Goal: Information Seeking & Learning: Learn about a topic

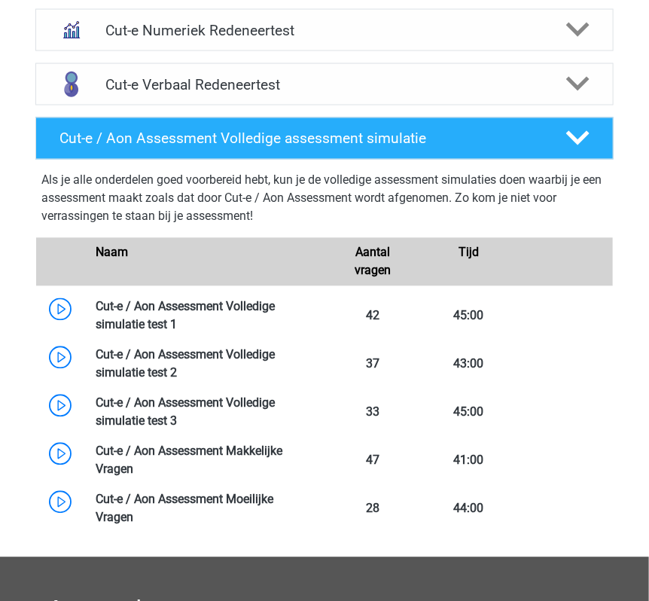
scroll to position [696, 0]
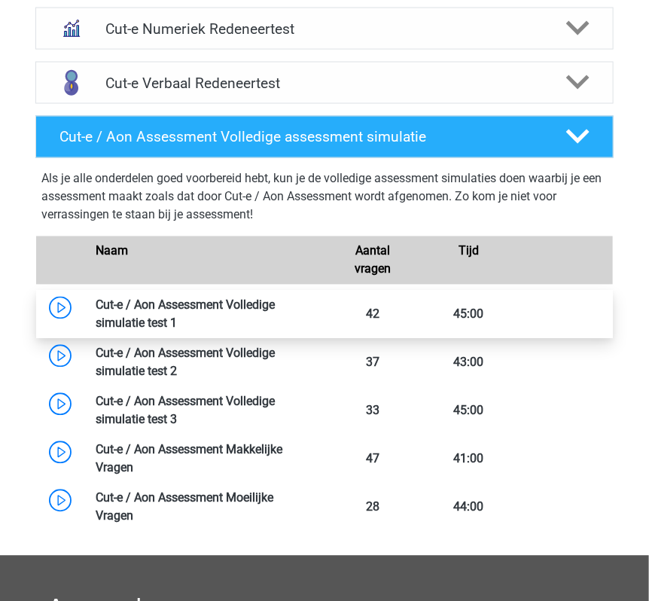
click at [177, 316] on link at bounding box center [177, 323] width 0 height 14
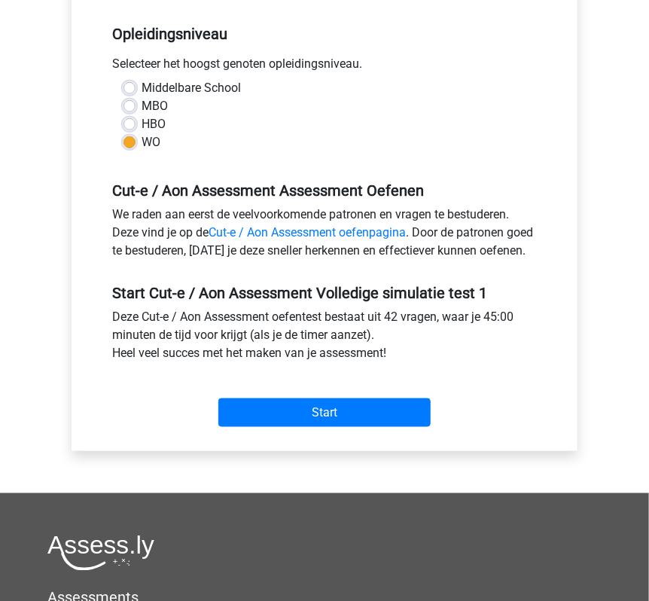
scroll to position [312, 0]
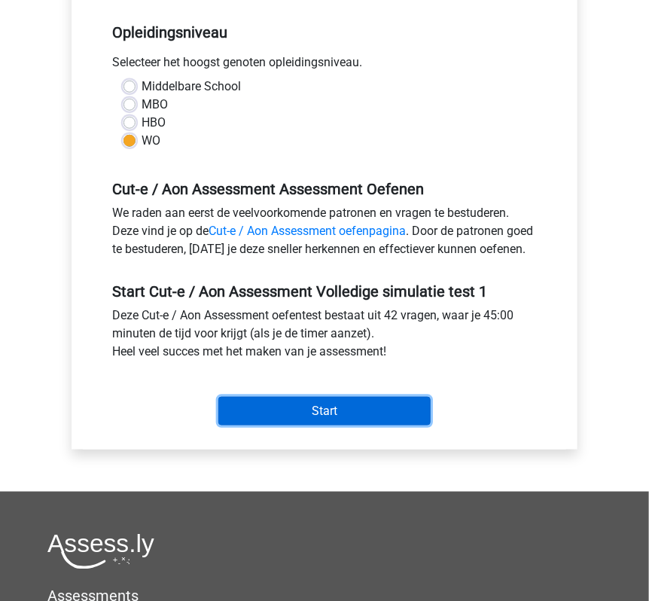
click at [321, 425] on input "Start" at bounding box center [324, 411] width 212 height 29
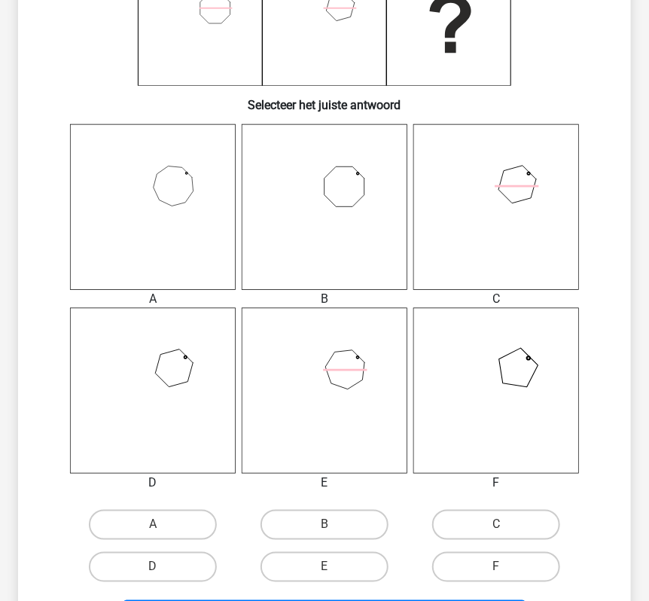
scroll to position [369, 0]
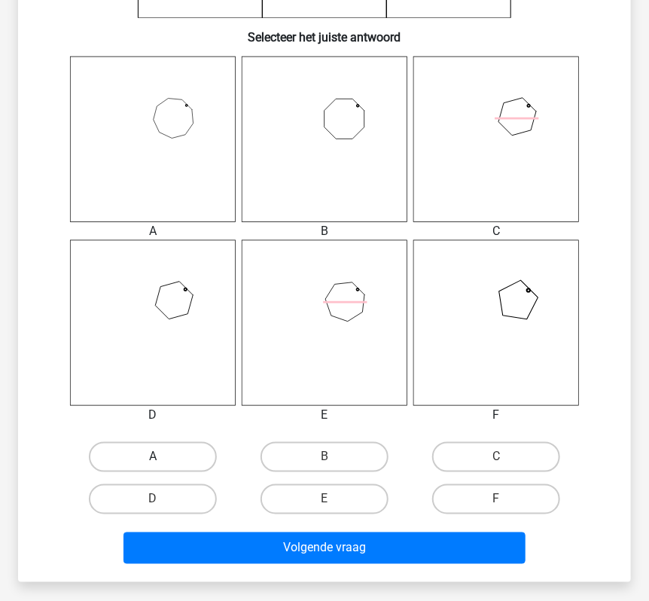
click at [190, 451] on label "A" at bounding box center [153, 457] width 128 height 30
click at [163, 457] on input "A" at bounding box center [158, 462] width 10 height 10
radio input "true"
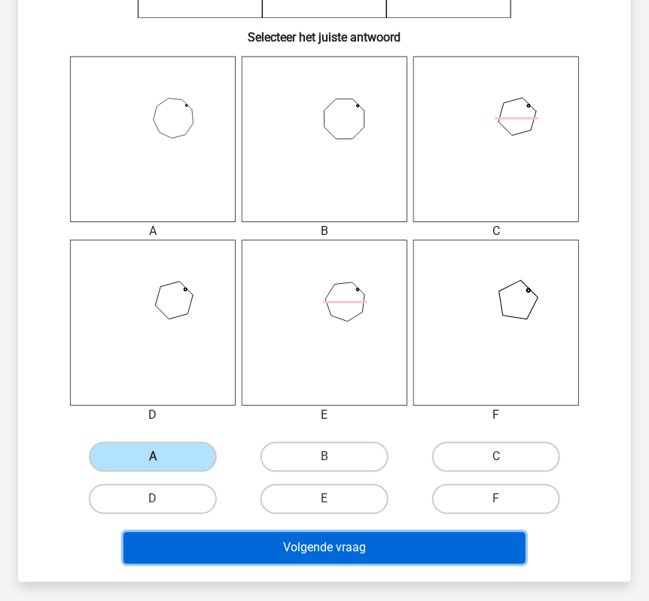
click at [269, 559] on button "Volgende vraag" at bounding box center [324, 548] width 402 height 32
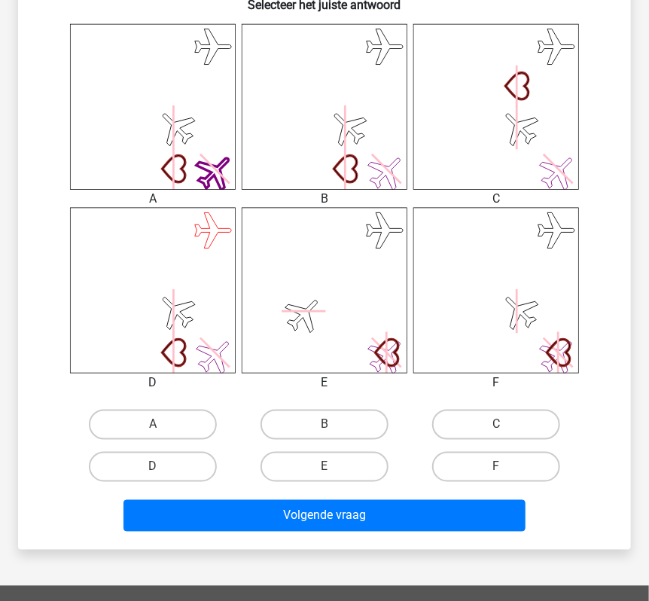
scroll to position [407, 0]
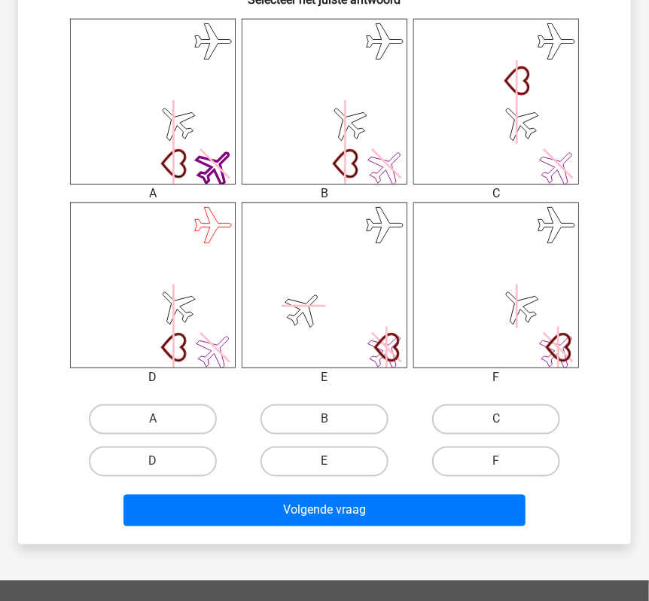
click at [367, 455] on label "E" at bounding box center [324, 461] width 128 height 30
click at [334, 462] on input "E" at bounding box center [329, 467] width 10 height 10
radio input "true"
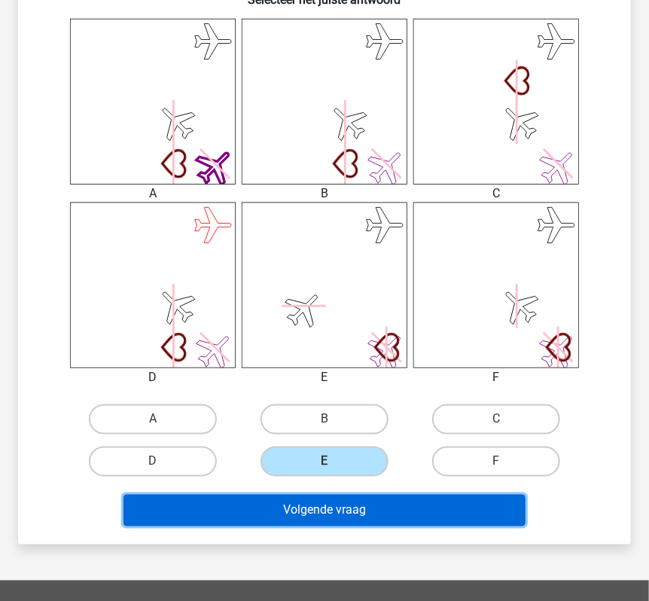
click at [367, 520] on button "Volgende vraag" at bounding box center [324, 511] width 402 height 32
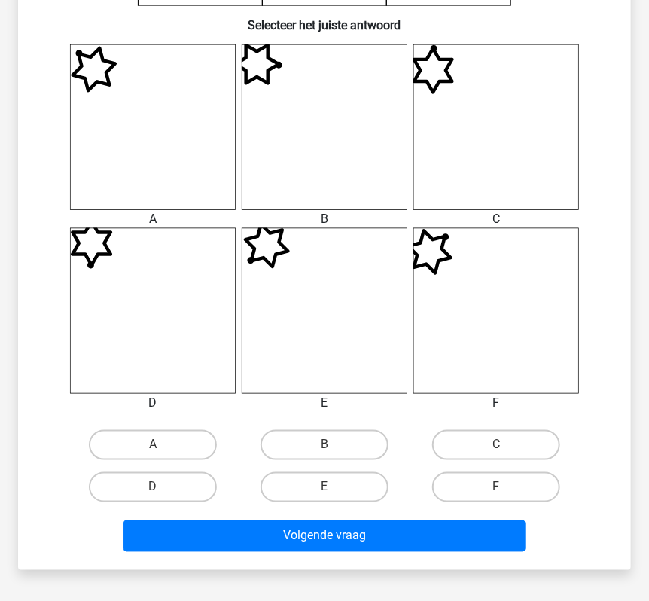
scroll to position [415, 0]
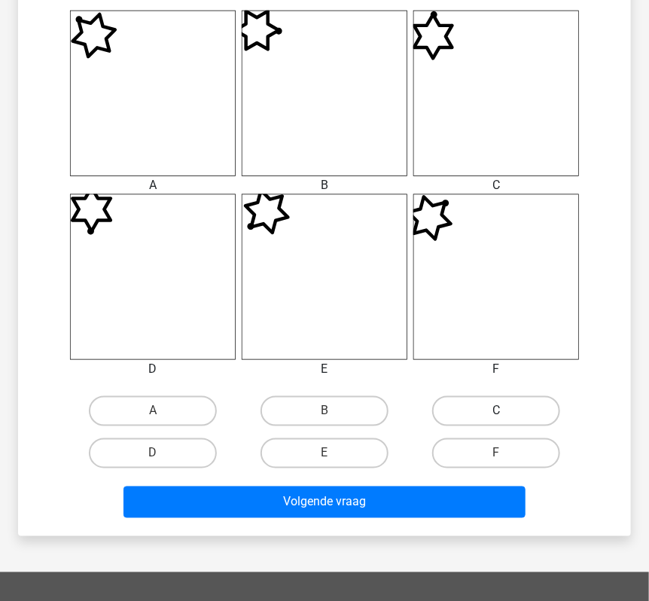
click at [522, 406] on label "C" at bounding box center [496, 411] width 128 height 30
click at [506, 411] on input "C" at bounding box center [501, 416] width 10 height 10
radio input "true"
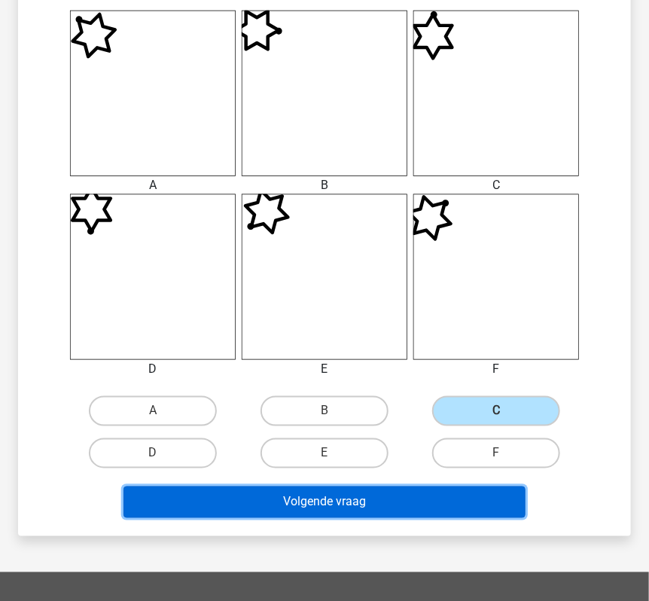
click at [467, 497] on button "Volgende vraag" at bounding box center [324, 502] width 402 height 32
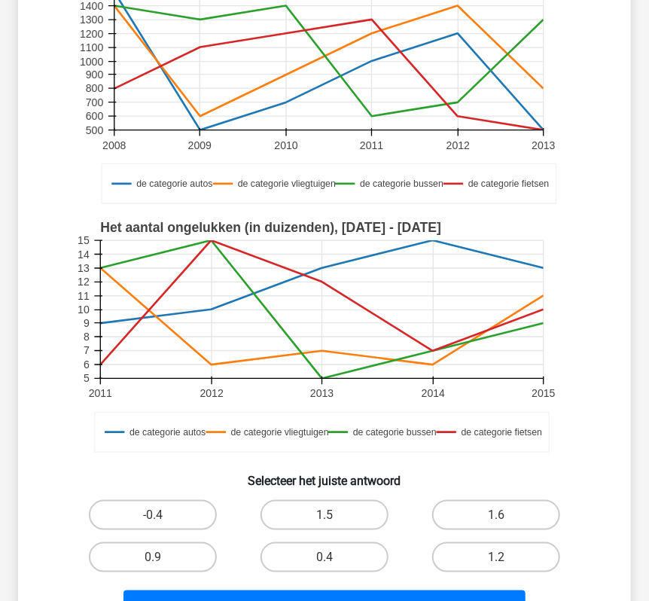
scroll to position [178, 0]
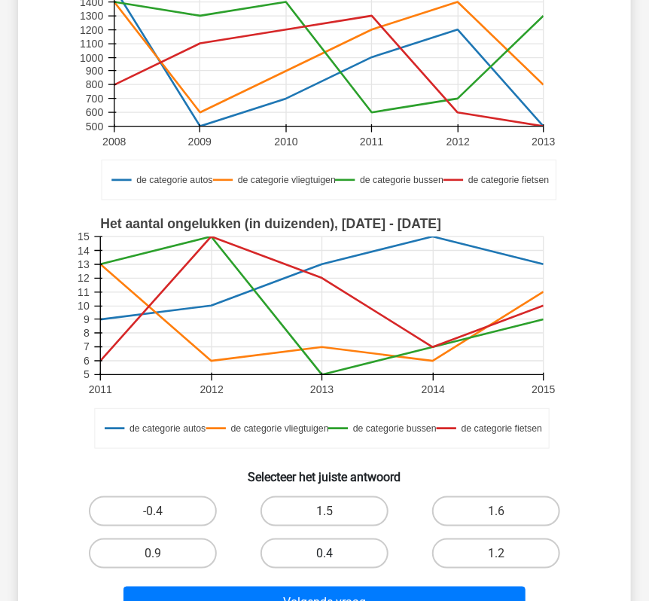
click at [366, 553] on label "0.4" at bounding box center [324, 553] width 128 height 30
click at [334, 553] on input "0.4" at bounding box center [329, 558] width 10 height 10
radio input "true"
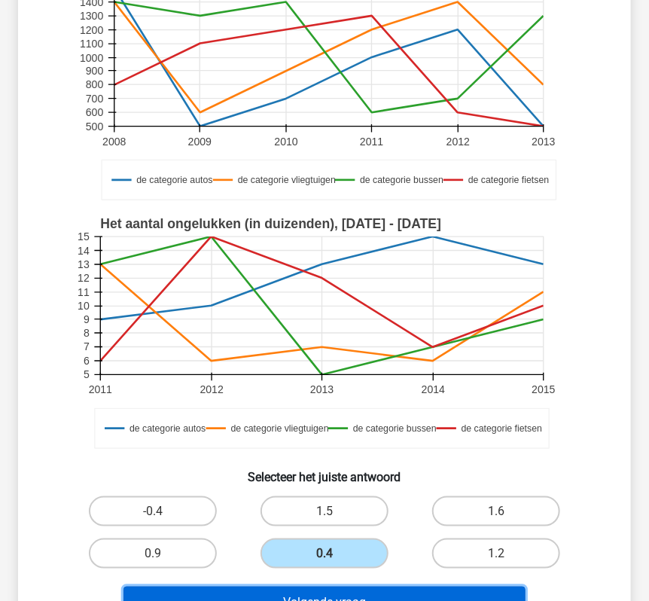
click at [380, 593] on button "Volgende vraag" at bounding box center [324, 602] width 402 height 32
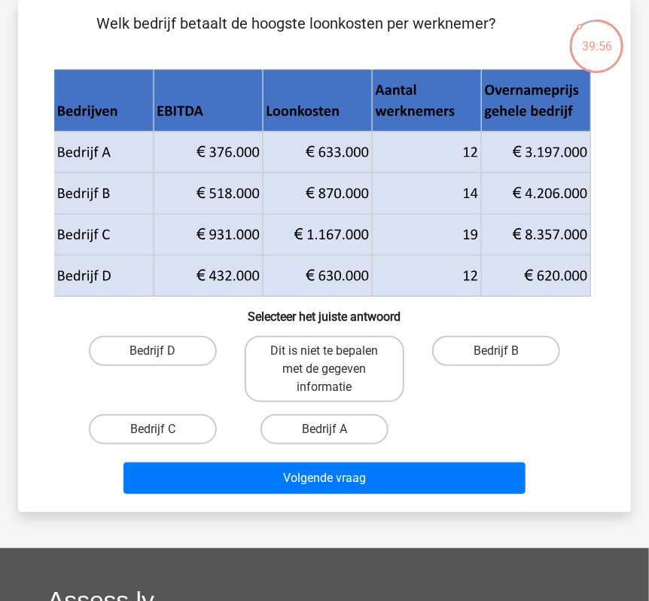
scroll to position [9, 0]
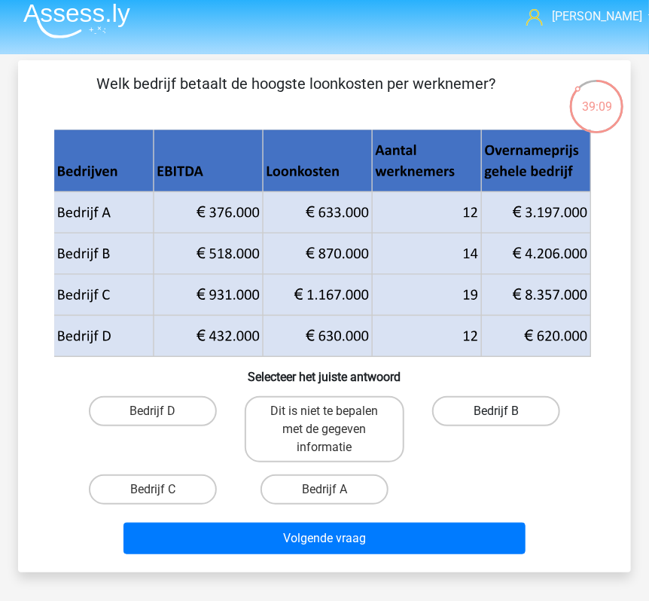
click at [479, 416] on label "Bedrijf B" at bounding box center [496, 411] width 128 height 30
click at [496, 416] on input "Bedrijf B" at bounding box center [501, 416] width 10 height 10
radio input "true"
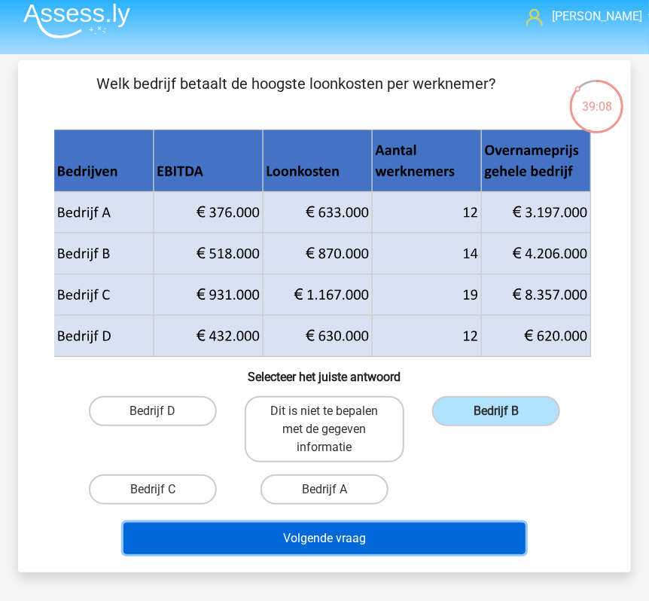
click at [427, 526] on button "Volgende vraag" at bounding box center [324, 538] width 402 height 32
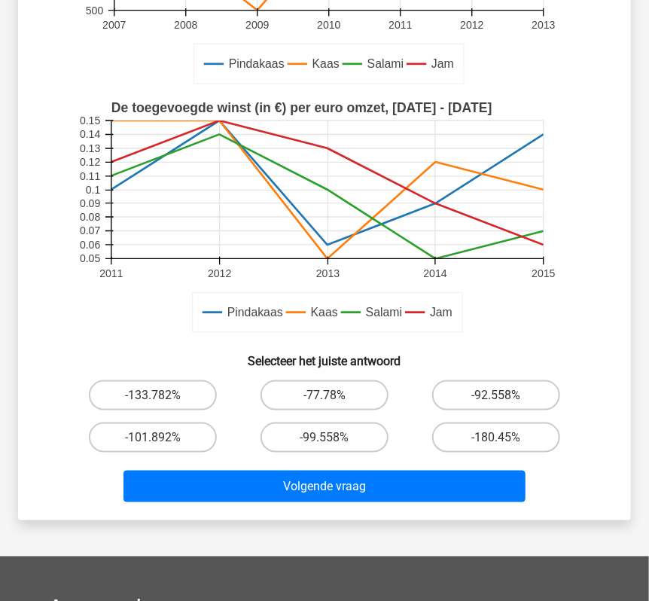
scroll to position [318, 0]
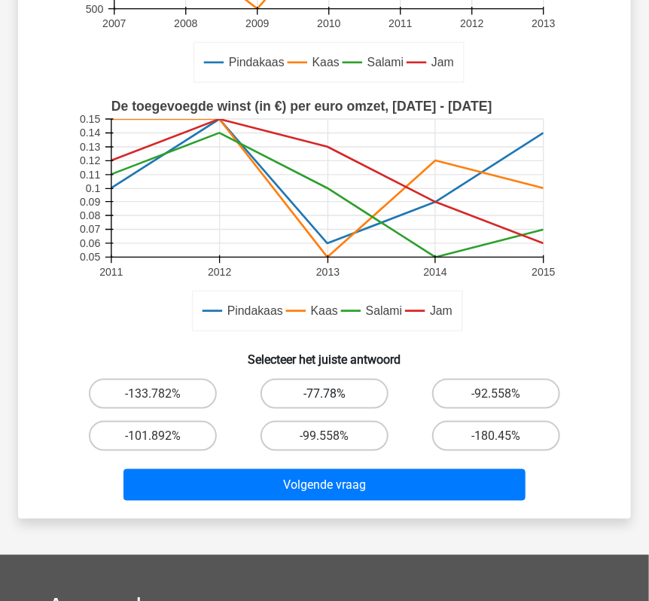
click at [337, 391] on label "-77.78%" at bounding box center [324, 394] width 128 height 30
click at [334, 394] on input "-77.78%" at bounding box center [329, 399] width 10 height 10
radio input "true"
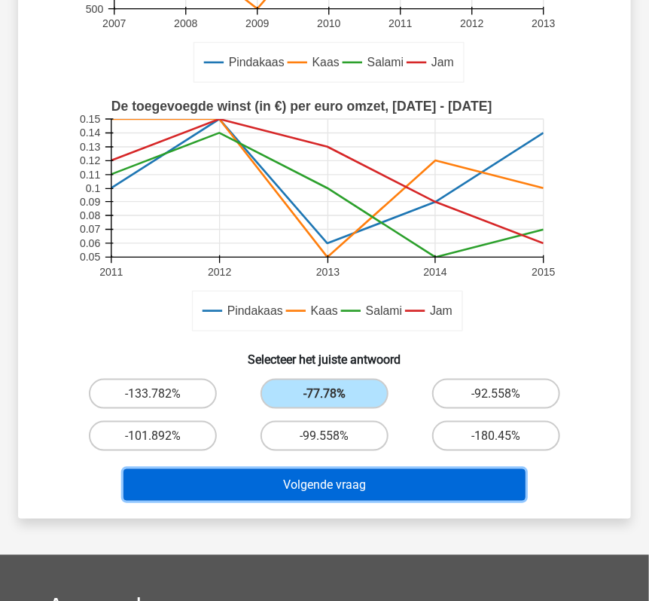
click at [337, 477] on button "Volgende vraag" at bounding box center [324, 485] width 402 height 32
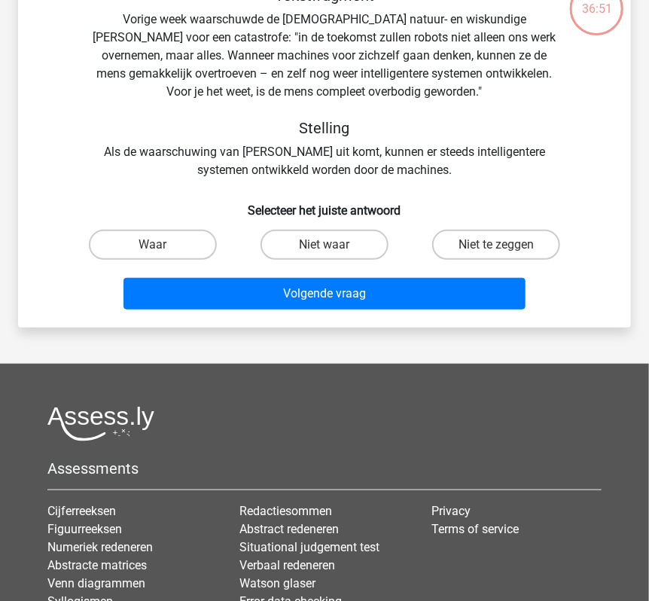
scroll to position [69, 0]
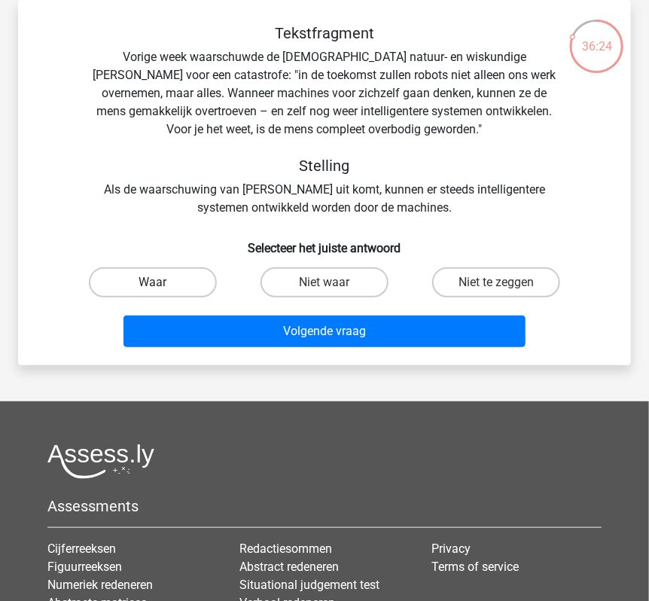
click at [191, 268] on label "Waar" at bounding box center [153, 282] width 128 height 30
click at [163, 282] on input "Waar" at bounding box center [158, 287] width 10 height 10
radio input "true"
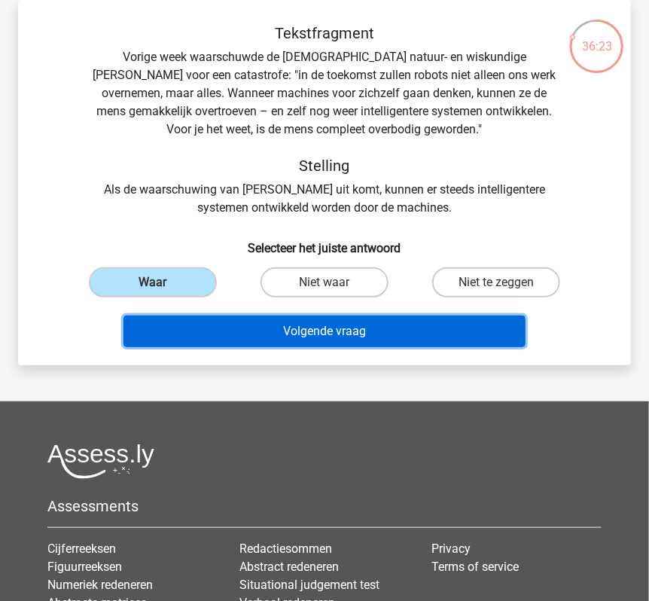
click at [209, 325] on button "Volgende vraag" at bounding box center [324, 331] width 402 height 32
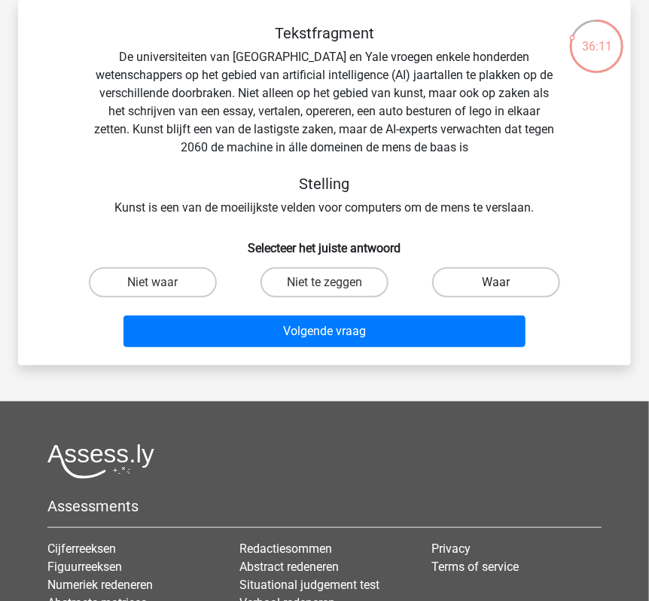
click at [479, 285] on label "Waar" at bounding box center [496, 282] width 128 height 30
click at [496, 285] on input "Waar" at bounding box center [501, 287] width 10 height 10
radio input "true"
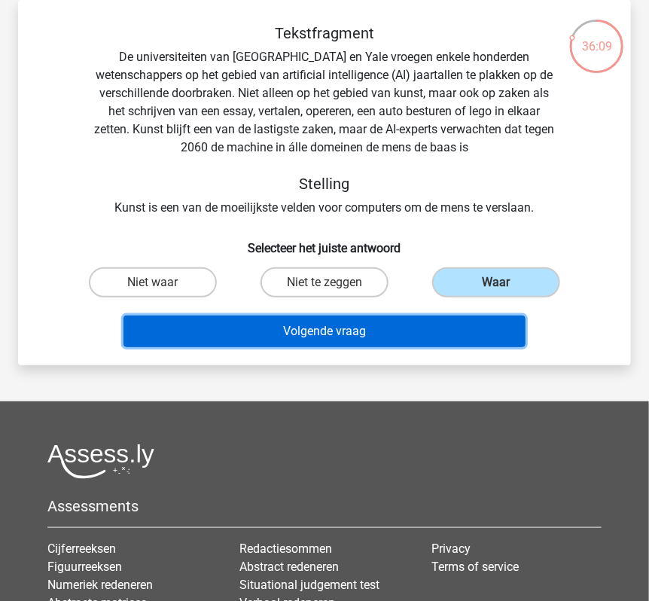
click at [419, 327] on button "Volgende vraag" at bounding box center [324, 331] width 402 height 32
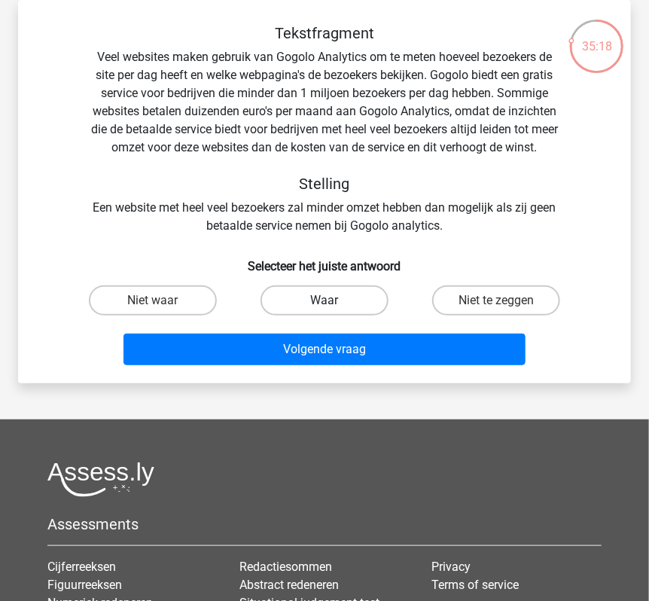
click at [312, 301] on label "Waar" at bounding box center [324, 300] width 128 height 30
click at [324, 301] on input "Waar" at bounding box center [329, 305] width 10 height 10
radio input "true"
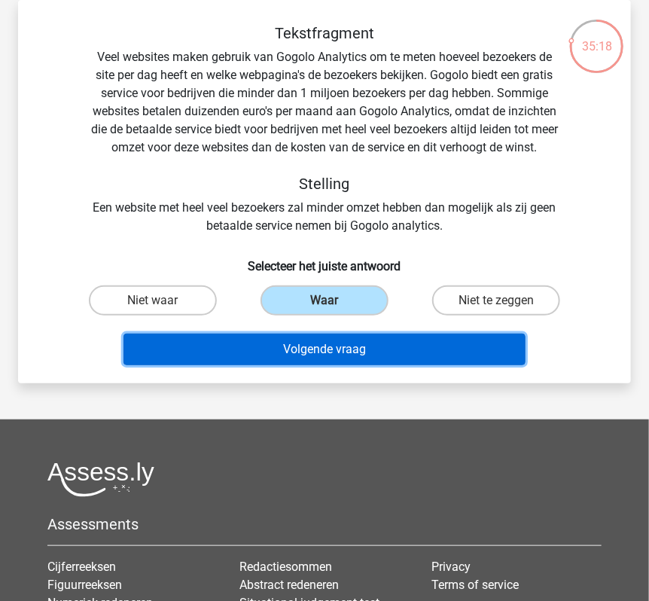
click at [306, 348] on button "Volgende vraag" at bounding box center [324, 350] width 402 height 32
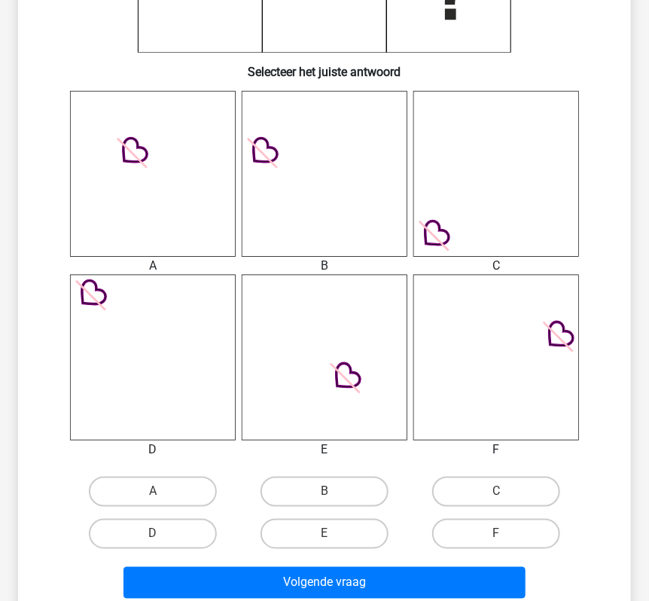
scroll to position [434, 0]
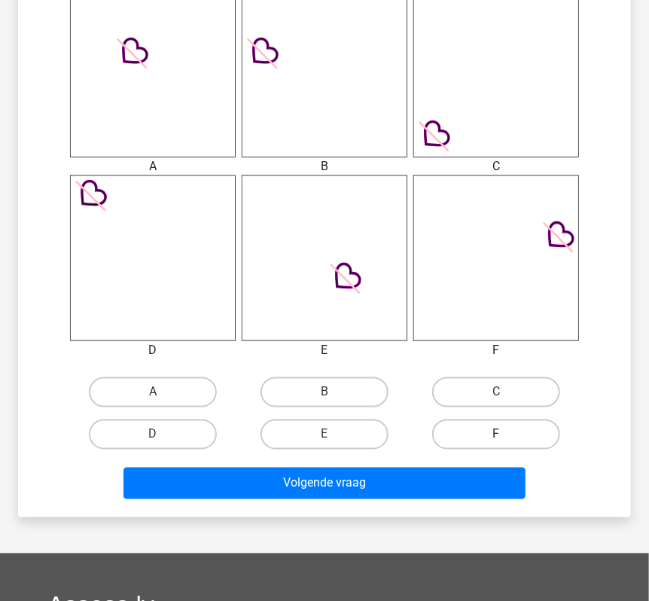
click at [493, 427] on label "F" at bounding box center [496, 434] width 128 height 30
click at [496, 434] on input "F" at bounding box center [501, 439] width 10 height 10
radio input "true"
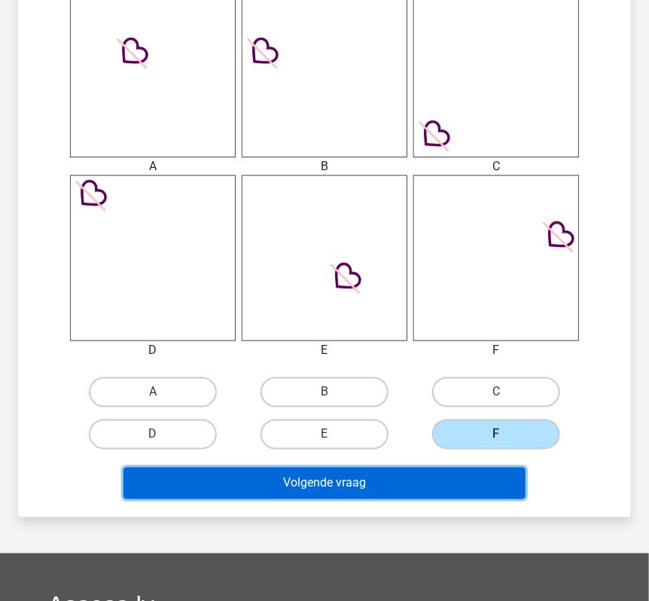
click at [476, 469] on button "Volgende vraag" at bounding box center [324, 484] width 402 height 32
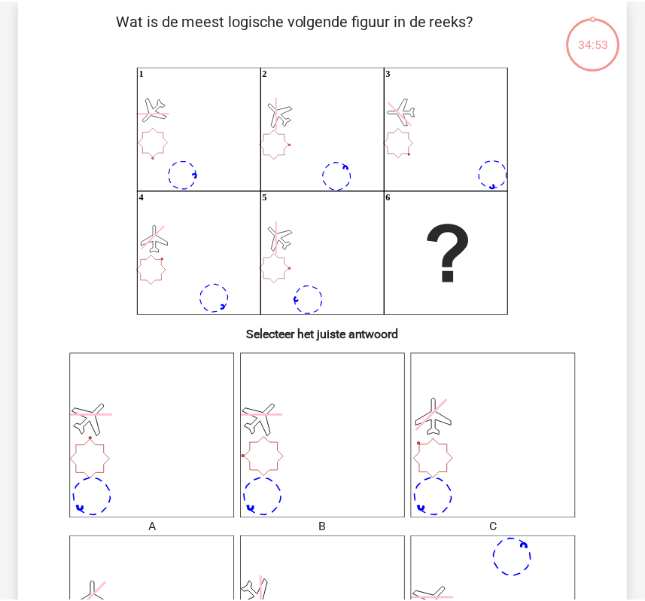
scroll to position [69, 0]
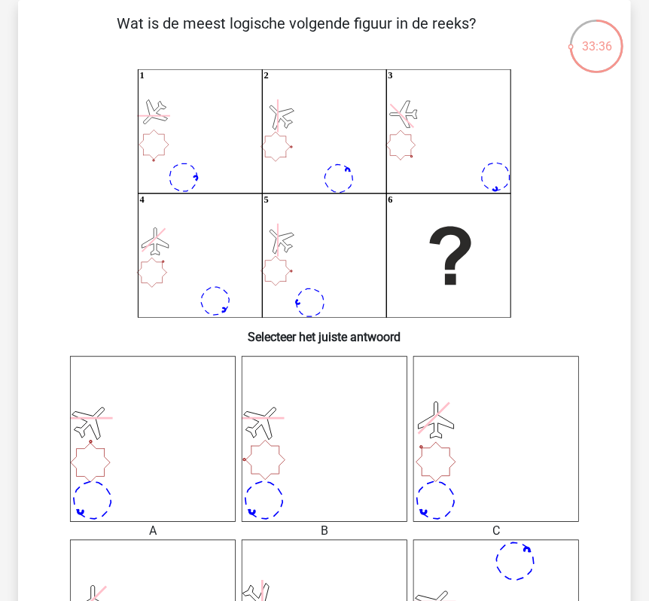
click at [476, 469] on icon at bounding box center [496, 439] width 166 height 166
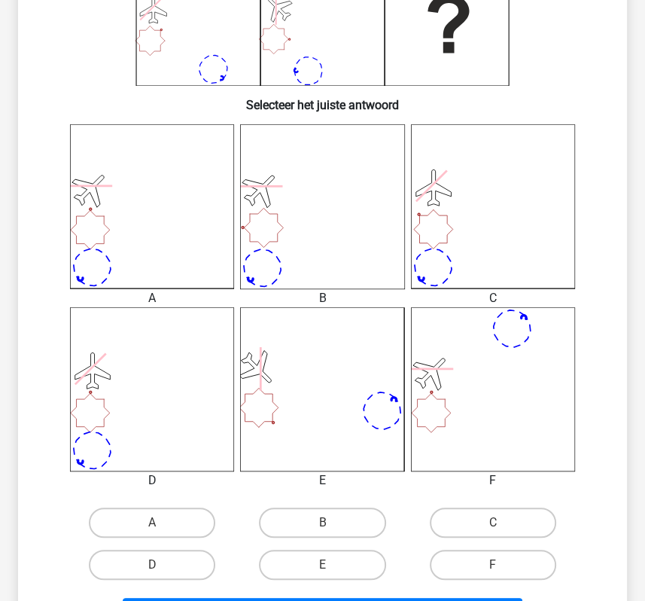
scroll to position [302, 0]
click at [151, 526] on label "A" at bounding box center [152, 522] width 126 height 30
click at [152, 526] on input "A" at bounding box center [157, 527] width 10 height 10
radio input "true"
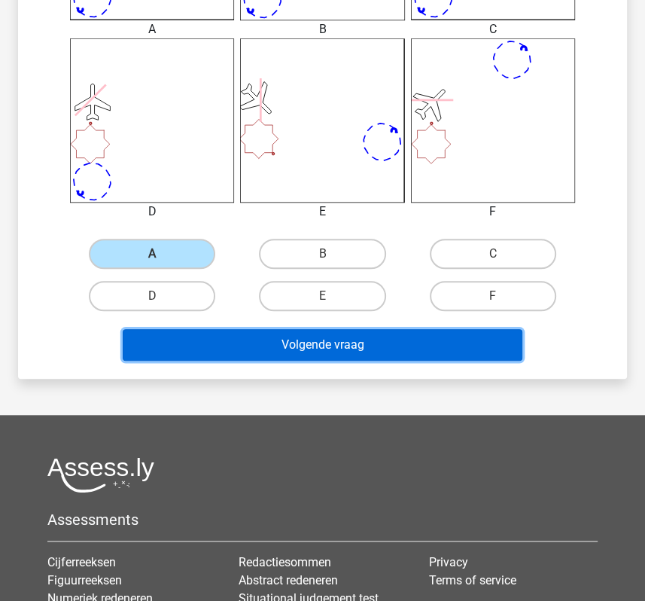
click at [382, 346] on button "Volgende vraag" at bounding box center [322, 345] width 399 height 32
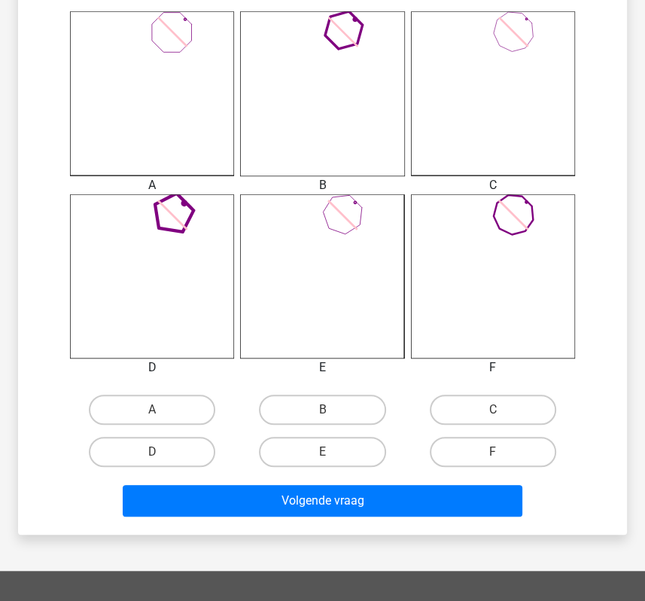
scroll to position [413, 0]
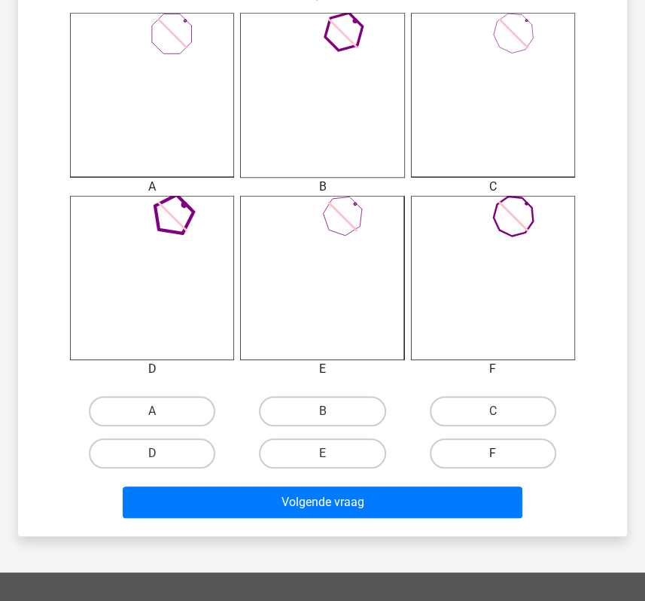
click at [488, 448] on label "F" at bounding box center [493, 453] width 126 height 30
click at [493, 453] on input "F" at bounding box center [498, 458] width 10 height 10
radio input "true"
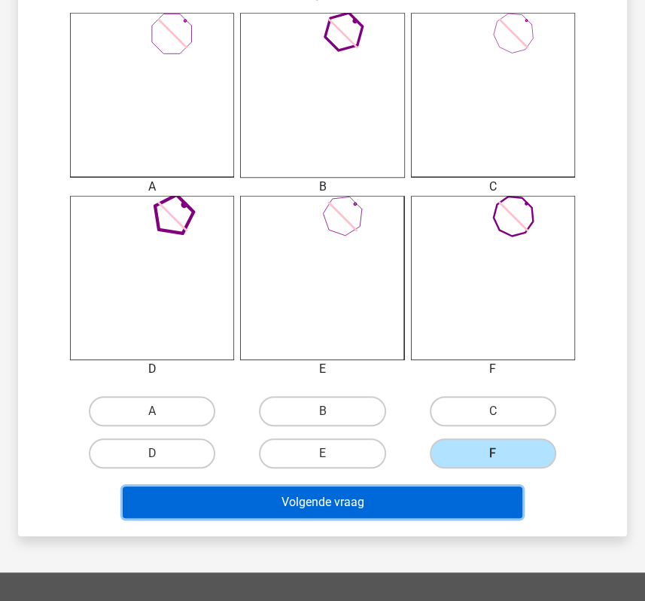
click at [468, 511] on button "Volgende vraag" at bounding box center [322, 502] width 399 height 32
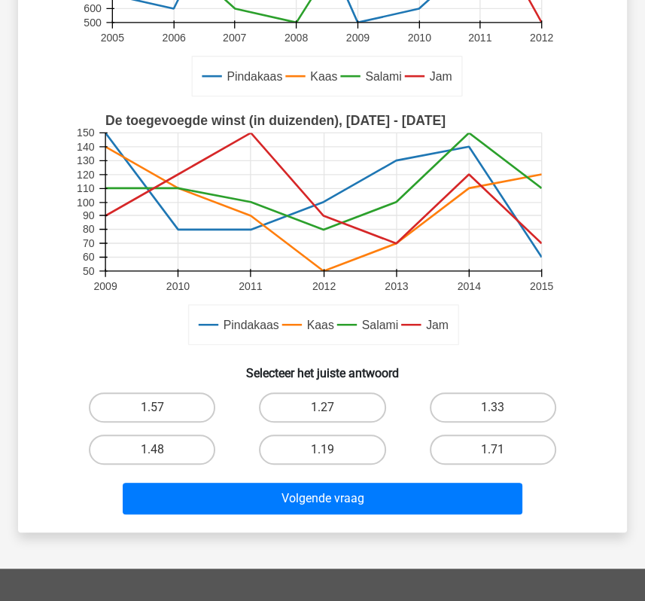
scroll to position [284, 0]
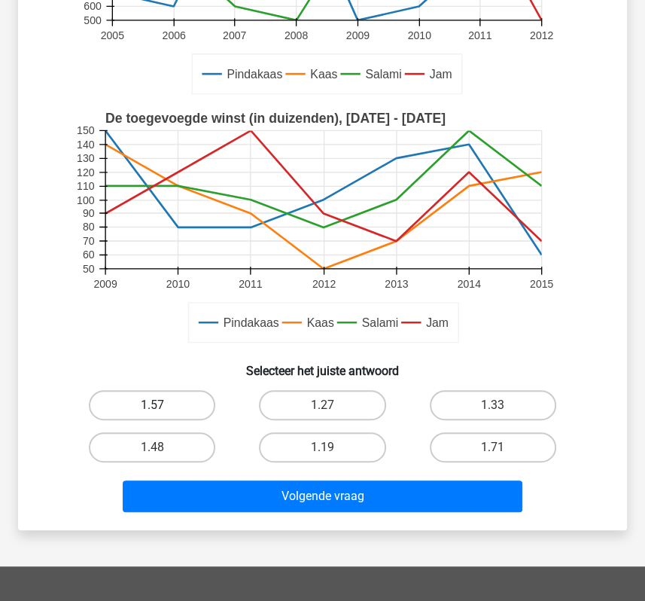
click at [163, 398] on label "1.57" at bounding box center [152, 405] width 126 height 30
click at [162, 405] on input "1.57" at bounding box center [157, 410] width 10 height 10
radio input "true"
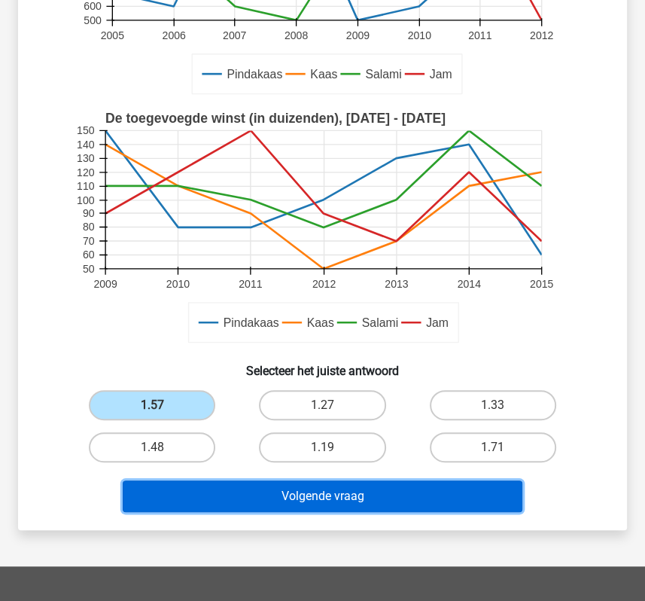
click at [246, 492] on button "Volgende vraag" at bounding box center [322, 496] width 399 height 32
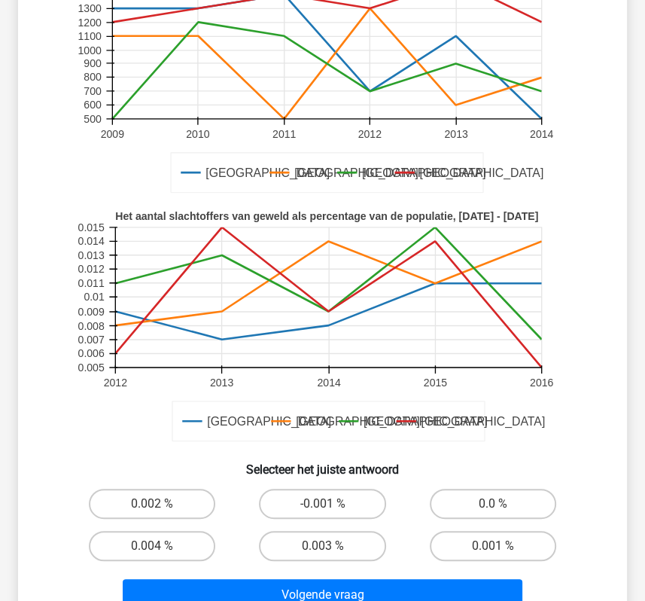
scroll to position [234, 0]
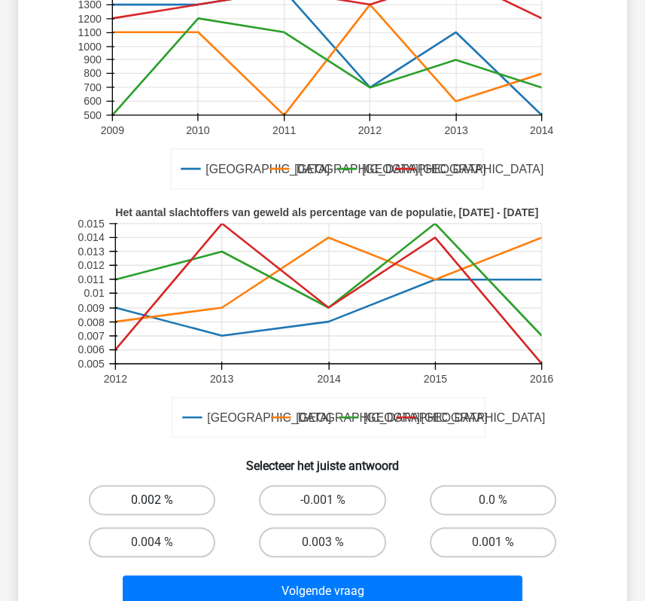
click at [177, 485] on label "0.002 %" at bounding box center [152, 500] width 126 height 30
click at [162, 500] on input "0.002 %" at bounding box center [157, 505] width 10 height 10
radio input "true"
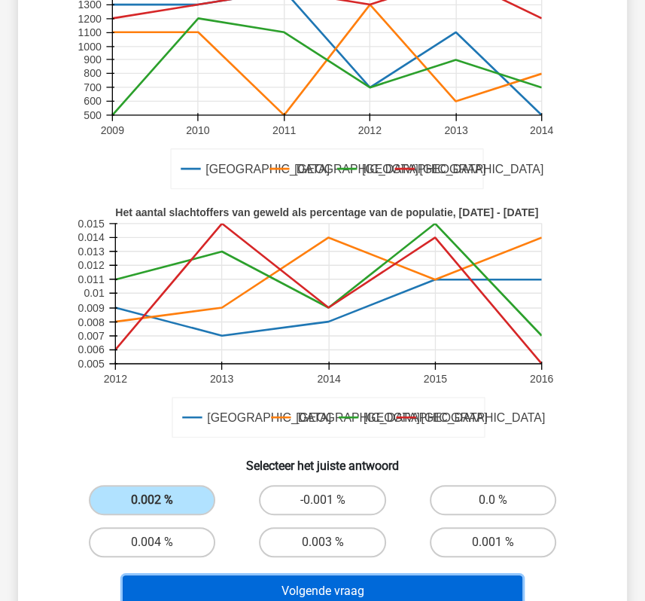
click at [217, 575] on button "Volgende vraag" at bounding box center [322, 591] width 399 height 32
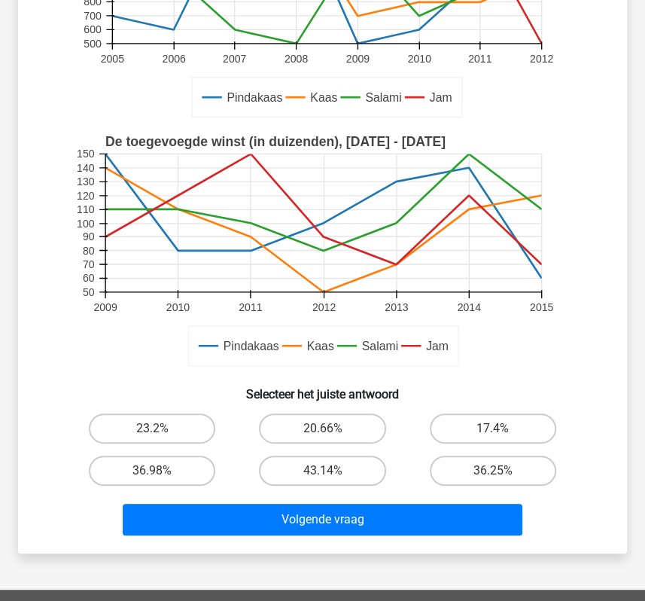
scroll to position [285, 0]
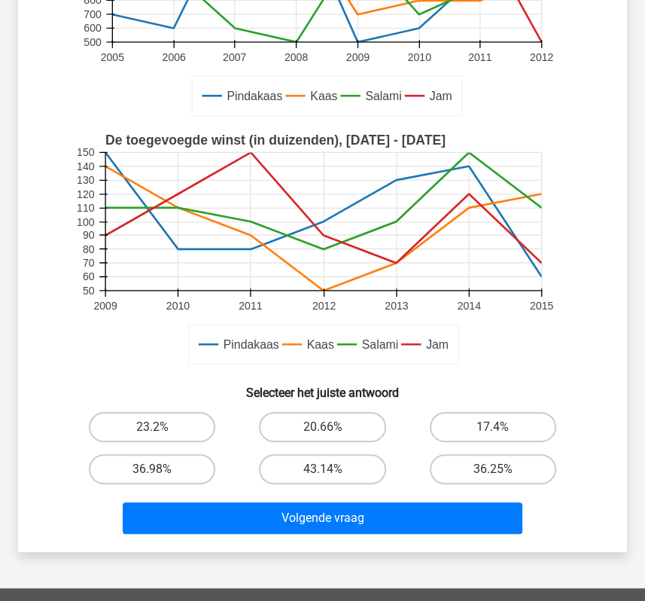
click at [493, 469] on input "36.25%" at bounding box center [498, 474] width 10 height 10
radio input "true"
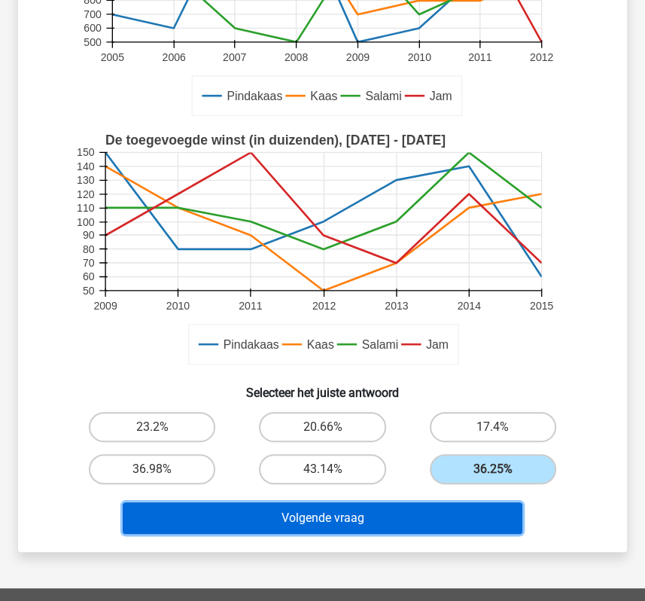
click at [453, 513] on button "Volgende vraag" at bounding box center [322, 518] width 399 height 32
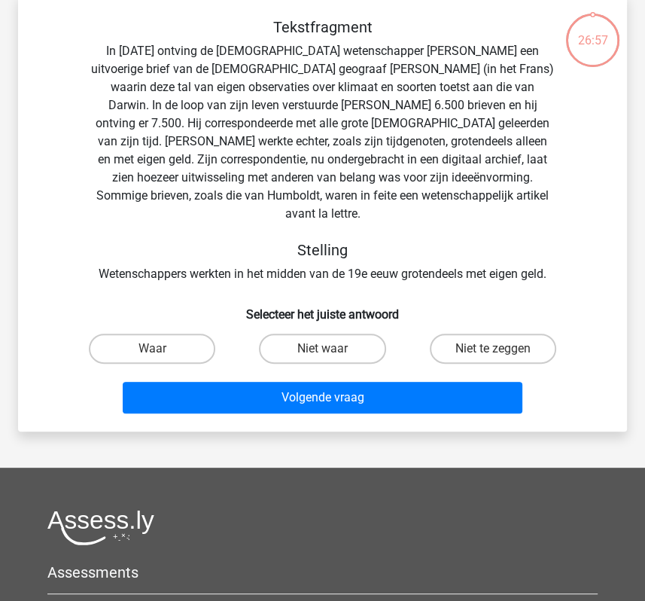
scroll to position [69, 0]
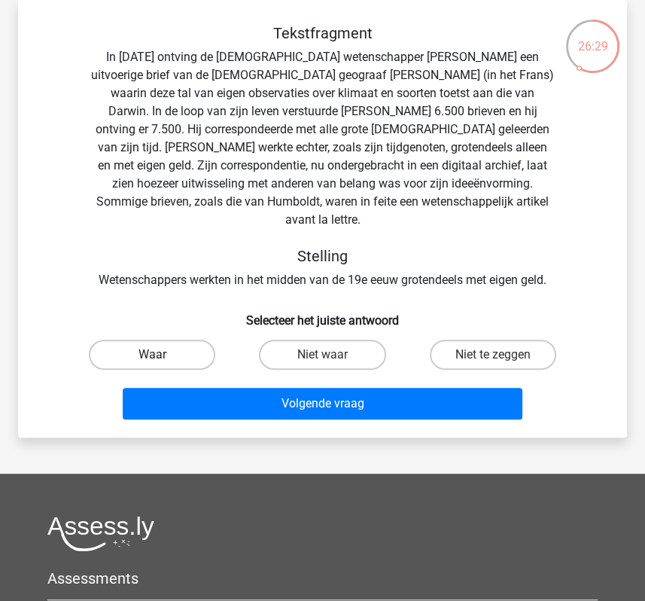
click at [172, 340] on label "Waar" at bounding box center [152, 355] width 126 height 30
click at [162, 355] on input "Waar" at bounding box center [157, 360] width 10 height 10
radio input "true"
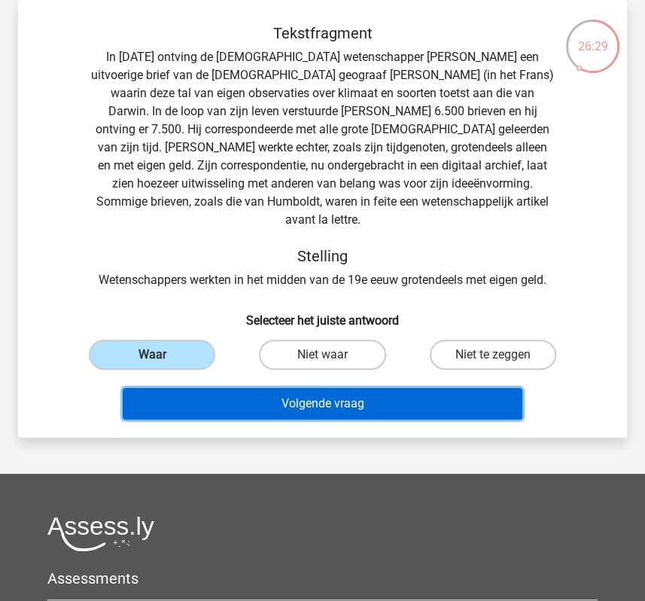
click at [190, 388] on button "Volgende vraag" at bounding box center [322, 404] width 399 height 32
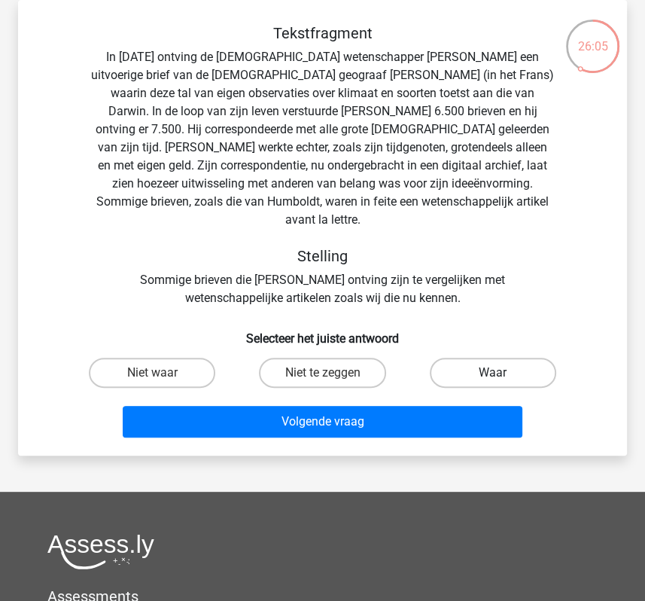
click at [473, 358] on label "Waar" at bounding box center [493, 373] width 126 height 30
click at [493, 373] on input "Waar" at bounding box center [498, 378] width 10 height 10
radio input "true"
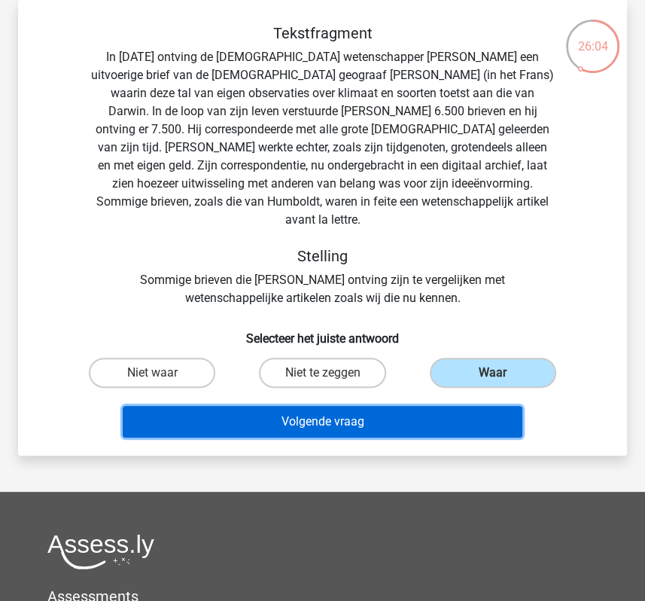
click at [370, 412] on button "Volgende vraag" at bounding box center [322, 422] width 399 height 32
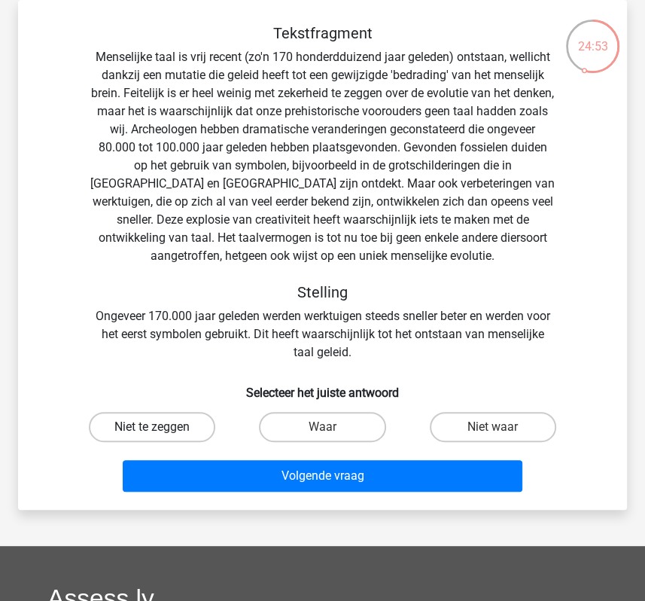
click at [151, 427] on label "Niet te zeggen" at bounding box center [152, 427] width 126 height 30
click at [152, 427] on input "Niet te zeggen" at bounding box center [157, 432] width 10 height 10
radio input "true"
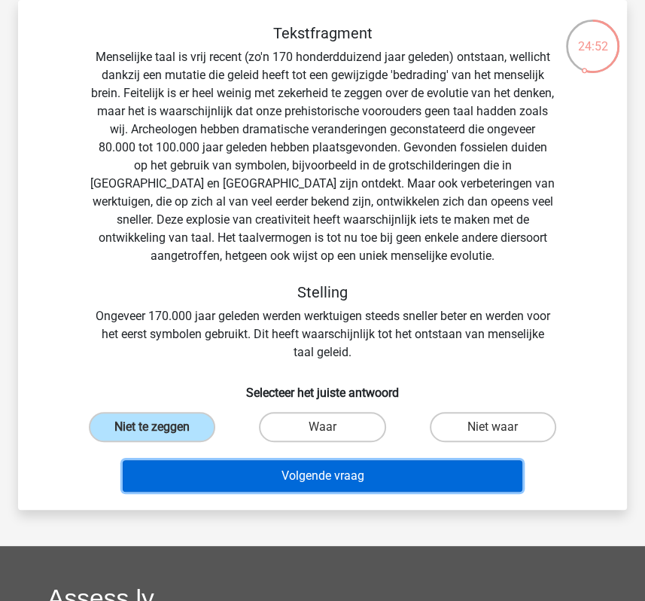
click at [257, 476] on button "Volgende vraag" at bounding box center [322, 476] width 399 height 32
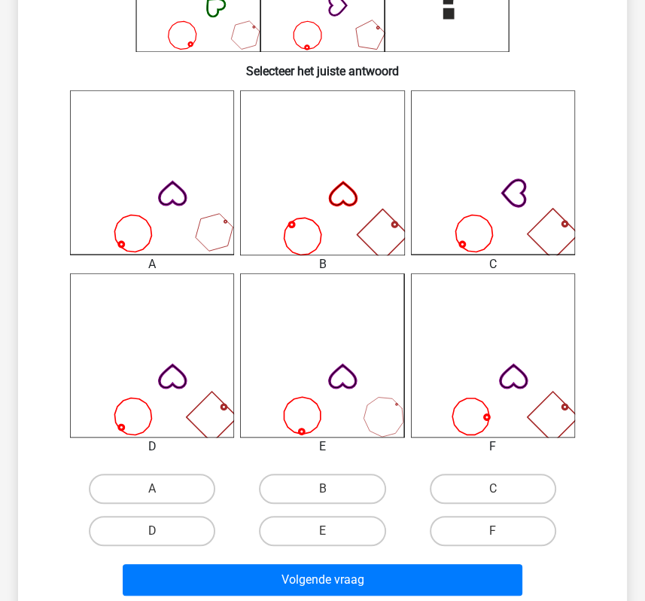
scroll to position [360, 0]
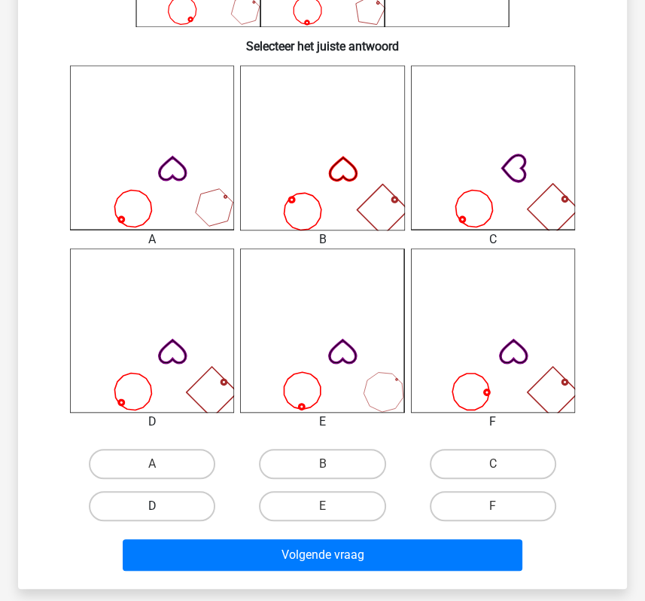
click at [202, 498] on label "D" at bounding box center [152, 506] width 126 height 30
click at [162, 506] on input "D" at bounding box center [157, 511] width 10 height 10
radio input "true"
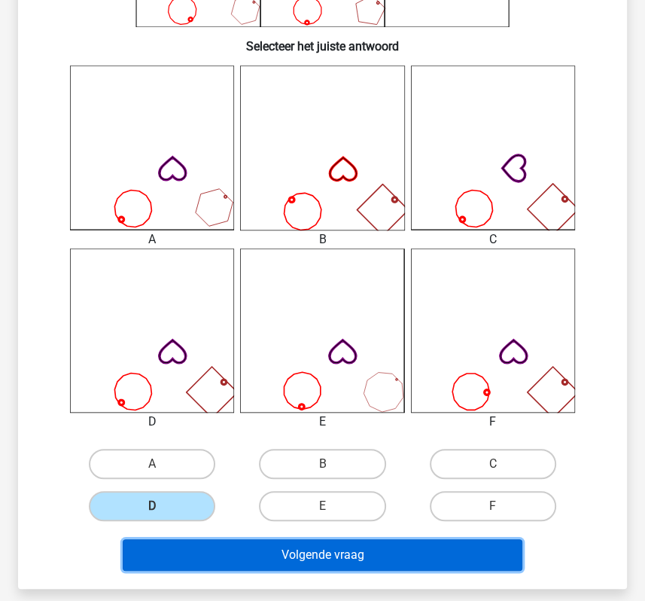
click at [215, 544] on button "Volgende vraag" at bounding box center [322, 555] width 399 height 32
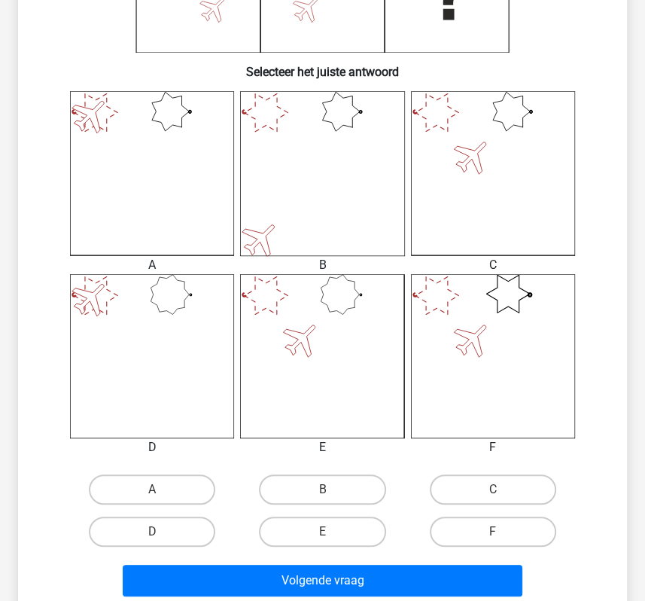
scroll to position [373, 0]
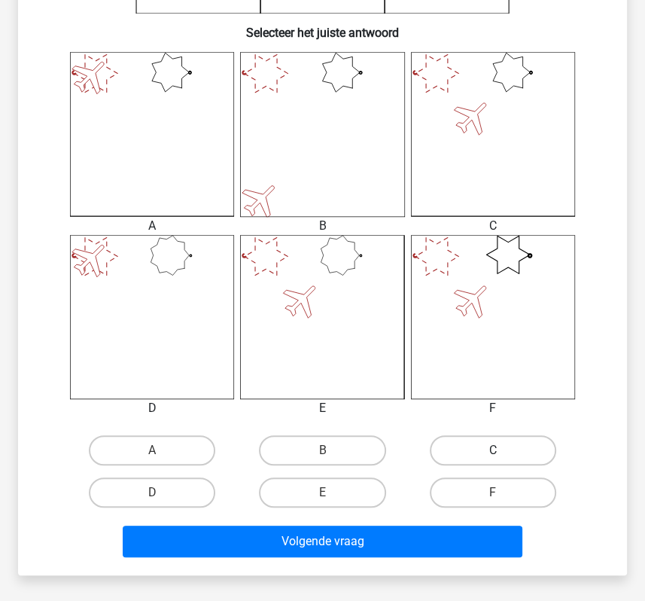
click at [508, 444] on label "C" at bounding box center [493, 450] width 126 height 30
click at [503, 450] on input "C" at bounding box center [498, 455] width 10 height 10
radio input "true"
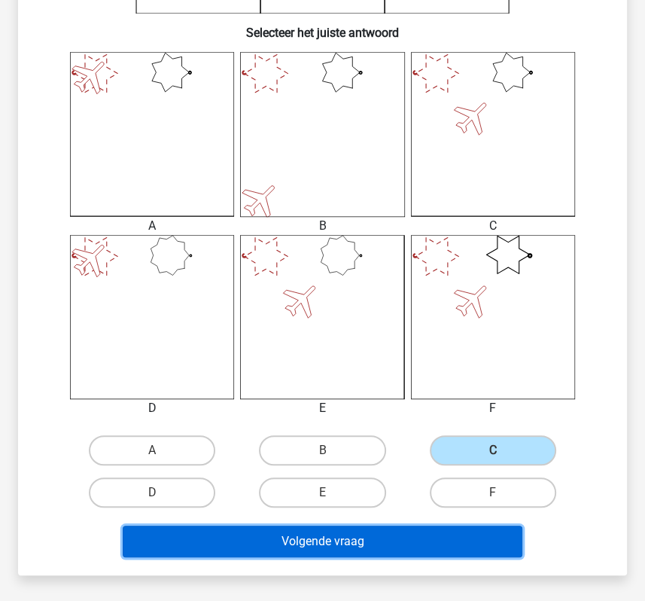
click at [452, 543] on button "Volgende vraag" at bounding box center [322, 542] width 399 height 32
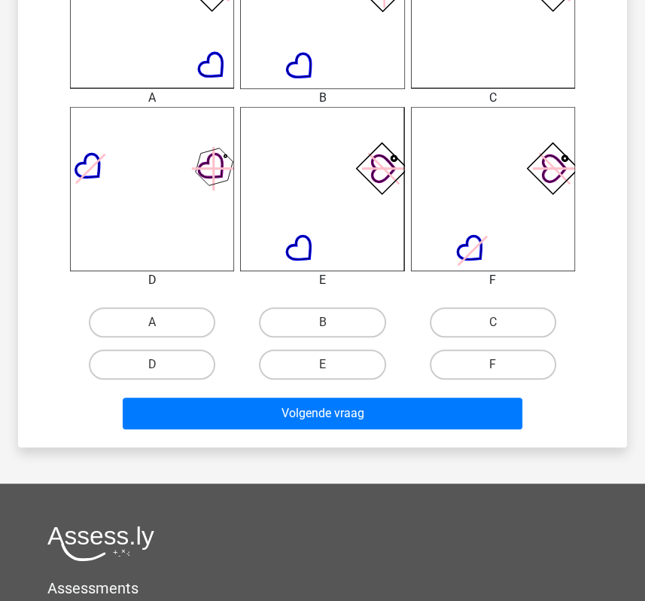
scroll to position [503, 0]
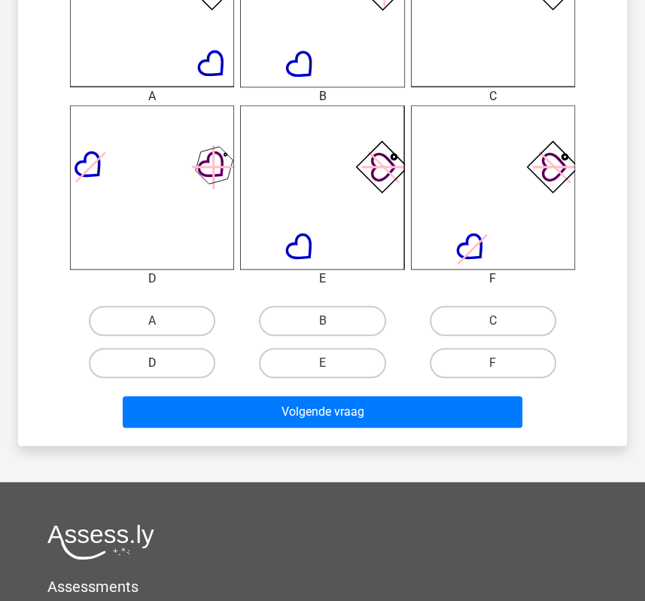
click at [190, 360] on label "D" at bounding box center [152, 363] width 126 height 30
click at [162, 363] on input "D" at bounding box center [157, 368] width 10 height 10
radio input "true"
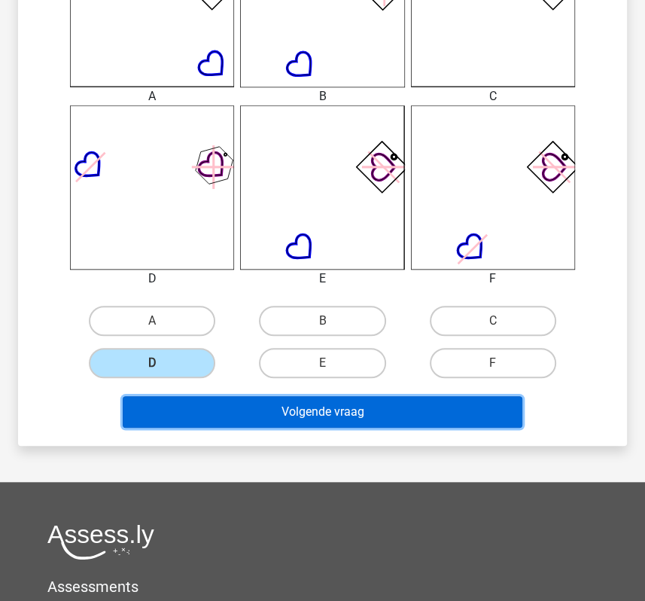
click at [221, 403] on button "Volgende vraag" at bounding box center [322, 412] width 399 height 32
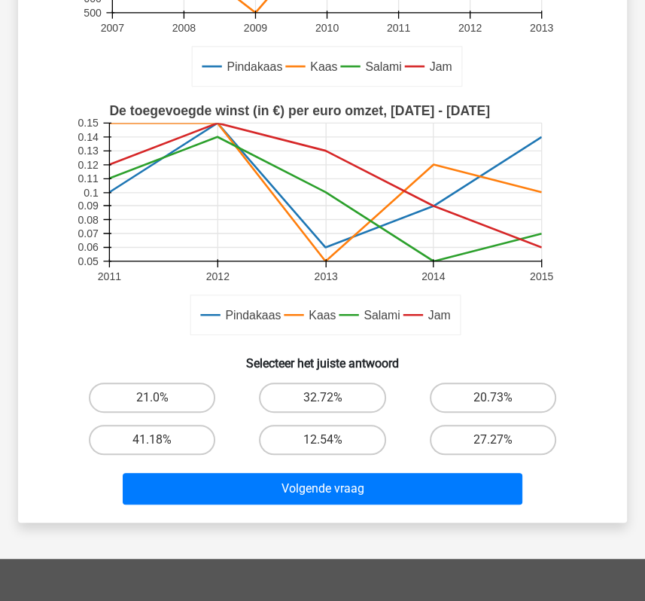
scroll to position [319, 0]
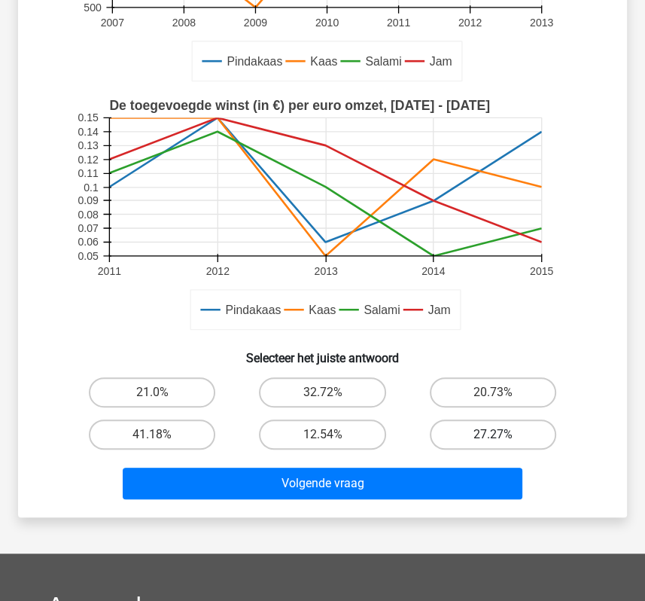
click at [476, 443] on label "27.27%" at bounding box center [493, 434] width 126 height 30
click at [493, 443] on input "27.27%" at bounding box center [498, 439] width 10 height 10
radio input "true"
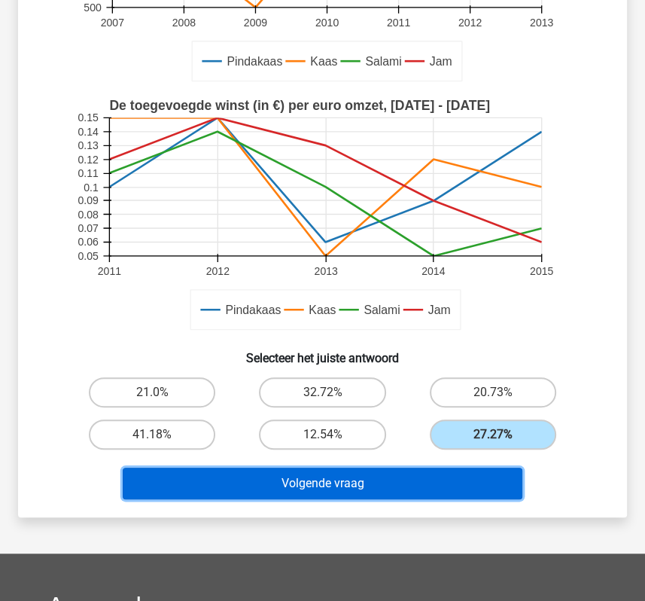
click at [464, 477] on button "Volgende vraag" at bounding box center [322, 484] width 399 height 32
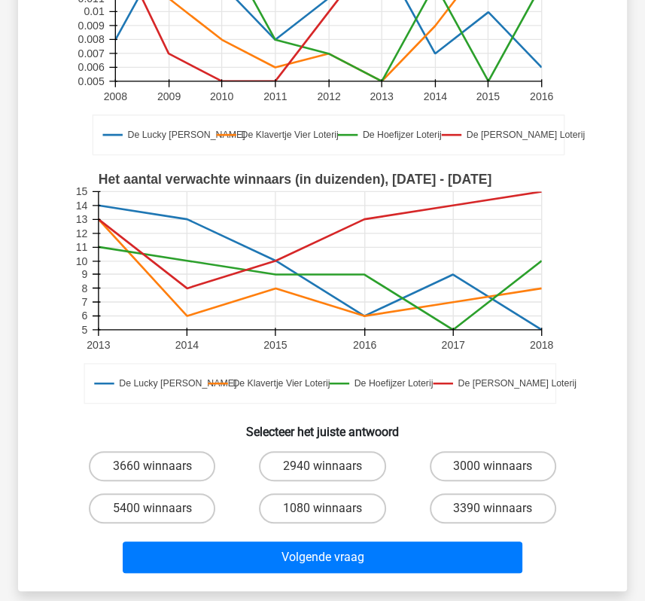
scroll to position [247, 0]
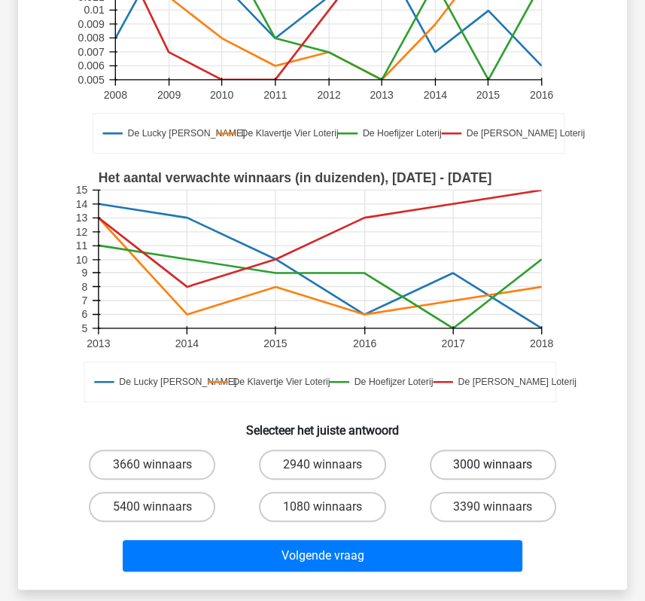
click at [470, 457] on label "3000 winnaars" at bounding box center [493, 464] width 126 height 30
click at [493, 465] on input "3000 winnaars" at bounding box center [498, 470] width 10 height 10
radio input "true"
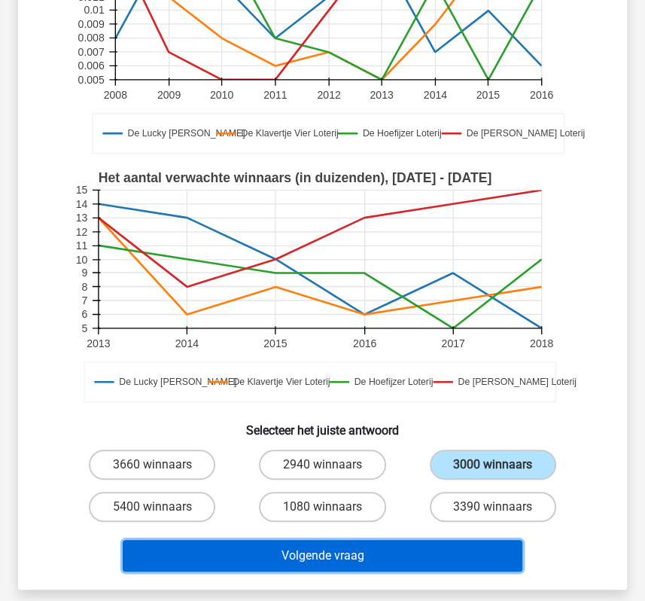
click at [431, 553] on button "Volgende vraag" at bounding box center [322, 556] width 399 height 32
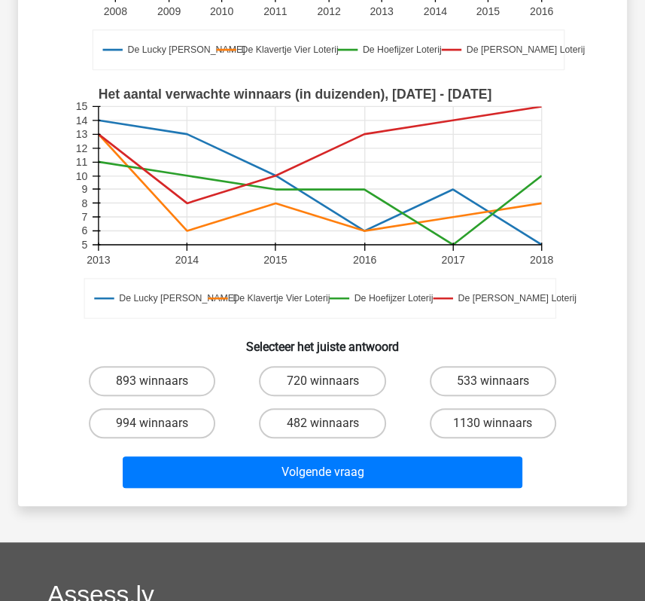
scroll to position [388, 0]
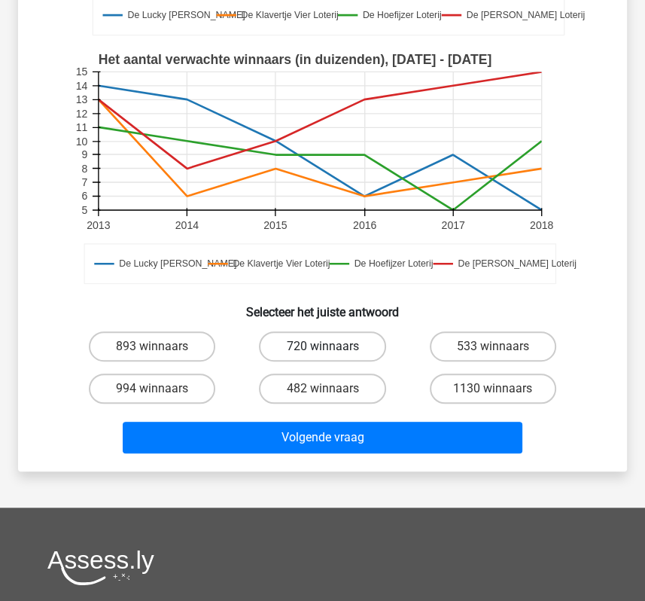
click at [307, 349] on label "720 winnaars" at bounding box center [322, 346] width 126 height 30
click at [322, 349] on input "720 winnaars" at bounding box center [327, 351] width 10 height 10
radio input "true"
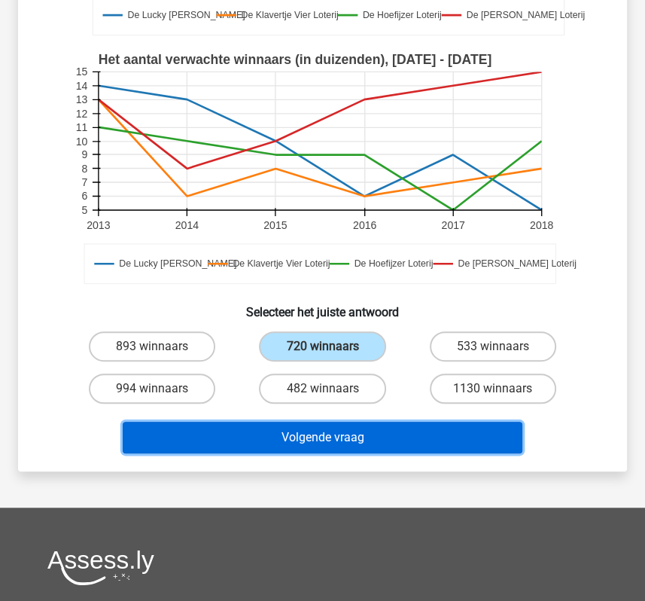
click at [294, 442] on button "Volgende vraag" at bounding box center [322, 438] width 399 height 32
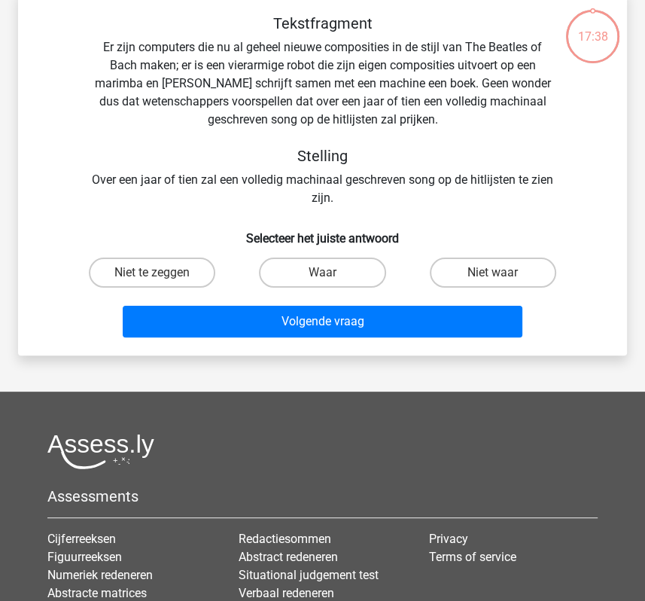
scroll to position [69, 0]
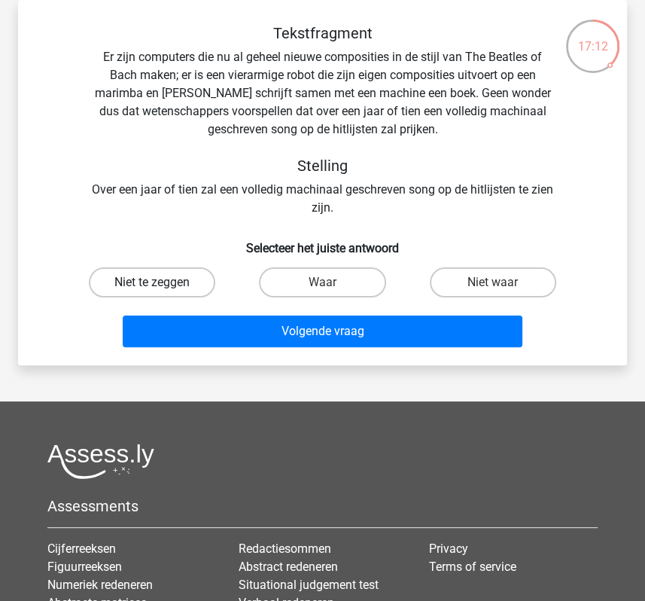
click at [166, 285] on label "Niet te zeggen" at bounding box center [152, 282] width 126 height 30
click at [162, 285] on input "Niet te zeggen" at bounding box center [157, 287] width 10 height 10
radio input "true"
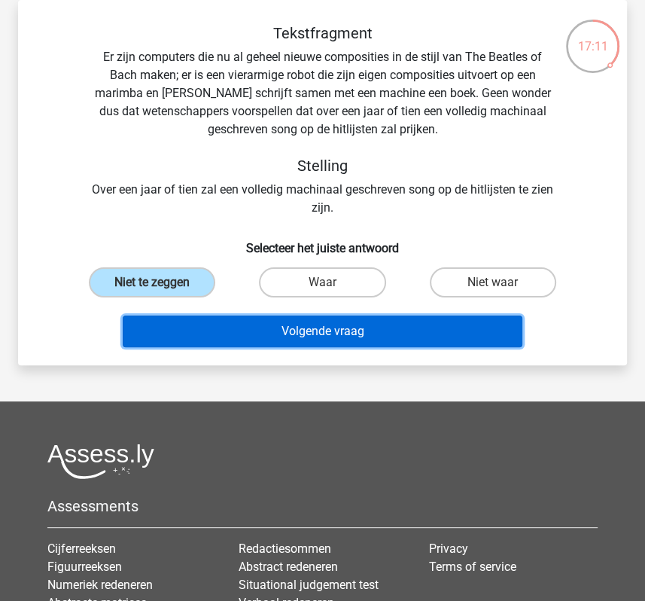
click at [287, 332] on button "Volgende vraag" at bounding box center [322, 331] width 399 height 32
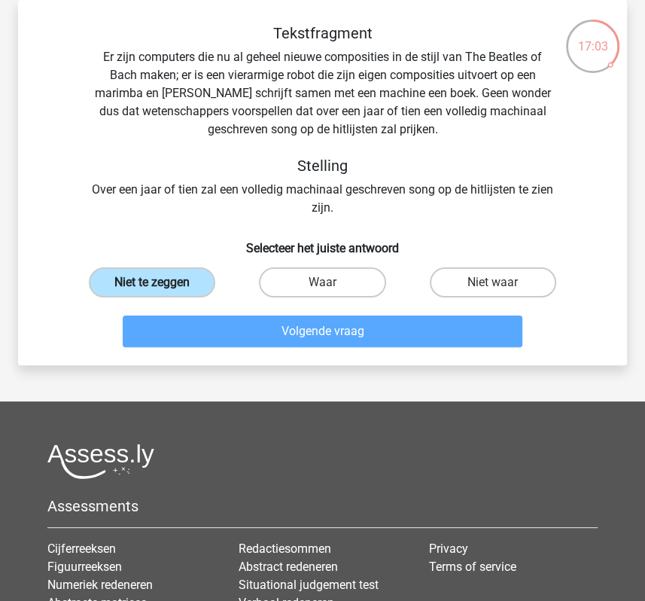
click at [178, 286] on label "Niet te zeggen" at bounding box center [152, 282] width 126 height 30
click at [162, 286] on input "Niet te zeggen" at bounding box center [157, 287] width 10 height 10
click at [358, 288] on label "Waar" at bounding box center [322, 282] width 126 height 30
click at [332, 288] on input "Waar" at bounding box center [327, 287] width 10 height 10
radio input "true"
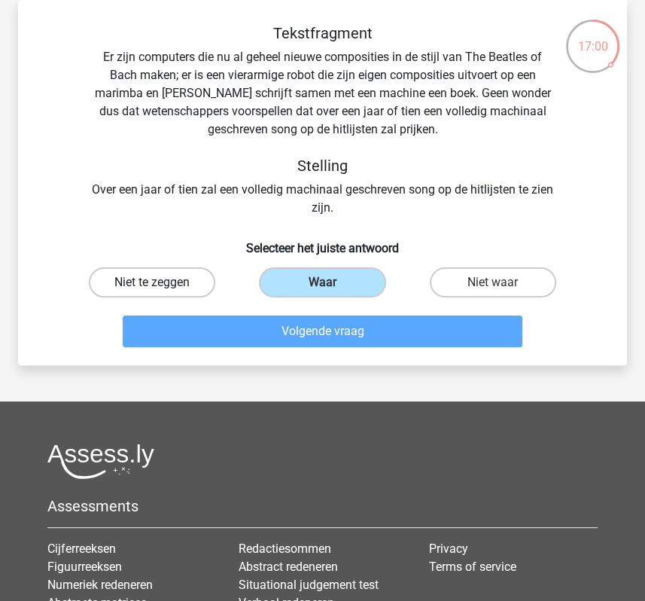
click at [187, 285] on label "Niet te zeggen" at bounding box center [152, 282] width 126 height 30
click at [162, 285] on input "Niet te zeggen" at bounding box center [157, 287] width 10 height 10
radio input "true"
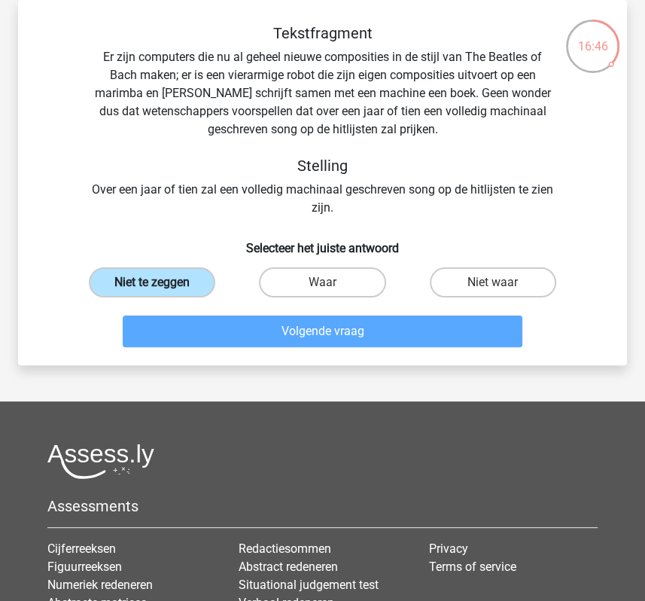
click at [184, 283] on label "Niet te zeggen" at bounding box center [152, 282] width 126 height 30
click at [162, 283] on input "Niet te zeggen" at bounding box center [157, 287] width 10 height 10
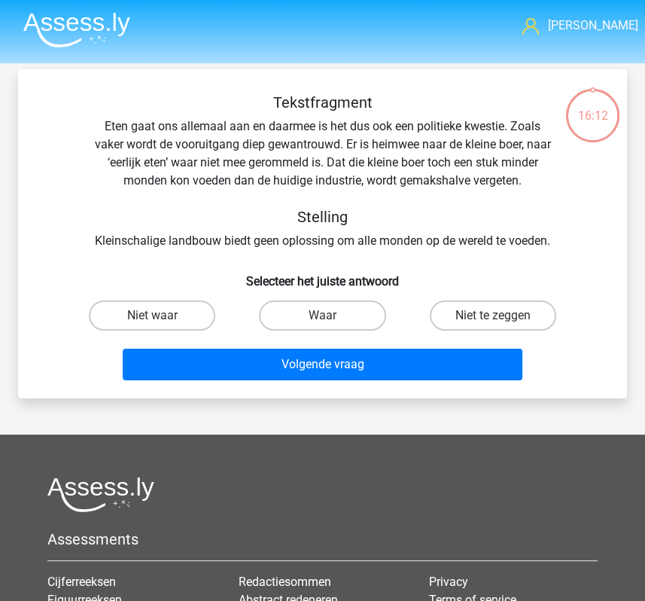
click at [248, 102] on h5 "Tekstfragment" at bounding box center [322, 102] width 465 height 18
click at [451, 306] on label "Niet te zeggen" at bounding box center [493, 315] width 126 height 30
click at [493, 315] on input "Niet te zeggen" at bounding box center [498, 320] width 10 height 10
radio input "true"
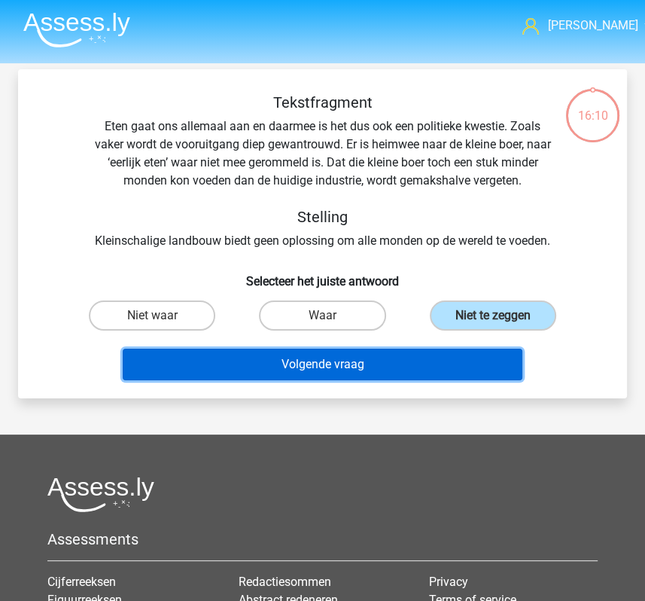
click at [379, 373] on button "Volgende vraag" at bounding box center [322, 365] width 399 height 32
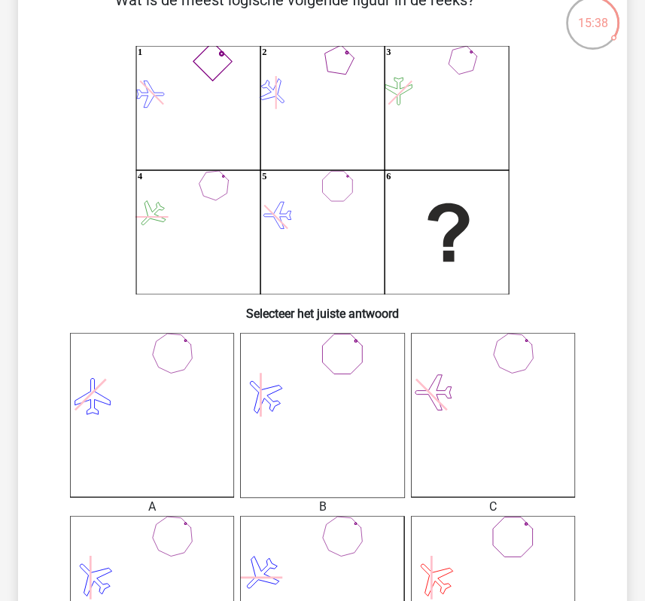
scroll to position [336, 0]
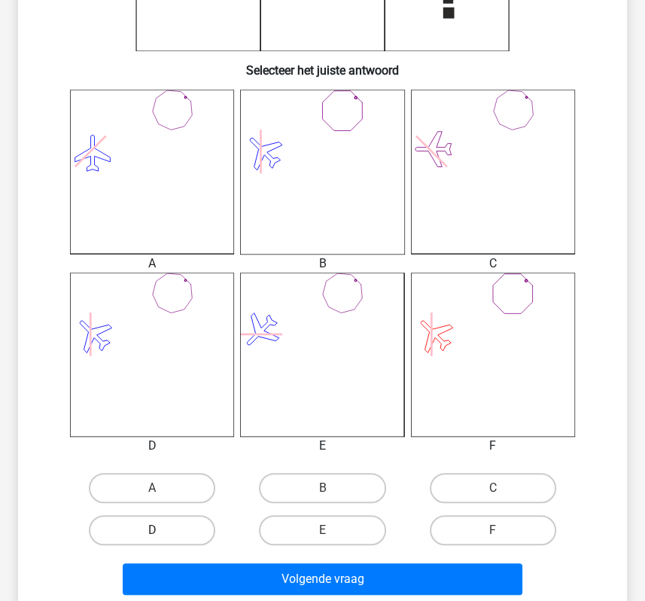
click at [164, 532] on label "D" at bounding box center [152, 530] width 126 height 30
click at [162, 532] on input "D" at bounding box center [157, 535] width 10 height 10
radio input "true"
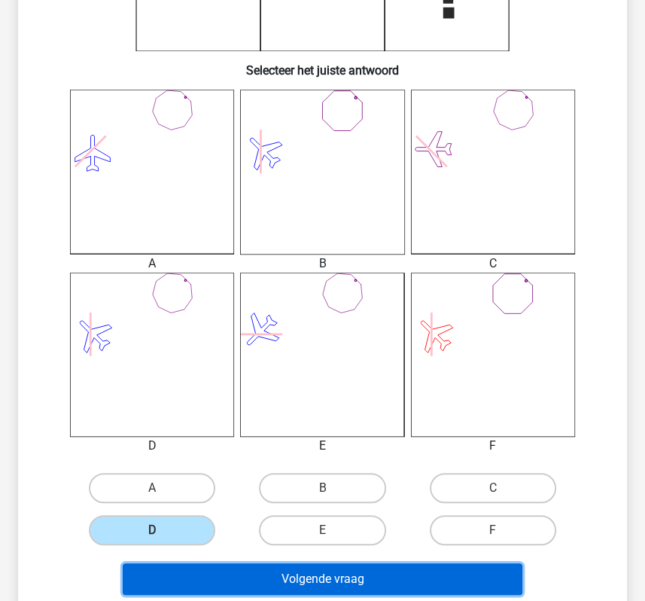
click at [190, 583] on button "Volgende vraag" at bounding box center [322, 579] width 399 height 32
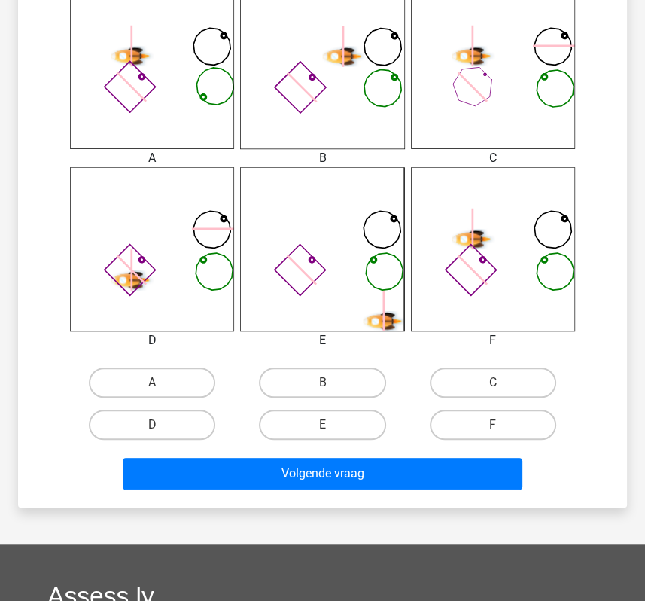
scroll to position [464, 0]
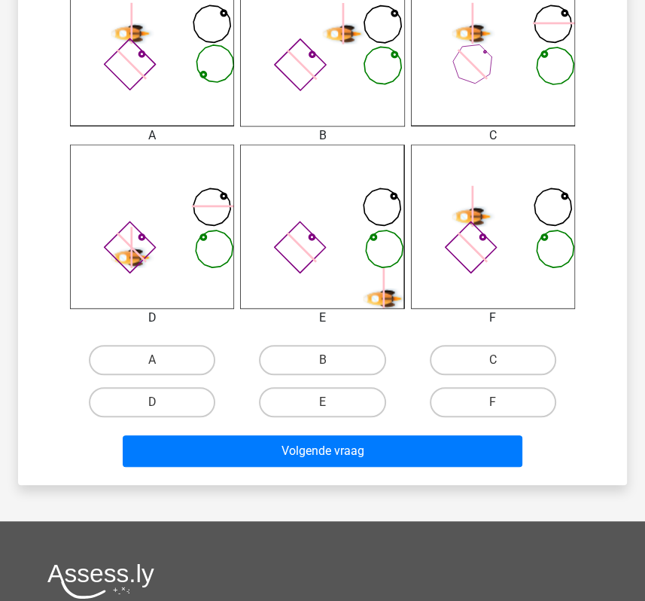
click at [495, 409] on input "F" at bounding box center [498, 407] width 10 height 10
radio input "true"
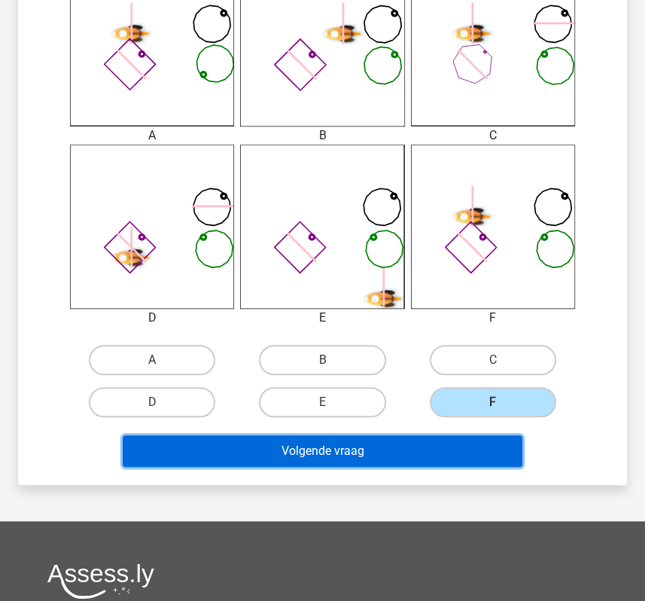
click at [476, 458] on button "Volgende vraag" at bounding box center [322, 451] width 399 height 32
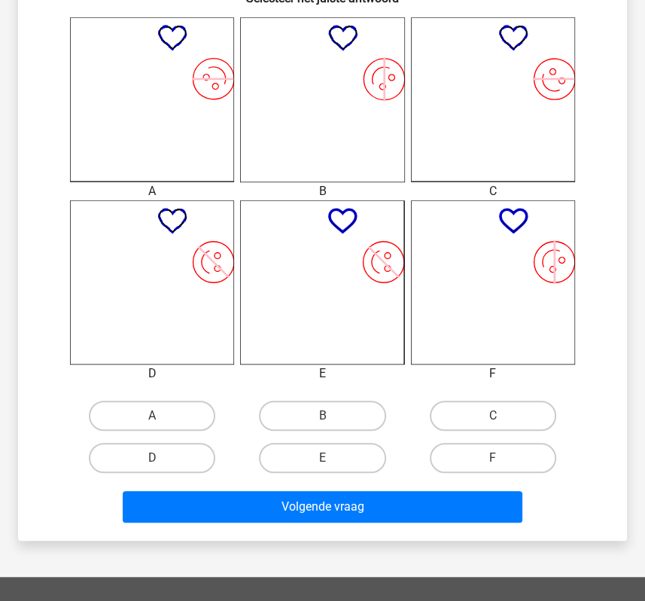
scroll to position [410, 0]
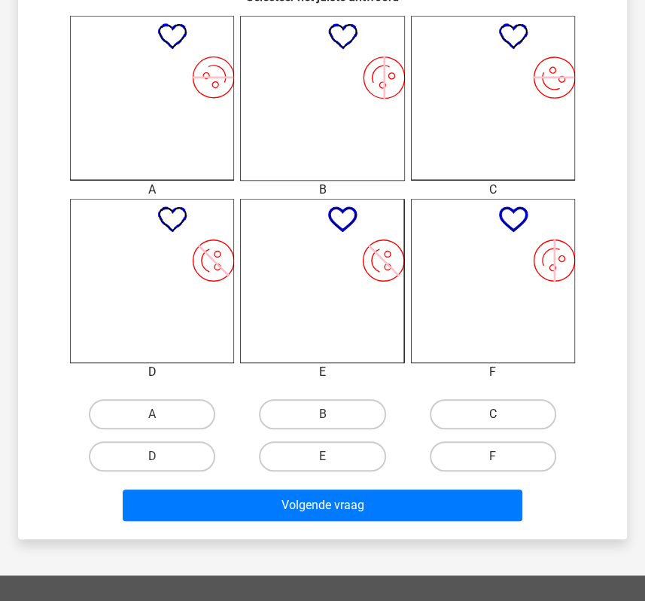
click at [485, 422] on label "C" at bounding box center [493, 414] width 126 height 30
click at [493, 422] on input "C" at bounding box center [498, 419] width 10 height 10
radio input "true"
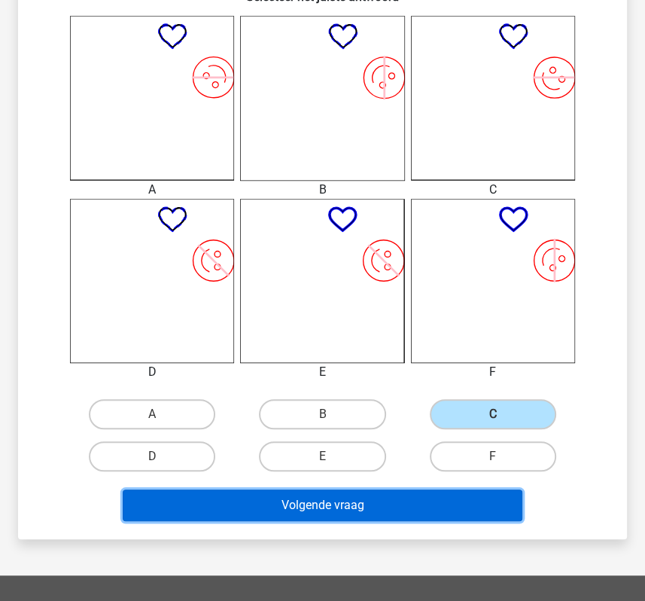
click at [437, 496] on button "Volgende vraag" at bounding box center [322, 505] width 399 height 32
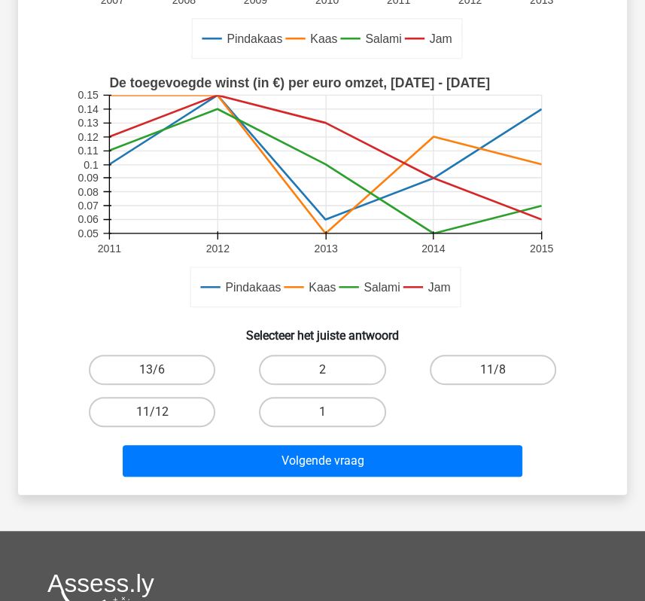
scroll to position [343, 0]
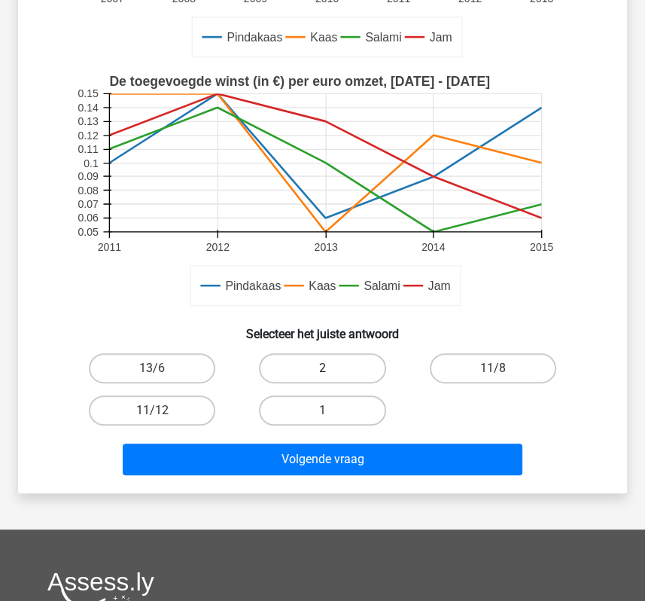
click at [342, 354] on label "2" at bounding box center [322, 368] width 126 height 30
click at [332, 368] on input "2" at bounding box center [327, 373] width 10 height 10
radio input "true"
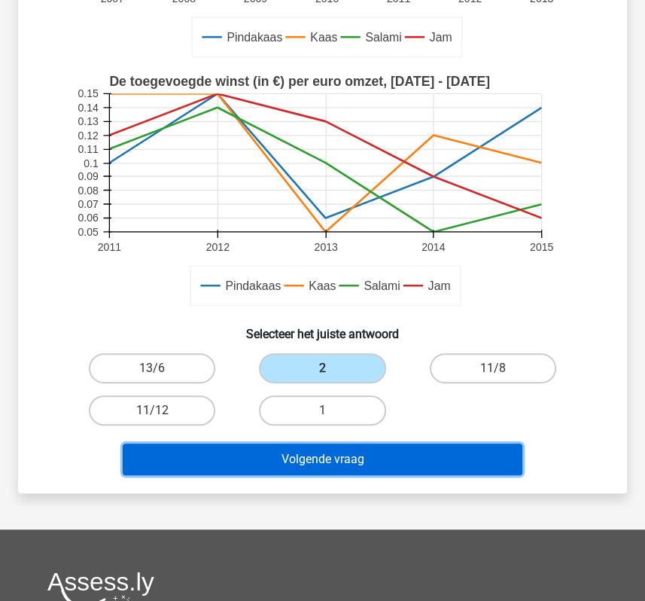
click at [340, 458] on button "Volgende vraag" at bounding box center [322, 459] width 399 height 32
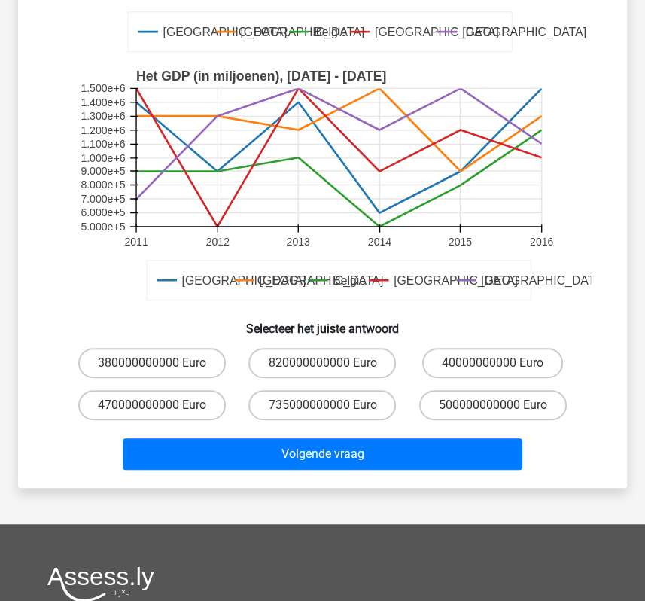
scroll to position [328, 0]
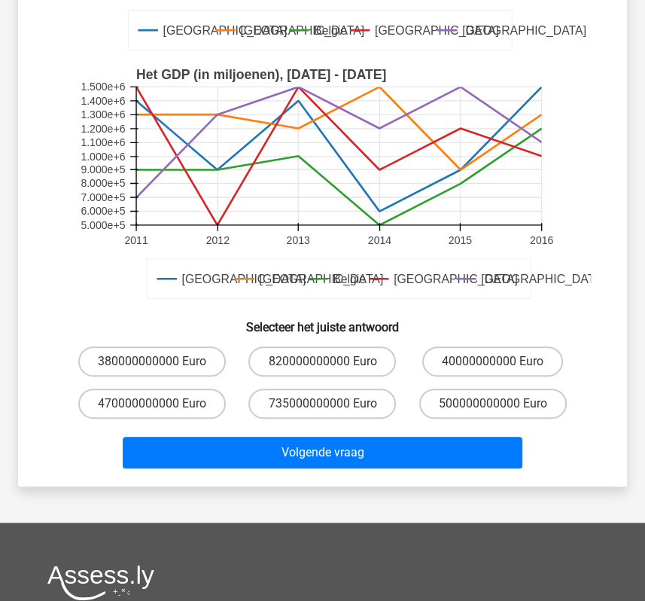
click at [497, 404] on input "500000000000 Euro" at bounding box center [498, 409] width 10 height 10
radio input "true"
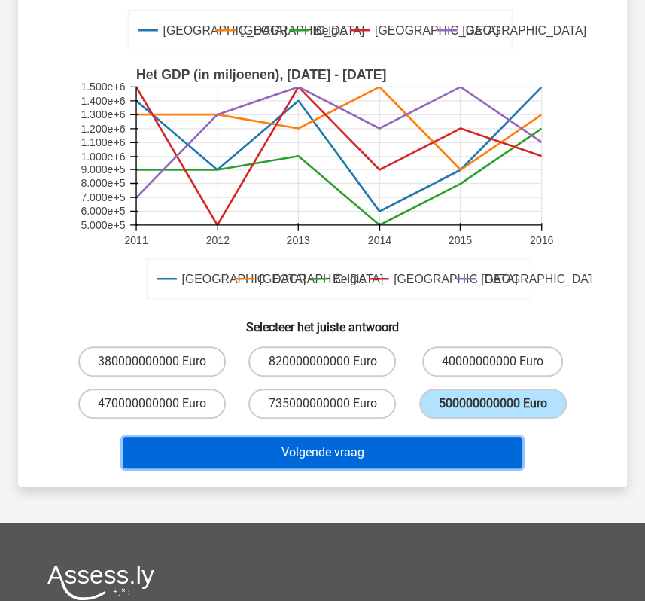
click at [477, 448] on button "Volgende vraag" at bounding box center [322, 453] width 399 height 32
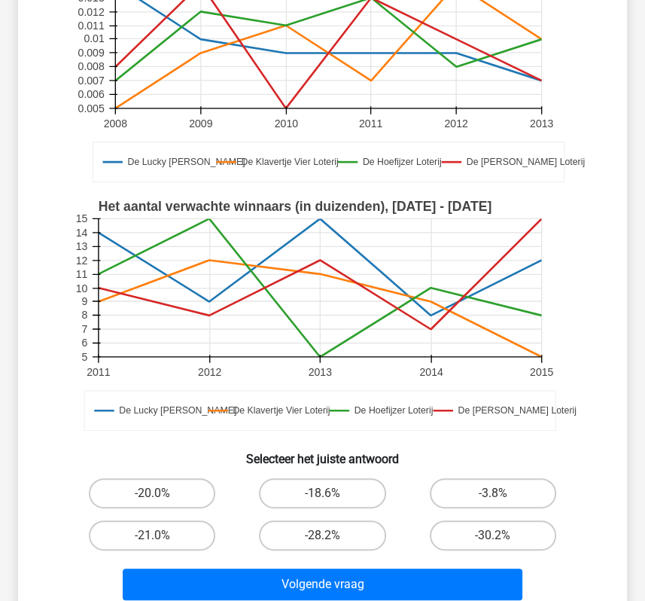
scroll to position [276, 0]
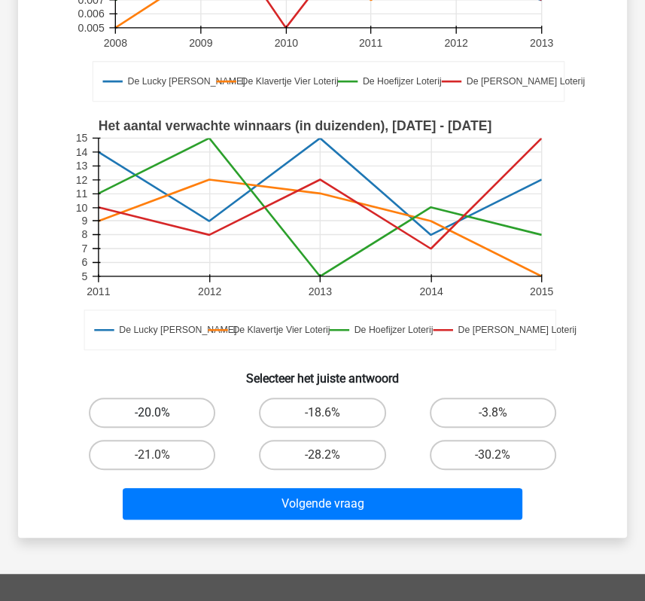
click at [187, 413] on label "-20.0%" at bounding box center [152, 413] width 126 height 30
click at [162, 413] on input "-20.0%" at bounding box center [157, 418] width 10 height 10
radio input "true"
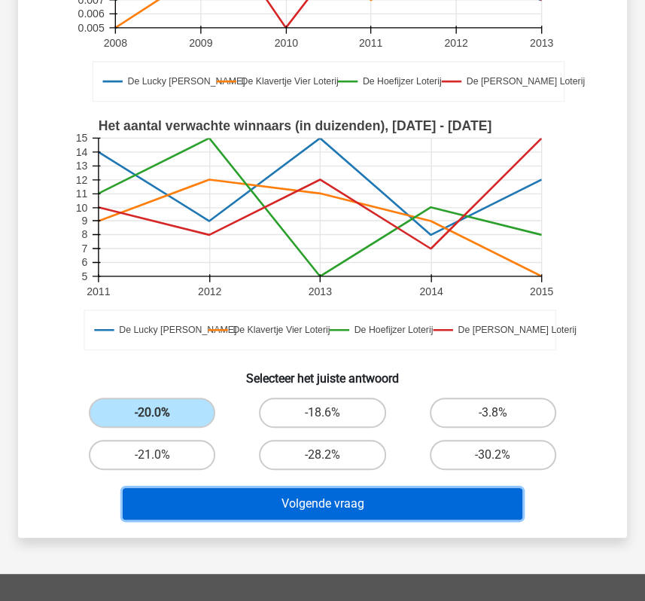
click at [203, 501] on button "Volgende vraag" at bounding box center [322, 504] width 399 height 32
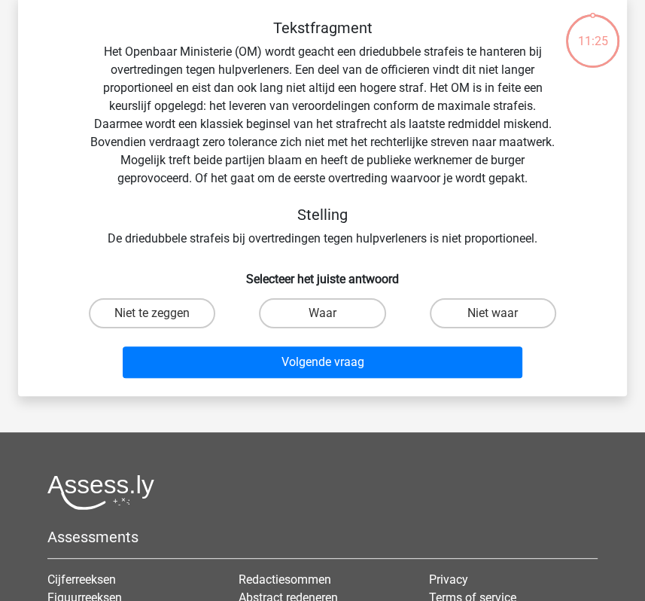
scroll to position [69, 0]
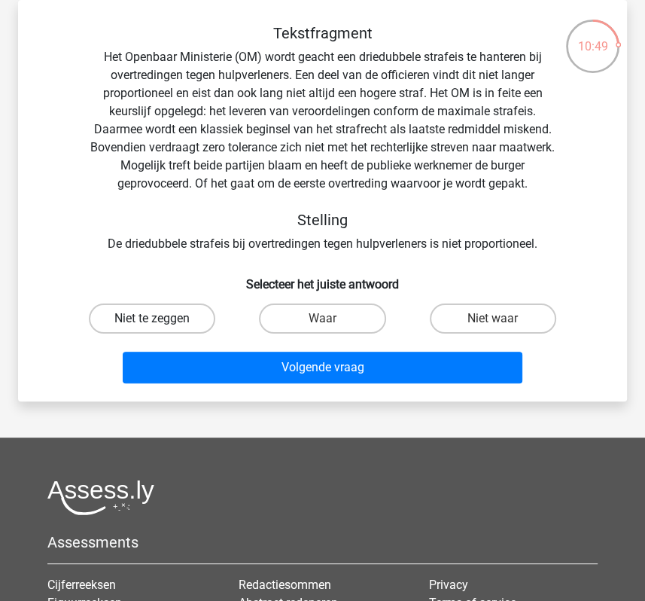
click at [149, 326] on label "Niet te zeggen" at bounding box center [152, 318] width 126 height 30
click at [152, 326] on input "Niet te zeggen" at bounding box center [157, 323] width 10 height 10
radio input "true"
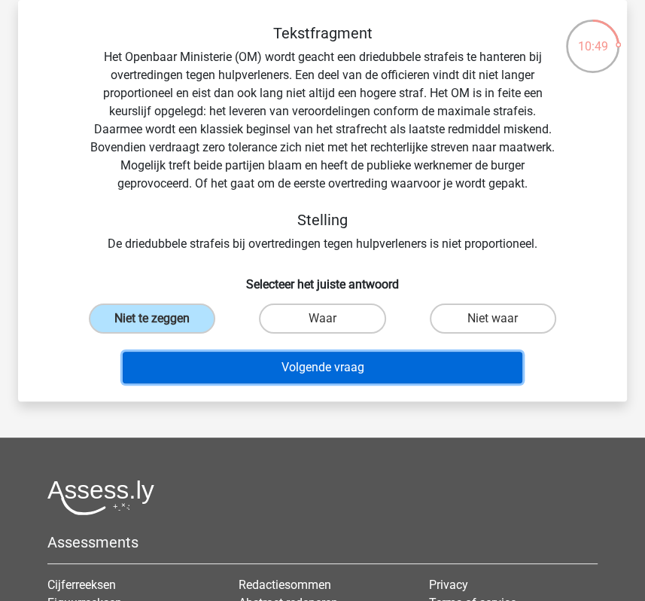
click at [189, 379] on button "Volgende vraag" at bounding box center [322, 368] width 399 height 32
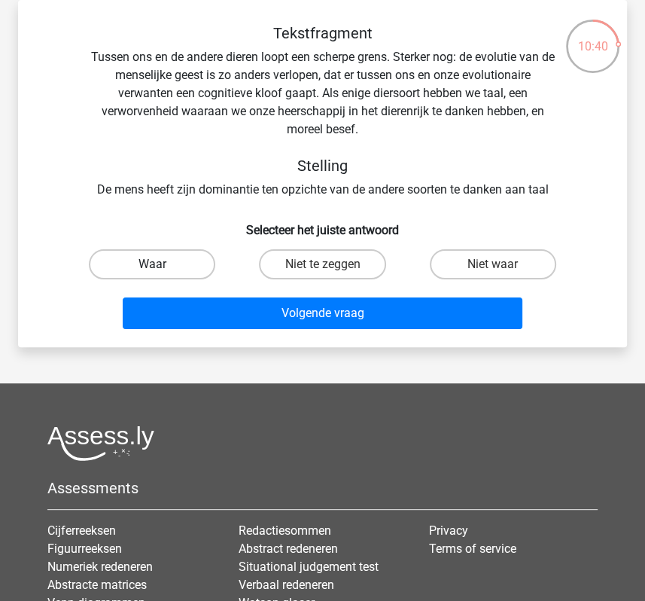
click at [173, 259] on label "Waar" at bounding box center [152, 264] width 126 height 30
click at [162, 264] on input "Waar" at bounding box center [157, 269] width 10 height 10
radio input "true"
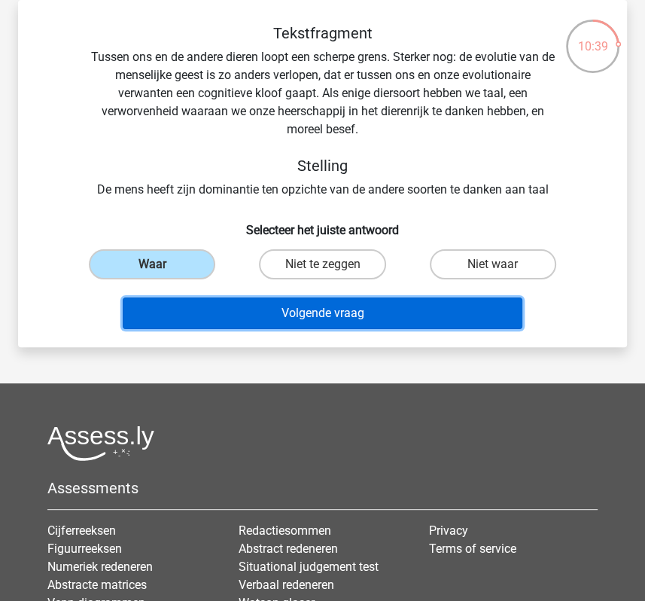
click at [174, 312] on button "Volgende vraag" at bounding box center [322, 313] width 399 height 32
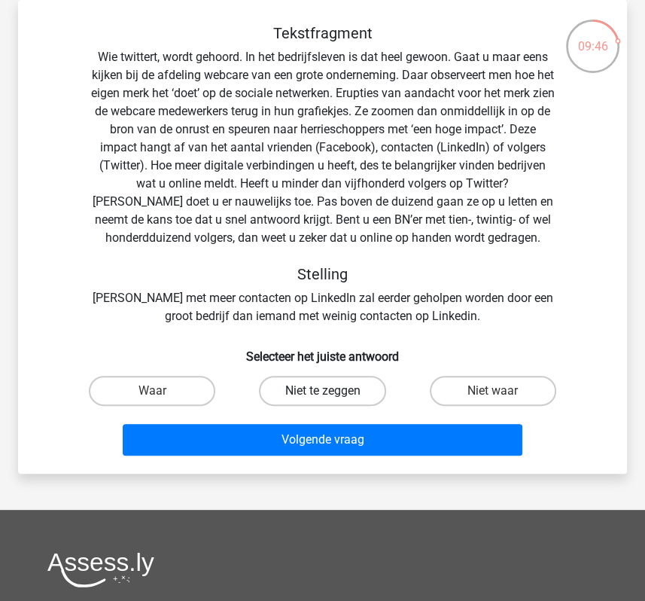
click at [346, 406] on label "Niet te zeggen" at bounding box center [322, 391] width 126 height 30
click at [332, 401] on input "Niet te zeggen" at bounding box center [327, 396] width 10 height 10
radio input "true"
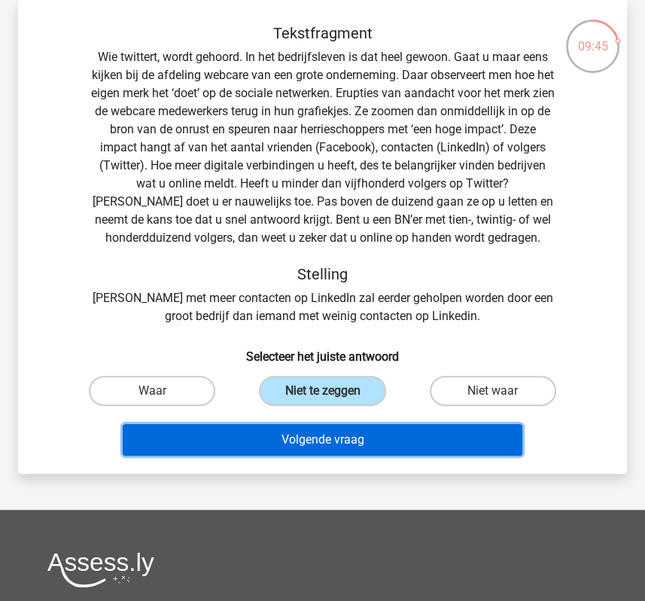
click at [340, 455] on button "Volgende vraag" at bounding box center [322, 440] width 399 height 32
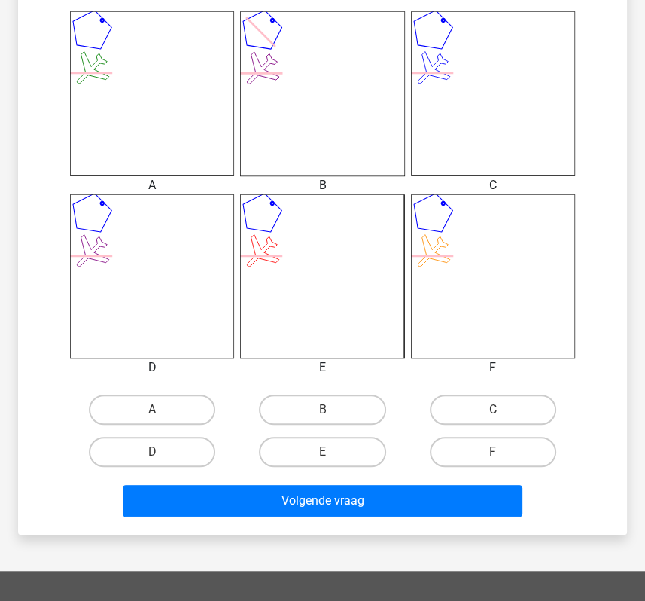
scroll to position [419, 0]
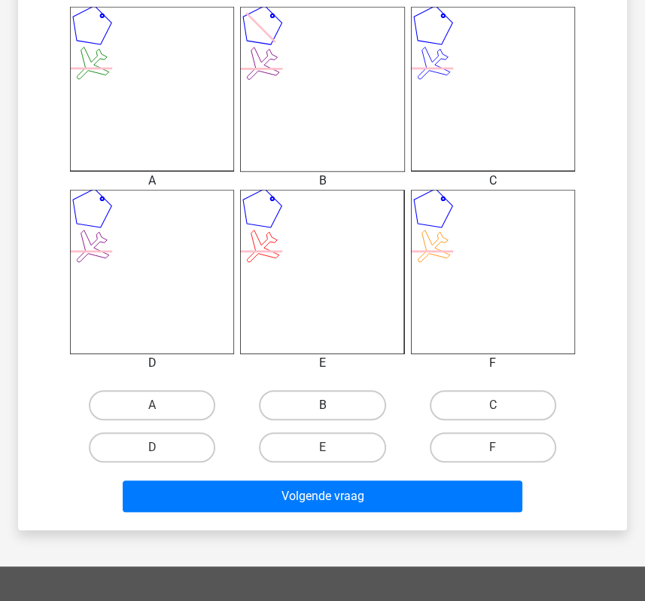
click at [337, 403] on label "B" at bounding box center [322, 405] width 126 height 30
click at [332, 405] on input "B" at bounding box center [327, 410] width 10 height 10
radio input "true"
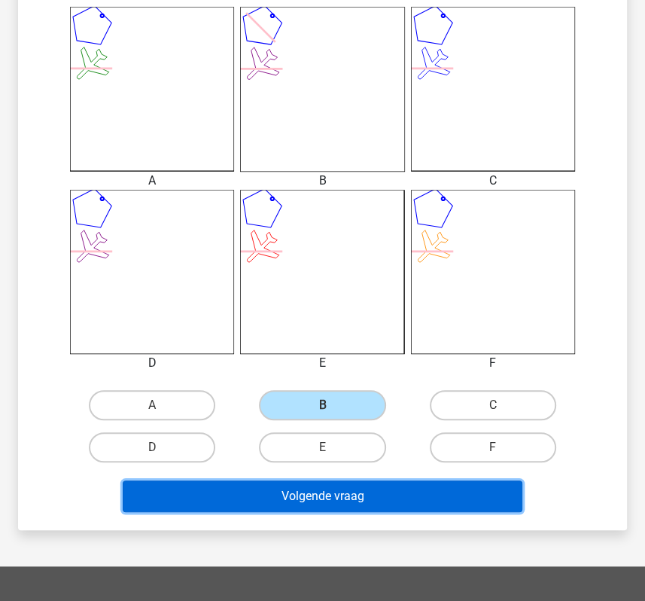
click at [358, 501] on button "Volgende vraag" at bounding box center [322, 496] width 399 height 32
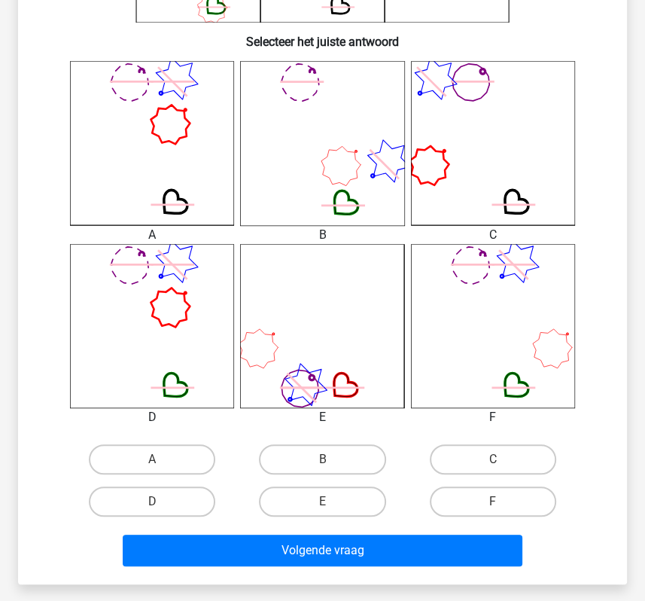
scroll to position [378, 0]
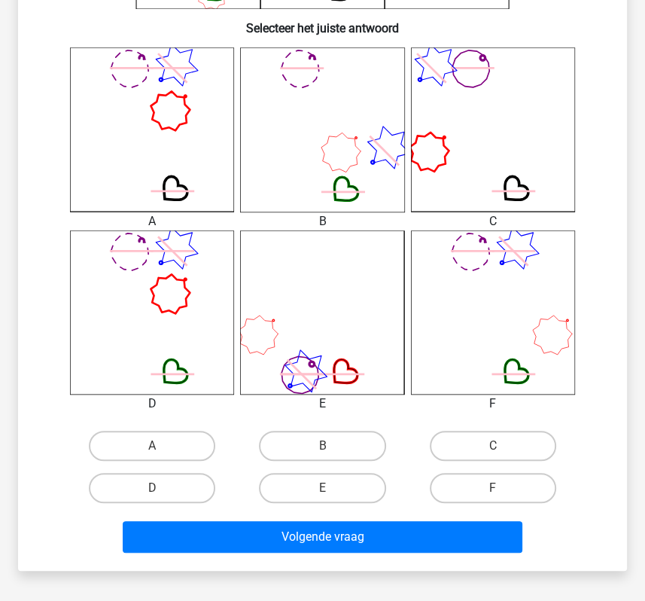
click at [152, 488] on input "D" at bounding box center [157, 493] width 10 height 10
radio input "true"
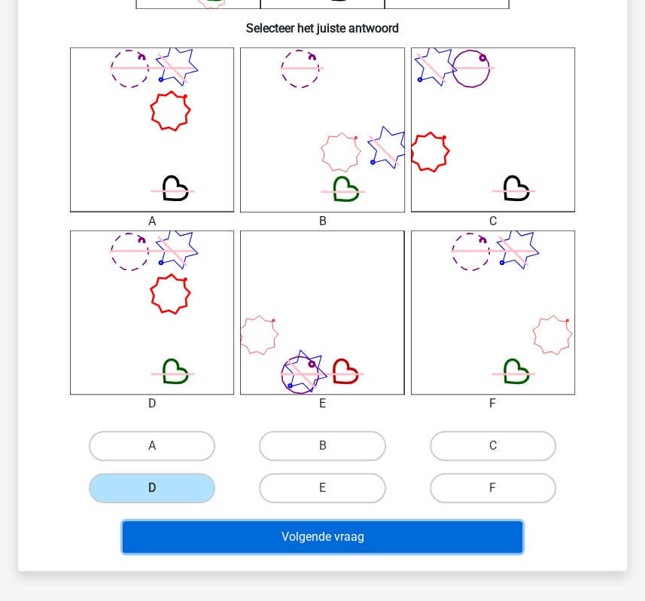
click at [181, 538] on button "Volgende vraag" at bounding box center [322, 537] width 399 height 32
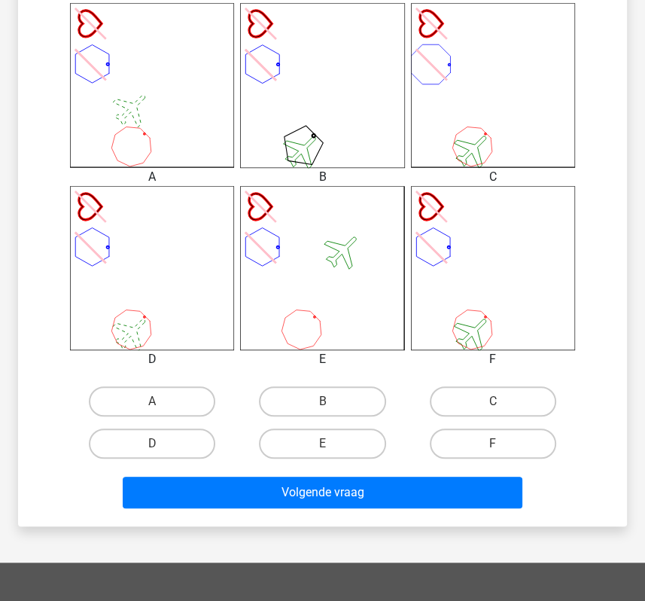
scroll to position [424, 0]
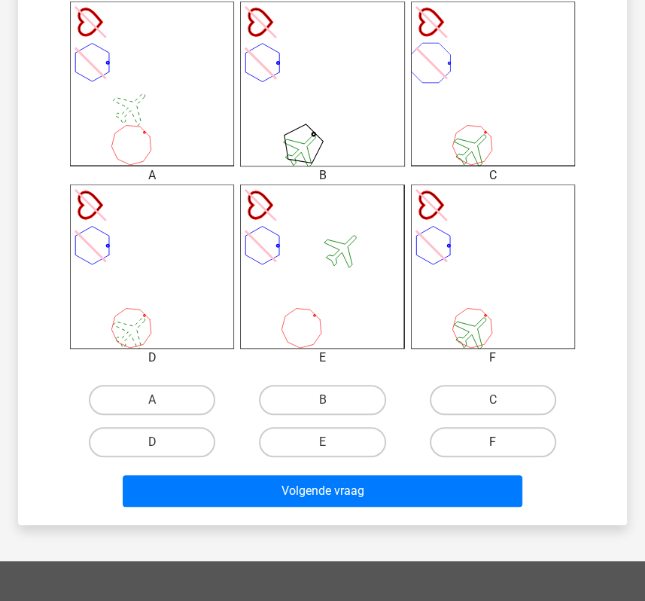
click at [501, 431] on label "F" at bounding box center [493, 442] width 126 height 30
click at [501, 442] on input "F" at bounding box center [498, 447] width 10 height 10
radio input "true"
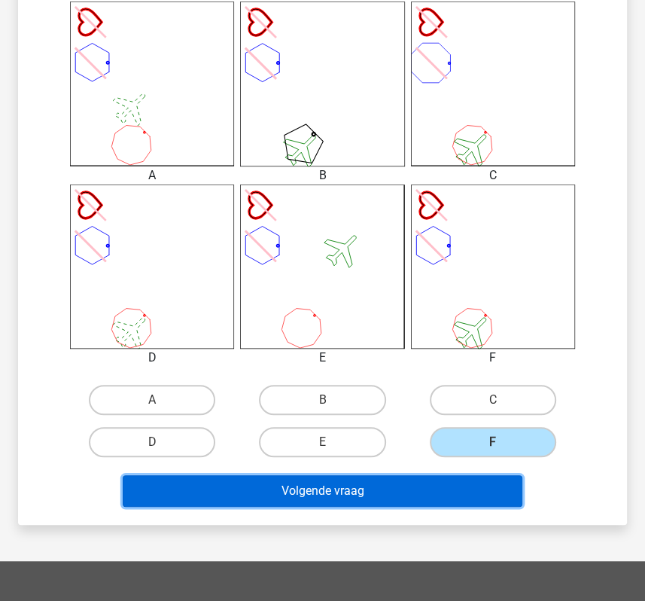
click at [471, 494] on button "Volgende vraag" at bounding box center [322, 491] width 399 height 32
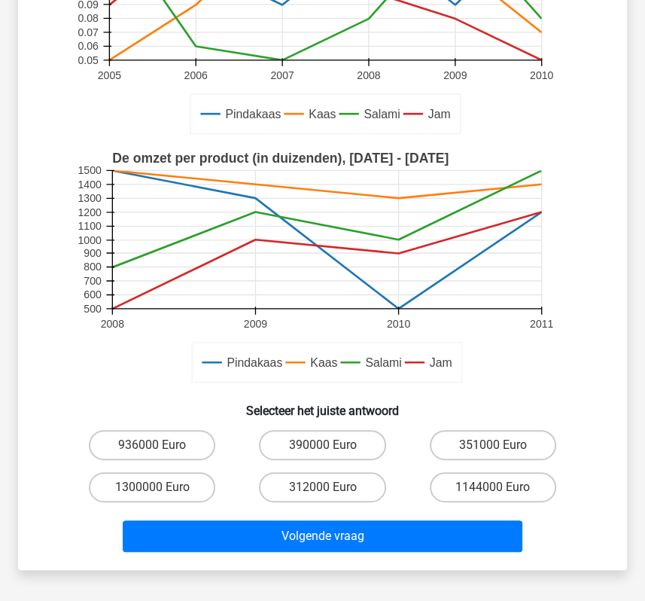
scroll to position [245, 0]
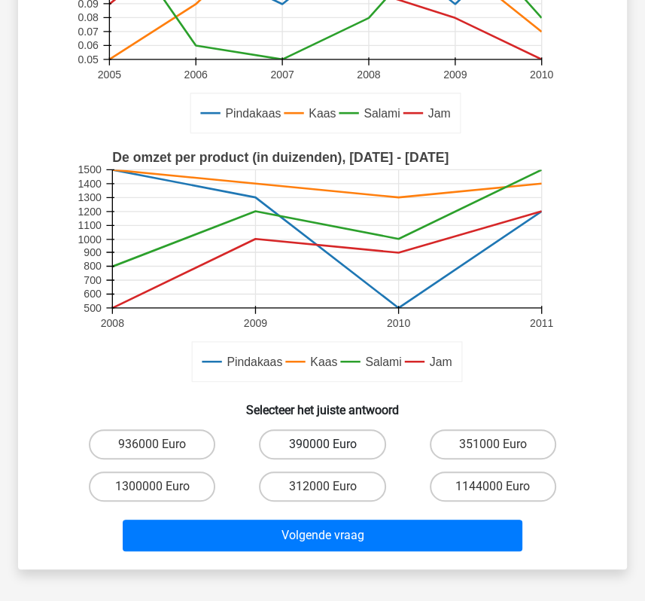
click at [338, 446] on label "390000 Euro" at bounding box center [322, 444] width 126 height 30
click at [332, 446] on input "390000 Euro" at bounding box center [327, 449] width 10 height 10
radio input "true"
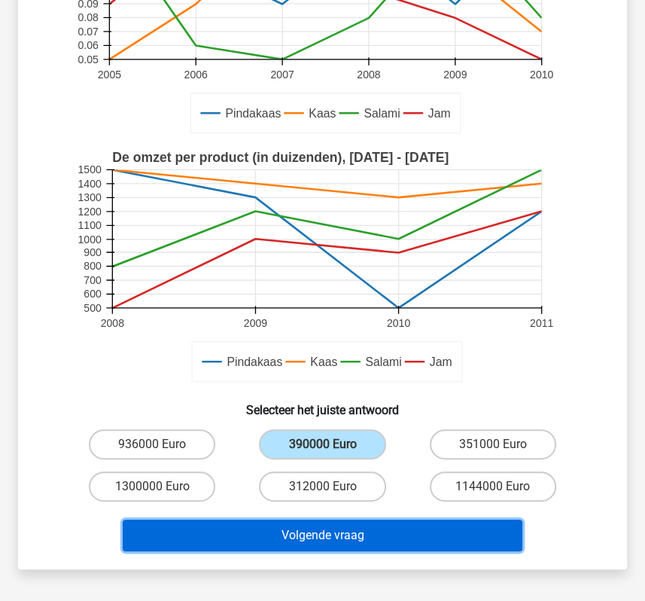
click at [336, 532] on button "Volgende vraag" at bounding box center [322, 535] width 399 height 32
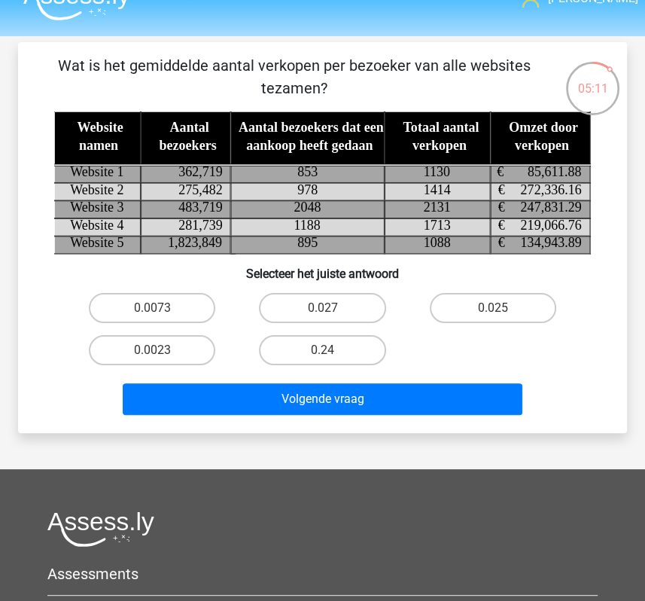
scroll to position [0, 0]
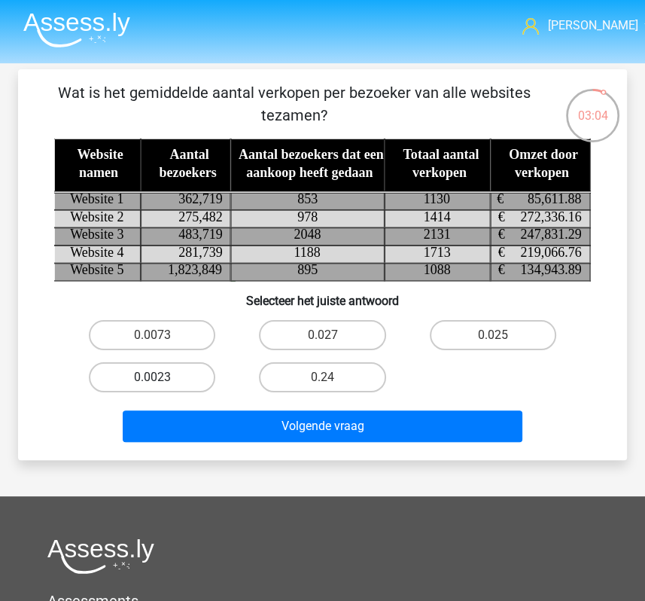
click at [168, 370] on label "0.0023" at bounding box center [152, 377] width 126 height 30
click at [162, 377] on input "0.0023" at bounding box center [157, 382] width 10 height 10
radio input "true"
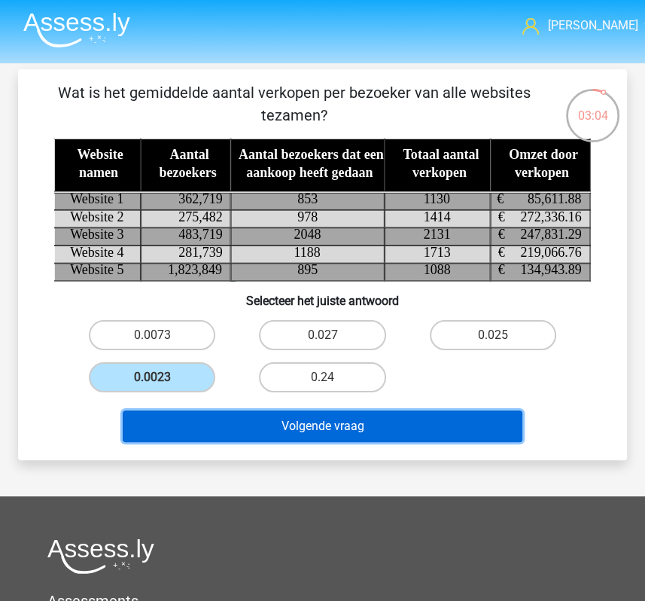
click at [202, 428] on button "Volgende vraag" at bounding box center [322, 426] width 399 height 32
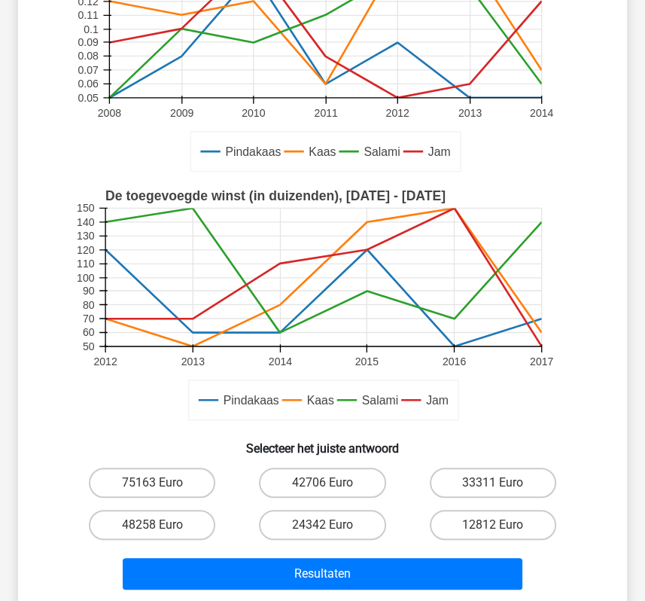
scroll to position [276, 0]
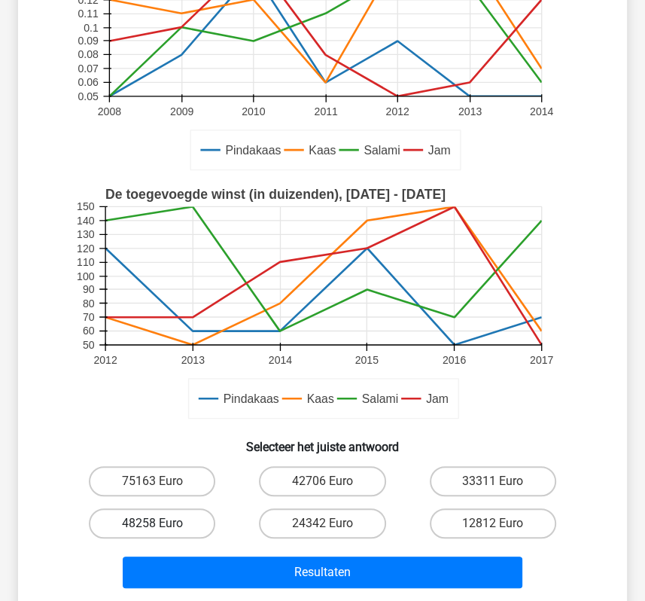
click at [176, 523] on label "48258 Euro" at bounding box center [152, 523] width 126 height 30
click at [162, 523] on input "48258 Euro" at bounding box center [157, 528] width 10 height 10
radio input "true"
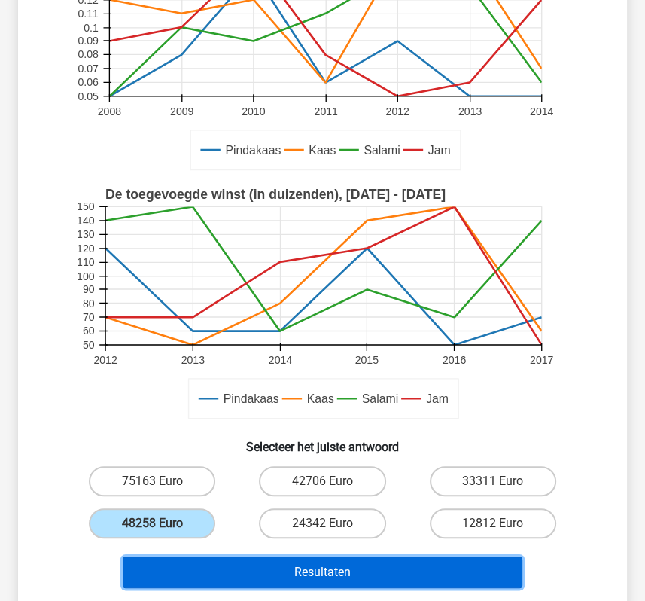
click at [229, 571] on button "Resultaten" at bounding box center [322, 572] width 399 height 32
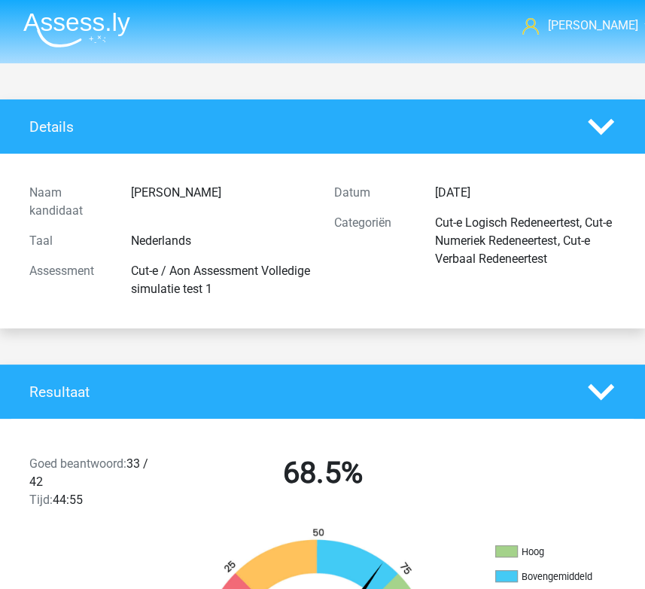
click at [95, 20] on img at bounding box center [76, 29] width 107 height 35
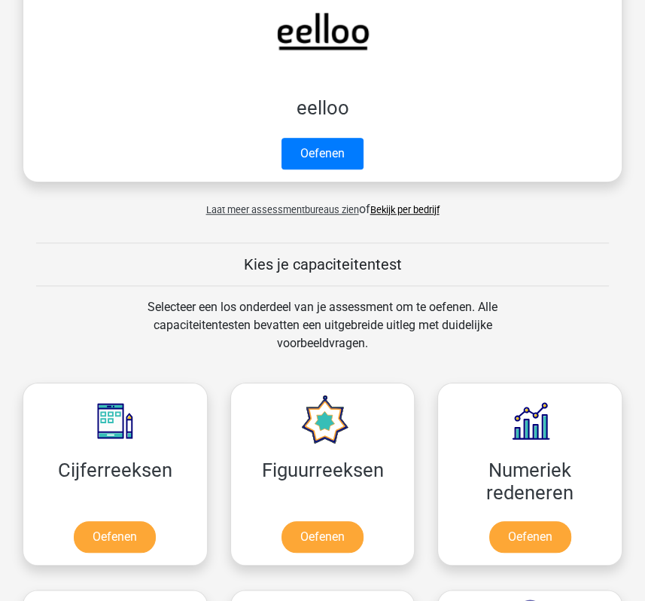
scroll to position [626, 0]
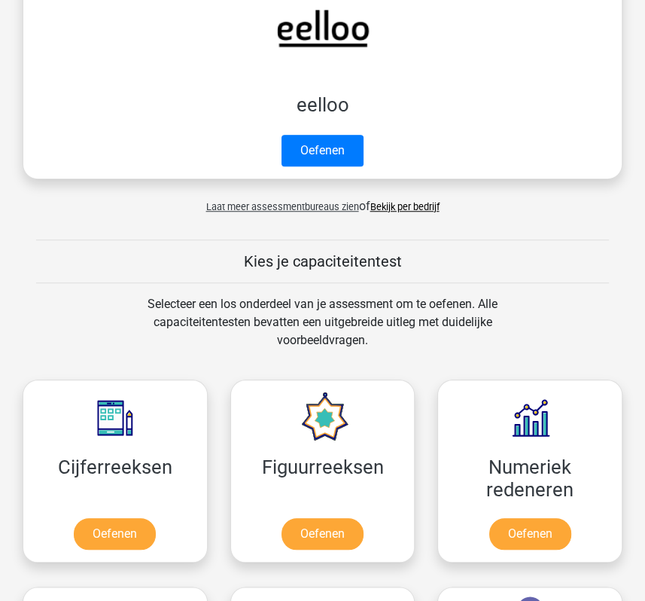
click at [428, 209] on link "Bekijk per bedrijf" at bounding box center [404, 206] width 69 height 11
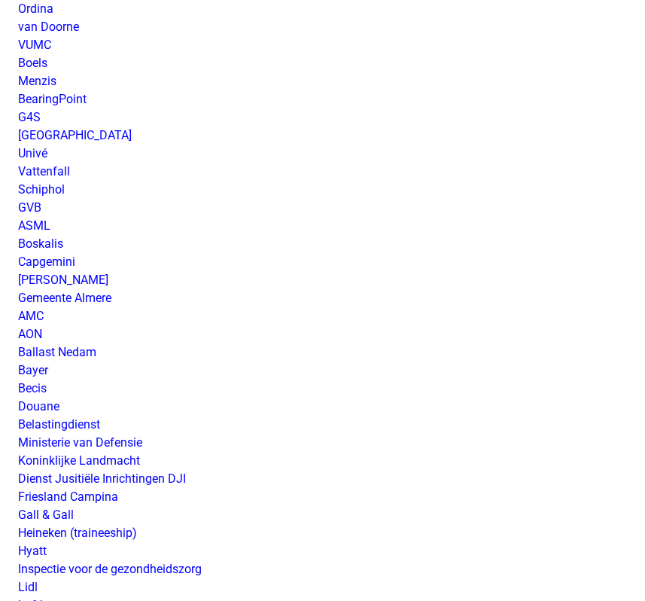
scroll to position [2182, 0]
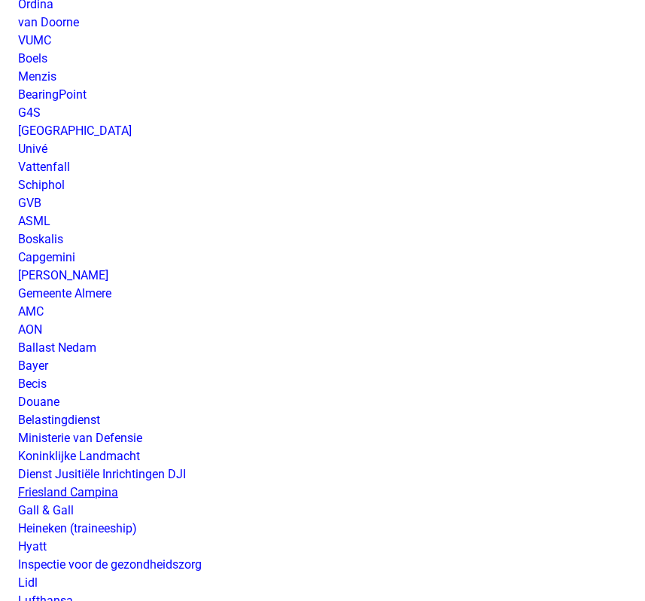
click at [84, 493] on link "Friesland Campina" at bounding box center [68, 492] width 100 height 14
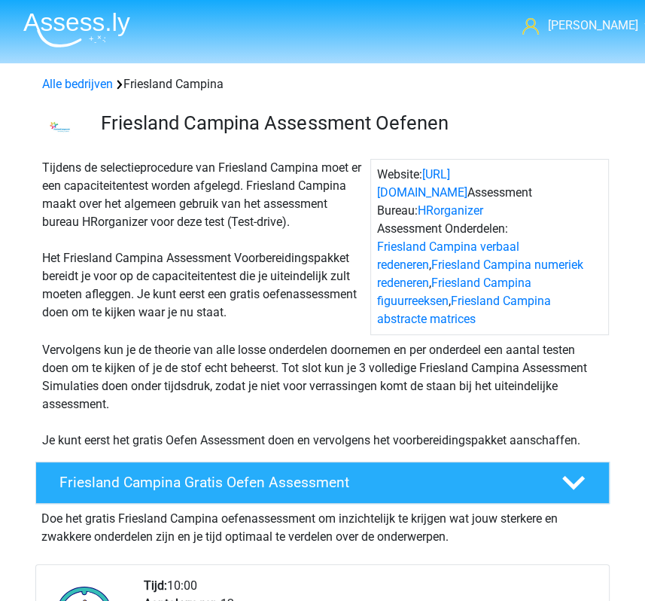
click at [154, 262] on div "Tijdens de selectieprocedure van Friesland Campina moet er een capaciteitentest…" at bounding box center [203, 247] width 334 height 176
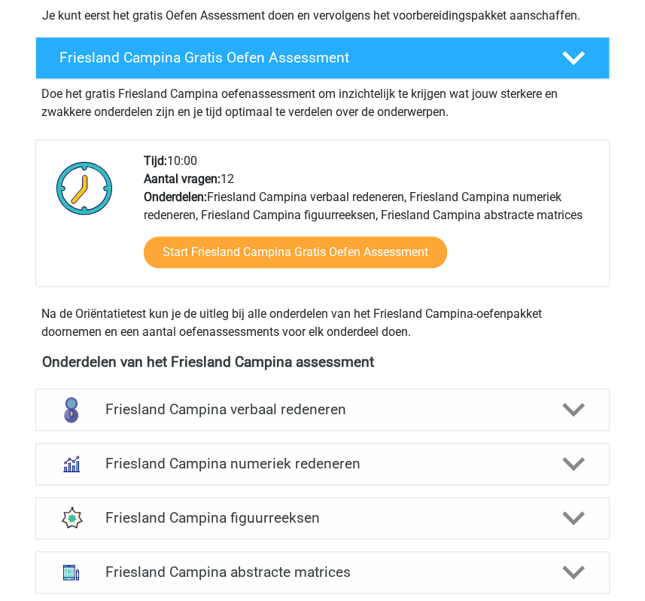
scroll to position [422, 0]
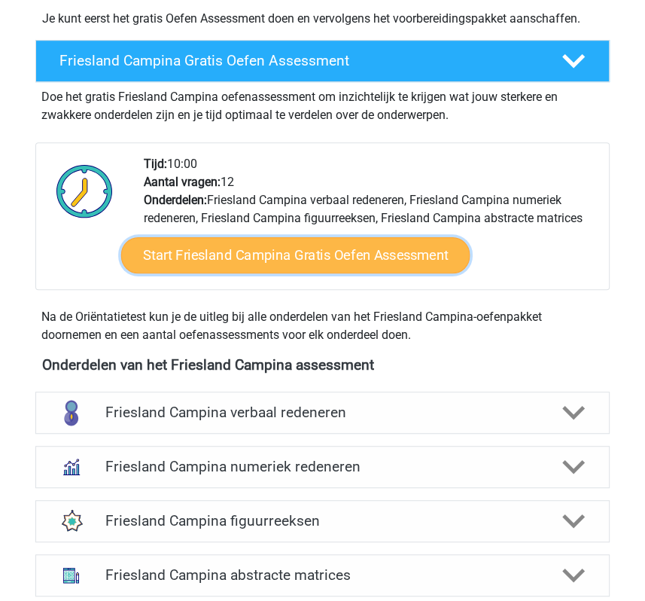
click at [272, 240] on link "Start Friesland Campina Gratis Oefen Assessment" at bounding box center [294, 255] width 349 height 36
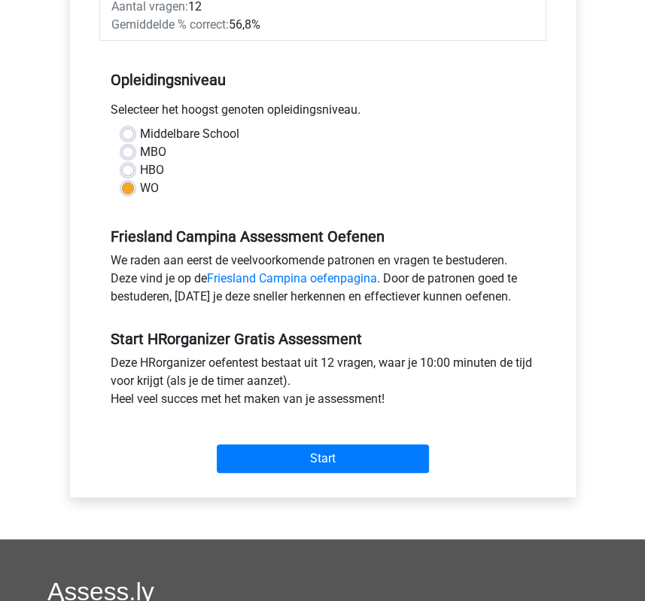
scroll to position [386, 0]
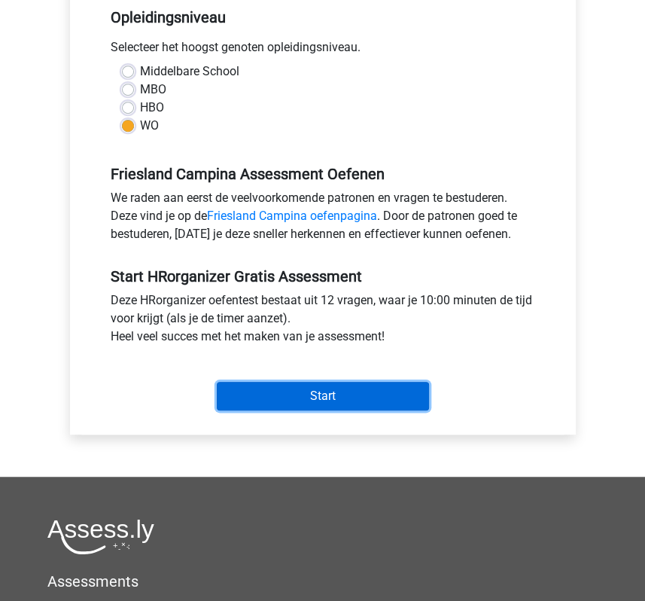
click at [353, 382] on input "Start" at bounding box center [323, 396] width 212 height 29
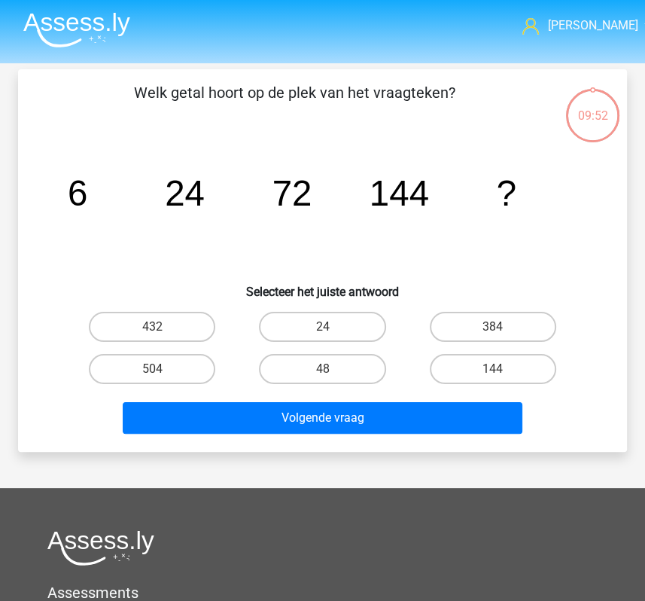
click at [265, 256] on icon "image/svg+xml 6 24 72 144 ?" at bounding box center [322, 206] width 537 height 134
click at [471, 374] on label "144" at bounding box center [493, 369] width 126 height 30
click at [493, 374] on input "144" at bounding box center [498, 374] width 10 height 10
radio input "true"
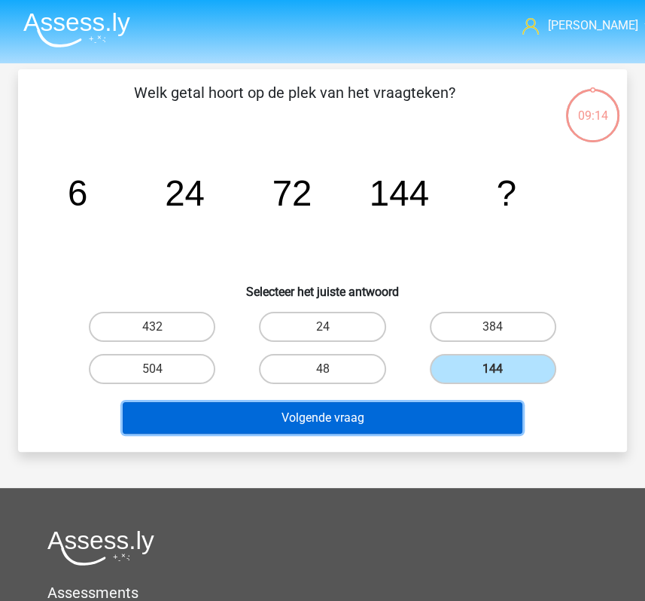
click at [413, 426] on button "Volgende vraag" at bounding box center [322, 418] width 399 height 32
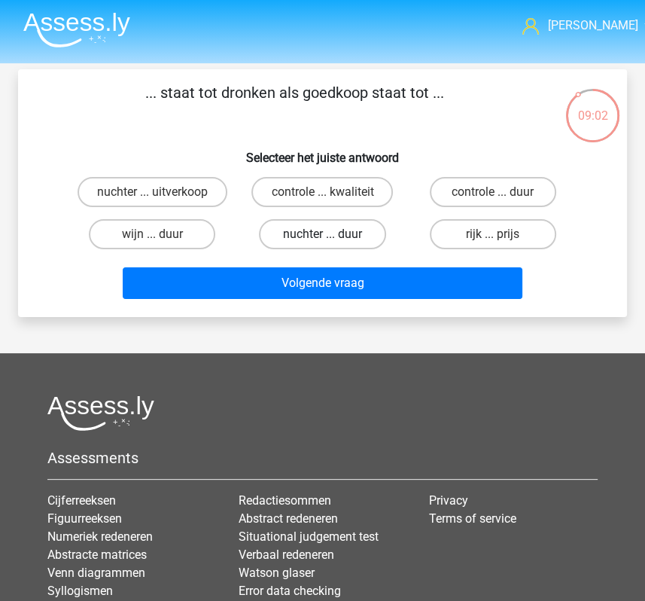
click at [309, 233] on label "nuchter ... duur" at bounding box center [322, 234] width 126 height 30
click at [322, 234] on input "nuchter ... duur" at bounding box center [327, 239] width 10 height 10
radio input "true"
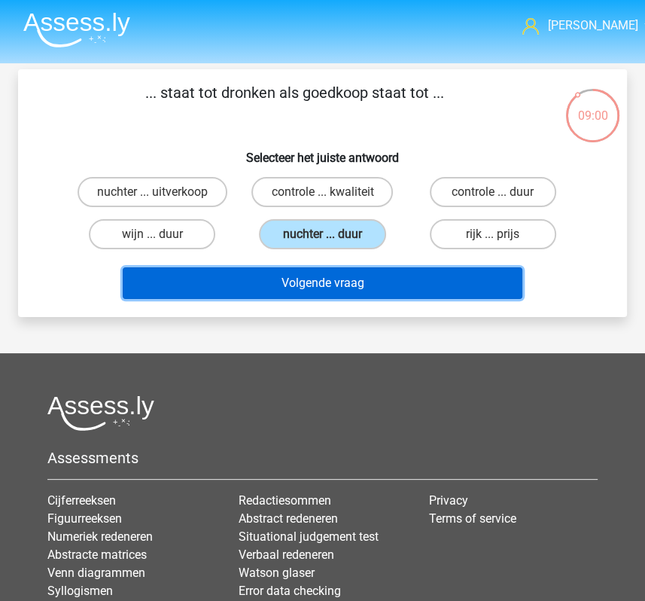
click at [299, 283] on button "Volgende vraag" at bounding box center [322, 283] width 399 height 32
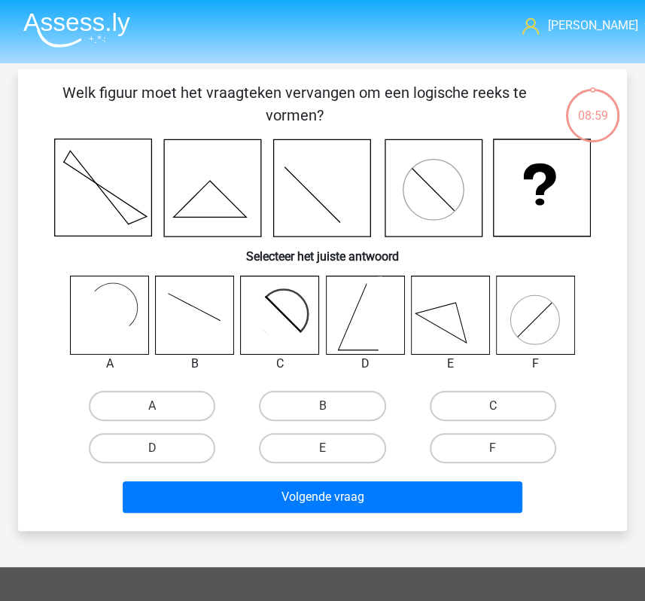
scroll to position [69, 0]
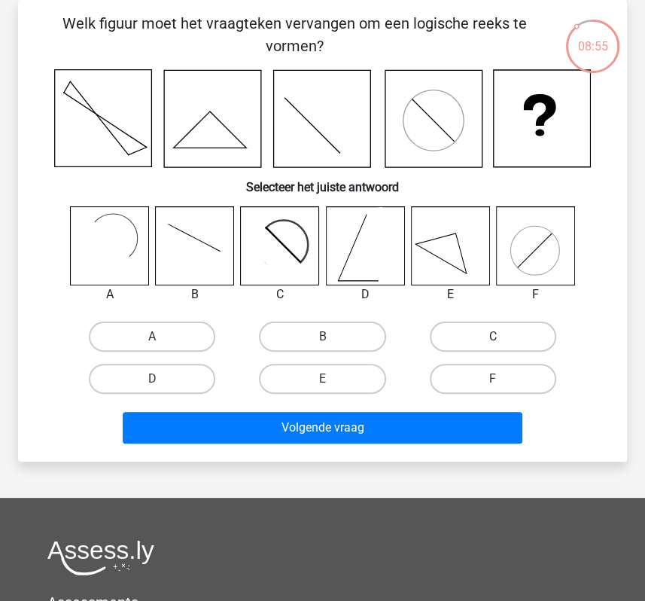
click at [477, 331] on label "C" at bounding box center [493, 336] width 126 height 30
click at [493, 337] on input "C" at bounding box center [498, 342] width 10 height 10
radio input "true"
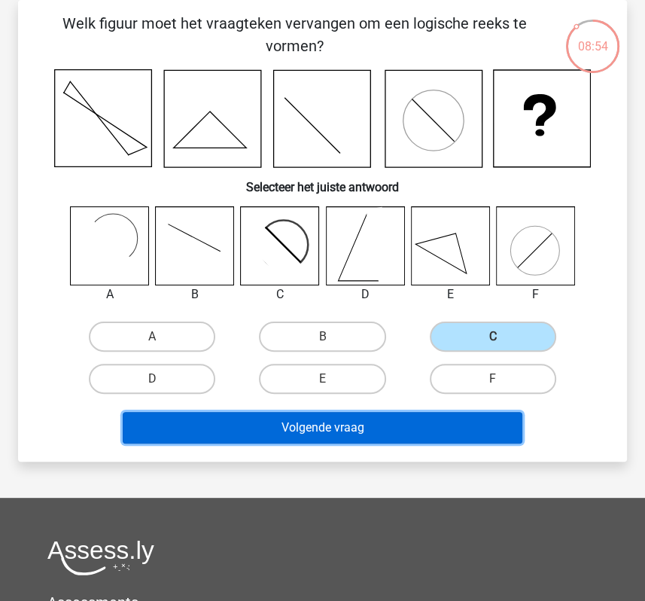
click at [365, 432] on button "Volgende vraag" at bounding box center [322, 428] width 399 height 32
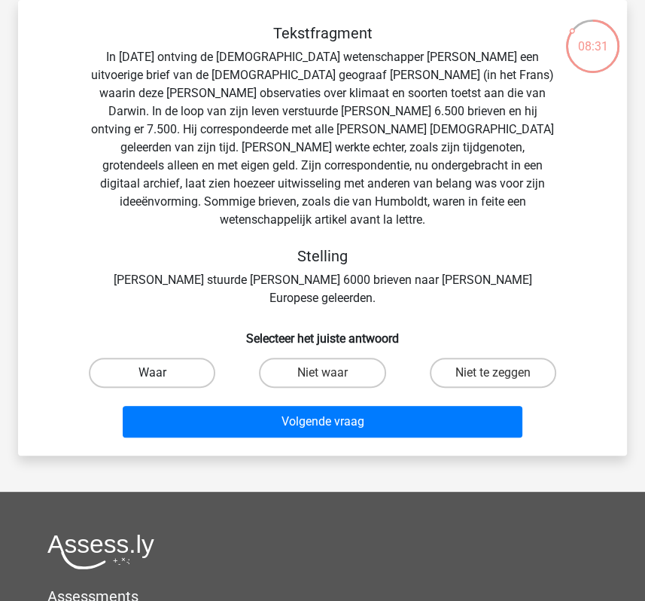
click at [140, 358] on label "Waar" at bounding box center [152, 373] width 126 height 30
click at [152, 373] on input "Waar" at bounding box center [157, 378] width 10 height 10
radio input "true"
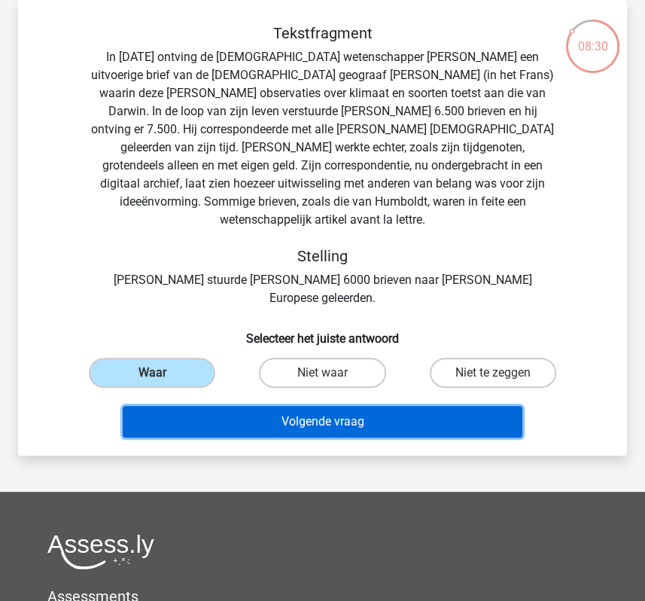
click at [212, 406] on button "Volgende vraag" at bounding box center [322, 422] width 399 height 32
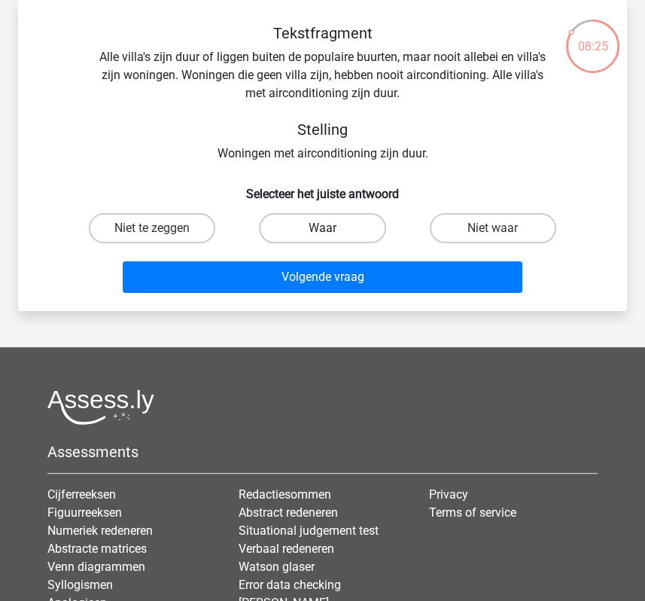
click at [304, 225] on label "Waar" at bounding box center [322, 228] width 126 height 30
click at [322, 228] on input "Waar" at bounding box center [327, 233] width 10 height 10
radio input "true"
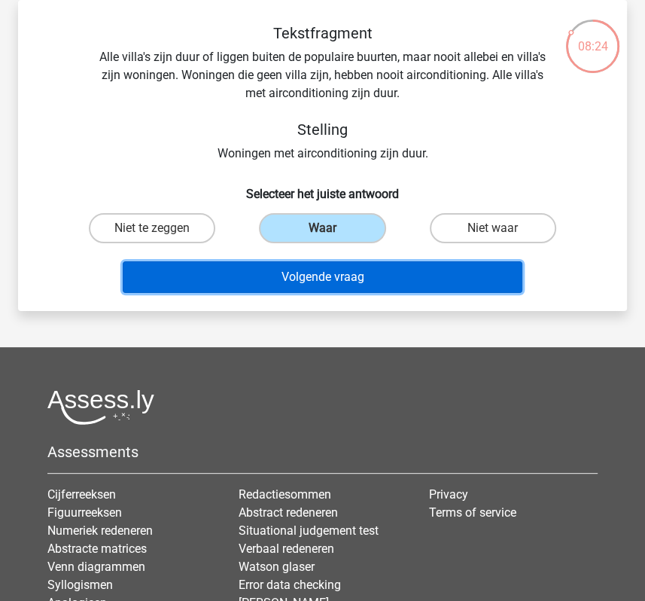
click at [302, 276] on button "Volgende vraag" at bounding box center [322, 277] width 399 height 32
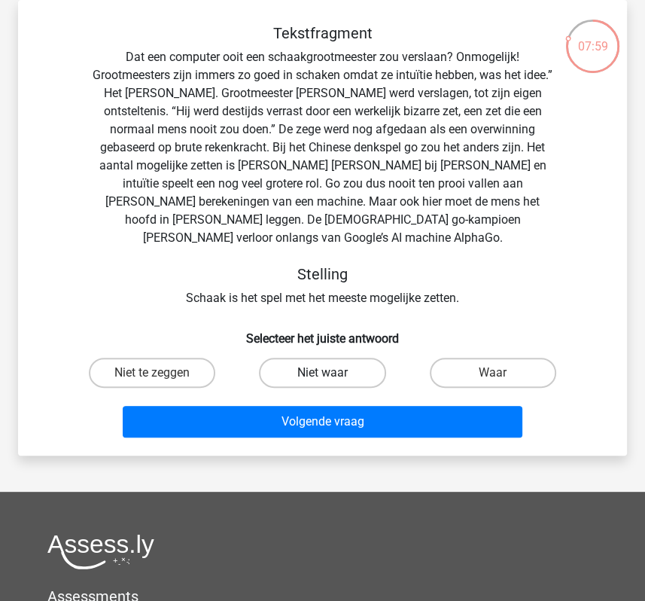
click at [302, 358] on label "Niet waar" at bounding box center [322, 373] width 126 height 30
click at [322, 373] on input "Niet waar" at bounding box center [327, 378] width 10 height 10
radio input "true"
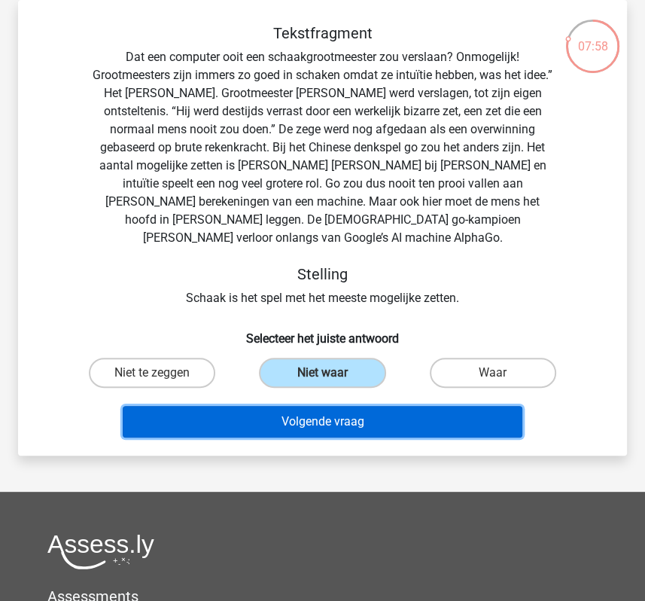
click at [297, 406] on button "Volgende vraag" at bounding box center [322, 422] width 399 height 32
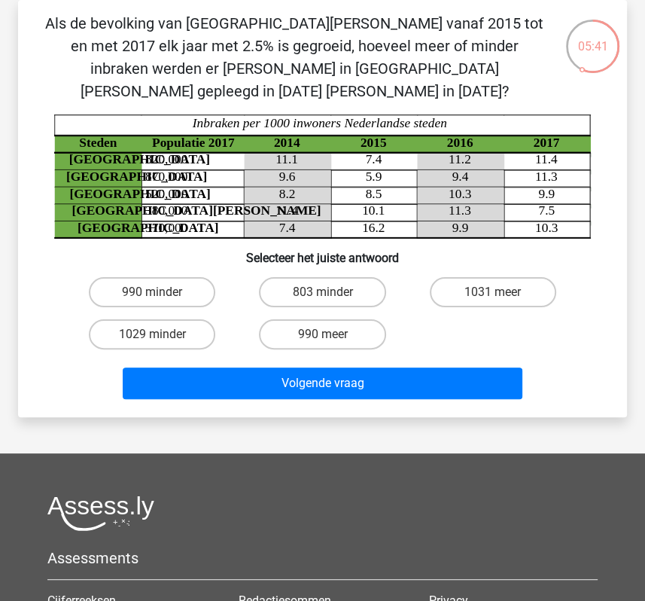
click at [160, 334] on input "1029 minder" at bounding box center [157, 339] width 10 height 10
radio input "true"
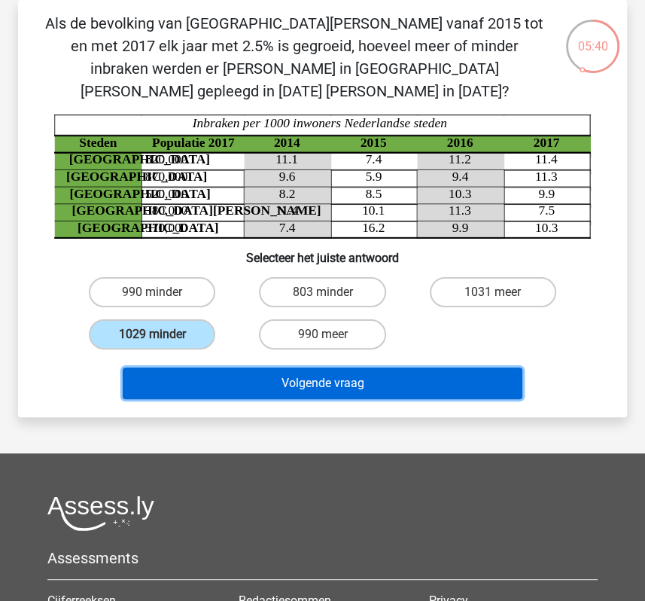
click at [205, 367] on button "Volgende vraag" at bounding box center [322, 383] width 399 height 32
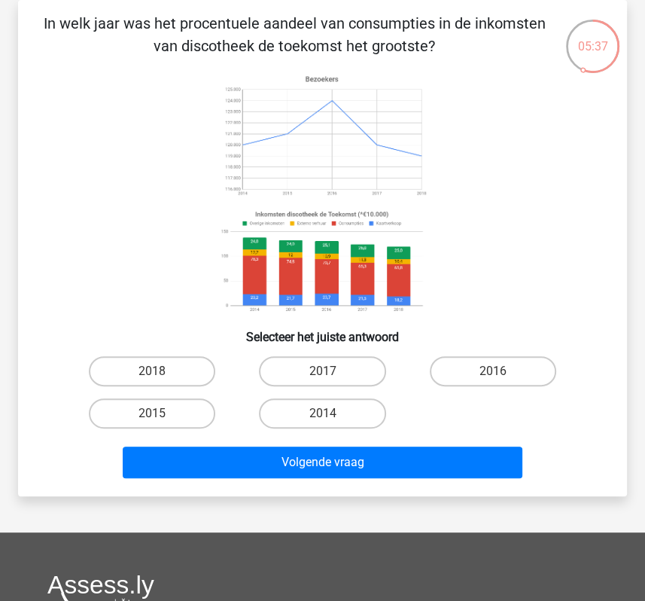
click at [205, 361] on label "2018" at bounding box center [152, 371] width 126 height 30
click at [162, 371] on input "2018" at bounding box center [157, 376] width 10 height 10
radio input "true"
click at [193, 34] on p "In welk jaar was het procentuele aandeel van consumpties in de inkomsten van di…" at bounding box center [294, 34] width 504 height 45
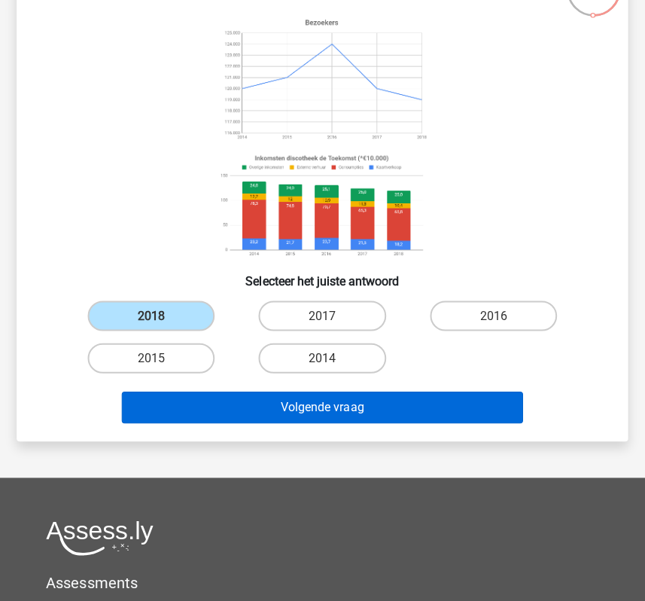
scroll to position [124, 0]
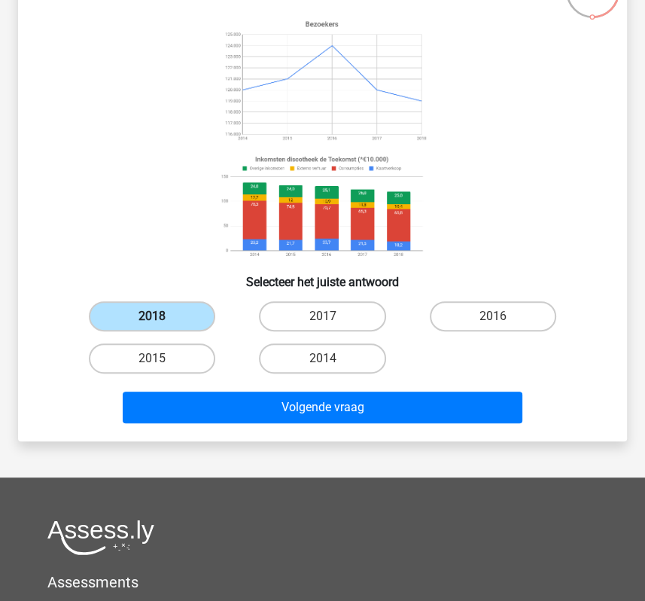
click at [187, 315] on label "2018" at bounding box center [152, 316] width 126 height 30
click at [162, 316] on input "2018" at bounding box center [157, 321] width 10 height 10
click at [250, 423] on div "Volgende vraag" at bounding box center [322, 410] width 511 height 38
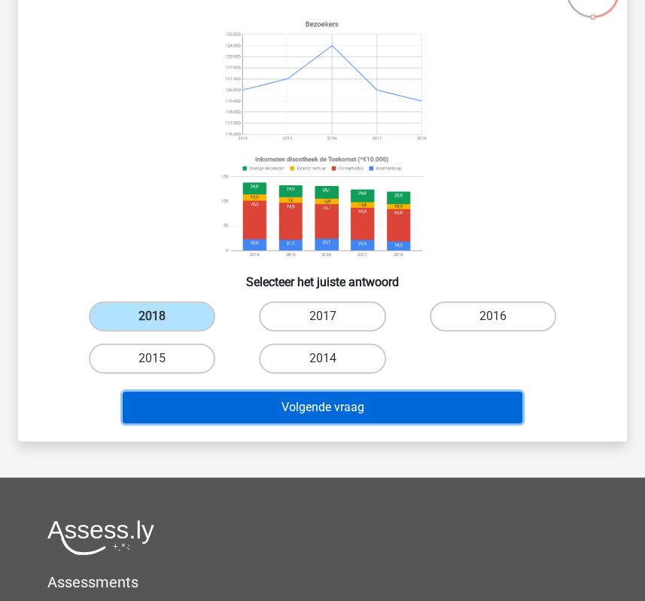
click at [266, 410] on button "Volgende vraag" at bounding box center [322, 407] width 399 height 32
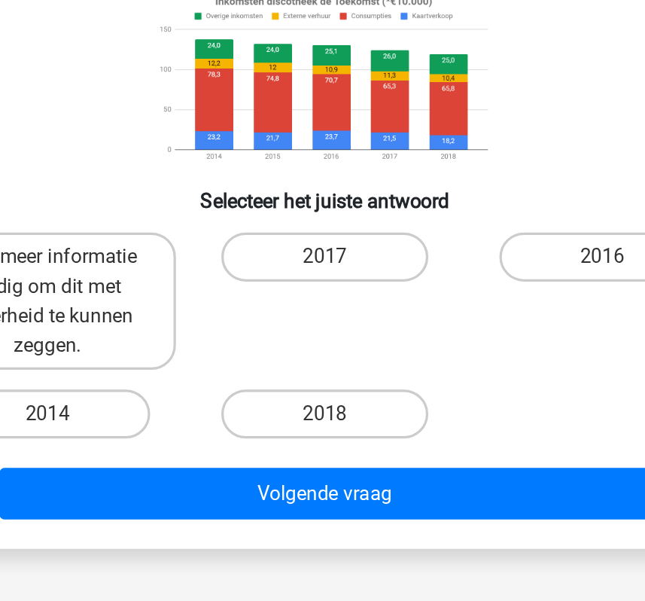
scroll to position [66, 0]
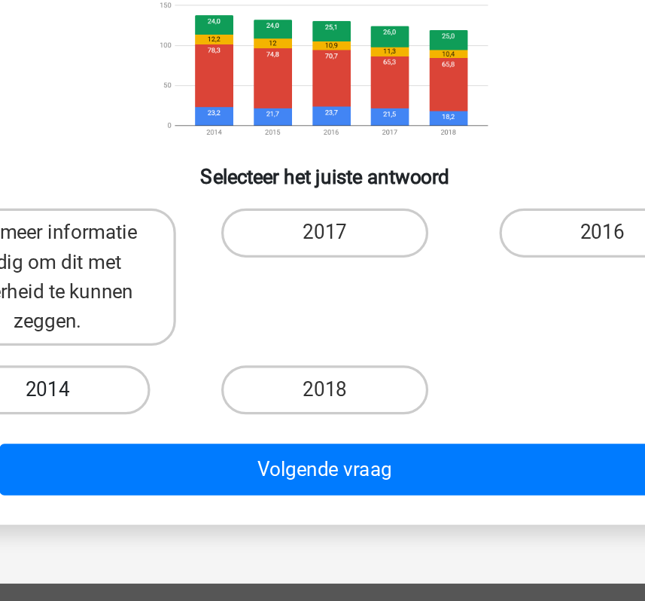
click at [167, 468] on label "2014" at bounding box center [152, 470] width 126 height 30
click at [162, 471] on input "2014" at bounding box center [157, 476] width 10 height 10
radio input "true"
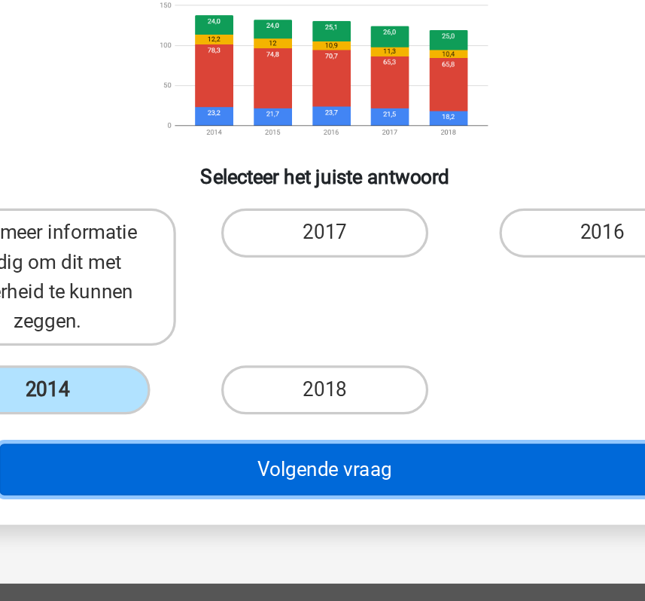
click at [248, 523] on button "Volgende vraag" at bounding box center [322, 520] width 399 height 32
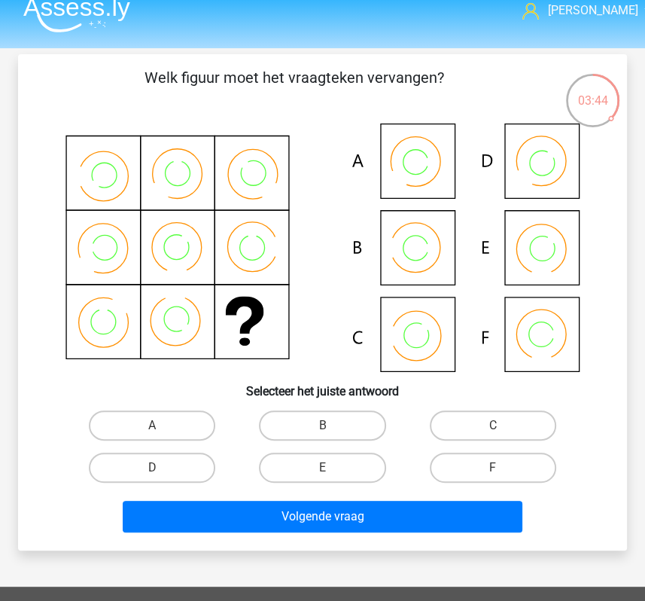
scroll to position [0, 0]
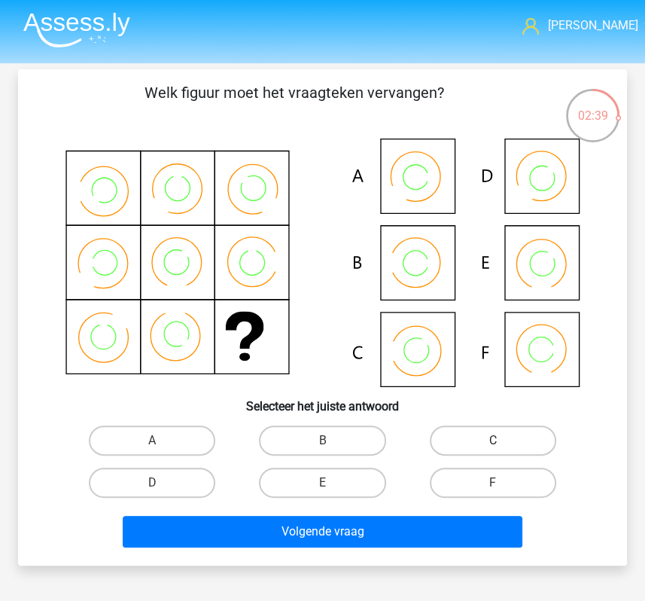
click at [467, 440] on label "C" at bounding box center [493, 440] width 126 height 30
click at [493, 440] on input "C" at bounding box center [498, 445] width 10 height 10
radio input "true"
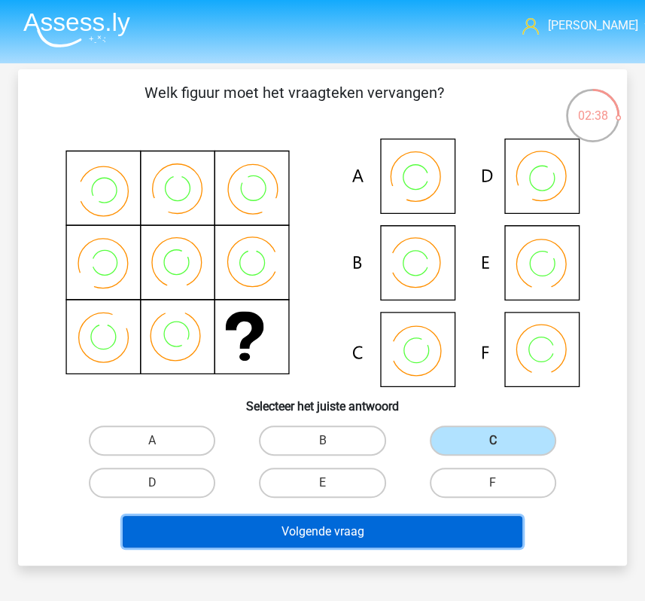
click at [410, 525] on button "Volgende vraag" at bounding box center [322, 532] width 399 height 32
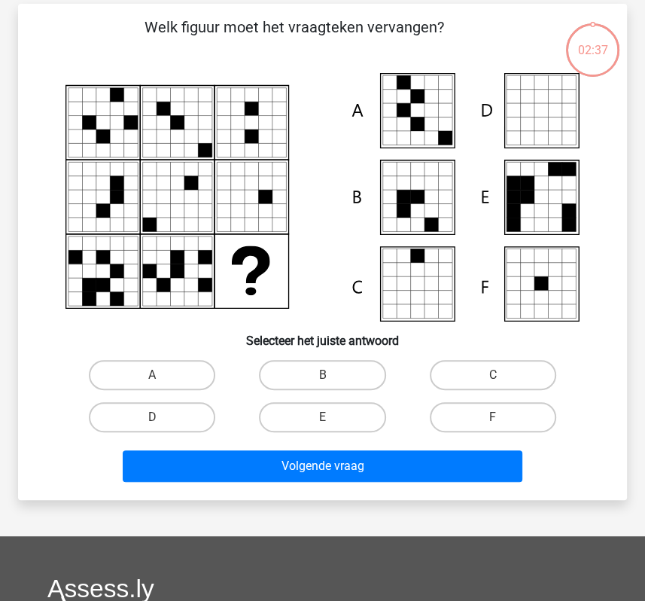
scroll to position [69, 0]
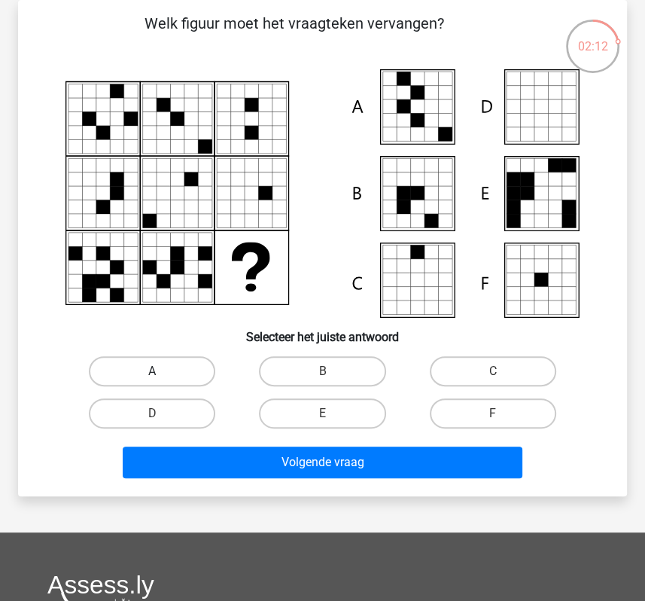
click at [175, 367] on label "A" at bounding box center [152, 371] width 126 height 30
click at [162, 371] on input "A" at bounding box center [157, 376] width 10 height 10
radio input "true"
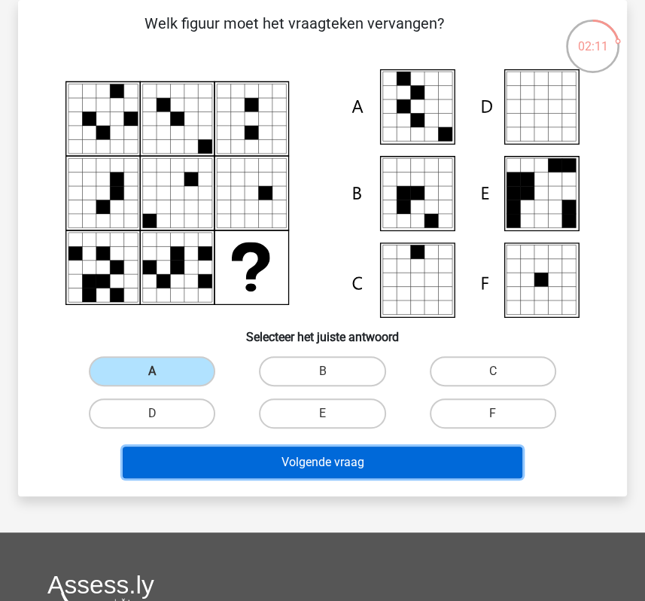
click at [231, 471] on button "Volgende vraag" at bounding box center [322, 462] width 399 height 32
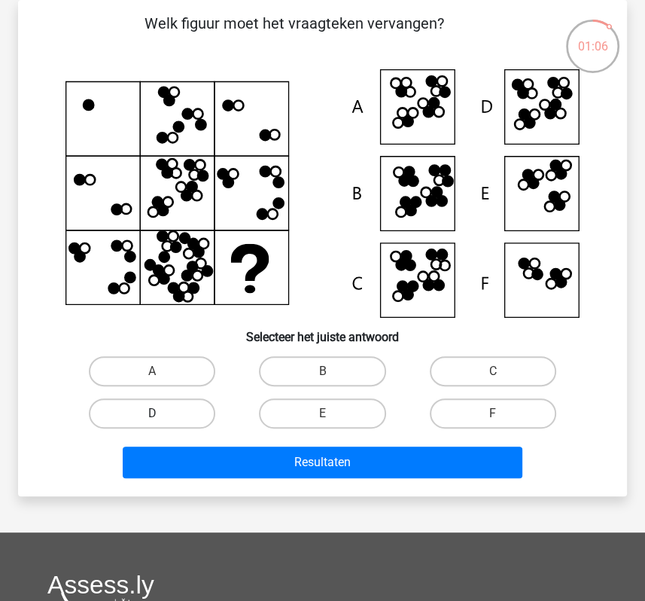
click at [181, 416] on label "D" at bounding box center [152, 413] width 126 height 30
click at [162, 416] on input "D" at bounding box center [157, 418] width 10 height 10
radio input "true"
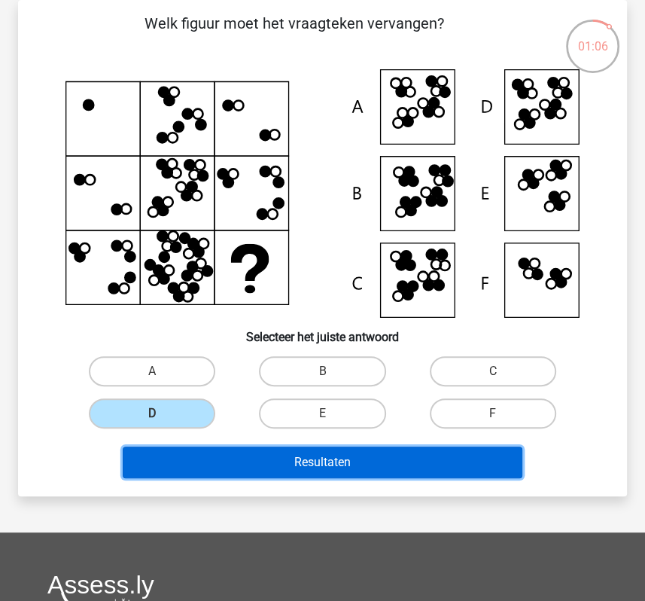
click at [186, 455] on button "Resultaten" at bounding box center [322, 462] width 399 height 32
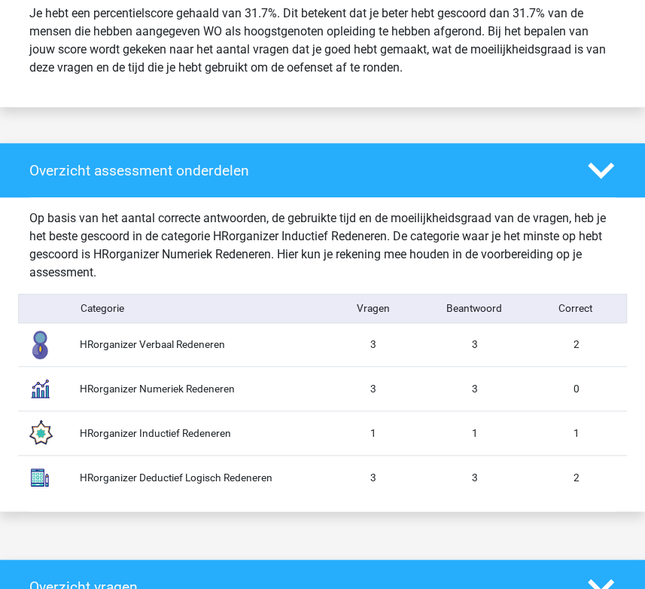
scroll to position [672, 0]
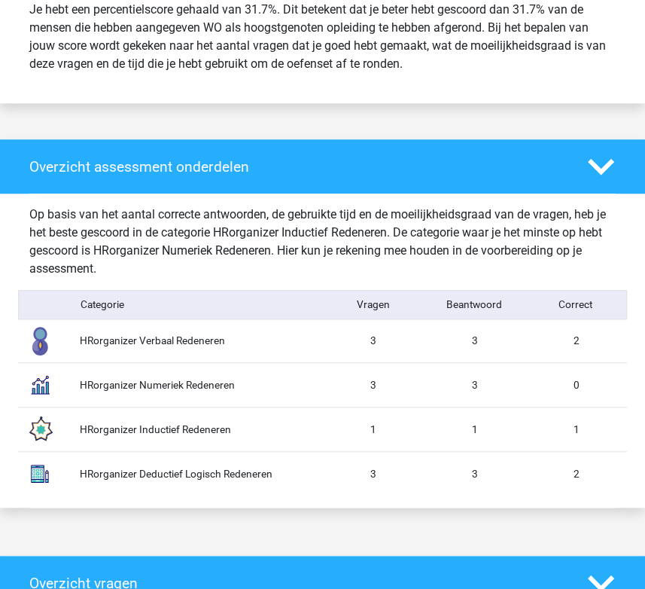
click at [600, 472] on div "HRorganizer Deductief Logisch Redeneren 3 3 2" at bounding box center [322, 473] width 609 height 44
click at [157, 393] on div "HRorganizer Numeriek Redeneren" at bounding box center [196, 385] width 254 height 16
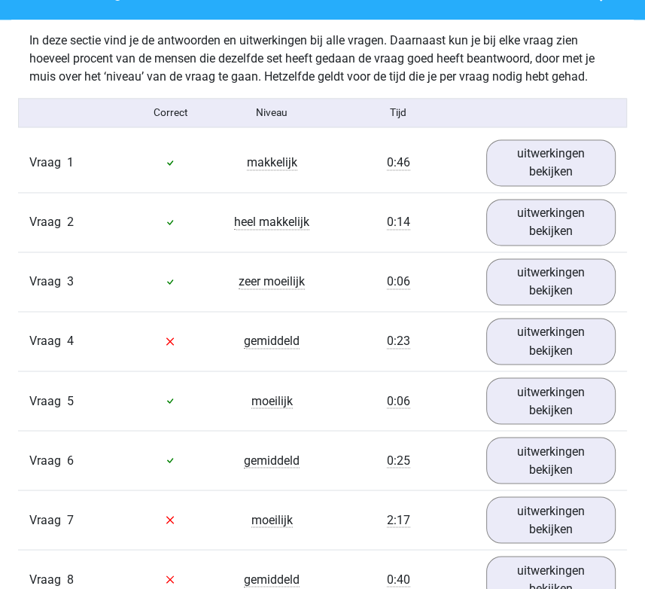
scroll to position [1277, 0]
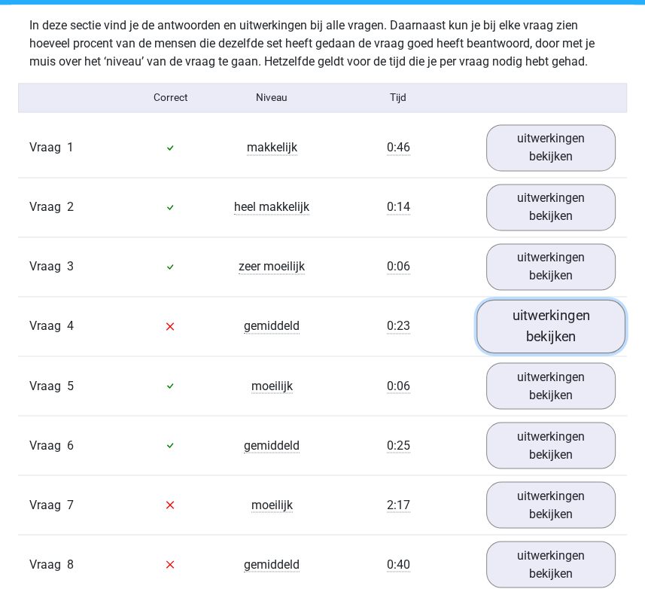
click at [539, 328] on link "uitwerkingen bekijken" at bounding box center [551, 325] width 149 height 53
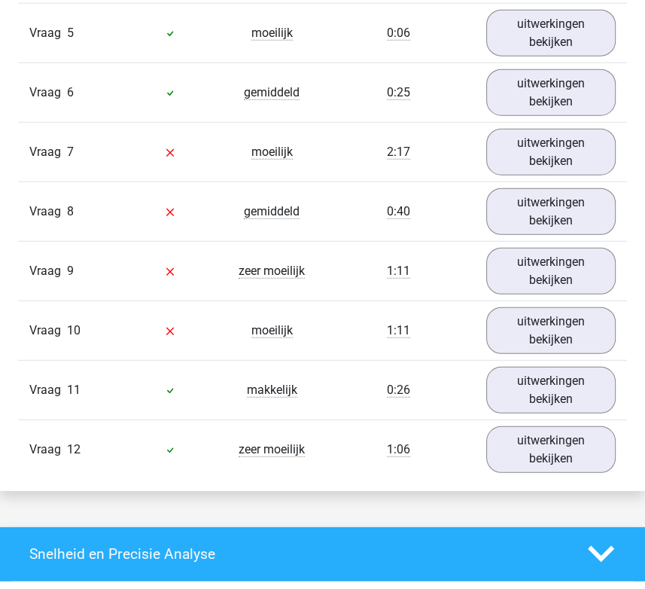
scroll to position [2069, 0]
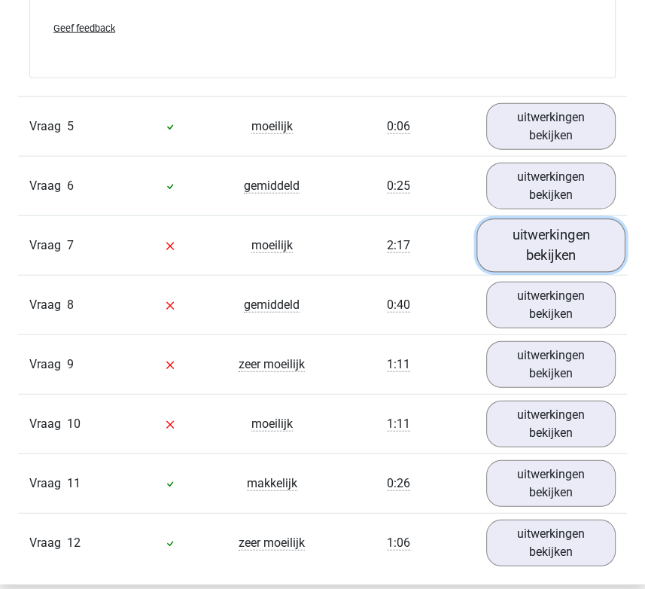
click at [554, 243] on link "uitwerkingen bekijken" at bounding box center [551, 244] width 149 height 53
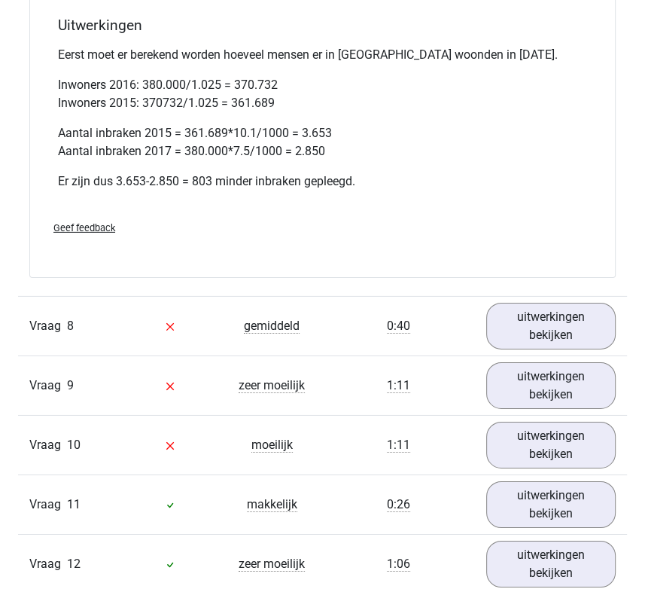
scroll to position [2667, 0]
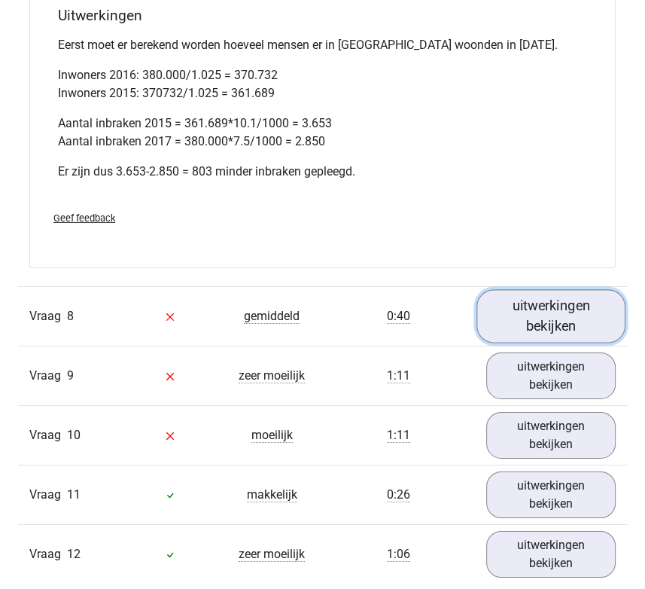
click at [554, 290] on link "uitwerkingen bekijken" at bounding box center [551, 316] width 149 height 53
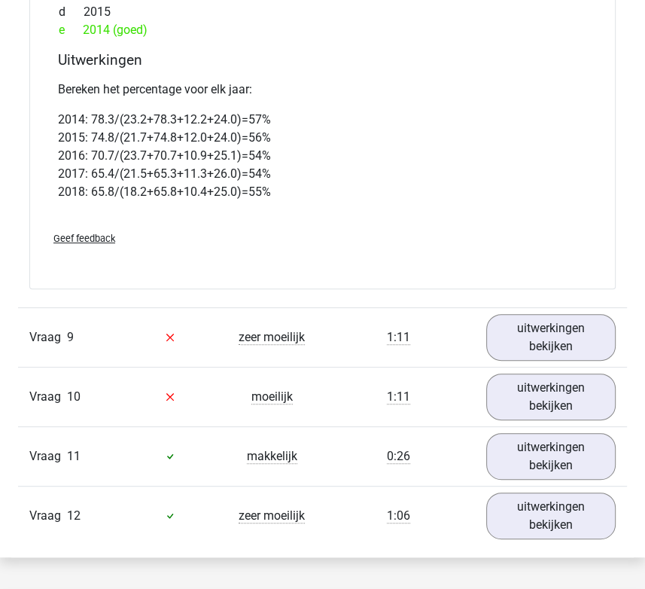
scroll to position [3414, 0]
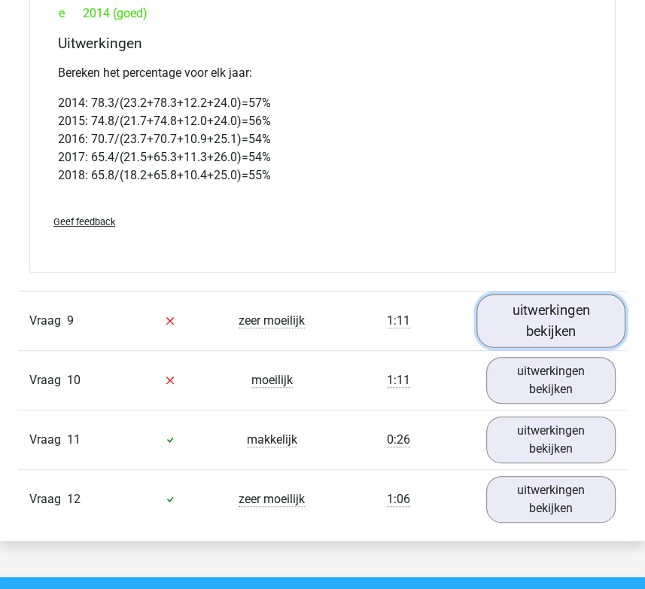
click at [557, 305] on link "uitwerkingen bekijken" at bounding box center [551, 320] width 149 height 53
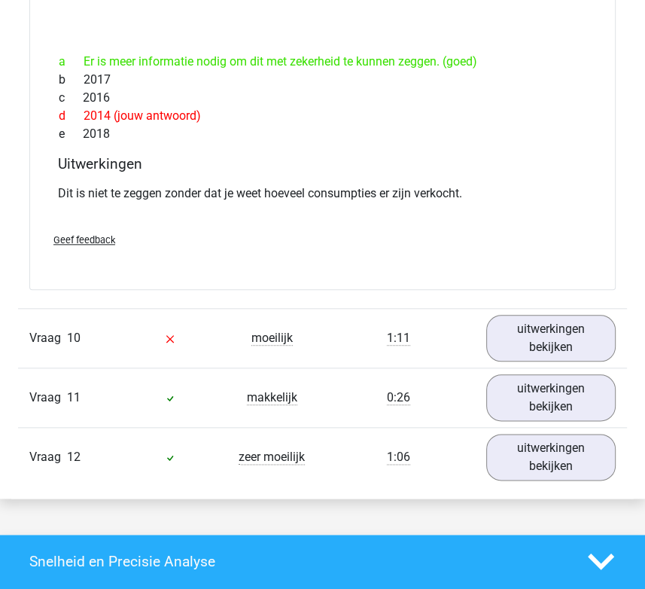
scroll to position [4033, 0]
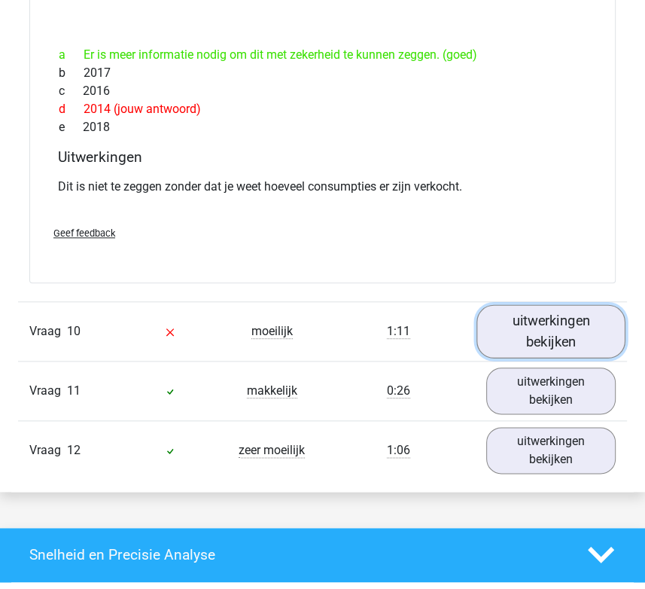
click at [567, 304] on link "uitwerkingen bekijken" at bounding box center [551, 330] width 149 height 53
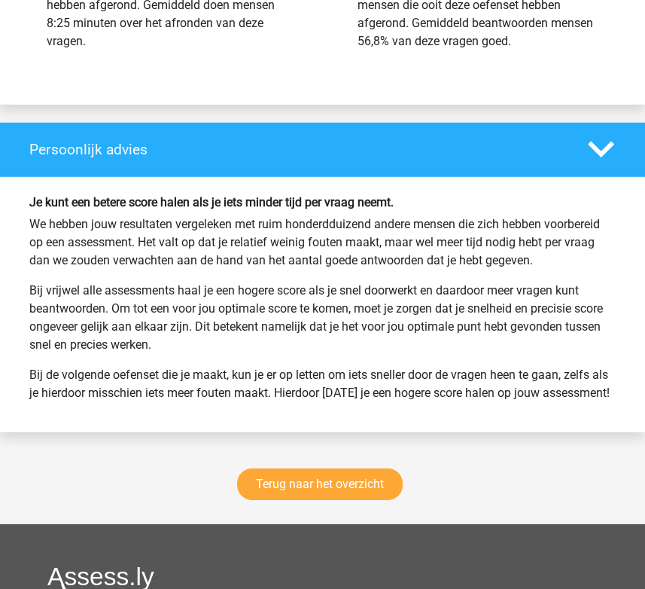
scroll to position [5656, 0]
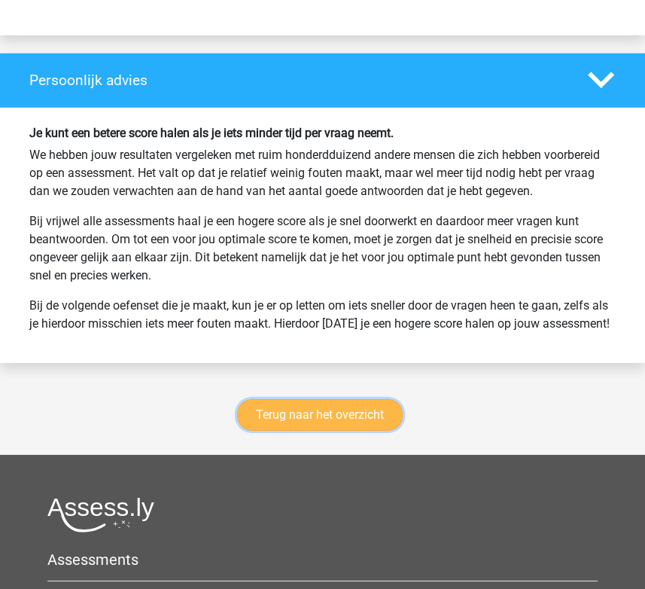
click at [388, 399] on link "Terug naar het overzicht" at bounding box center [320, 415] width 166 height 32
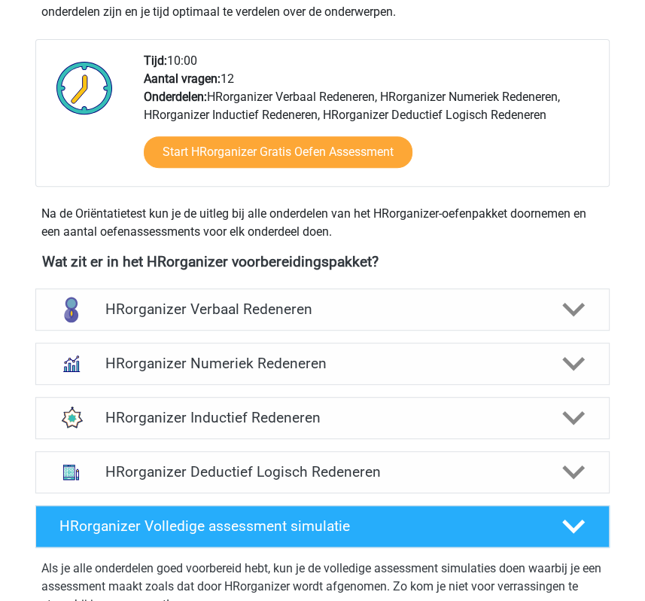
scroll to position [416, 0]
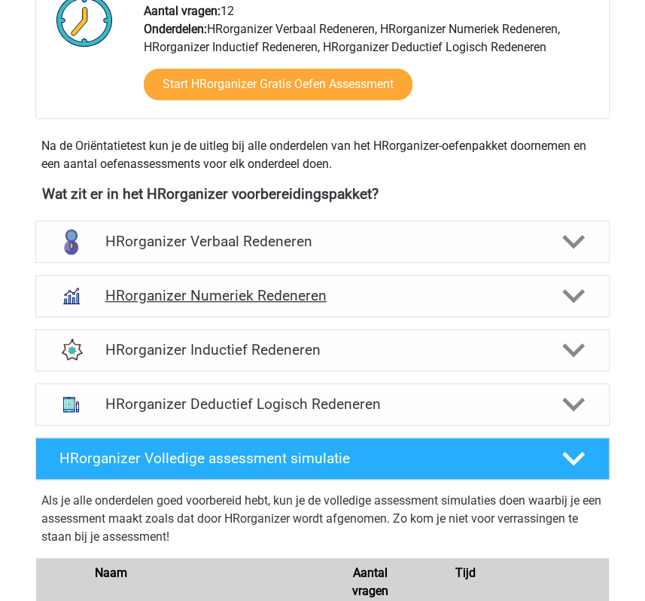
click at [570, 296] on polygon at bounding box center [573, 295] width 23 height 14
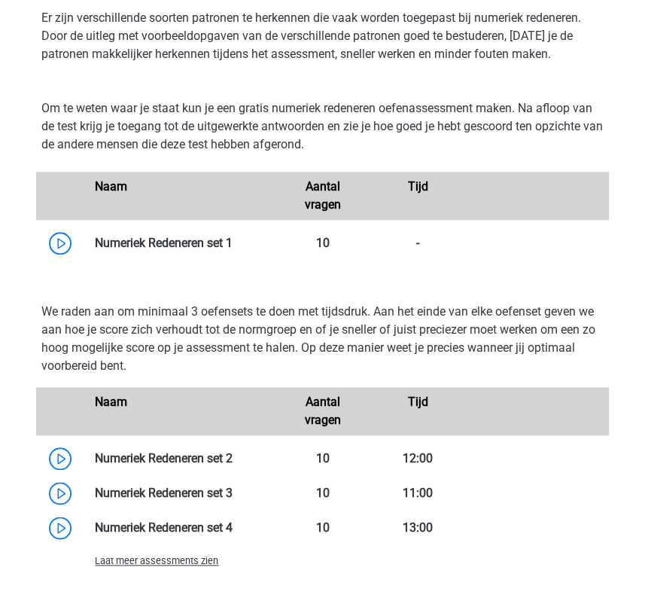
scroll to position [738, 0]
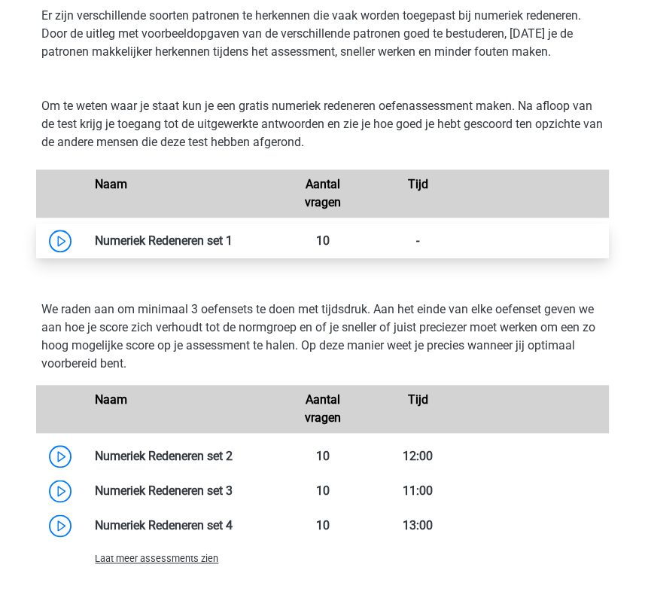
click at [233, 238] on link at bounding box center [233, 240] width 0 height 14
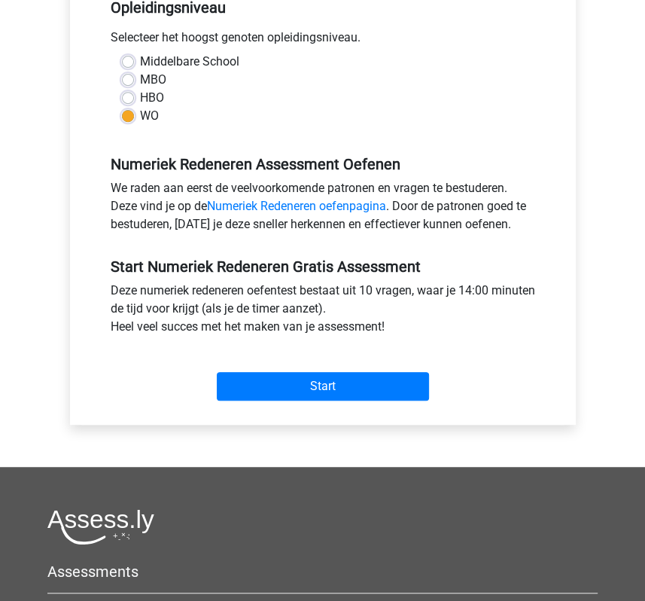
scroll to position [326, 0]
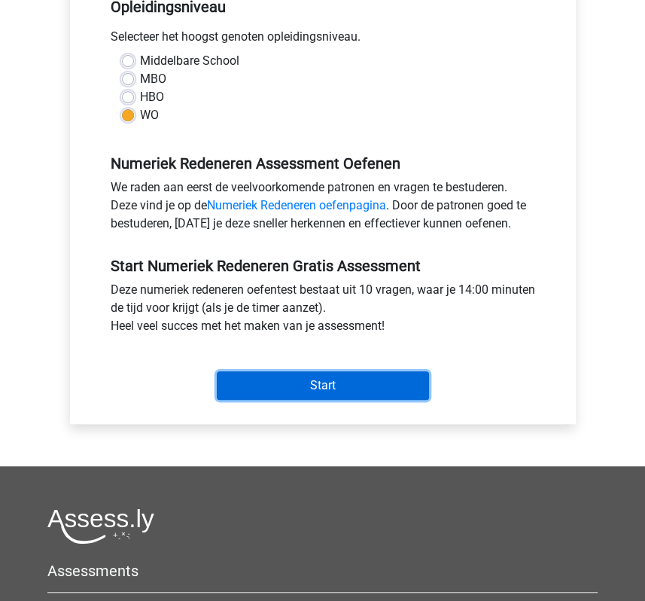
click at [343, 379] on input "Start" at bounding box center [323, 385] width 212 height 29
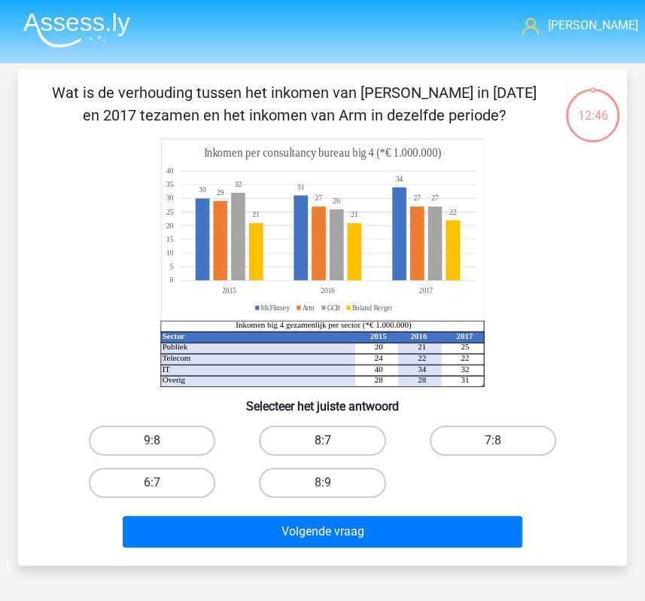
click at [340, 441] on label "8:7" at bounding box center [322, 440] width 126 height 30
click at [332, 441] on input "8:7" at bounding box center [327, 445] width 10 height 10
radio input "true"
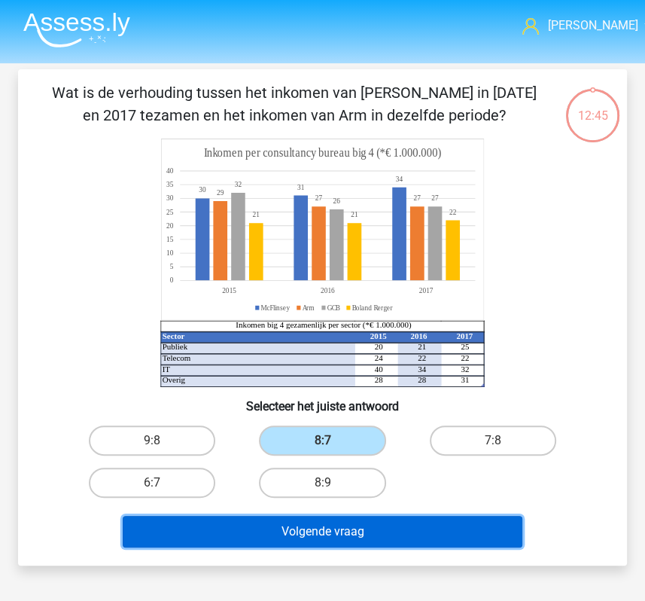
click at [330, 538] on button "Volgende vraag" at bounding box center [322, 532] width 399 height 32
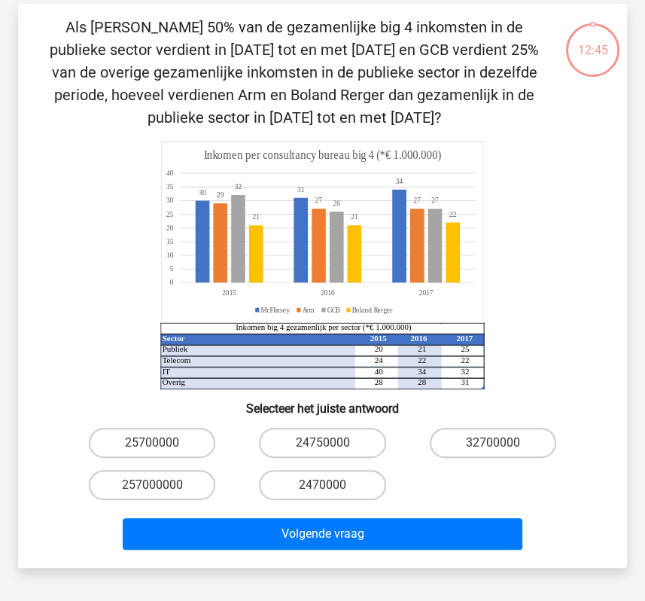
scroll to position [69, 0]
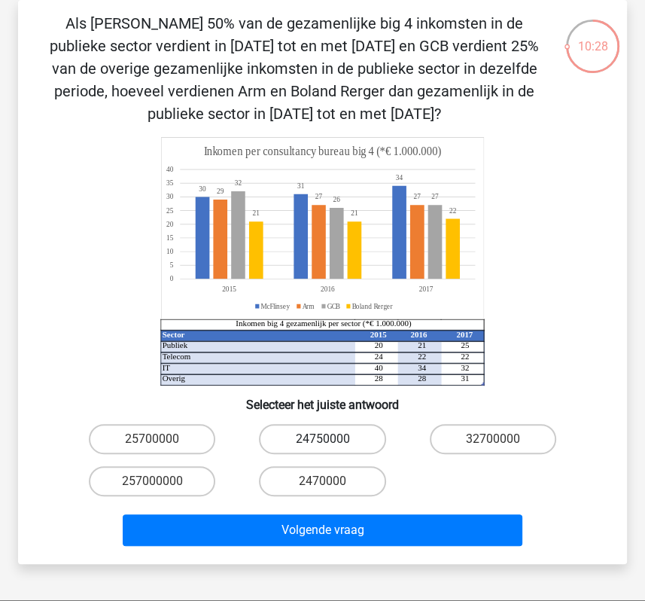
click at [339, 446] on label "24750000" at bounding box center [322, 439] width 126 height 30
click at [332, 446] on input "24750000" at bounding box center [327, 444] width 10 height 10
radio input "true"
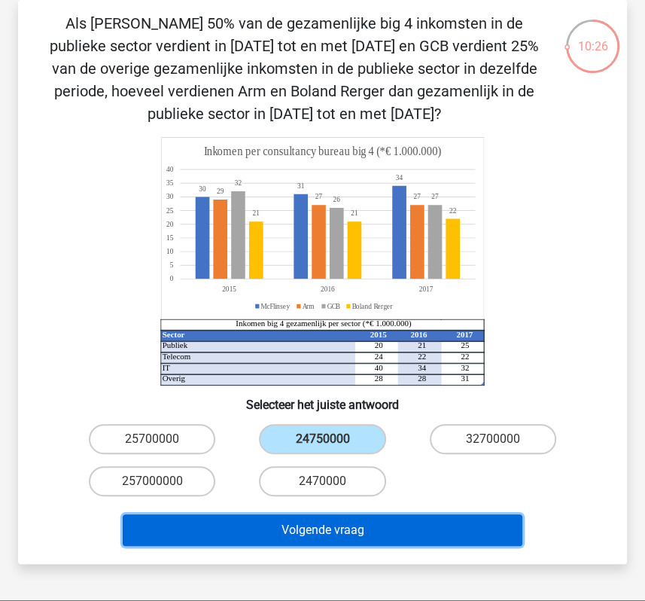
click at [340, 529] on button "Volgende vraag" at bounding box center [322, 530] width 399 height 32
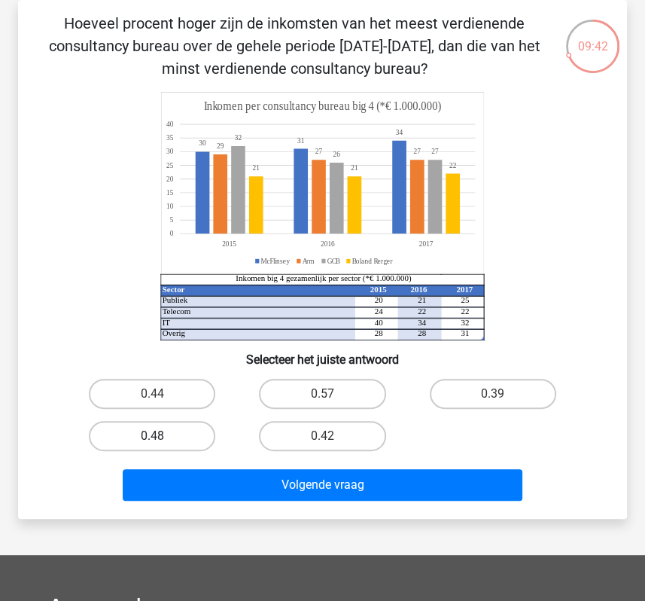
click at [172, 443] on label "0.48" at bounding box center [152, 436] width 126 height 30
click at [162, 443] on input "0.48" at bounding box center [157, 441] width 10 height 10
radio input "true"
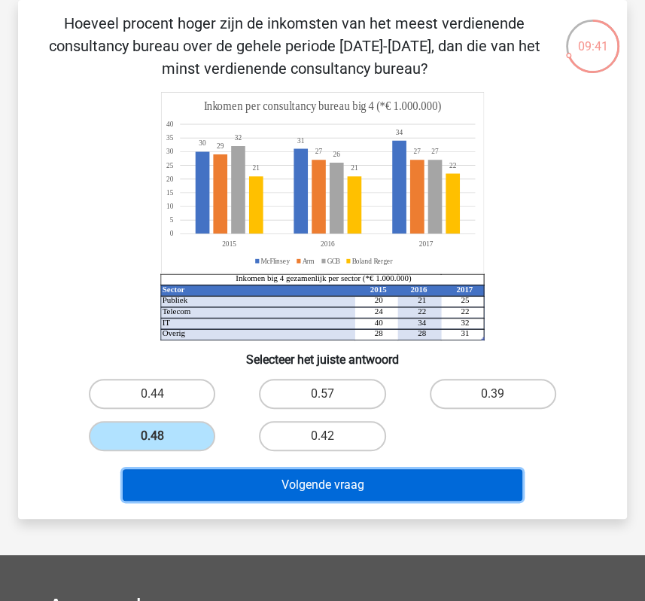
click at [190, 484] on button "Volgende vraag" at bounding box center [322, 485] width 399 height 32
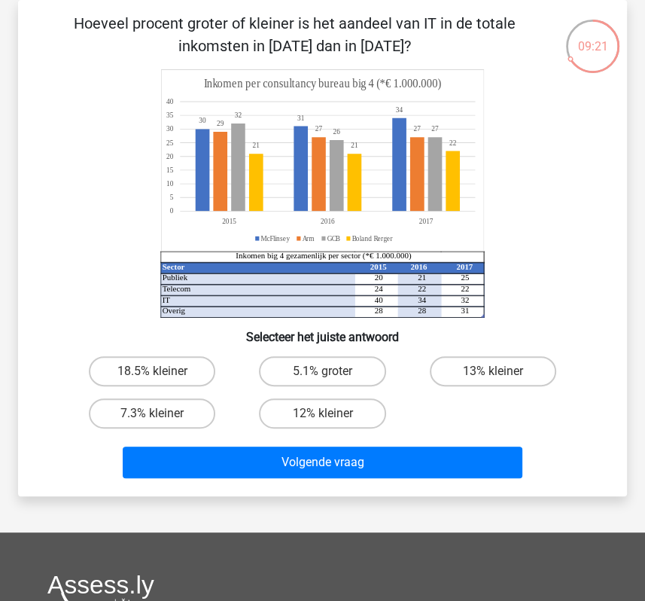
click at [200, 29] on p "Hoeveel procent groter of kleiner is het aandeel van IT in de totale inkomsten …" at bounding box center [294, 34] width 504 height 45
click at [148, 368] on label "18.5% kleiner" at bounding box center [152, 371] width 126 height 30
click at [152, 371] on input "18.5% kleiner" at bounding box center [157, 376] width 10 height 10
radio input "true"
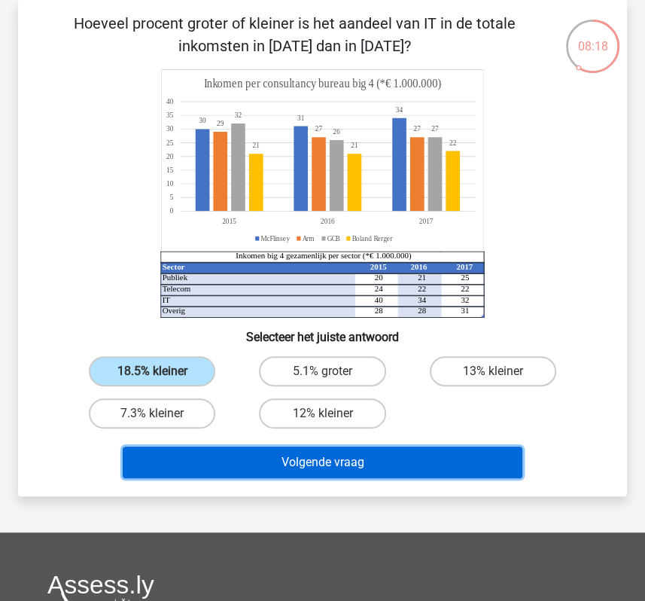
click at [185, 460] on button "Volgende vraag" at bounding box center [322, 462] width 399 height 32
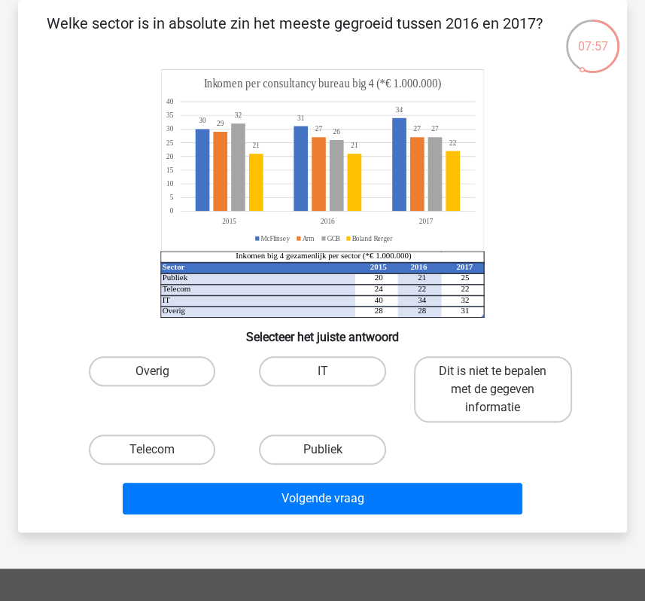
click at [99, 27] on p "Welke sector is in absolute zin het meeste gegroeid tussen 2016 en 2017?" at bounding box center [294, 34] width 504 height 45
click at [339, 361] on label "IT" at bounding box center [322, 371] width 126 height 30
click at [332, 371] on input "IT" at bounding box center [327, 376] width 10 height 10
radio input "true"
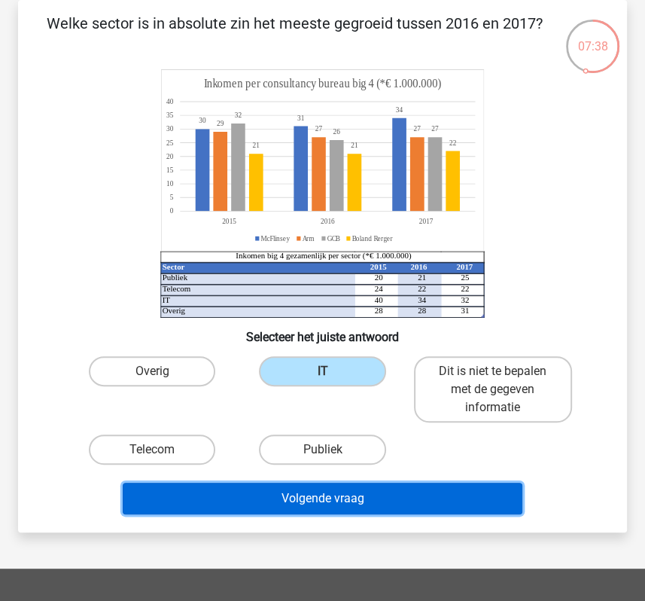
click at [338, 498] on button "Volgende vraag" at bounding box center [322, 499] width 399 height 32
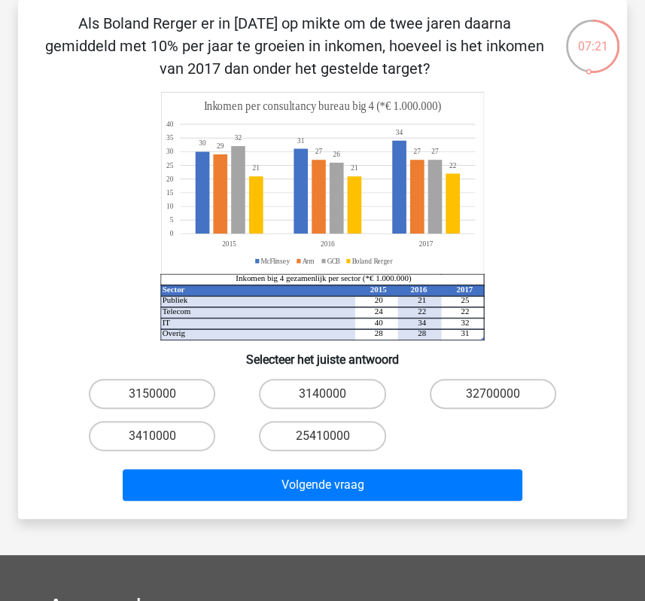
click at [145, 47] on p "Als Boland Rerger er in 2015 op mikte om de twee jaren daarna gemiddeld met 10%…" at bounding box center [294, 46] width 504 height 68
click at [202, 181] on icon at bounding box center [301, 187] width 211 height 93
click at [327, 430] on label "25410000" at bounding box center [322, 436] width 126 height 30
click at [327, 436] on input "25410000" at bounding box center [327, 441] width 10 height 10
radio input "true"
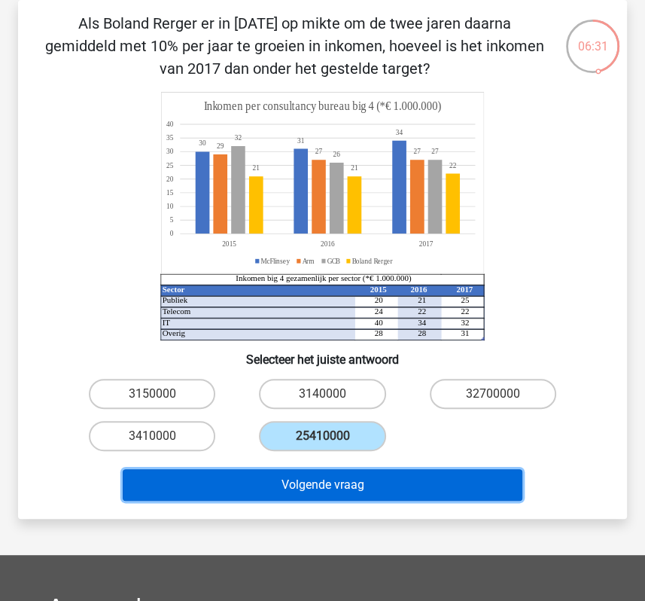
click at [328, 487] on button "Volgende vraag" at bounding box center [322, 485] width 399 height 32
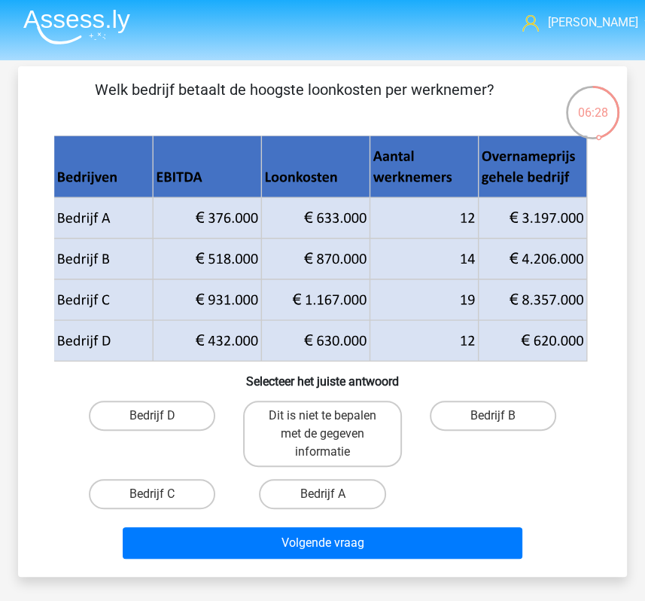
scroll to position [0, 0]
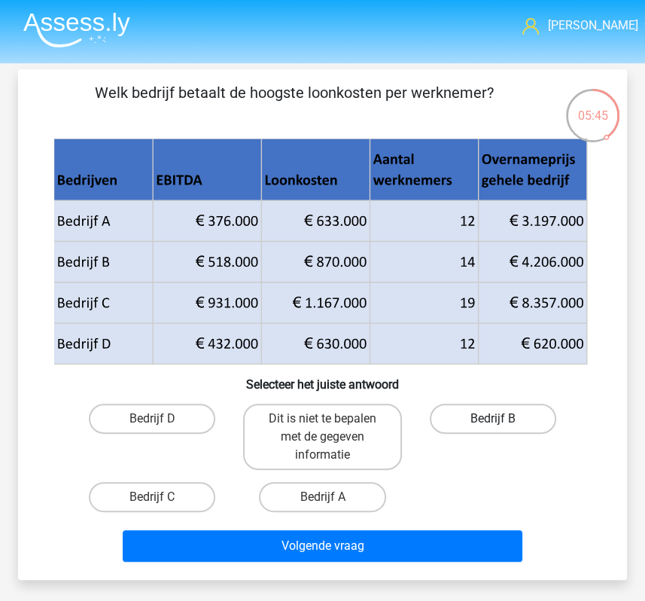
click at [480, 420] on label "Bedrijf B" at bounding box center [493, 419] width 126 height 30
click at [493, 420] on input "Bedrijf B" at bounding box center [498, 424] width 10 height 10
radio input "true"
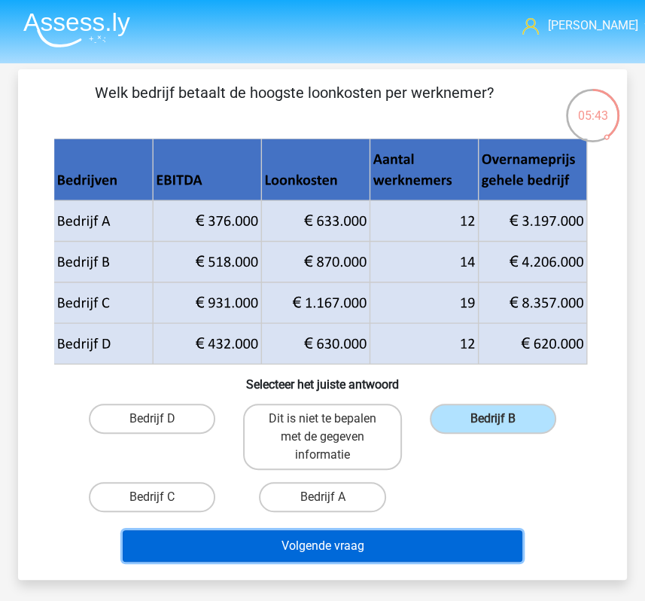
click at [403, 549] on button "Volgende vraag" at bounding box center [322, 546] width 399 height 32
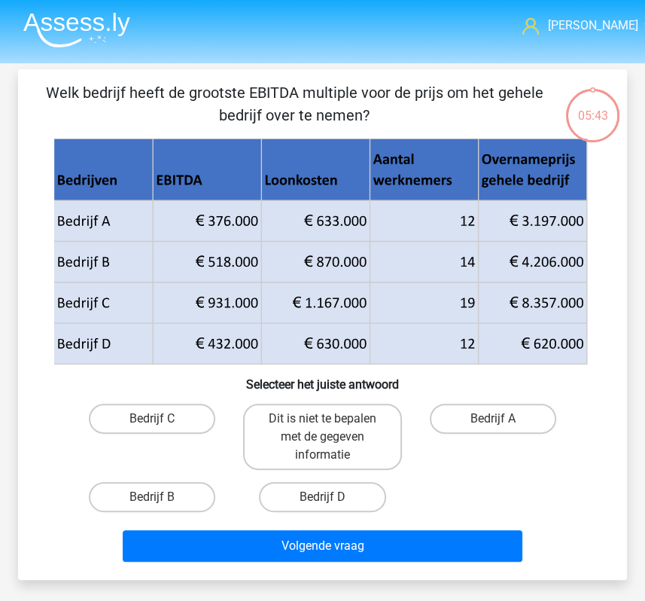
scroll to position [69, 0]
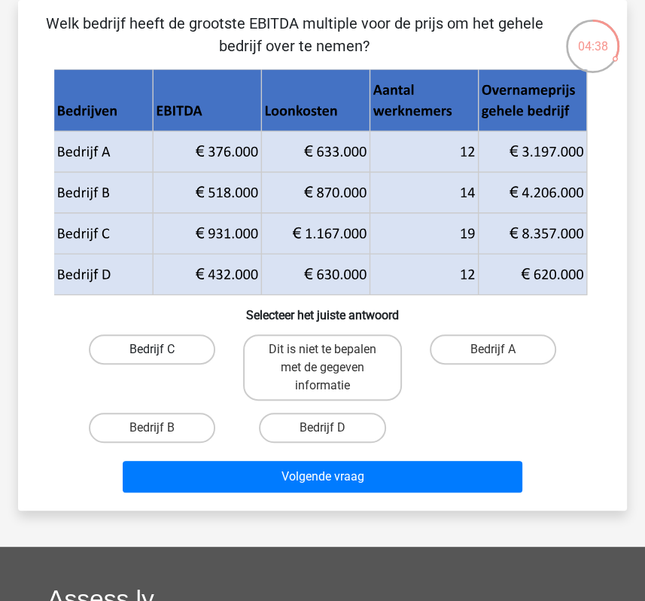
click at [187, 351] on label "Bedrijf C" at bounding box center [152, 349] width 126 height 30
click at [162, 351] on input "Bedrijf C" at bounding box center [157, 354] width 10 height 10
radio input "true"
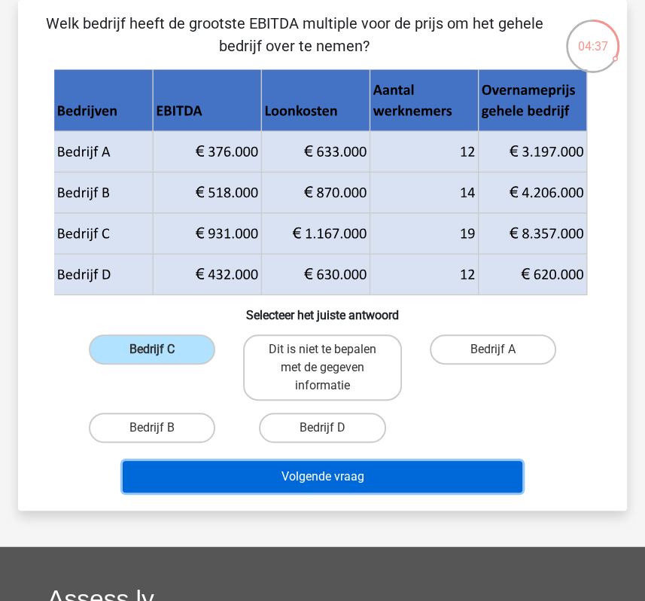
click at [233, 474] on button "Volgende vraag" at bounding box center [322, 477] width 399 height 32
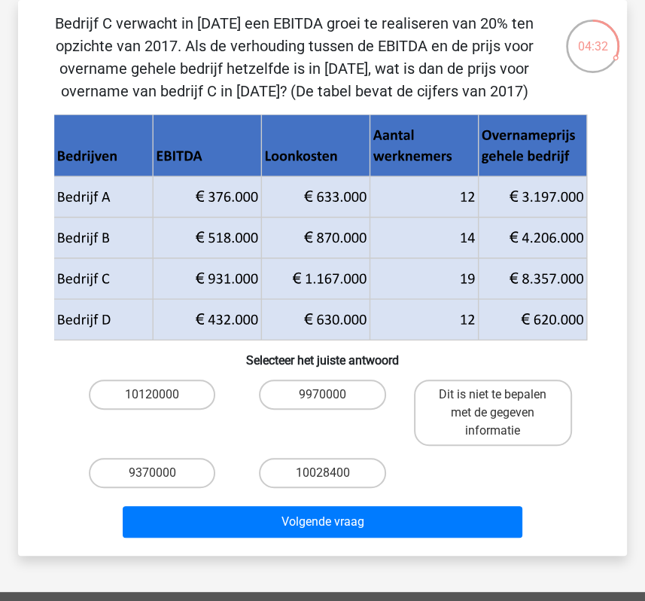
click at [126, 24] on p "Bedrijf C verwacht in 2018 een EBITDA groei te realiseren van 20% ten opzichte …" at bounding box center [294, 57] width 504 height 90
click at [289, 465] on label "10028400" at bounding box center [322, 473] width 126 height 30
click at [322, 473] on input "10028400" at bounding box center [327, 478] width 10 height 10
radio input "true"
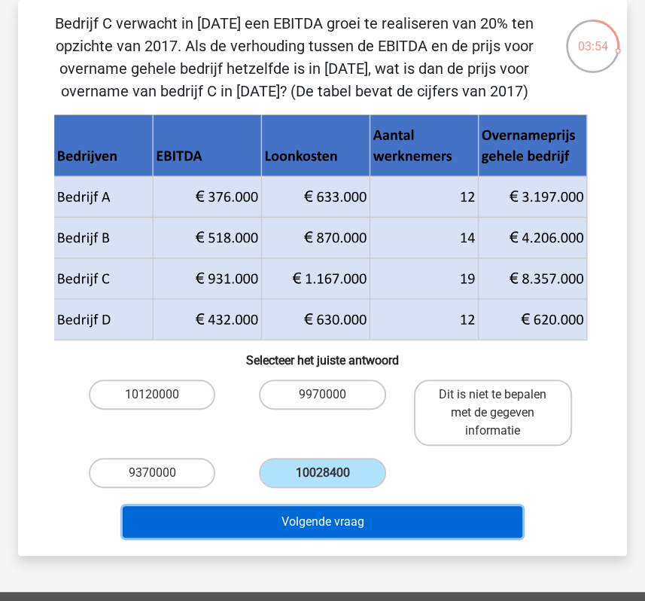
click at [297, 506] on button "Volgende vraag" at bounding box center [322, 522] width 399 height 32
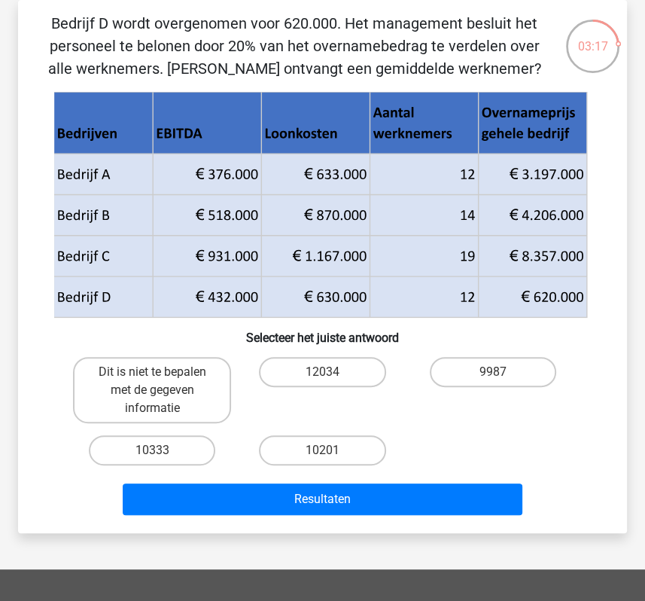
click at [158, 450] on input "10333" at bounding box center [157, 455] width 10 height 10
radio input "true"
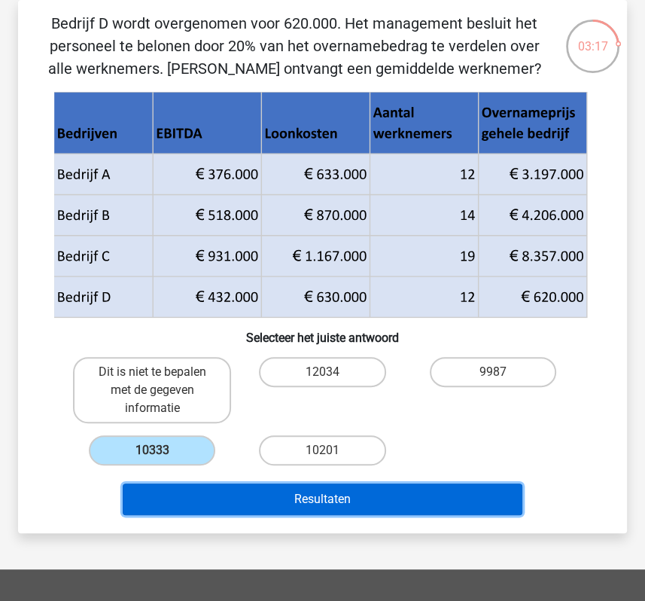
click at [200, 496] on button "Resultaten" at bounding box center [322, 499] width 399 height 32
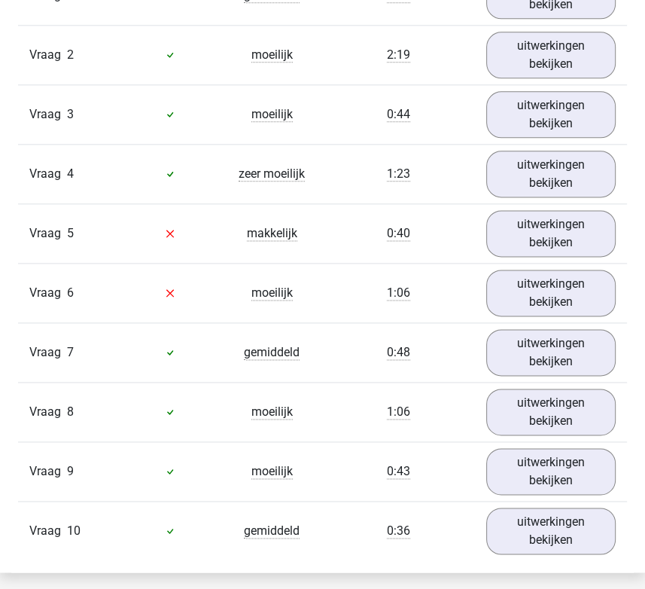
scroll to position [1000, 0]
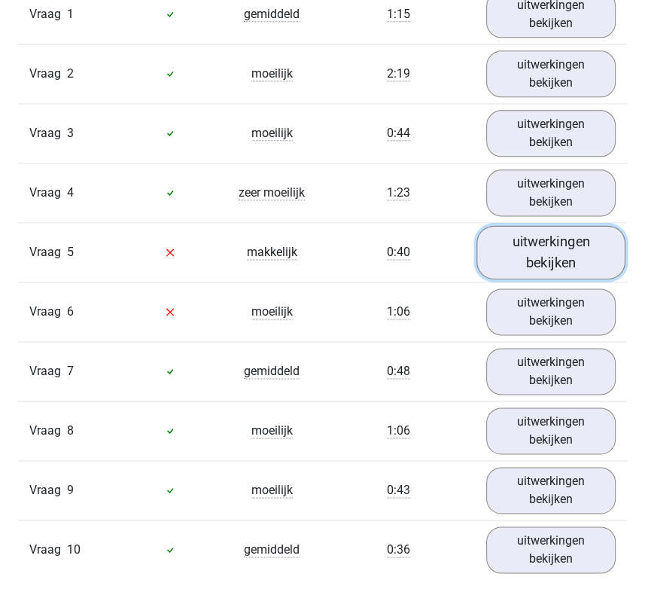
click at [560, 255] on link "uitwerkingen bekijken" at bounding box center [551, 251] width 149 height 53
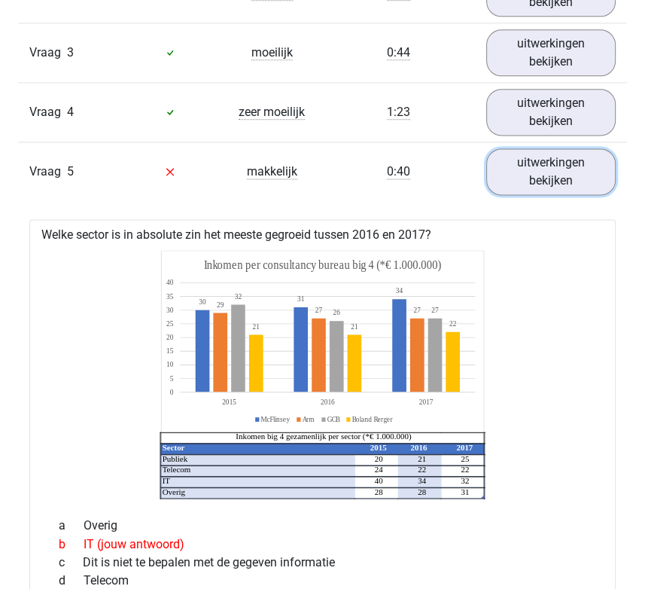
scroll to position [1050, 0]
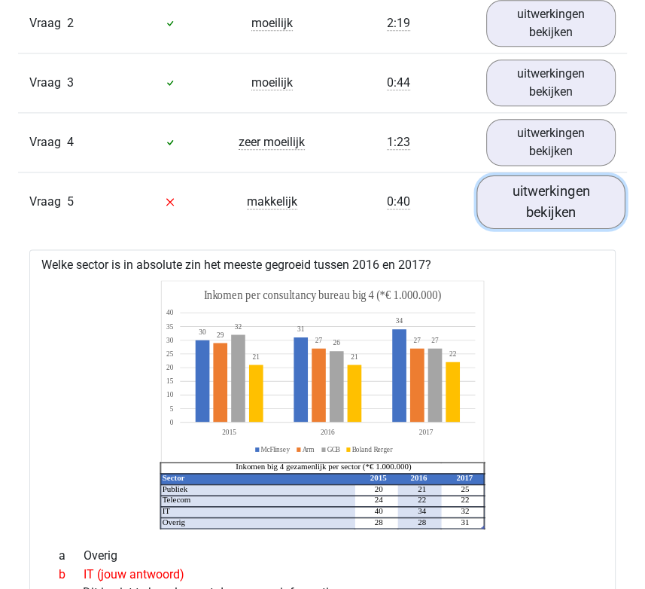
click at [559, 209] on link "uitwerkingen bekijken" at bounding box center [551, 201] width 149 height 53
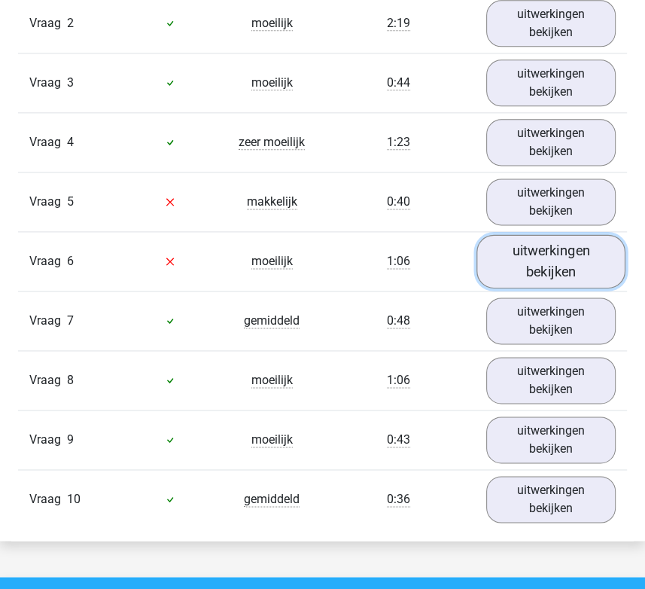
click at [569, 270] on link "uitwerkingen bekijken" at bounding box center [551, 260] width 149 height 53
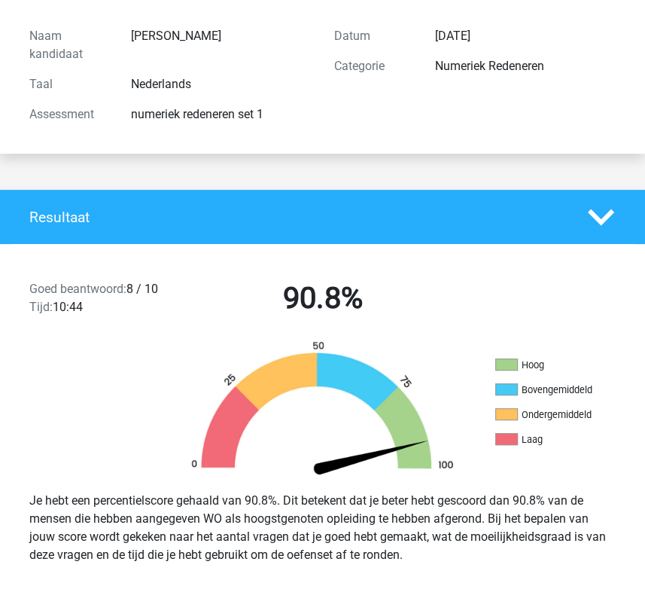
scroll to position [0, 0]
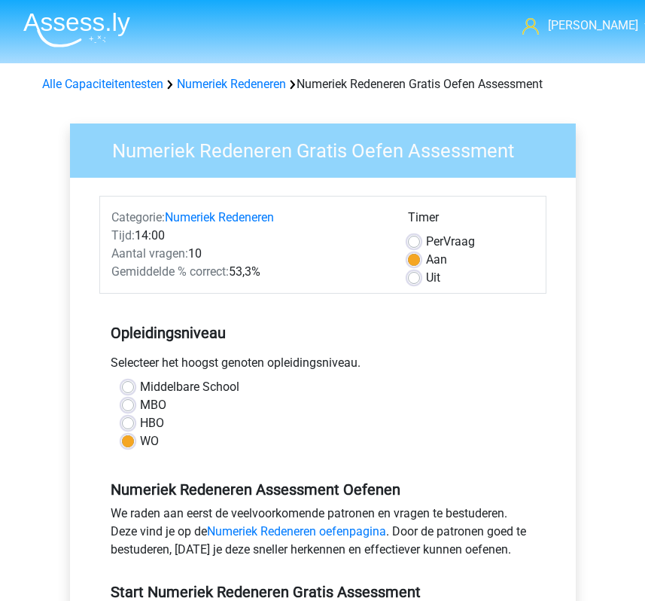
scroll to position [326, 0]
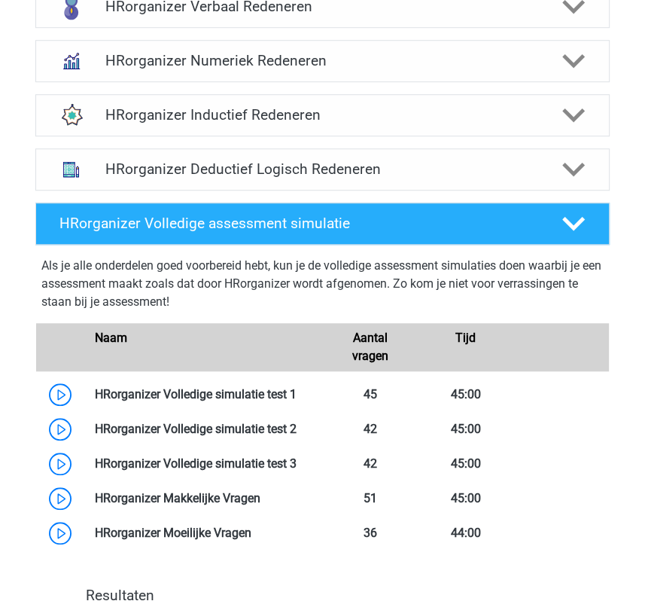
scroll to position [699, 0]
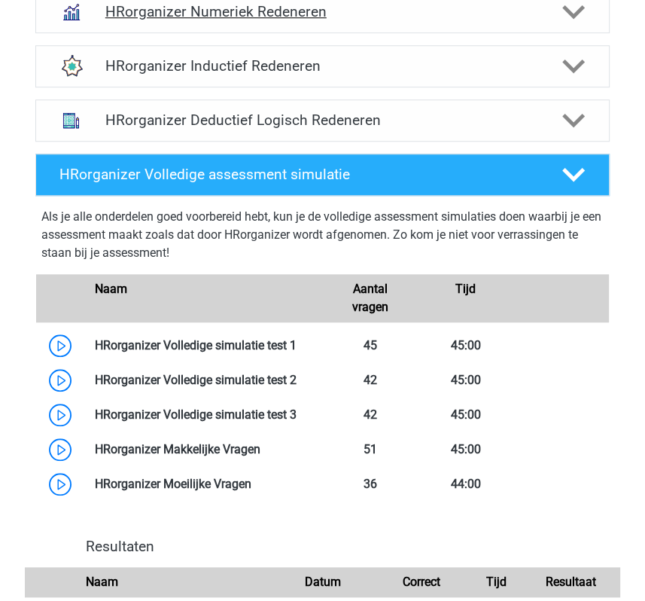
click at [578, 20] on icon at bounding box center [573, 12] width 23 height 23
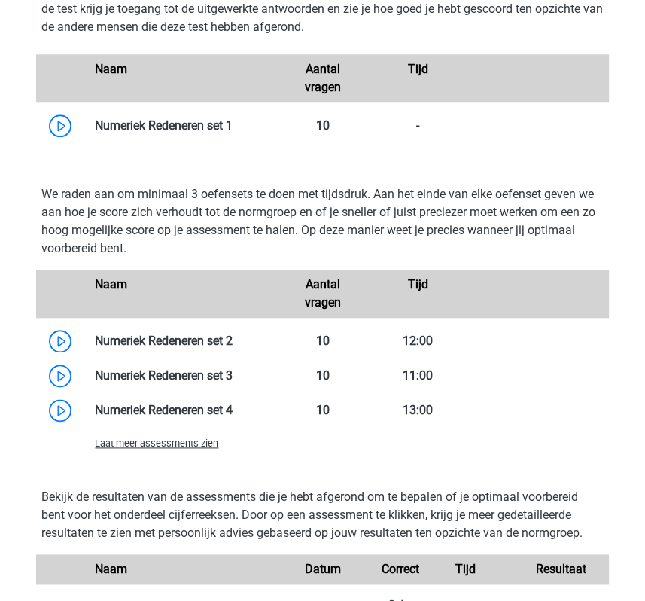
scroll to position [851, 0]
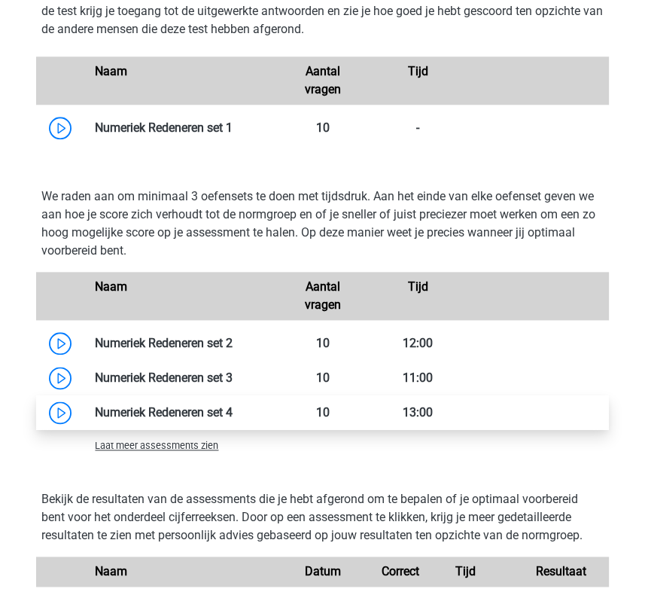
click at [233, 410] on link at bounding box center [233, 412] width 0 height 14
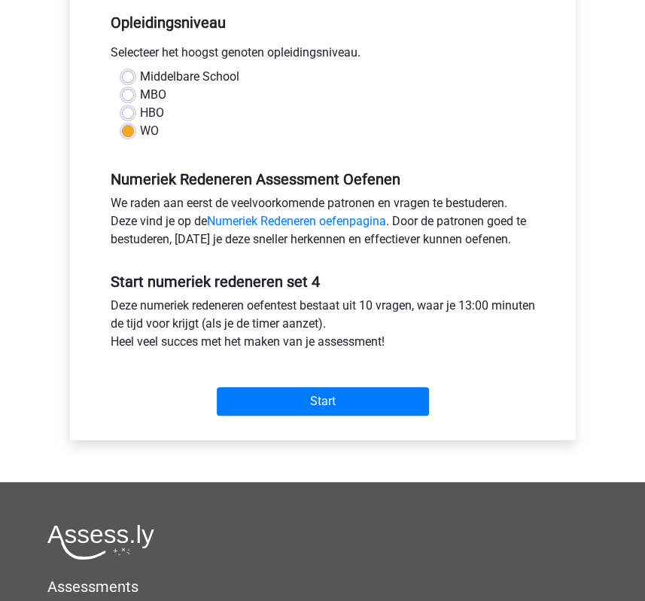
scroll to position [311, 0]
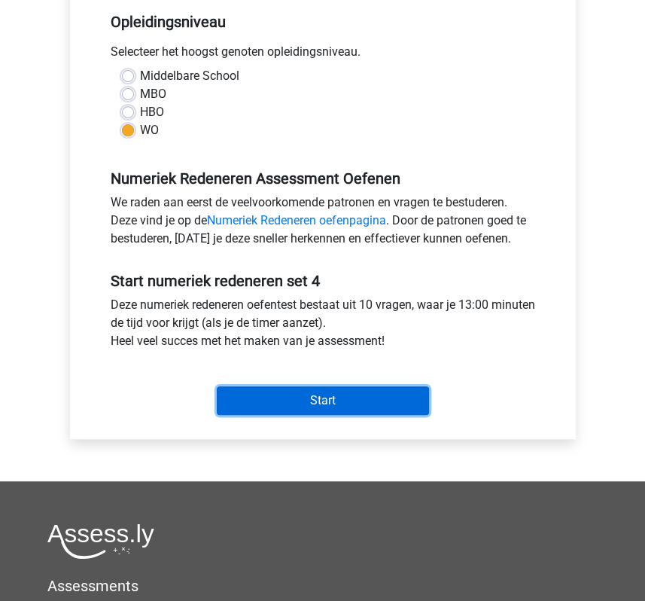
click at [339, 396] on input "Start" at bounding box center [323, 400] width 212 height 29
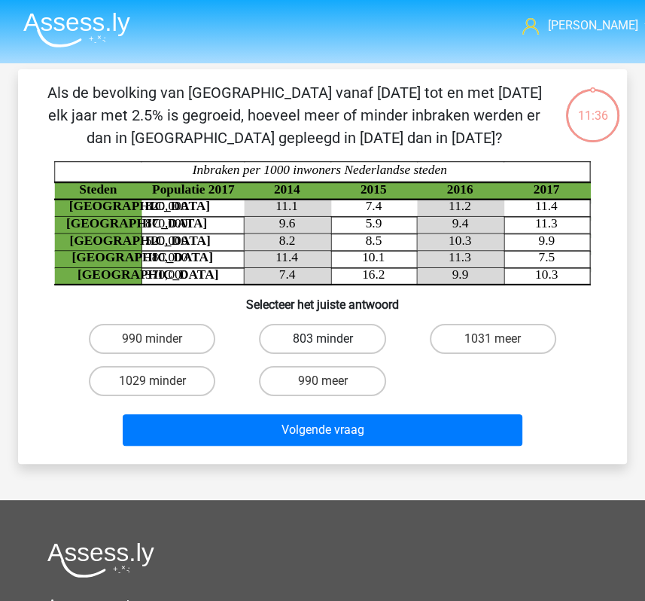
click at [335, 337] on label "803 minder" at bounding box center [322, 339] width 126 height 30
click at [332, 339] on input "803 minder" at bounding box center [327, 344] width 10 height 10
radio input "true"
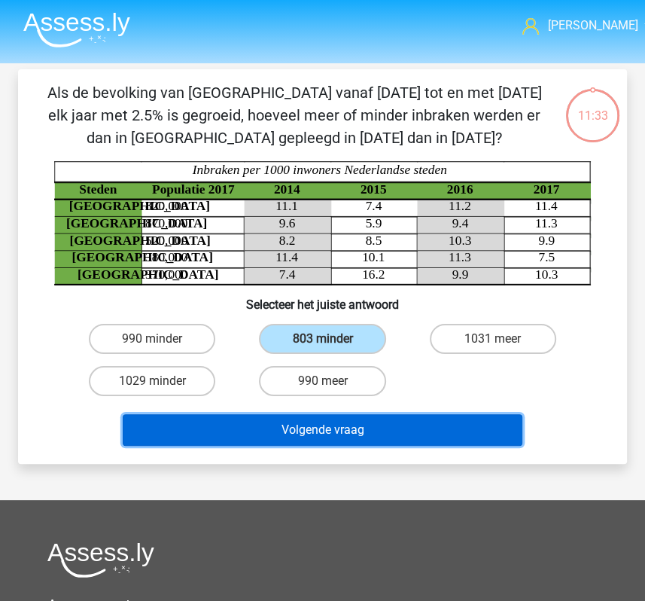
click at [337, 434] on button "Volgende vraag" at bounding box center [322, 430] width 399 height 32
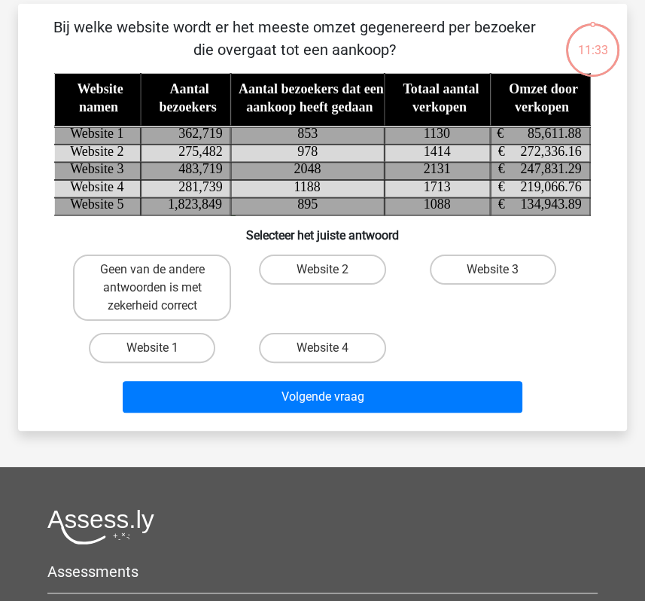
scroll to position [69, 0]
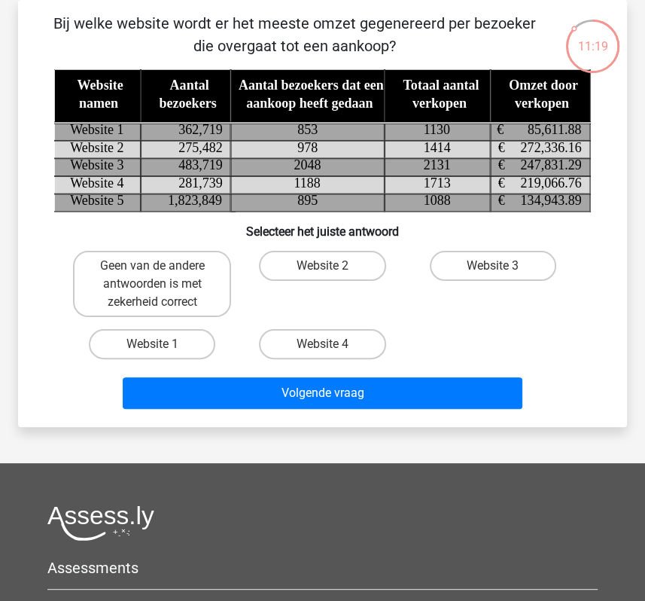
click at [337, 434] on div "Laura lm_van_der_laan@hotmail.com Nederlands English" at bounding box center [322, 396] width 645 height 930
click at [338, 249] on div "Website 2" at bounding box center [322, 284] width 170 height 78
click at [336, 261] on label "Website 2" at bounding box center [322, 266] width 126 height 30
click at [332, 266] on input "Website 2" at bounding box center [327, 271] width 10 height 10
radio input "true"
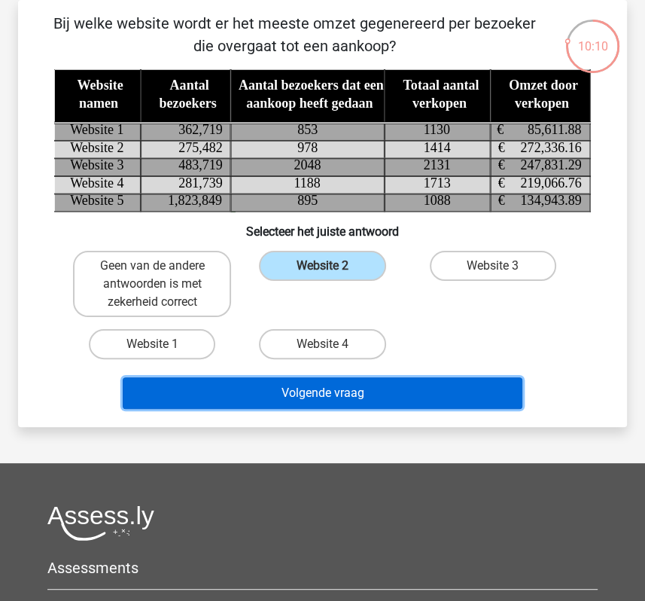
click at [326, 400] on button "Volgende vraag" at bounding box center [322, 393] width 399 height 32
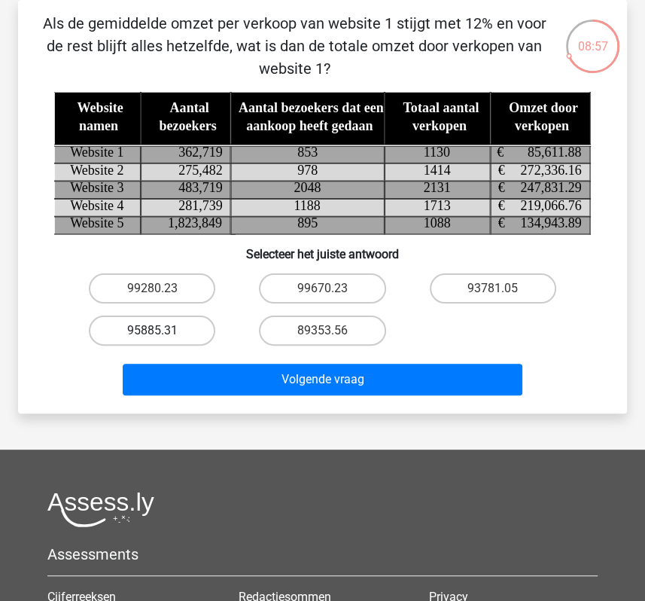
click at [176, 329] on label "95885.31" at bounding box center [152, 330] width 126 height 30
click at [162, 331] on input "95885.31" at bounding box center [157, 336] width 10 height 10
radio input "true"
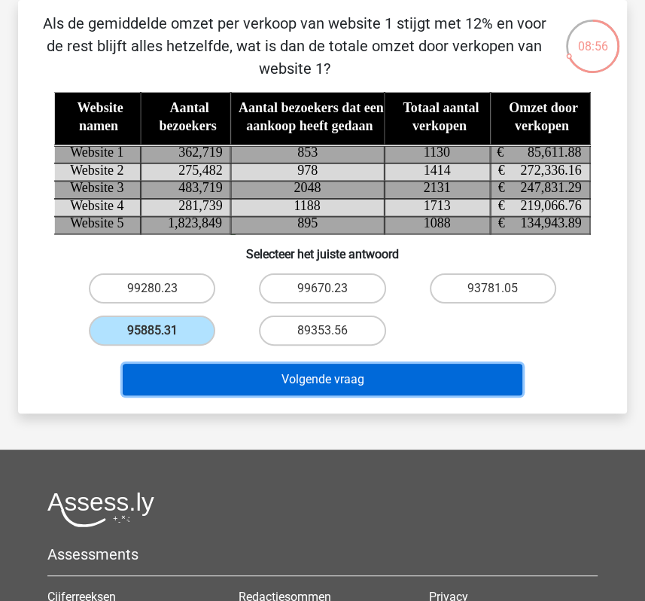
click at [268, 379] on button "Volgende vraag" at bounding box center [322, 380] width 399 height 32
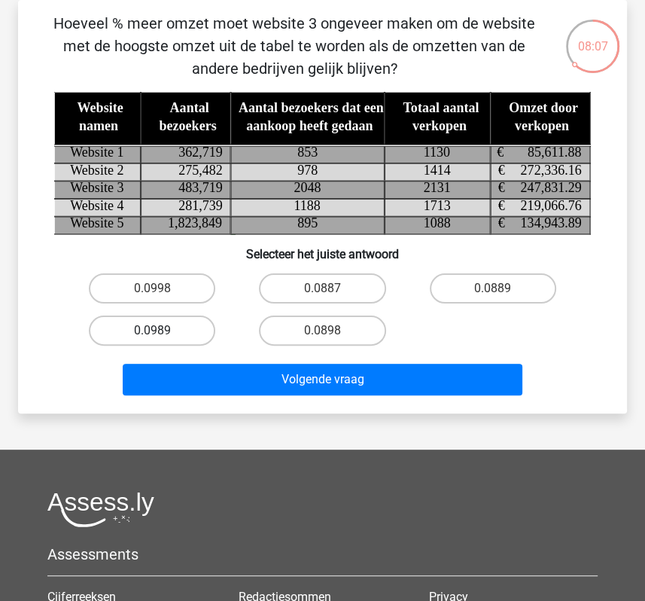
click at [171, 323] on label "0.0989" at bounding box center [152, 330] width 126 height 30
click at [162, 331] on input "0.0989" at bounding box center [157, 336] width 10 height 10
radio input "true"
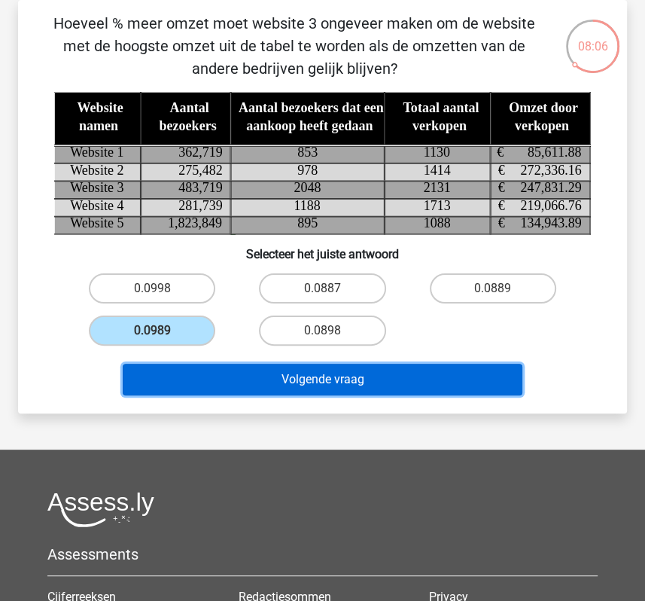
click at [189, 379] on button "Volgende vraag" at bounding box center [322, 380] width 399 height 32
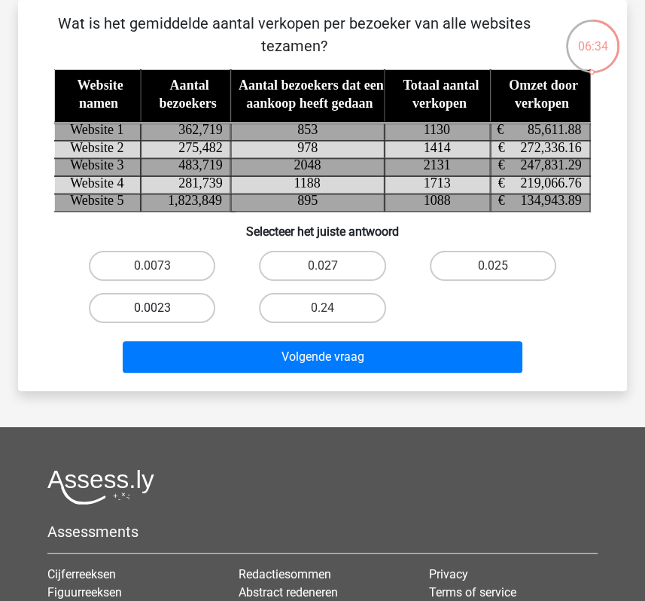
click at [178, 297] on label "0.0023" at bounding box center [152, 308] width 126 height 30
click at [162, 308] on input "0.0023" at bounding box center [157, 313] width 10 height 10
radio input "true"
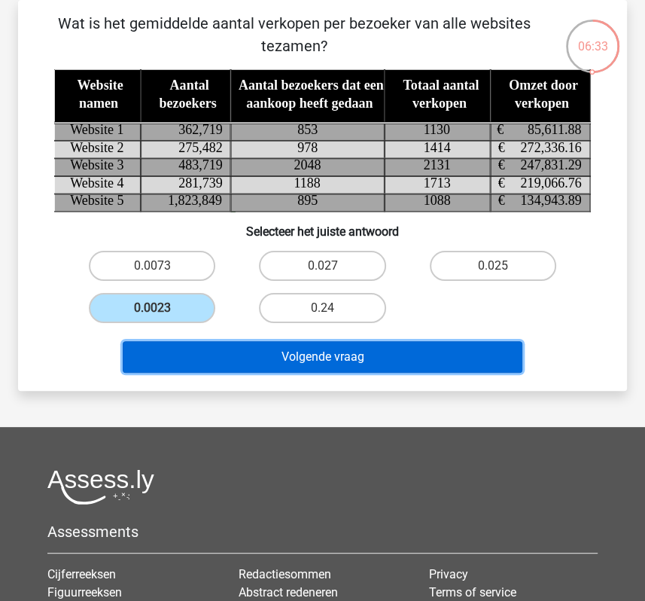
click at [205, 350] on button "Volgende vraag" at bounding box center [322, 357] width 399 height 32
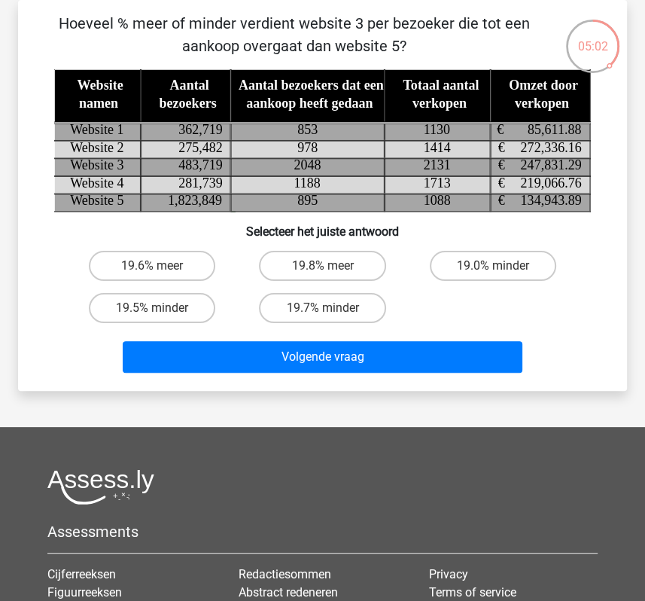
click at [330, 269] on input "19.8% meer" at bounding box center [327, 271] width 10 height 10
radio input "true"
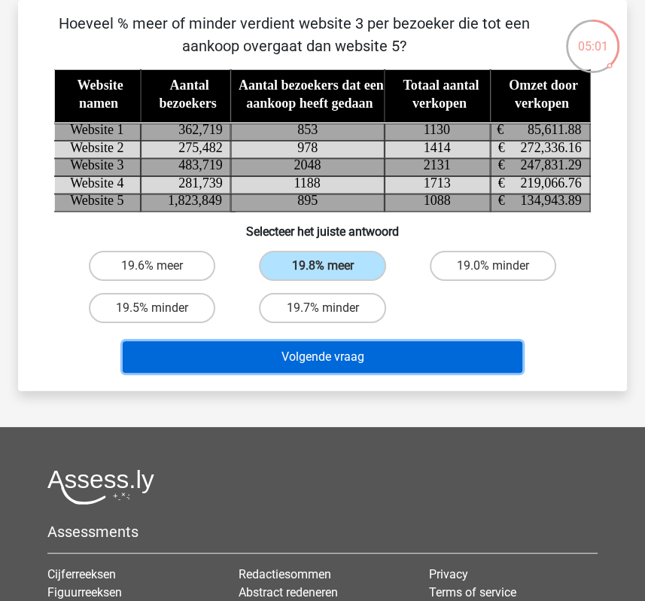
click at [328, 366] on button "Volgende vraag" at bounding box center [322, 357] width 399 height 32
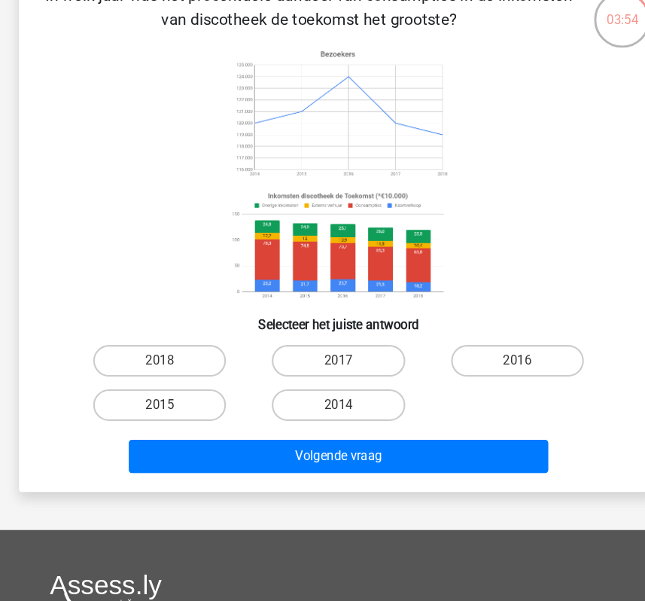
scroll to position [69, 0]
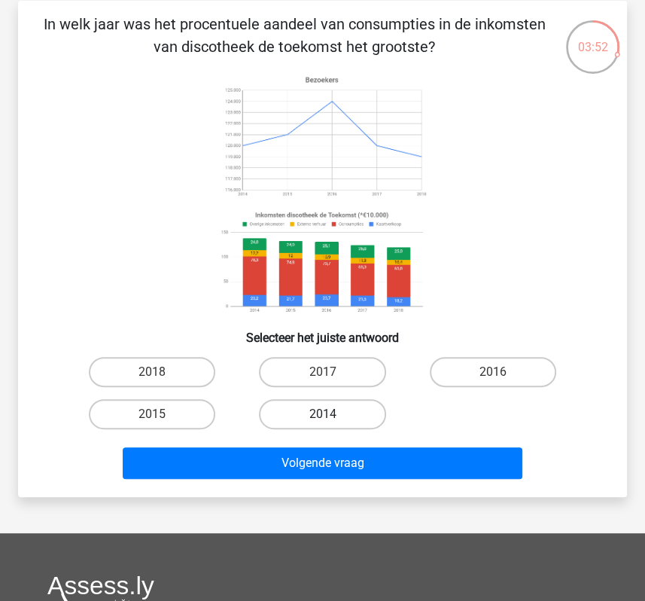
click at [300, 422] on label "2014" at bounding box center [322, 414] width 126 height 30
click at [322, 422] on input "2014" at bounding box center [327, 419] width 10 height 10
radio input "true"
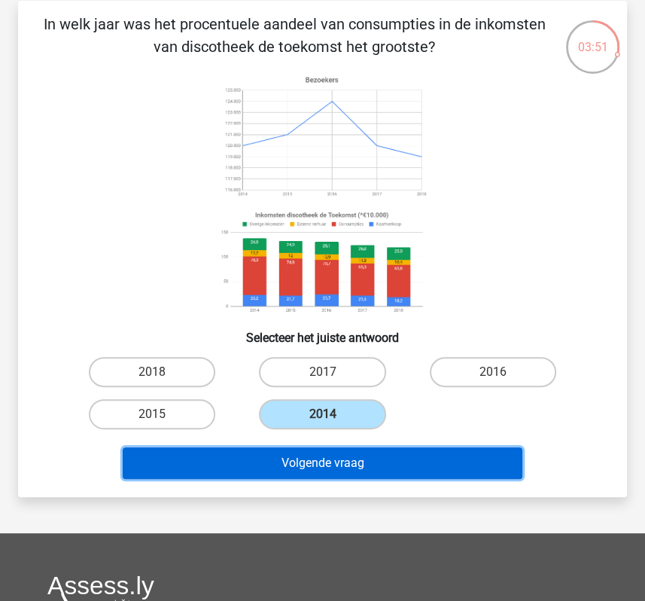
click at [313, 460] on button "Volgende vraag" at bounding box center [322, 463] width 399 height 32
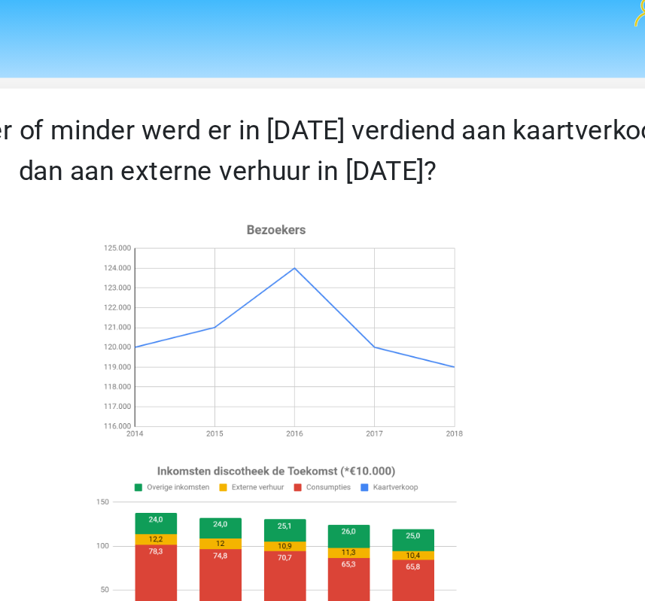
scroll to position [0, 0]
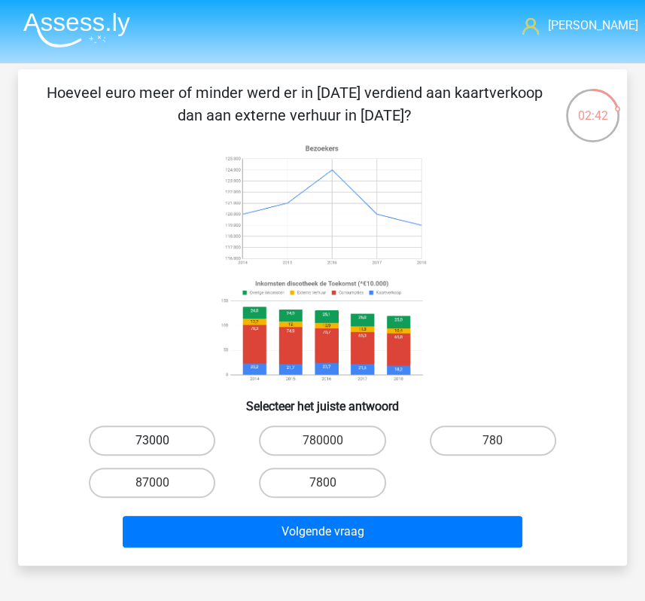
click at [142, 436] on label "73000" at bounding box center [152, 440] width 126 height 30
click at [152, 440] on input "73000" at bounding box center [157, 445] width 10 height 10
radio input "true"
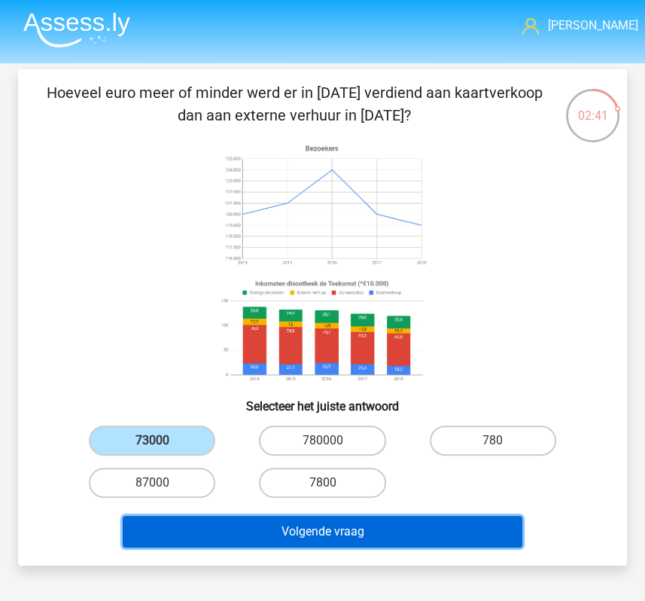
click at [200, 525] on button "Volgende vraag" at bounding box center [322, 532] width 399 height 32
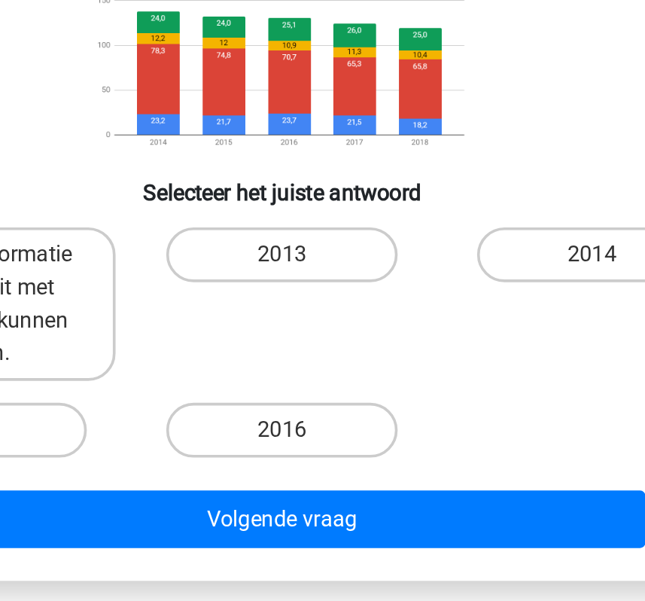
scroll to position [32, 0]
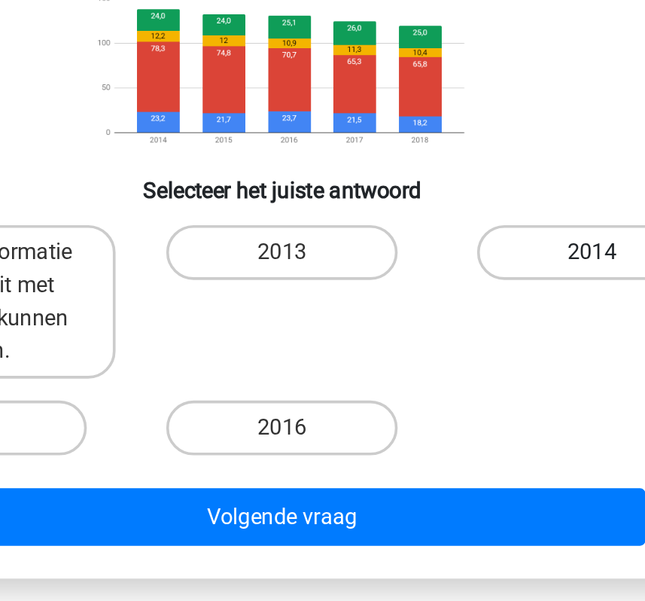
click at [496, 406] on label "2014" at bounding box center [493, 409] width 126 height 30
click at [496, 409] on input "2014" at bounding box center [498, 414] width 10 height 10
radio input "true"
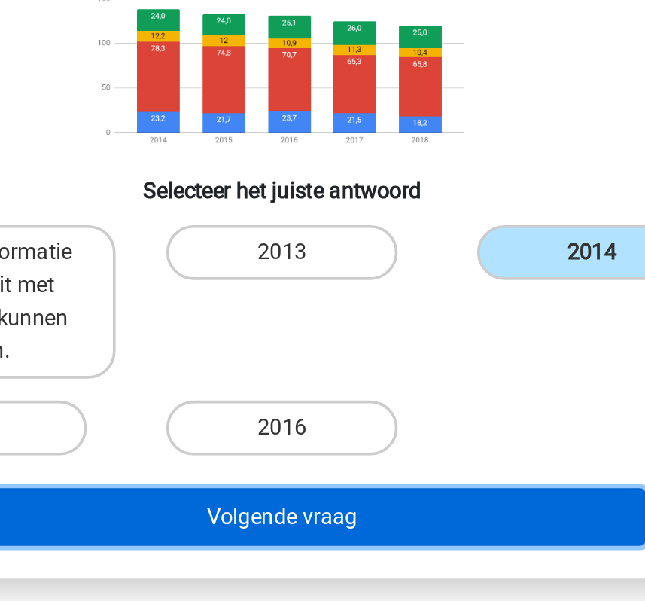
click at [407, 544] on button "Volgende vraag" at bounding box center [322, 554] width 399 height 32
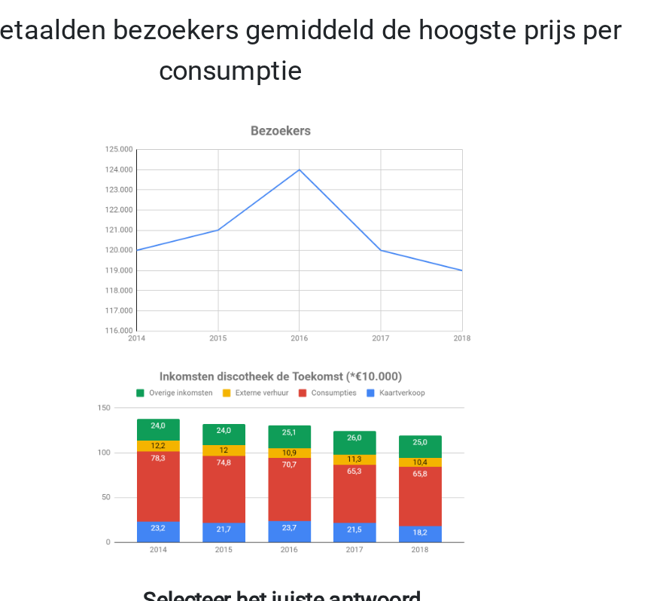
scroll to position [31, 0]
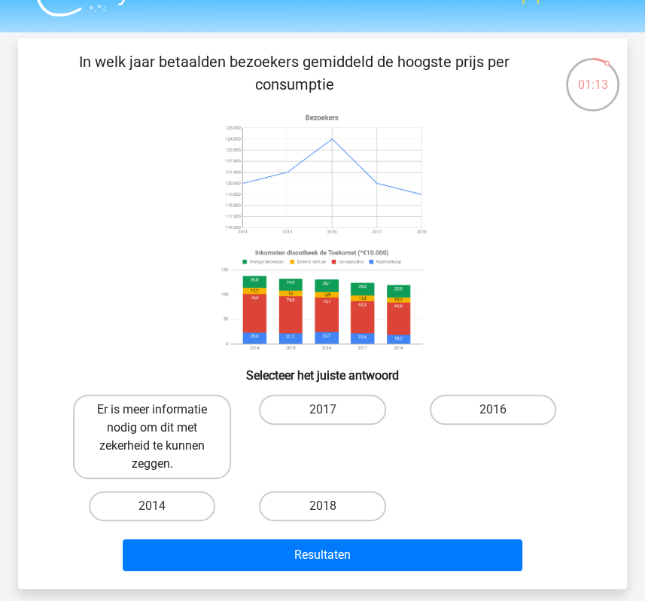
click at [166, 434] on label "Er is meer informatie nodig om dit met zekerheid te kunnen zeggen." at bounding box center [152, 437] width 158 height 84
click at [162, 419] on input "Er is meer informatie nodig om dit met zekerheid te kunnen zeggen." at bounding box center [157, 415] width 10 height 10
radio input "true"
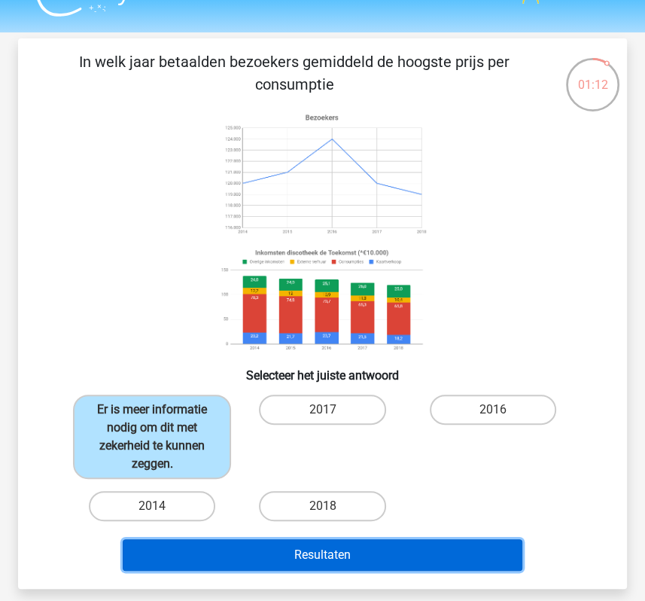
click at [220, 552] on button "Resultaten" at bounding box center [322, 555] width 399 height 32
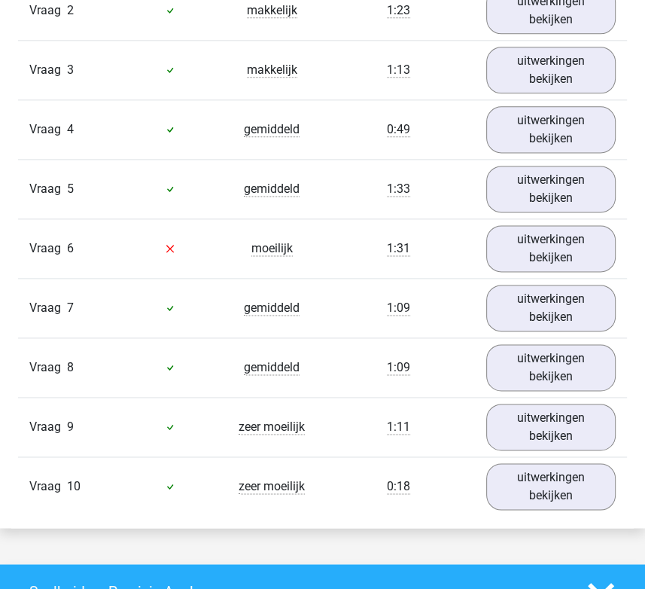
scroll to position [1060, 0]
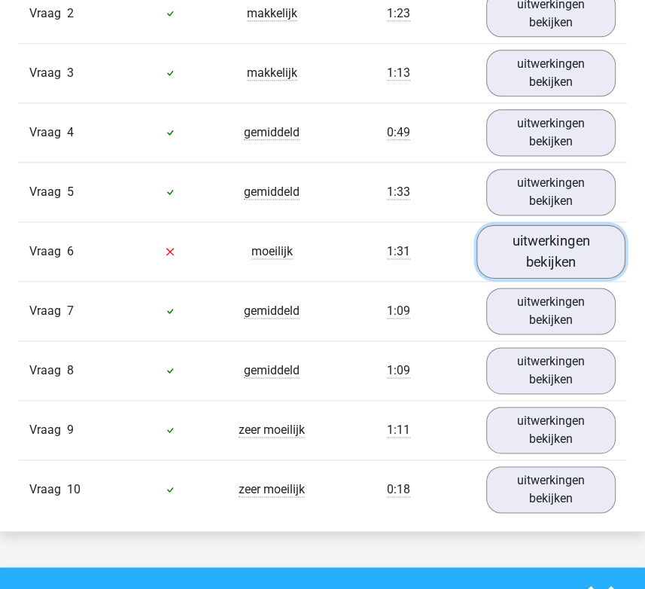
click at [566, 243] on link "uitwerkingen bekijken" at bounding box center [551, 250] width 149 height 53
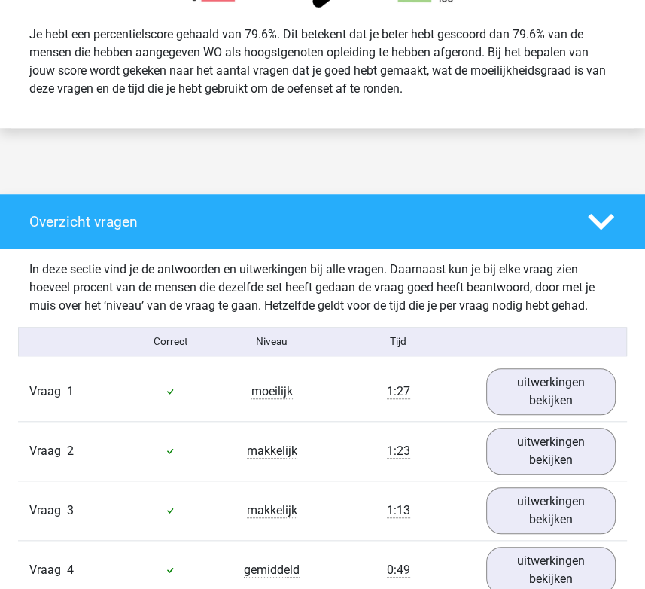
scroll to position [634, 0]
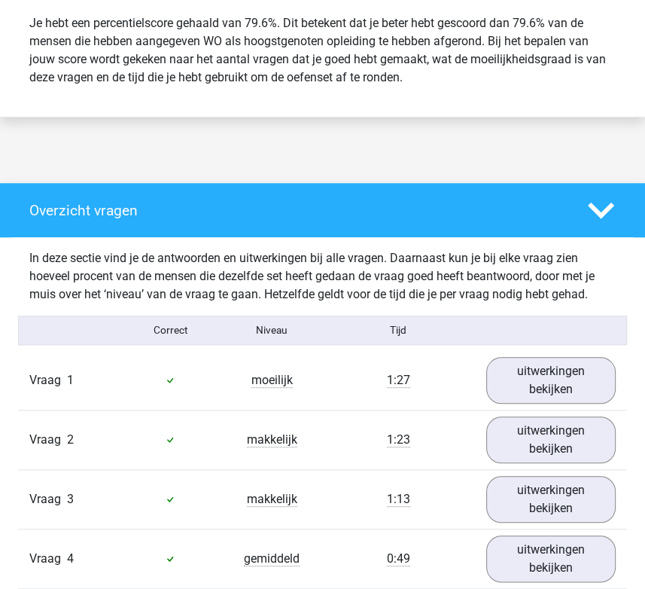
click at [598, 218] on polygon at bounding box center [601, 210] width 26 height 17
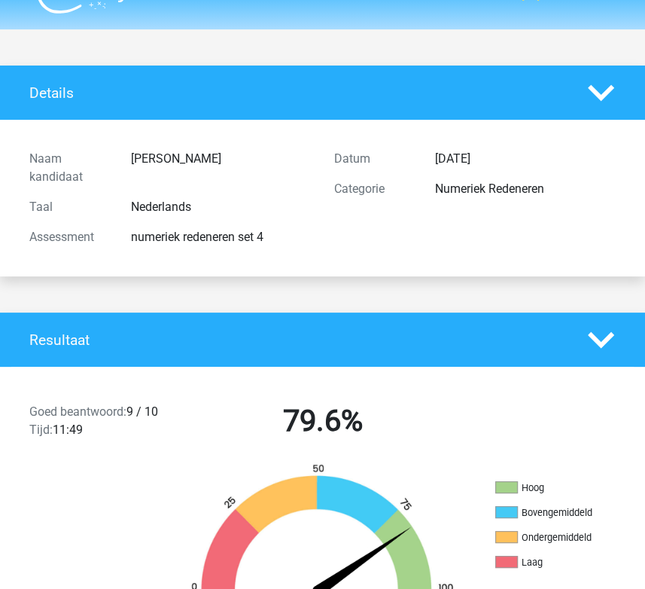
scroll to position [0, 0]
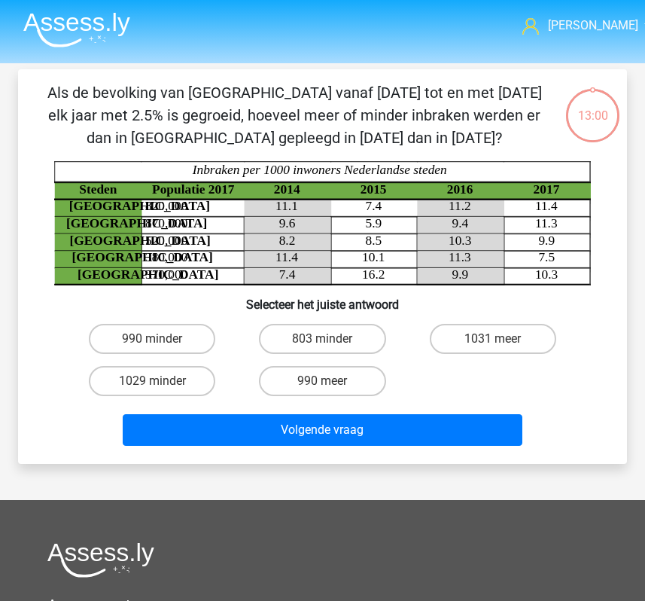
scroll to position [31, 0]
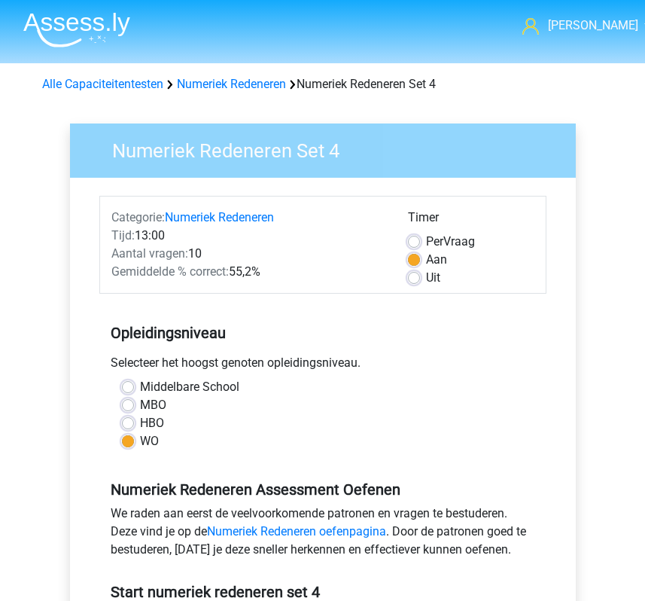
scroll to position [311, 0]
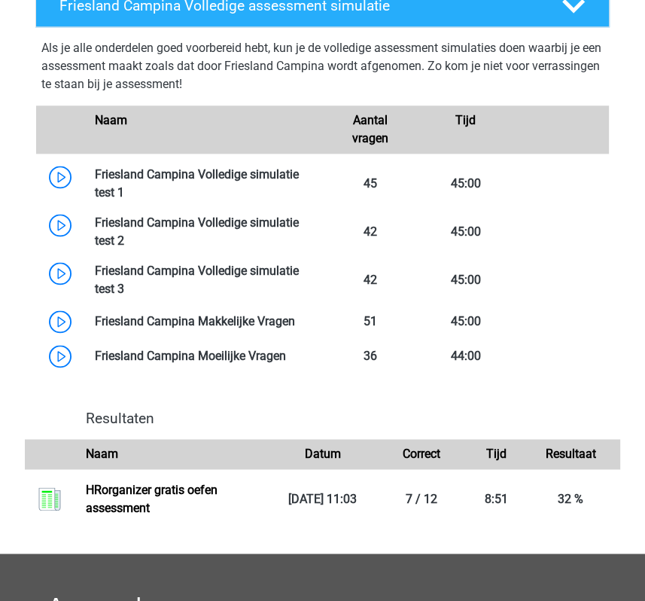
scroll to position [1039, 0]
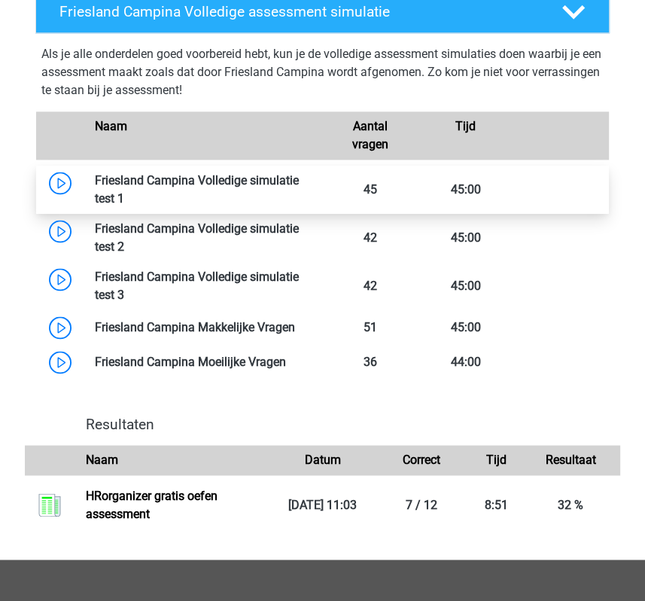
click at [124, 191] on link at bounding box center [124, 198] width 0 height 14
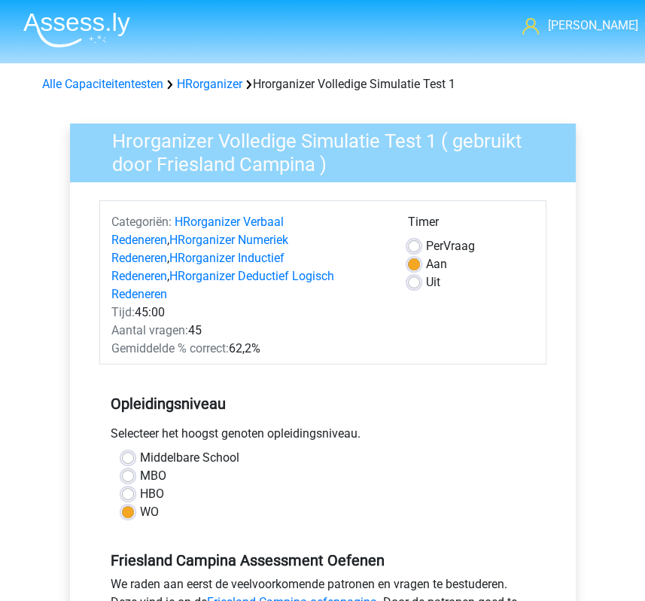
click at [184, 164] on h3 "Hrorganizer Volledige Simulatie Test 1 ( gebruikt door Friesland Campina )" at bounding box center [329, 149] width 471 height 52
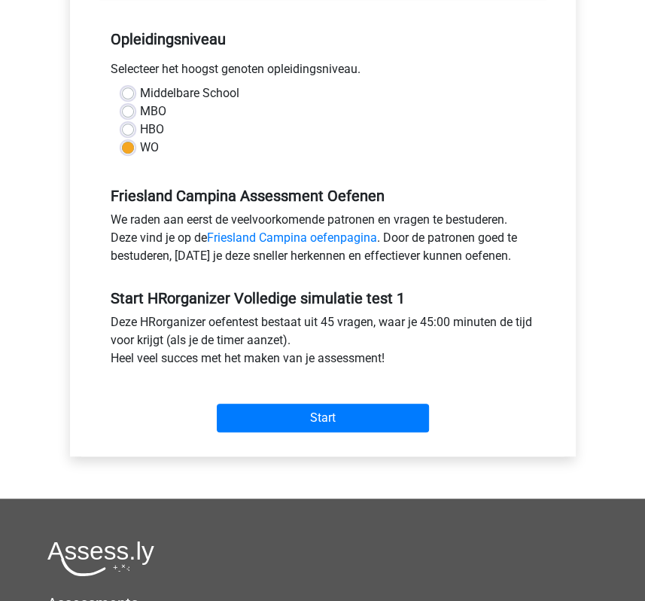
scroll to position [376, 0]
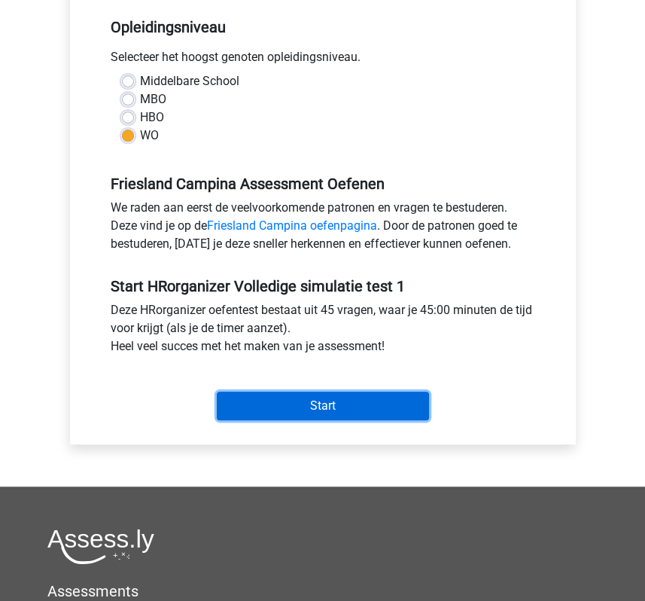
click at [333, 391] on input "Start" at bounding box center [323, 405] width 212 height 29
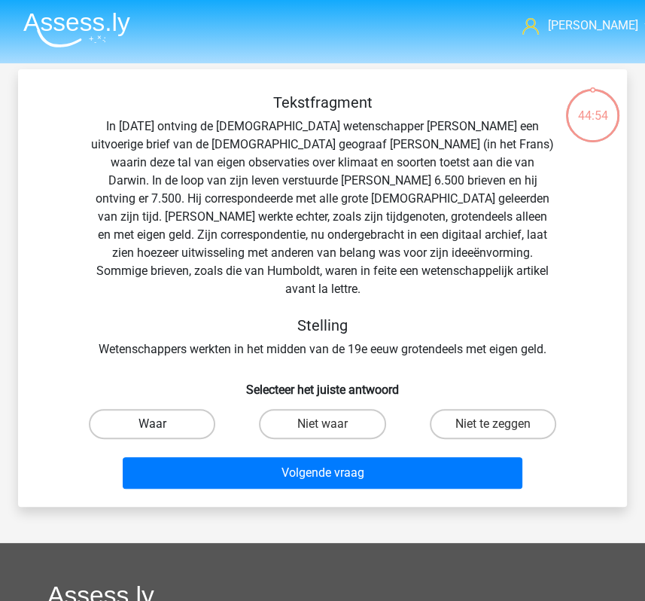
click at [133, 409] on label "Waar" at bounding box center [152, 424] width 126 height 30
click at [152, 424] on input "Waar" at bounding box center [157, 429] width 10 height 10
radio input "true"
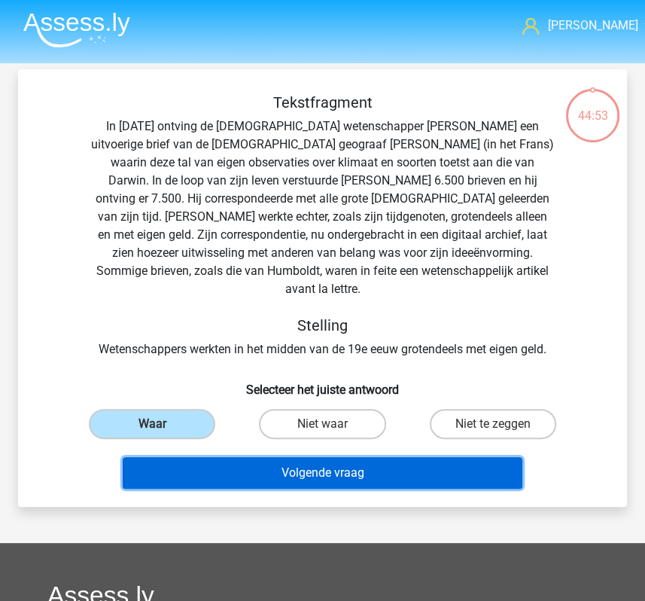
click at [184, 457] on button "Volgende vraag" at bounding box center [322, 473] width 399 height 32
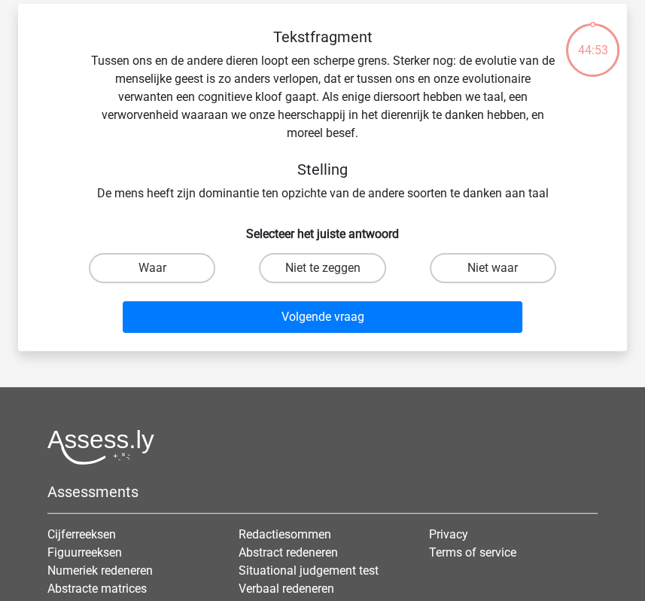
scroll to position [69, 0]
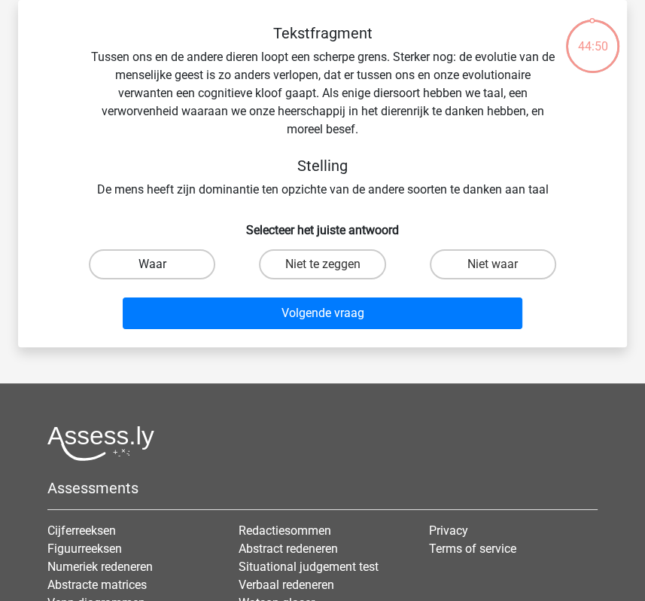
click at [134, 258] on label "Waar" at bounding box center [152, 264] width 126 height 30
click at [152, 264] on input "Waar" at bounding box center [157, 269] width 10 height 10
radio input "true"
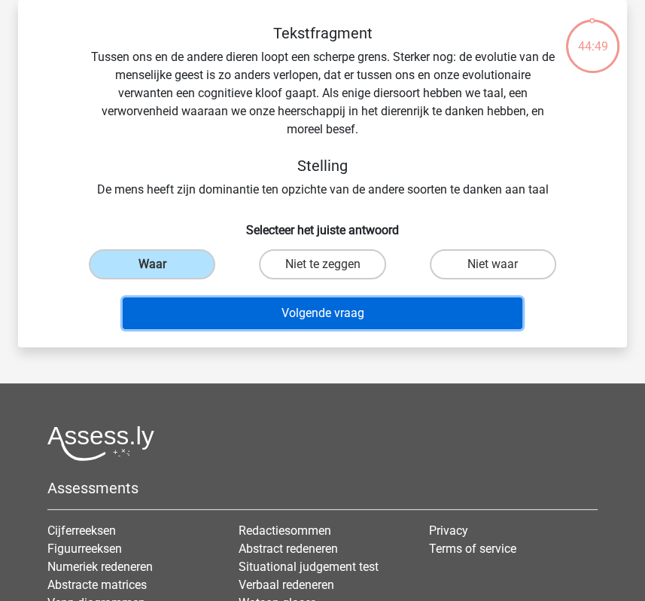
click at [175, 306] on button "Volgende vraag" at bounding box center [322, 313] width 399 height 32
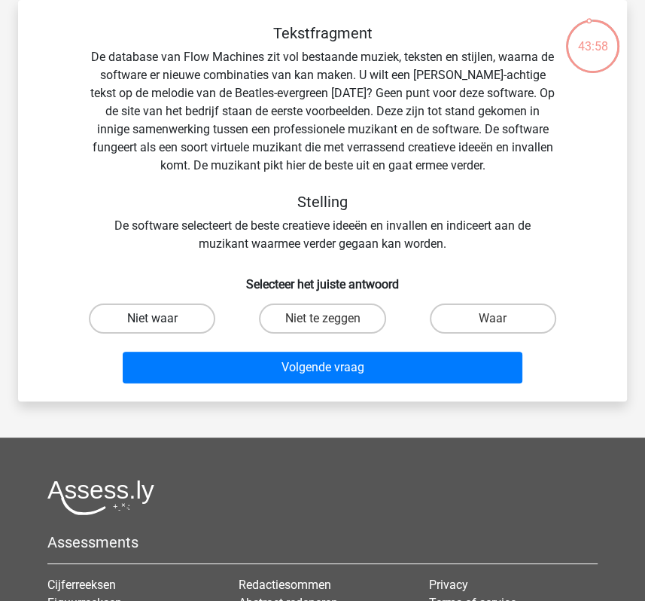
click at [188, 324] on label "Niet waar" at bounding box center [152, 318] width 126 height 30
click at [162, 324] on input "Niet waar" at bounding box center [157, 323] width 10 height 10
radio input "true"
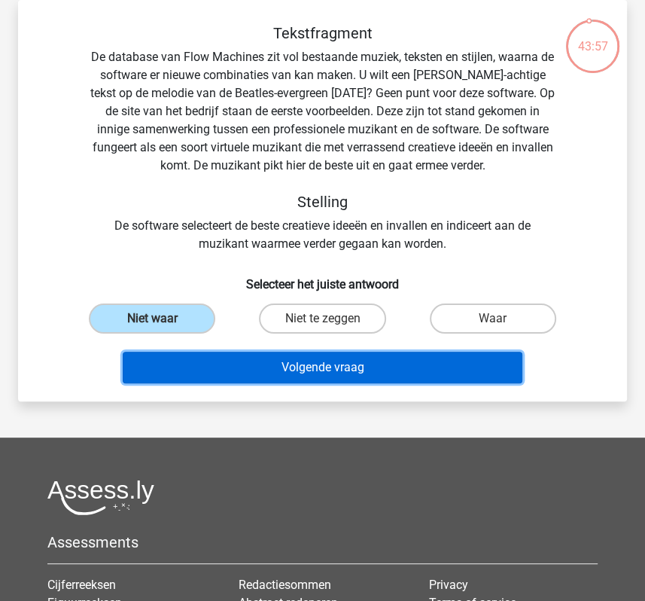
click at [213, 359] on button "Volgende vraag" at bounding box center [322, 368] width 399 height 32
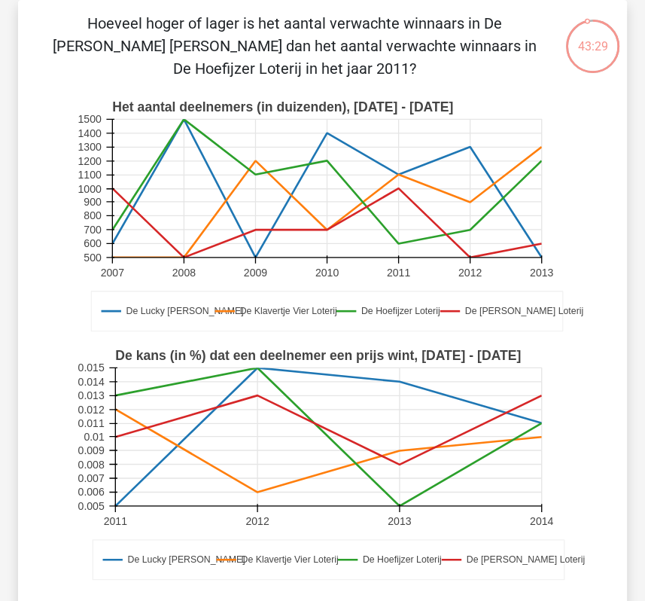
click at [186, 56] on p "Hoeveel hoger of lager is het aantal verwachte winnaars in De [PERSON_NAME] [PE…" at bounding box center [294, 46] width 504 height 68
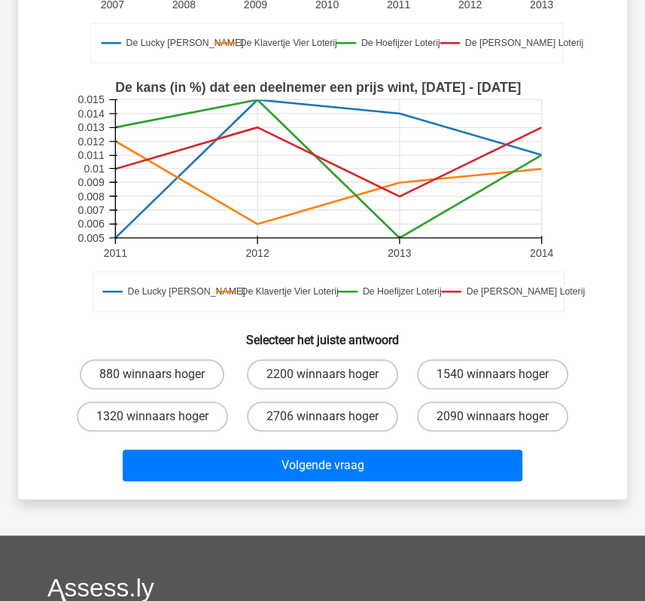
scroll to position [350, 0]
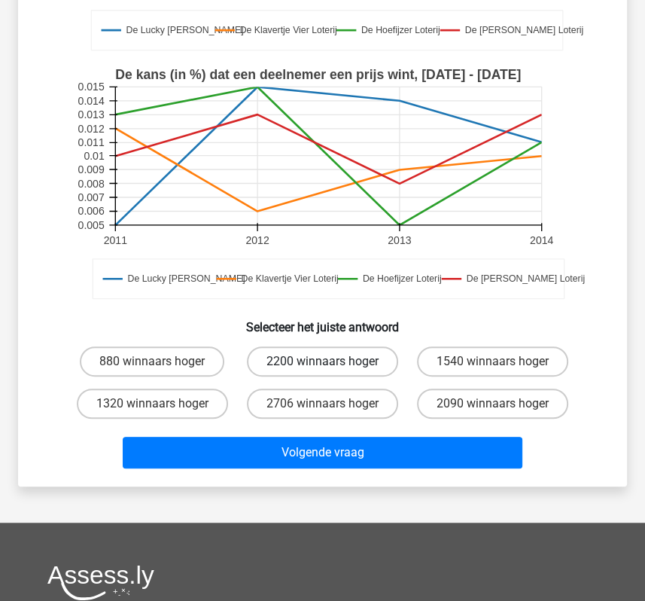
click at [376, 355] on label "2200 winnaars hoger" at bounding box center [322, 361] width 151 height 30
click at [332, 361] on input "2200 winnaars hoger" at bounding box center [327, 366] width 10 height 10
radio input "true"
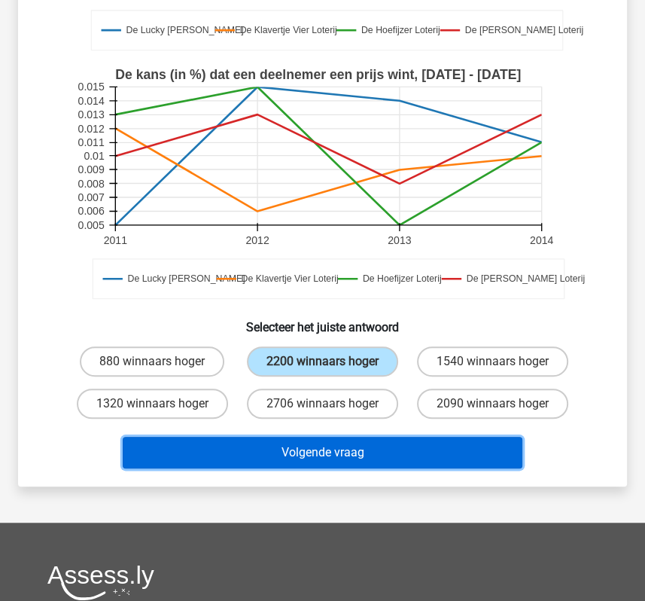
click at [361, 454] on button "Volgende vraag" at bounding box center [322, 453] width 399 height 32
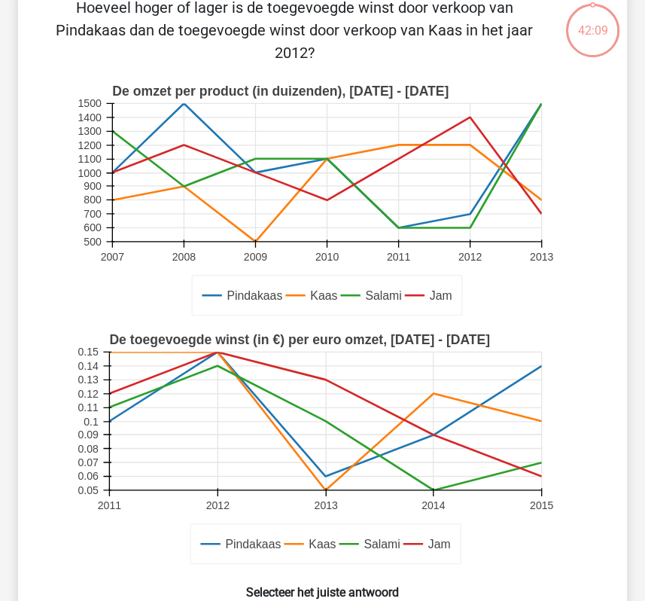
scroll to position [69, 0]
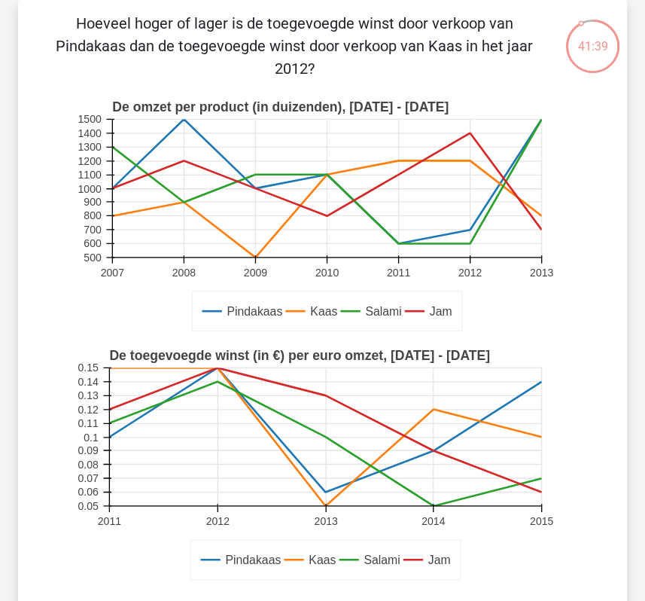
click at [224, 522] on text "2012" at bounding box center [217, 521] width 23 height 12
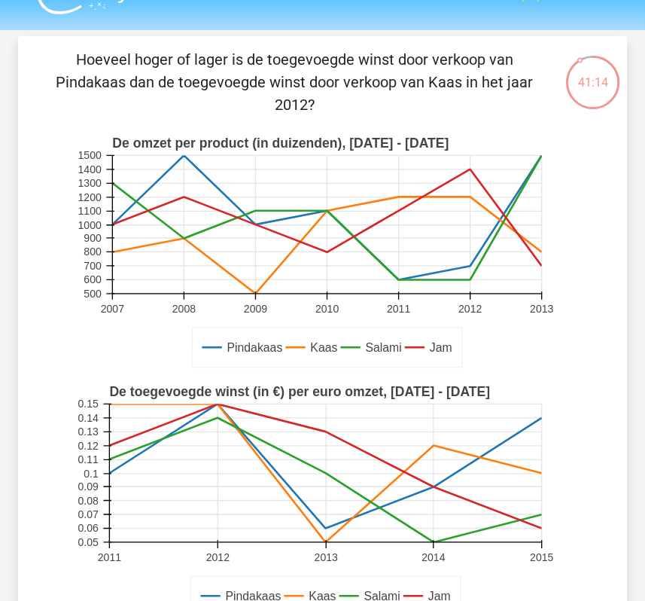
scroll to position [32, 0]
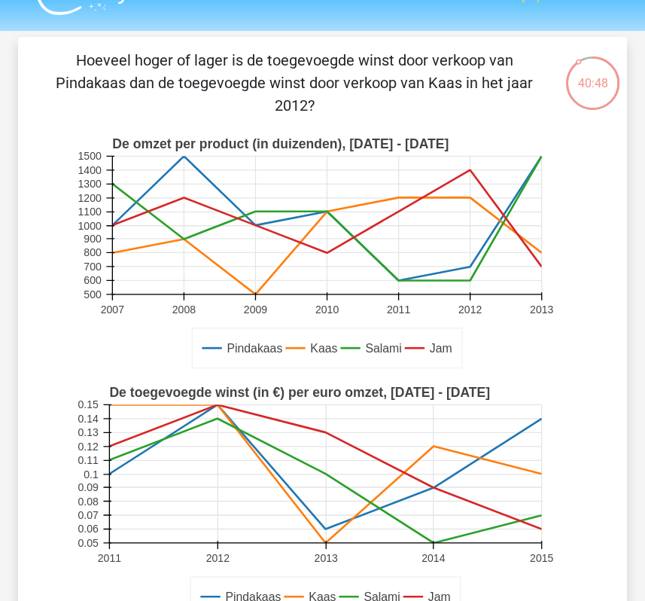
click at [465, 265] on rect at bounding box center [326, 225] width 429 height 138
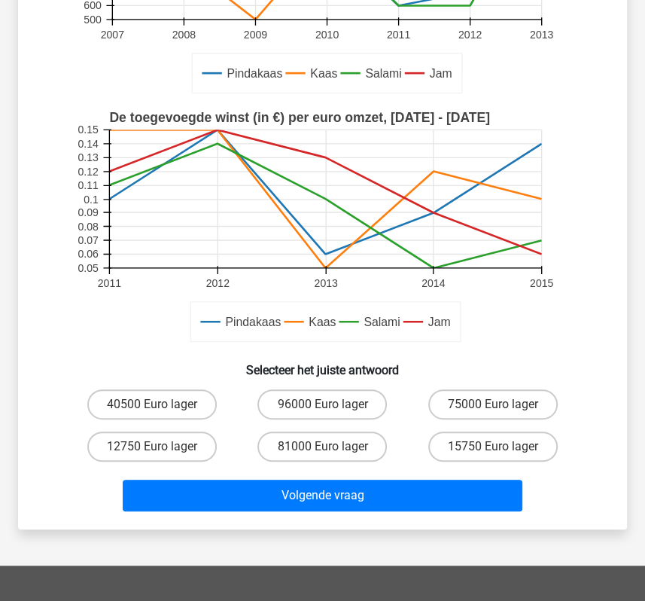
scroll to position [310, 0]
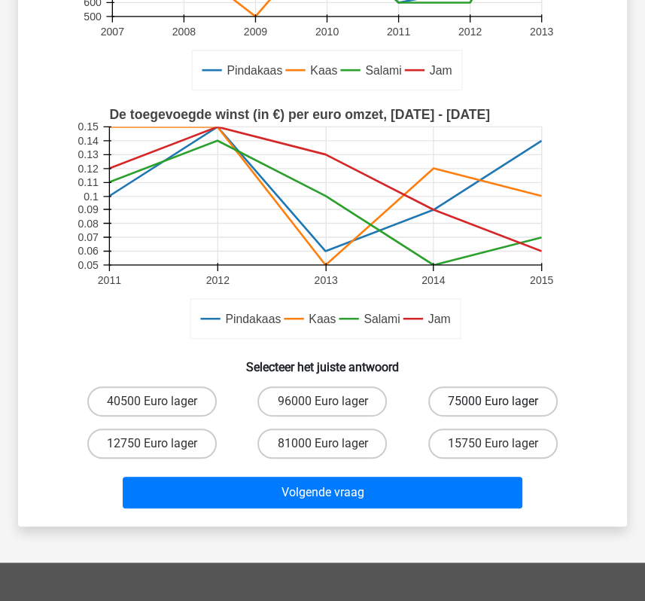
click at [500, 395] on label "75000 Euro lager" at bounding box center [492, 401] width 129 height 30
click at [500, 401] on input "75000 Euro lager" at bounding box center [498, 406] width 10 height 10
radio input "true"
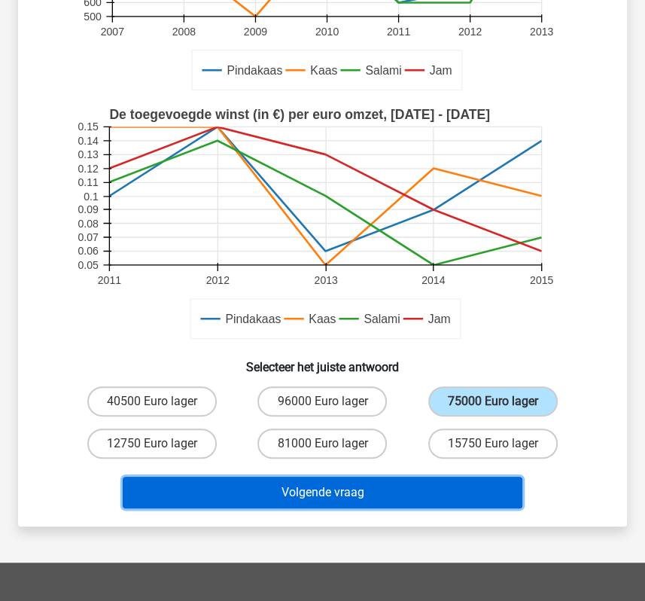
click at [427, 491] on button "Volgende vraag" at bounding box center [322, 493] width 399 height 32
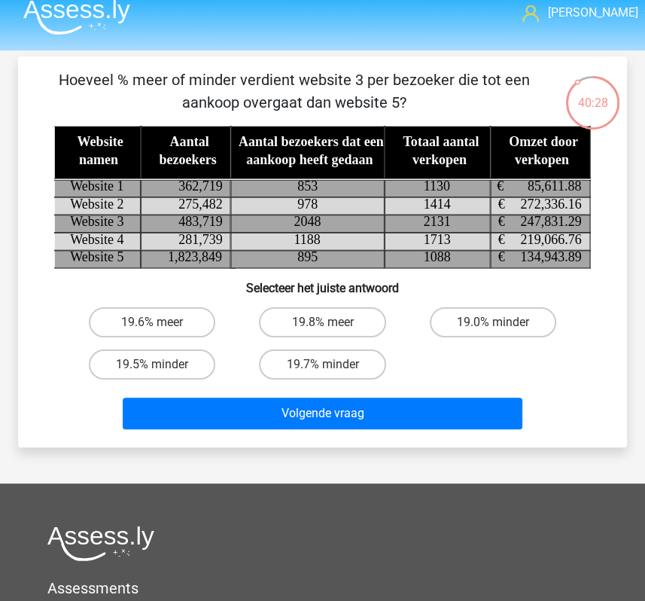
scroll to position [0, 0]
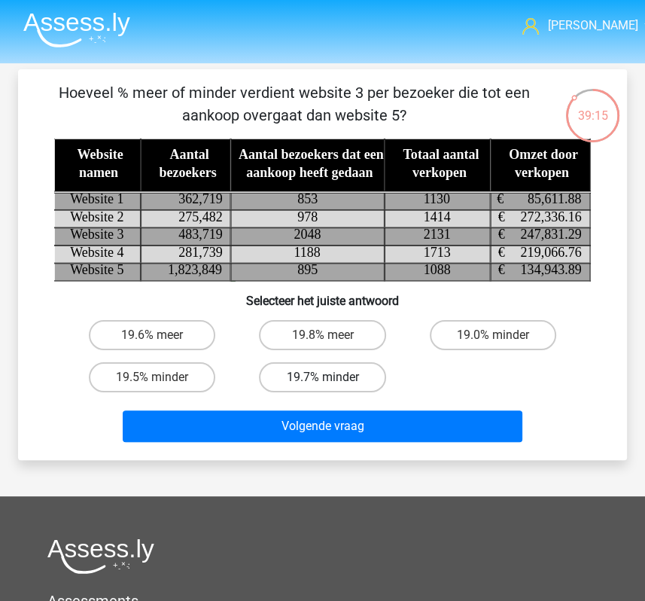
click at [352, 378] on label "19.7% minder" at bounding box center [322, 377] width 126 height 30
click at [332, 378] on input "19.7% minder" at bounding box center [327, 382] width 10 height 10
radio input "true"
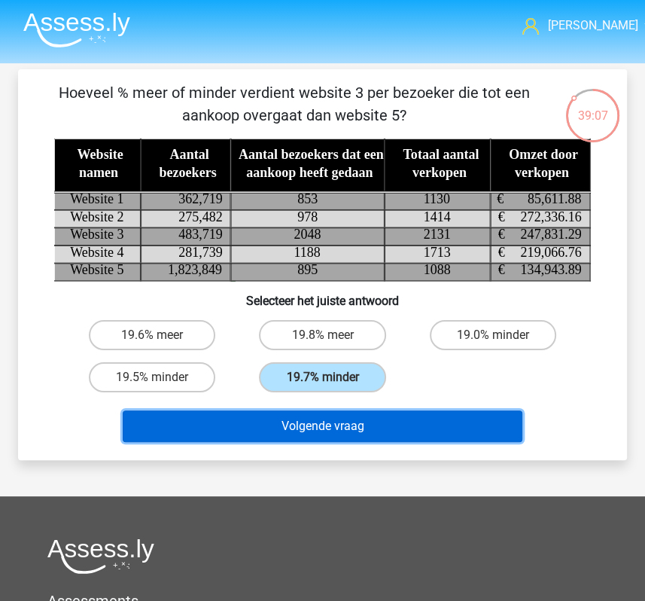
click at [443, 423] on button "Volgende vraag" at bounding box center [322, 426] width 399 height 32
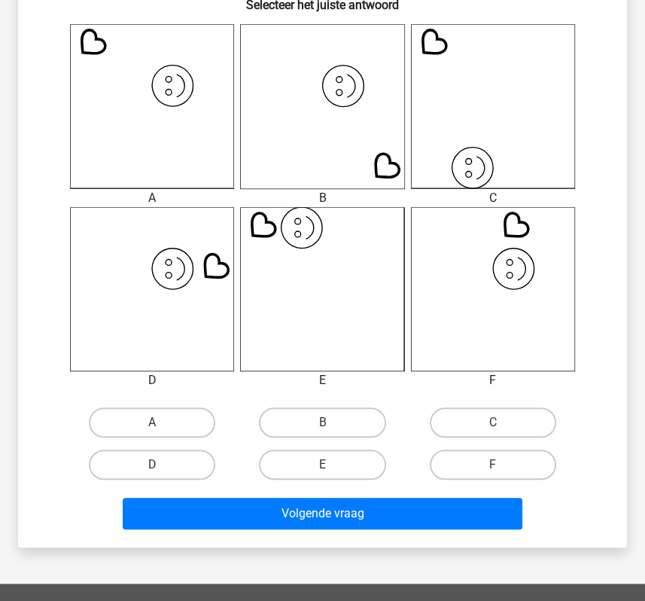
scroll to position [486, 0]
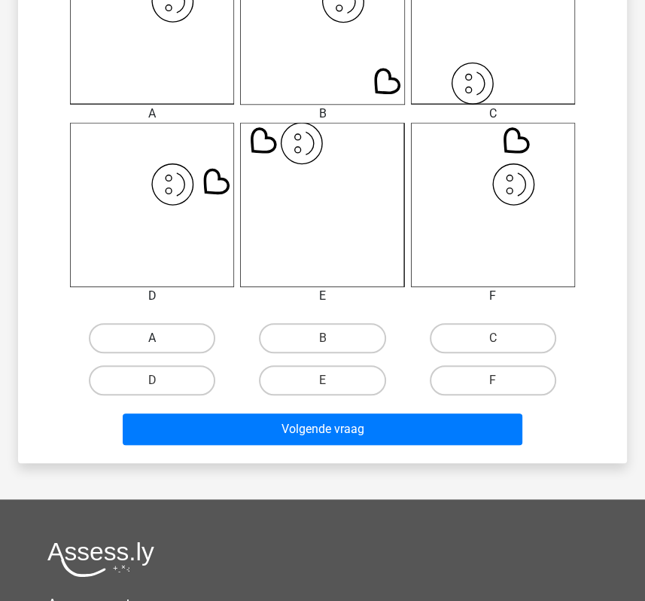
click at [148, 340] on label "A" at bounding box center [152, 338] width 126 height 30
click at [152, 340] on input "A" at bounding box center [157, 343] width 10 height 10
radio input "true"
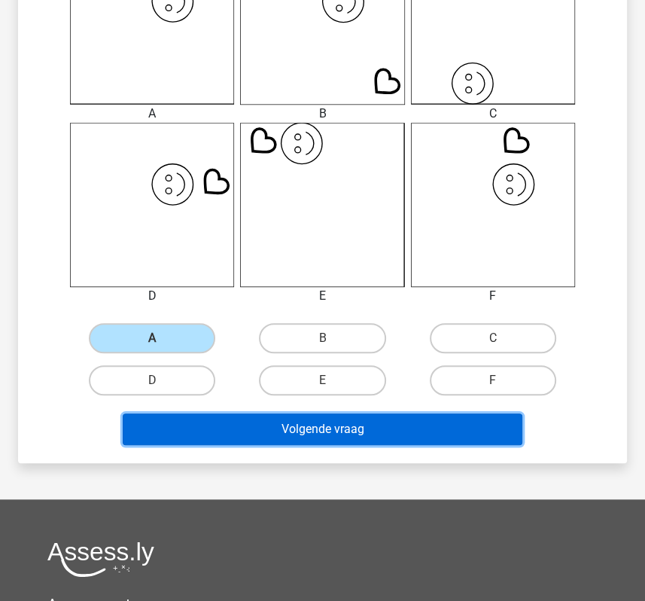
click at [199, 436] on button "Volgende vraag" at bounding box center [322, 429] width 399 height 32
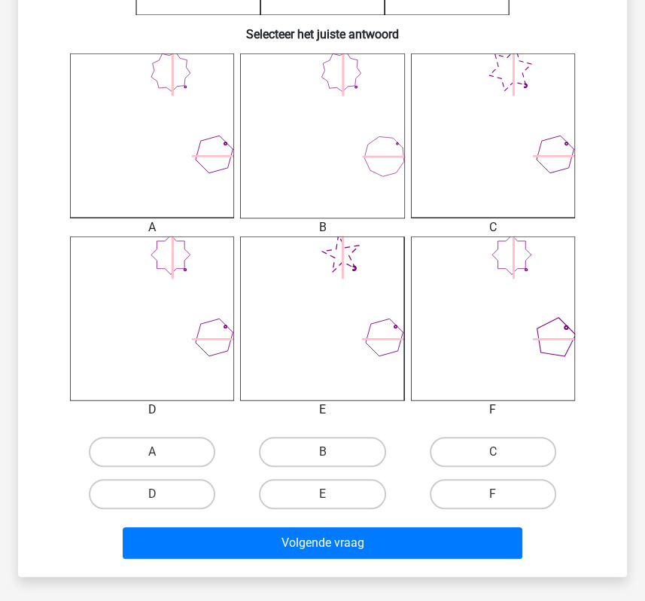
scroll to position [379, 0]
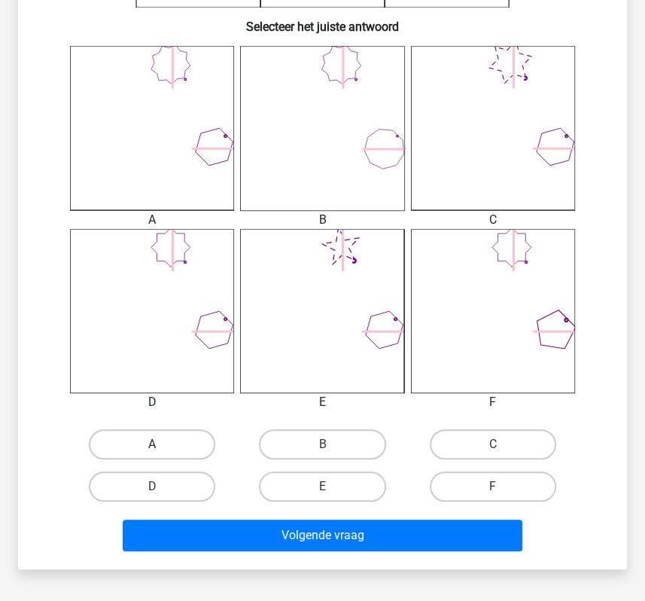
click at [159, 442] on label "A" at bounding box center [152, 444] width 126 height 30
click at [159, 444] on input "A" at bounding box center [157, 449] width 10 height 10
radio input "true"
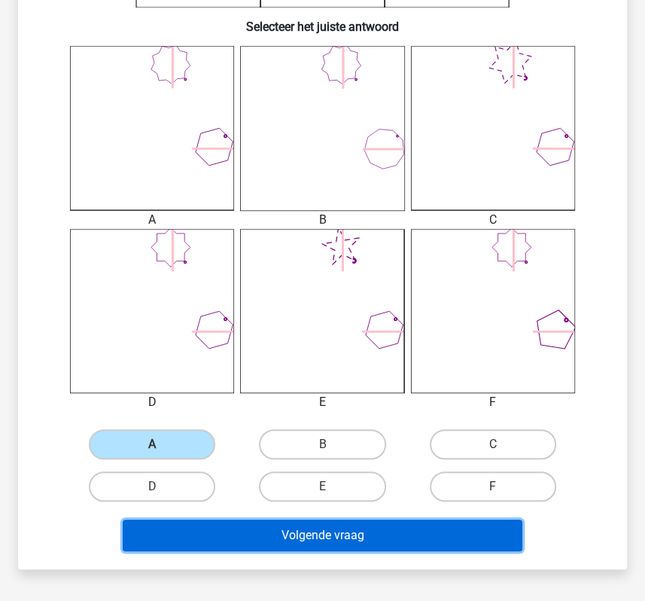
click at [202, 547] on button "Volgende vraag" at bounding box center [322, 535] width 399 height 32
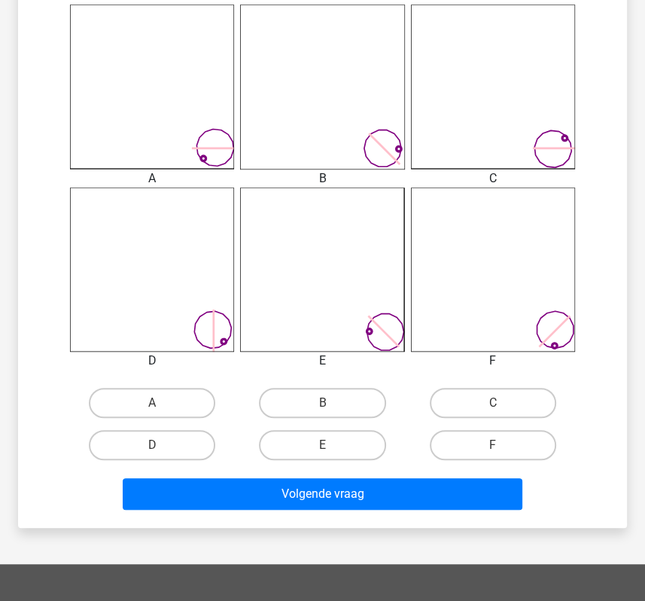
scroll to position [428, 0]
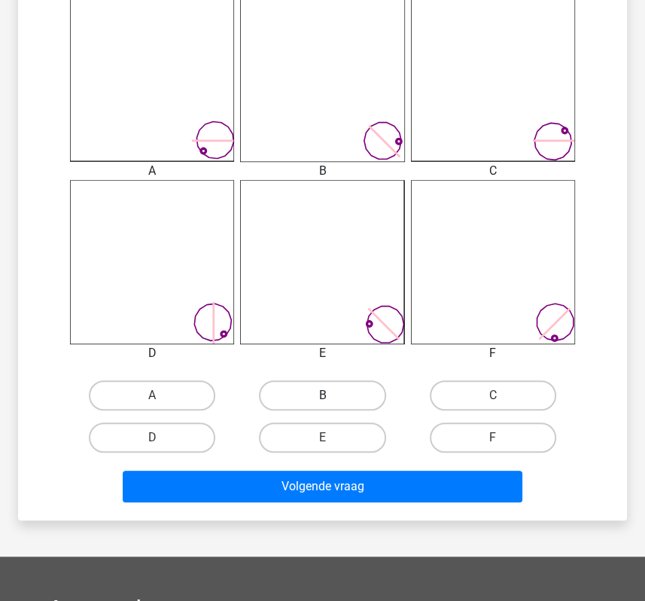
click at [326, 391] on label "B" at bounding box center [322, 395] width 126 height 30
click at [326, 395] on input "B" at bounding box center [327, 400] width 10 height 10
radio input "true"
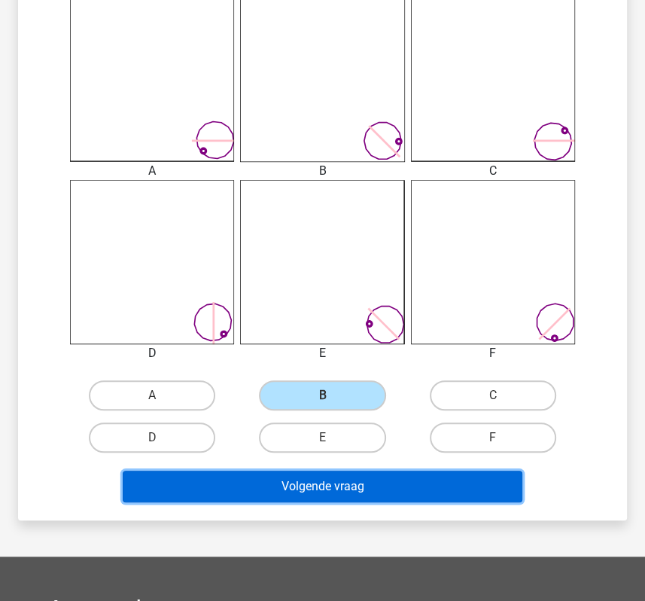
click at [311, 484] on button "Volgende vraag" at bounding box center [322, 487] width 399 height 32
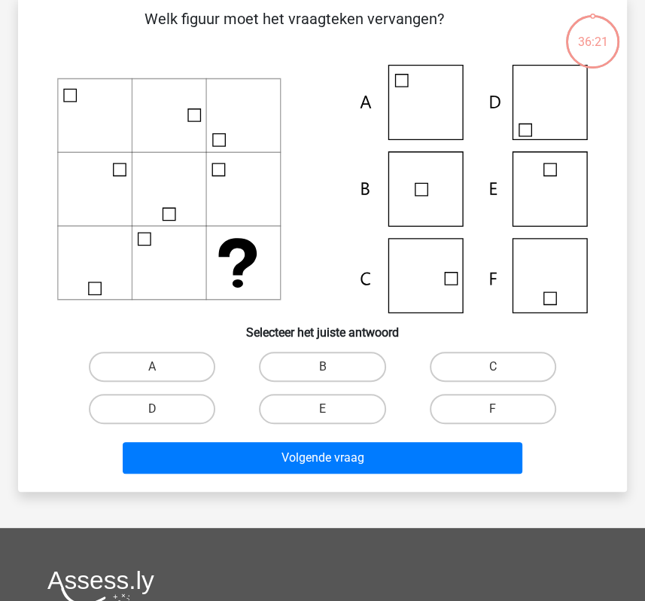
scroll to position [69, 0]
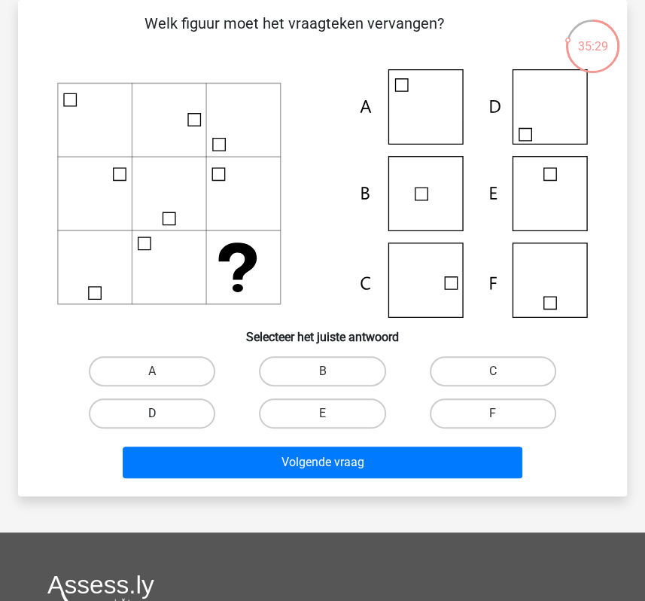
click at [173, 409] on label "D" at bounding box center [152, 413] width 126 height 30
click at [162, 413] on input "D" at bounding box center [157, 418] width 10 height 10
radio input "true"
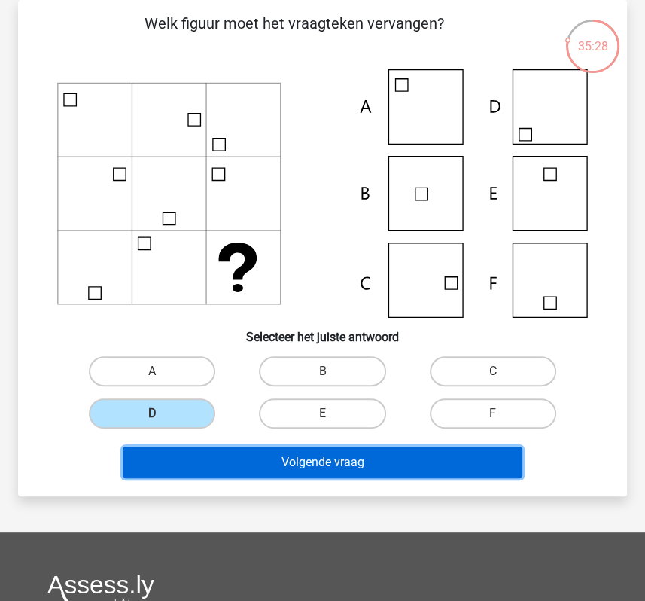
click at [169, 466] on button "Volgende vraag" at bounding box center [322, 462] width 399 height 32
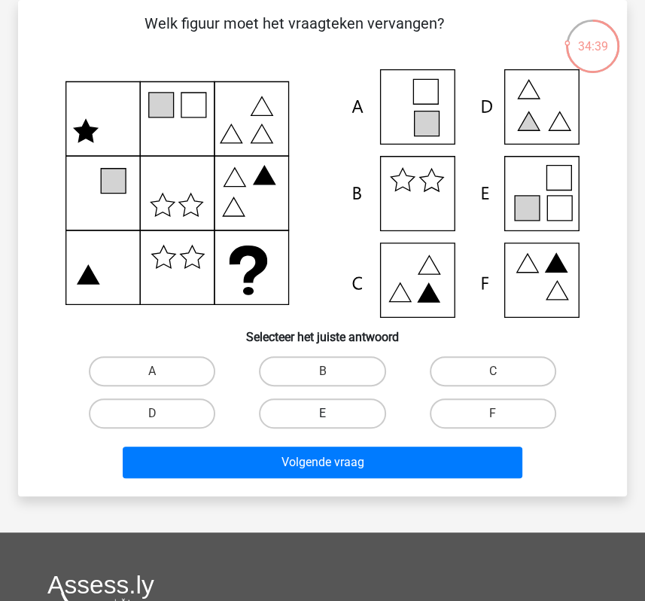
click at [313, 416] on label "E" at bounding box center [322, 413] width 126 height 30
click at [322, 416] on input "E" at bounding box center [327, 418] width 10 height 10
radio input "true"
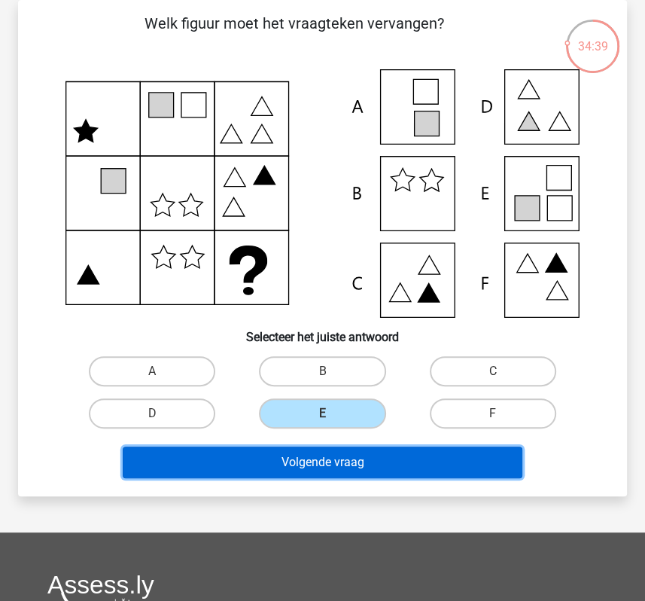
click at [312, 467] on button "Volgende vraag" at bounding box center [322, 462] width 399 height 32
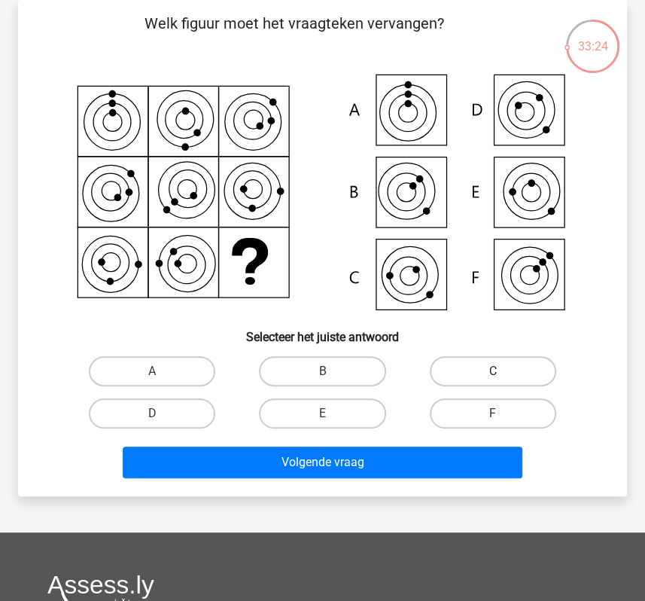
click at [464, 368] on label "C" at bounding box center [493, 371] width 126 height 30
click at [493, 371] on input "C" at bounding box center [498, 376] width 10 height 10
radio input "true"
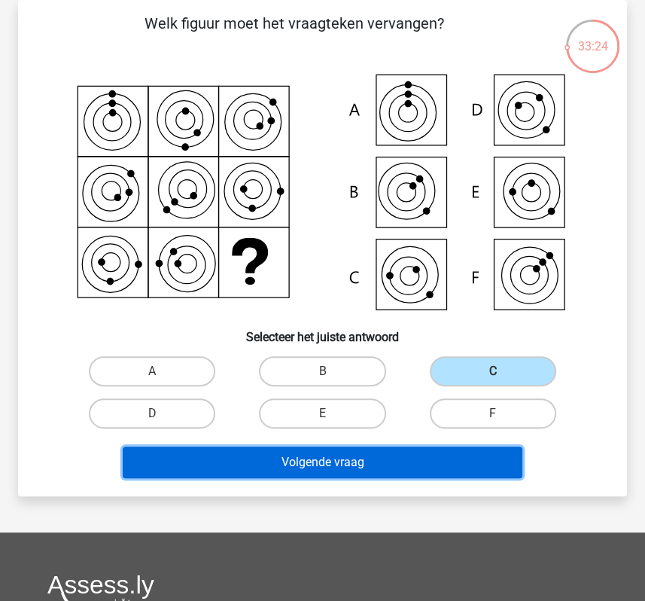
click at [391, 466] on button "Volgende vraag" at bounding box center [322, 462] width 399 height 32
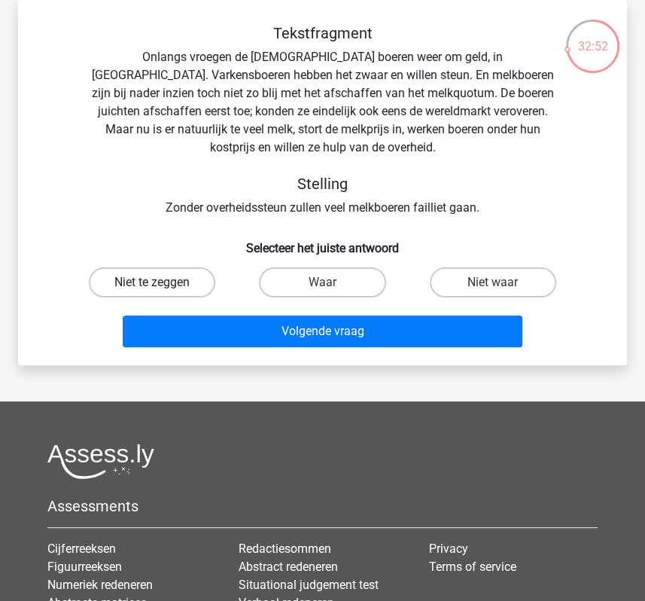
click at [175, 267] on label "Niet te zeggen" at bounding box center [152, 282] width 126 height 30
click at [162, 282] on input "Niet te zeggen" at bounding box center [157, 287] width 10 height 10
radio input "true"
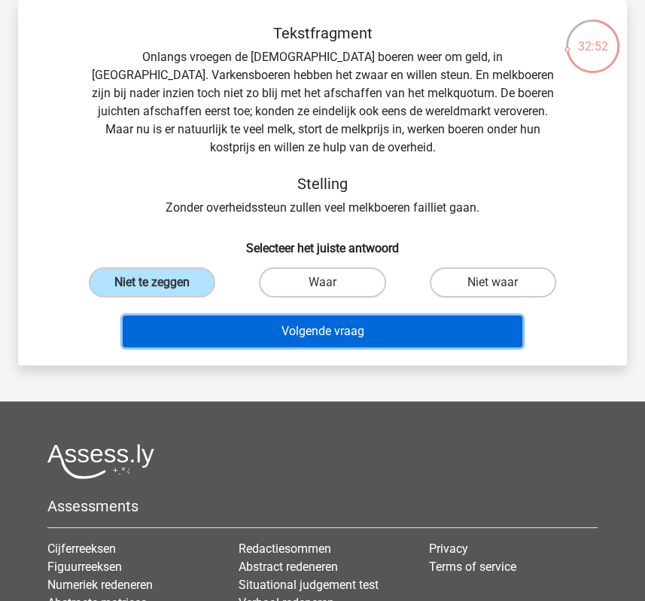
click at [207, 315] on button "Volgende vraag" at bounding box center [322, 331] width 399 height 32
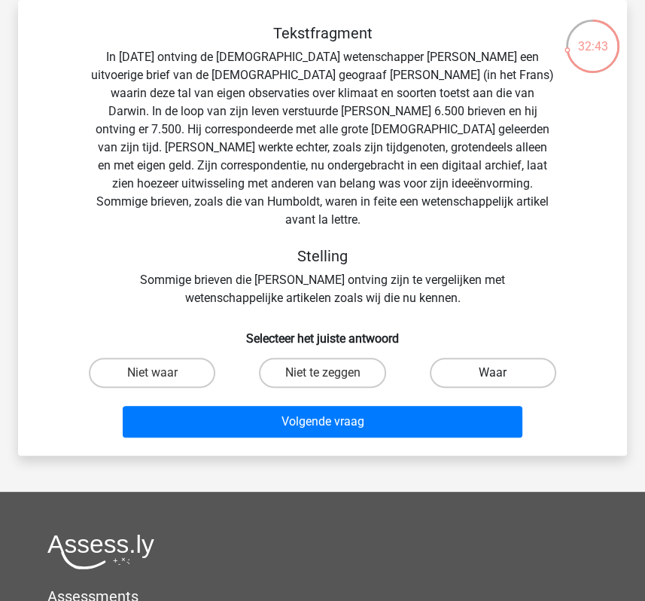
click at [474, 358] on label "Waar" at bounding box center [493, 373] width 126 height 30
click at [493, 373] on input "Waar" at bounding box center [498, 378] width 10 height 10
radio input "true"
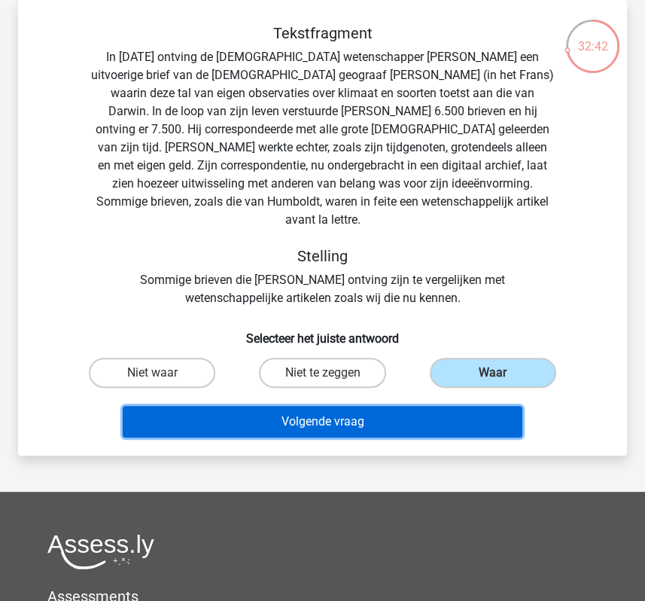
click at [455, 406] on button "Volgende vraag" at bounding box center [322, 422] width 399 height 32
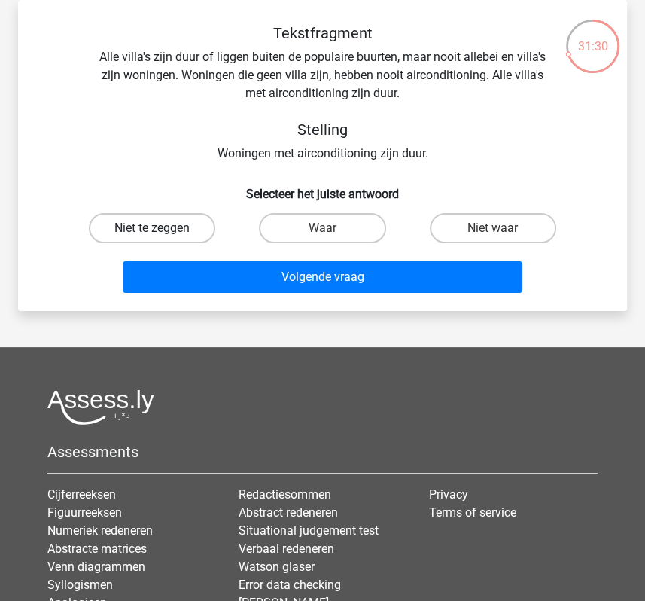
click at [201, 229] on label "Niet te zeggen" at bounding box center [152, 228] width 126 height 30
click at [162, 229] on input "Niet te zeggen" at bounding box center [157, 233] width 10 height 10
radio input "true"
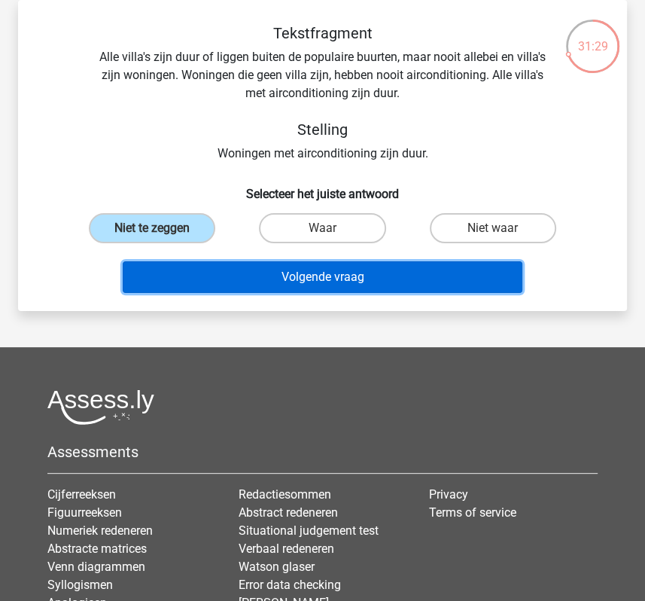
click at [205, 273] on button "Volgende vraag" at bounding box center [322, 277] width 399 height 32
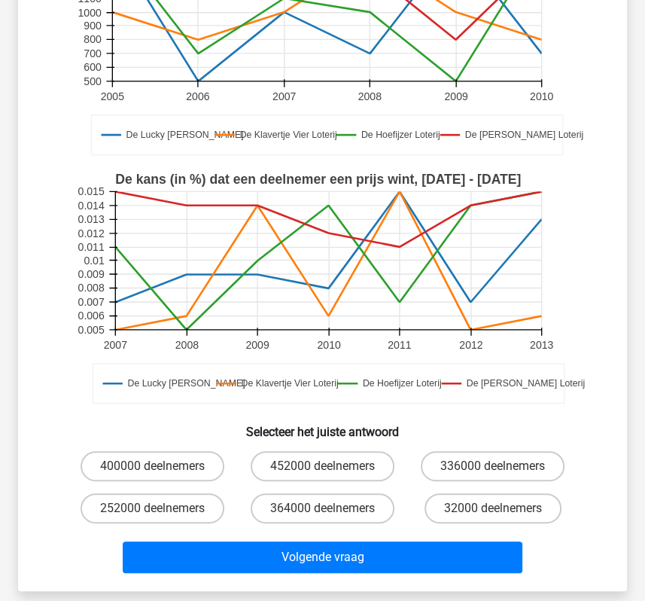
scroll to position [224, 0]
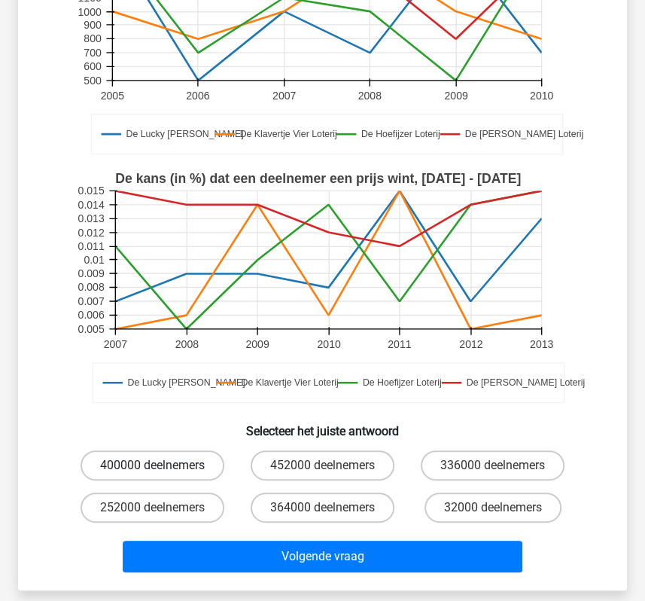
click at [156, 460] on label "400000 deelnemers" at bounding box center [153, 465] width 144 height 30
click at [156, 465] on input "400000 deelnemers" at bounding box center [157, 470] width 10 height 10
radio input "true"
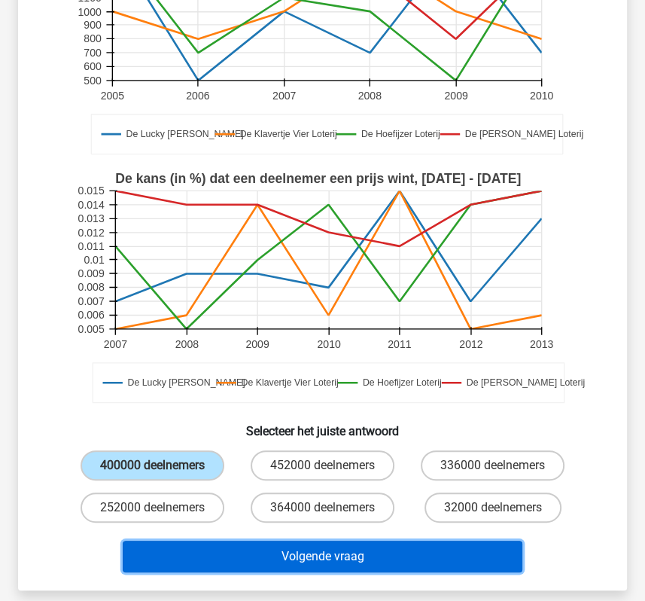
click at [216, 556] on button "Volgende vraag" at bounding box center [322, 557] width 399 height 32
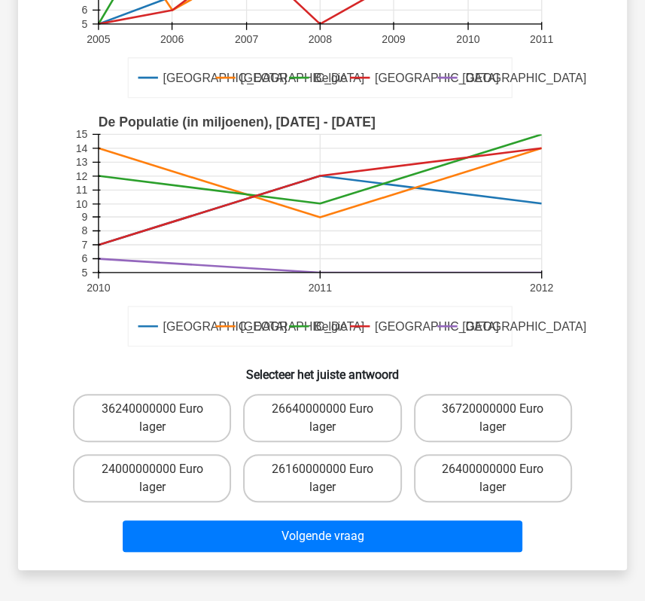
scroll to position [285, 0]
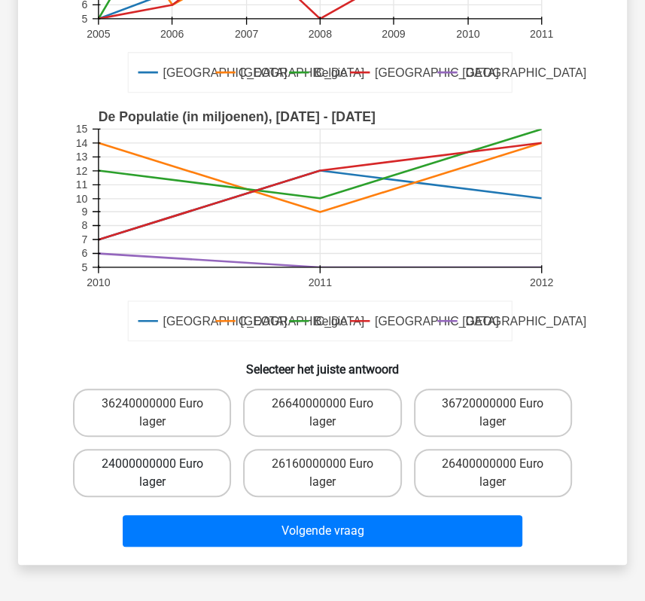
click at [175, 474] on label "24000000000 Euro lager" at bounding box center [152, 473] width 158 height 48
click at [162, 474] on input "24000000000 Euro lager" at bounding box center [157, 469] width 10 height 10
radio input "true"
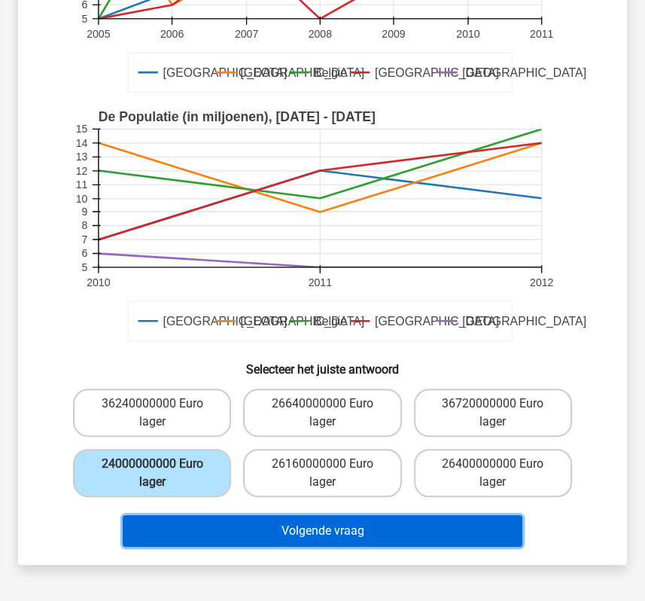
click at [238, 538] on button "Volgende vraag" at bounding box center [322, 531] width 399 height 32
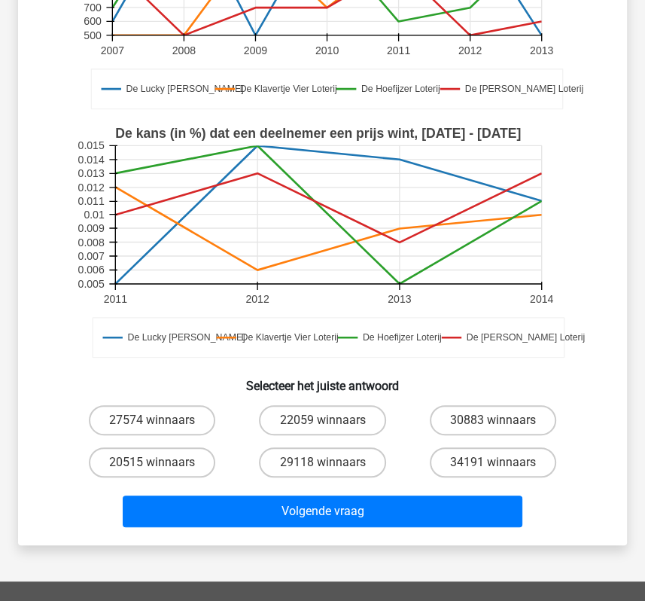
scroll to position [316, 0]
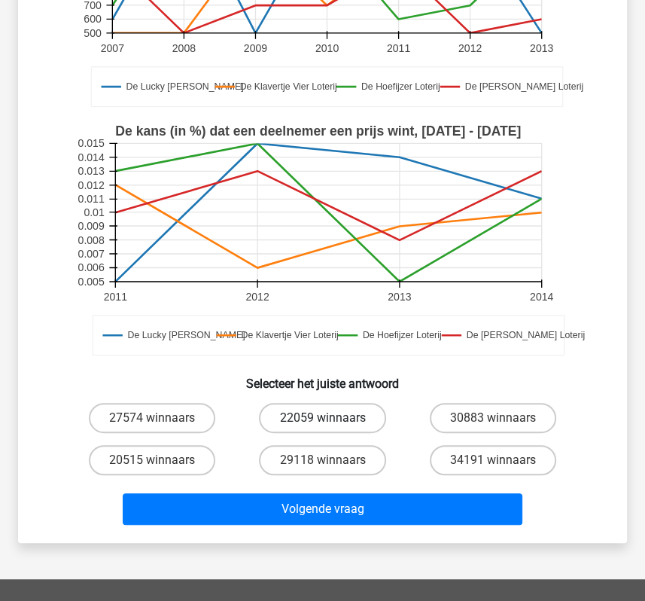
click at [319, 403] on label "22059 winnaars" at bounding box center [322, 418] width 126 height 30
click at [322, 418] on input "22059 winnaars" at bounding box center [327, 423] width 10 height 10
radio input "true"
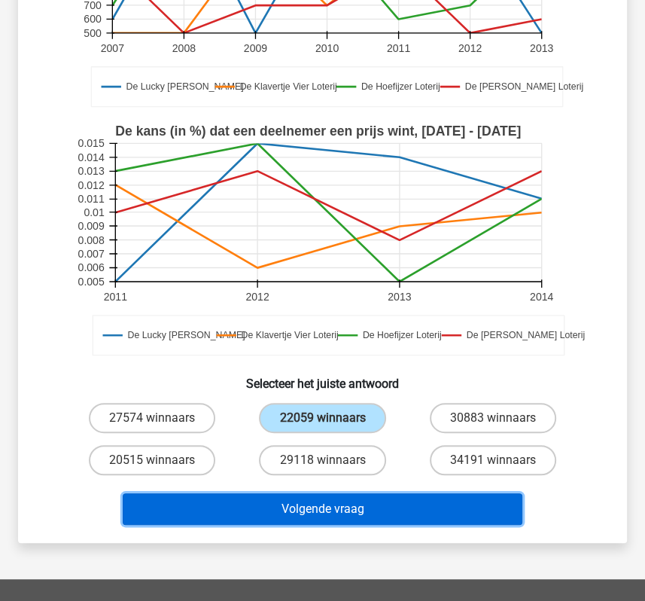
click at [319, 493] on button "Volgende vraag" at bounding box center [322, 509] width 399 height 32
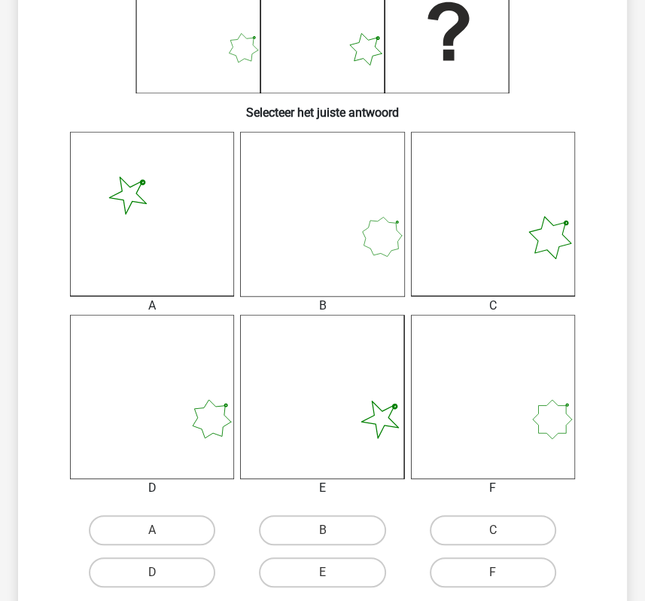
scroll to position [295, 0]
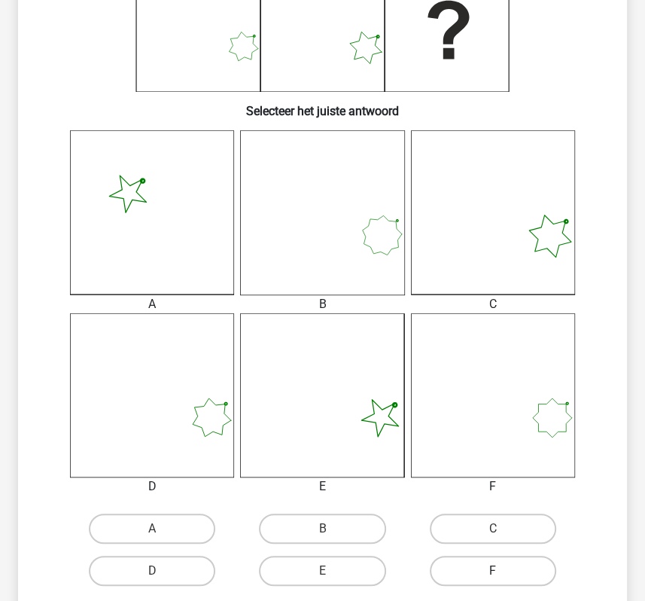
click at [504, 565] on label "F" at bounding box center [493, 571] width 126 height 30
click at [503, 571] on input "F" at bounding box center [498, 576] width 10 height 10
radio input "true"
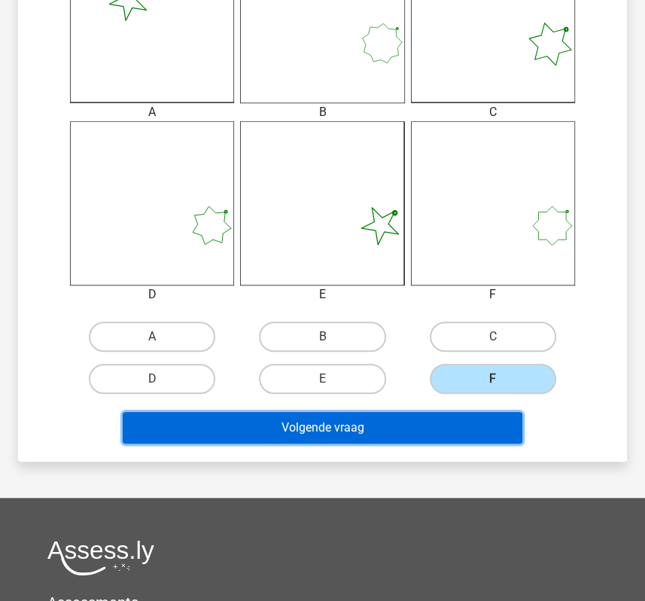
click at [440, 431] on button "Volgende vraag" at bounding box center [322, 428] width 399 height 32
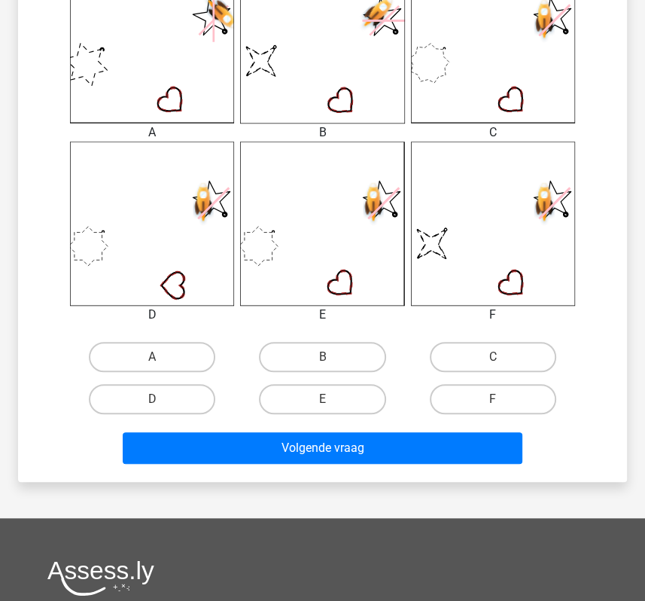
scroll to position [468, 0]
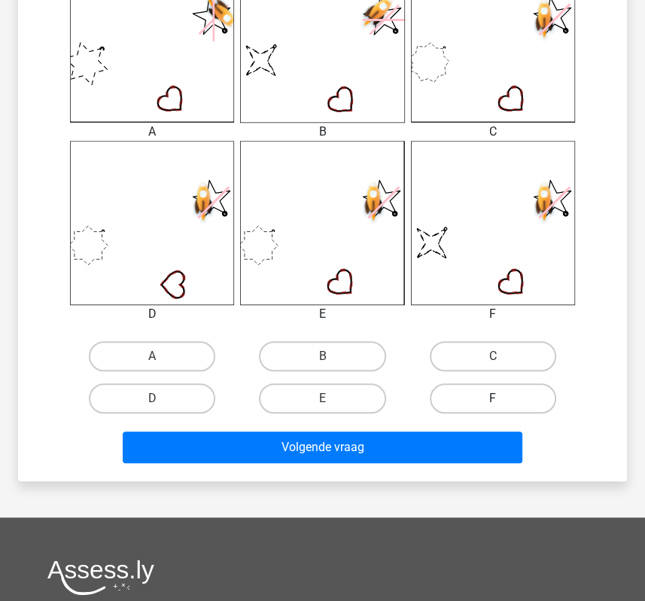
click at [484, 399] on label "F" at bounding box center [493, 398] width 126 height 30
click at [493, 399] on input "F" at bounding box center [498, 403] width 10 height 10
radio input "true"
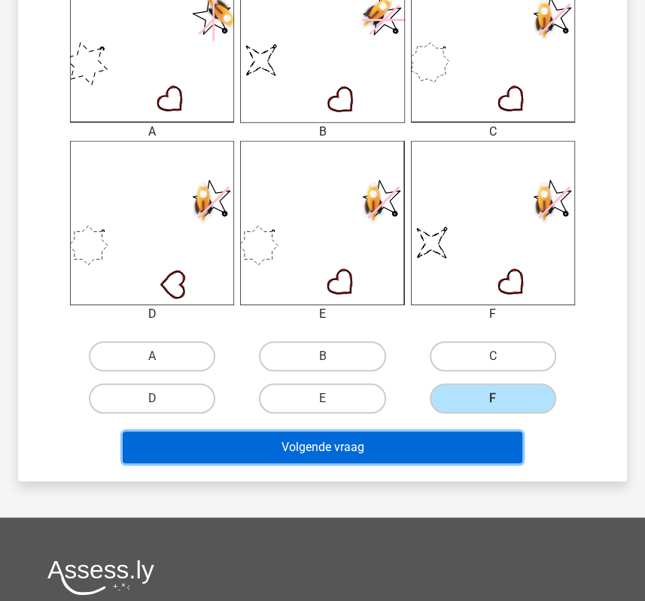
click at [465, 439] on button "Volgende vraag" at bounding box center [322, 447] width 399 height 32
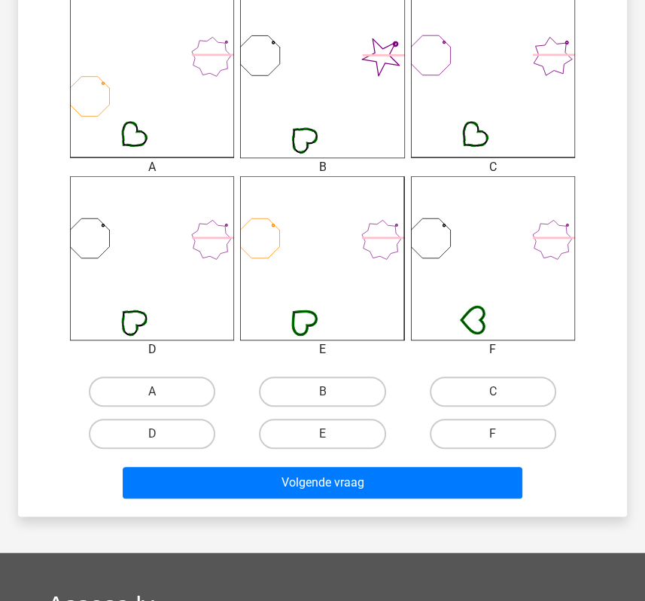
scroll to position [458, 0]
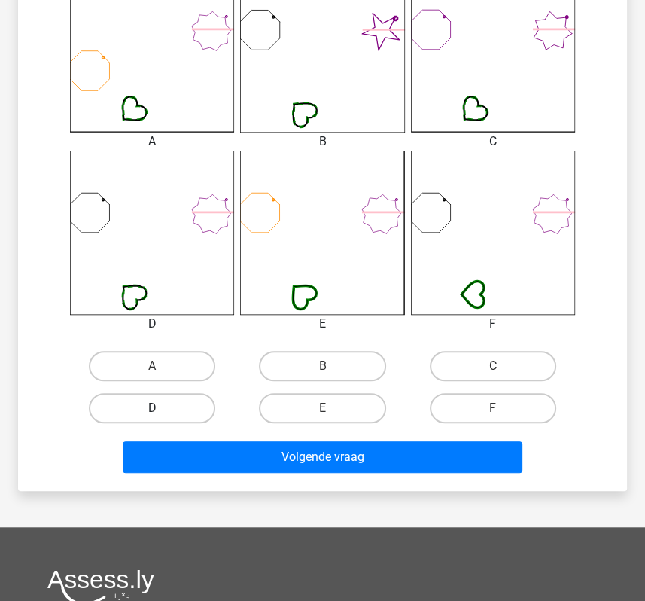
click at [204, 410] on label "D" at bounding box center [152, 408] width 126 height 30
click at [162, 410] on input "D" at bounding box center [157, 413] width 10 height 10
radio input "true"
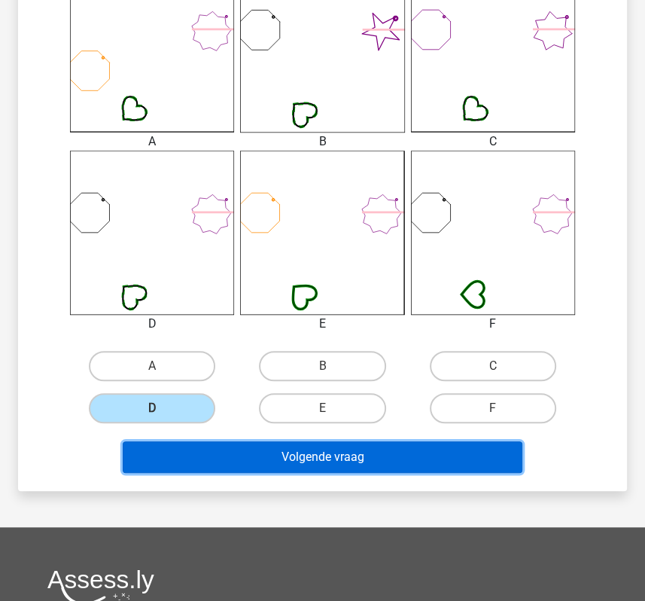
click at [215, 441] on button "Volgende vraag" at bounding box center [322, 457] width 399 height 32
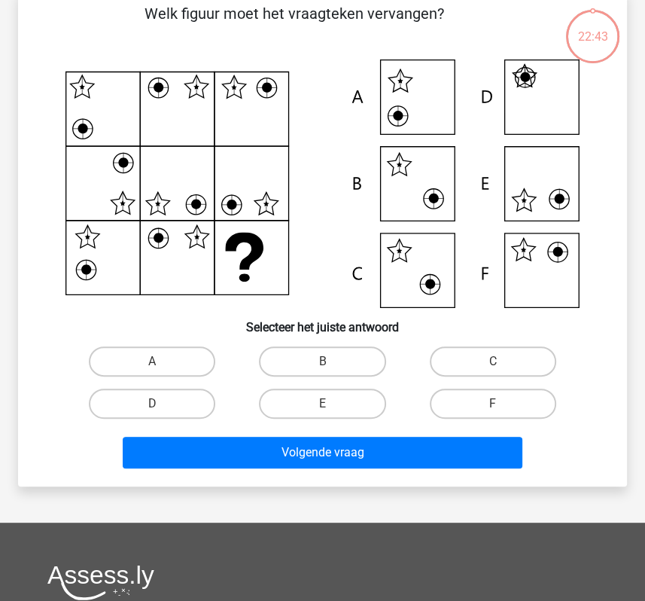
scroll to position [69, 0]
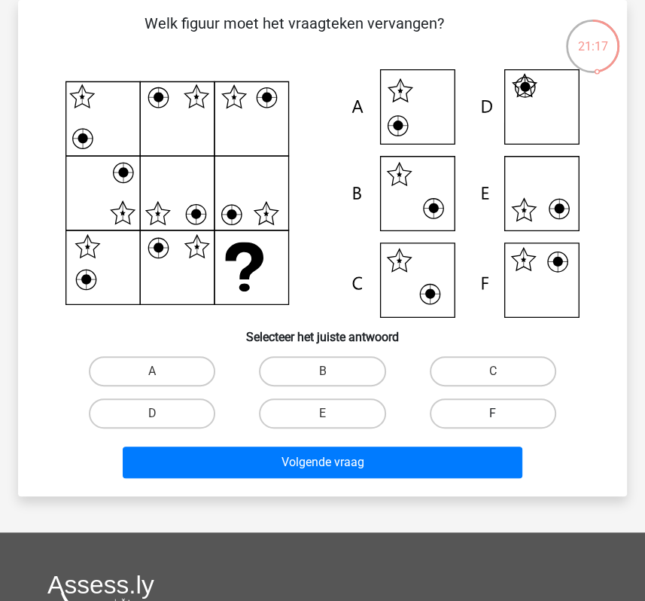
click at [466, 417] on label "F" at bounding box center [493, 413] width 126 height 30
click at [493, 417] on input "F" at bounding box center [498, 418] width 10 height 10
radio input "true"
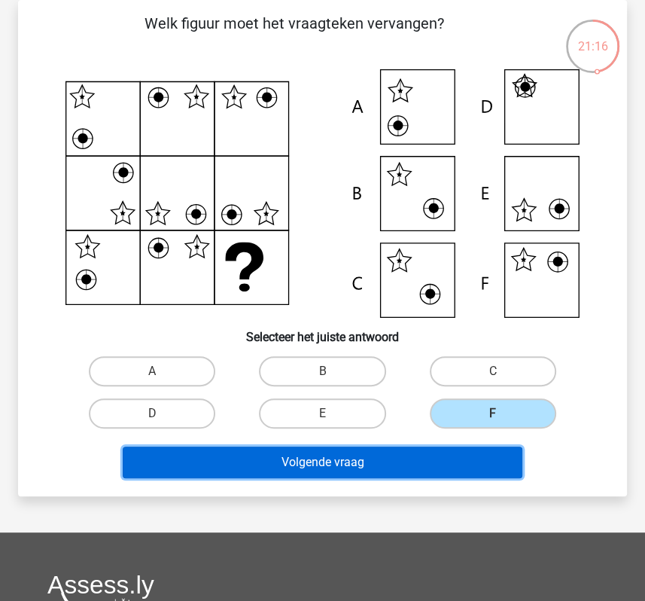
click at [446, 451] on button "Volgende vraag" at bounding box center [322, 462] width 399 height 32
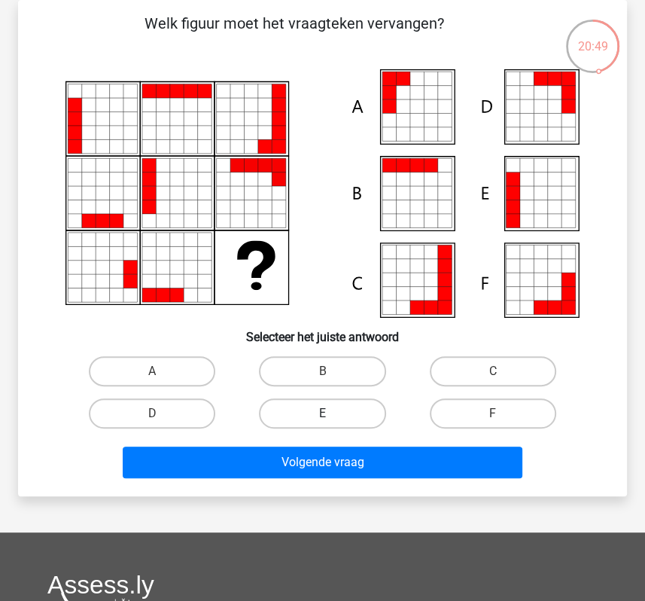
click at [326, 402] on label "E" at bounding box center [322, 413] width 126 height 30
click at [326, 413] on input "E" at bounding box center [327, 418] width 10 height 10
radio input "true"
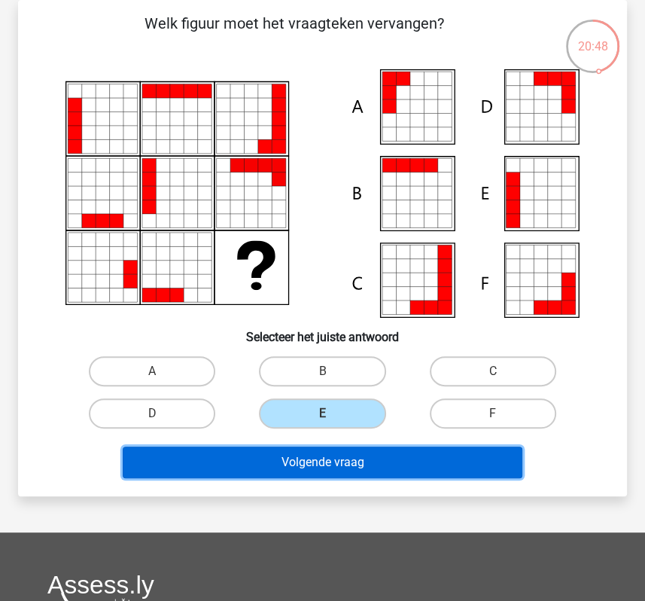
click at [319, 458] on button "Volgende vraag" at bounding box center [322, 462] width 399 height 32
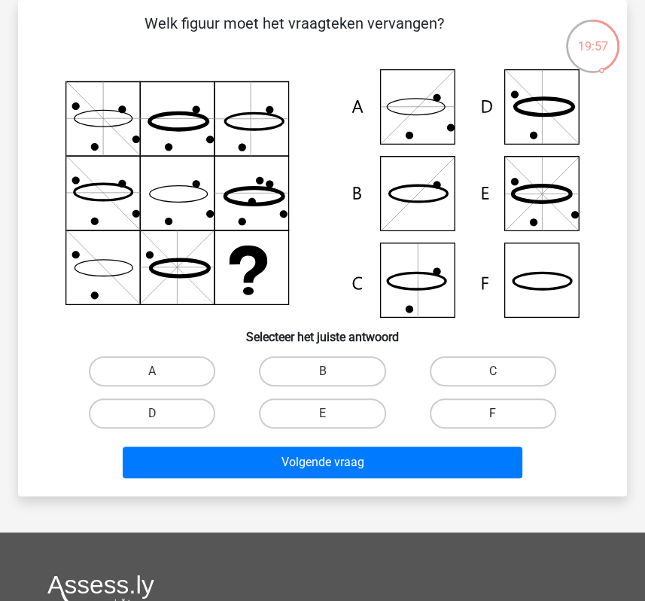
click at [467, 414] on label "F" at bounding box center [493, 413] width 126 height 30
click at [493, 414] on input "F" at bounding box center [498, 418] width 10 height 10
radio input "true"
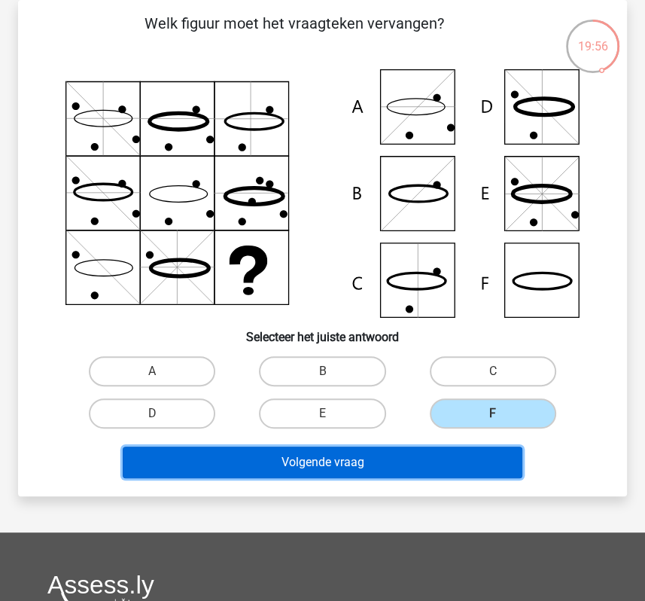
click at [440, 468] on button "Volgende vraag" at bounding box center [322, 462] width 399 height 32
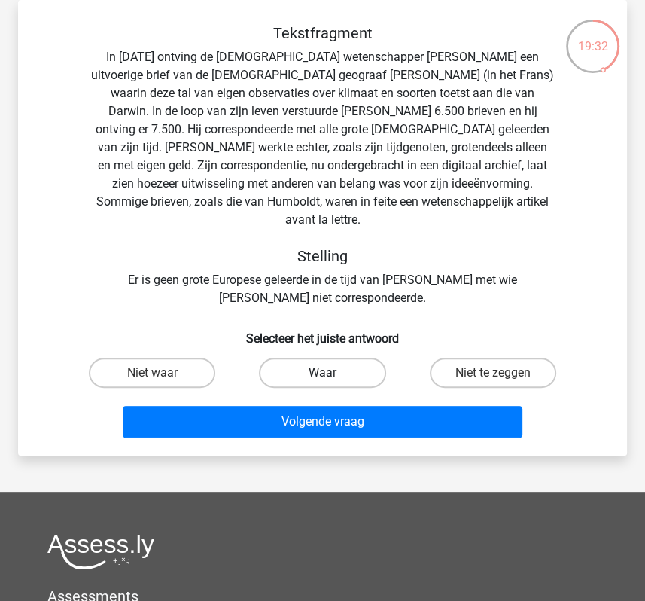
click at [354, 358] on label "Waar" at bounding box center [322, 373] width 126 height 30
click at [332, 373] on input "Waar" at bounding box center [327, 378] width 10 height 10
radio input "true"
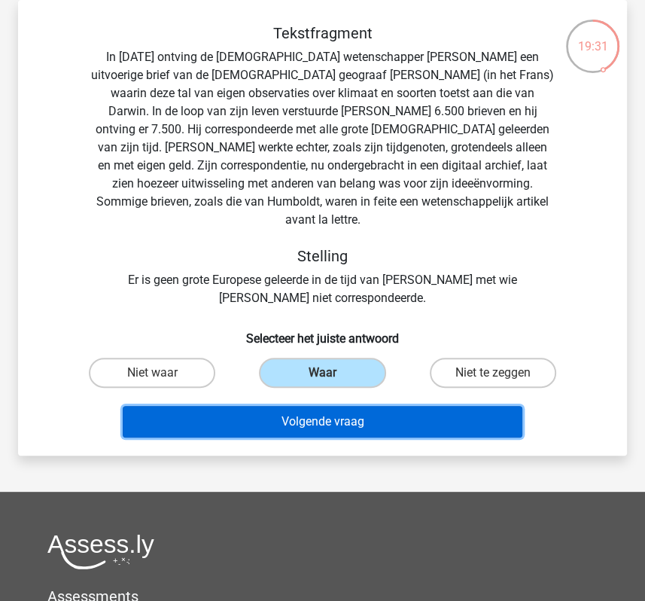
click at [353, 406] on button "Volgende vraag" at bounding box center [322, 422] width 399 height 32
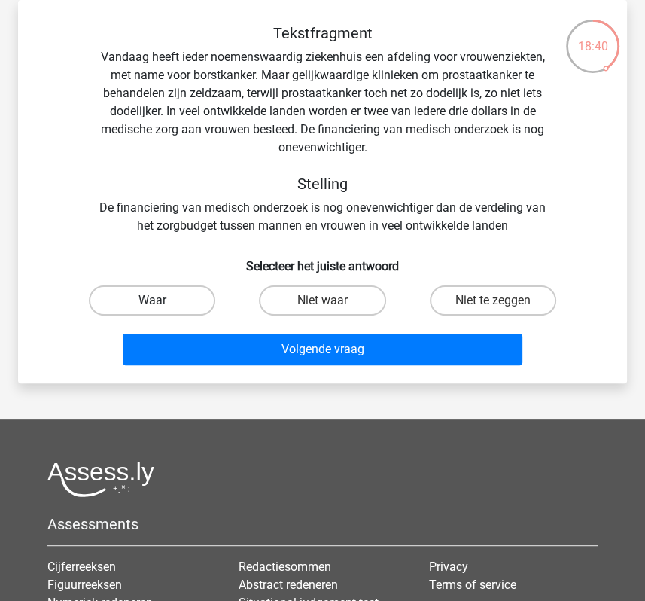
click at [187, 296] on label "Waar" at bounding box center [152, 300] width 126 height 30
click at [162, 300] on input "Waar" at bounding box center [157, 305] width 10 height 10
radio input "true"
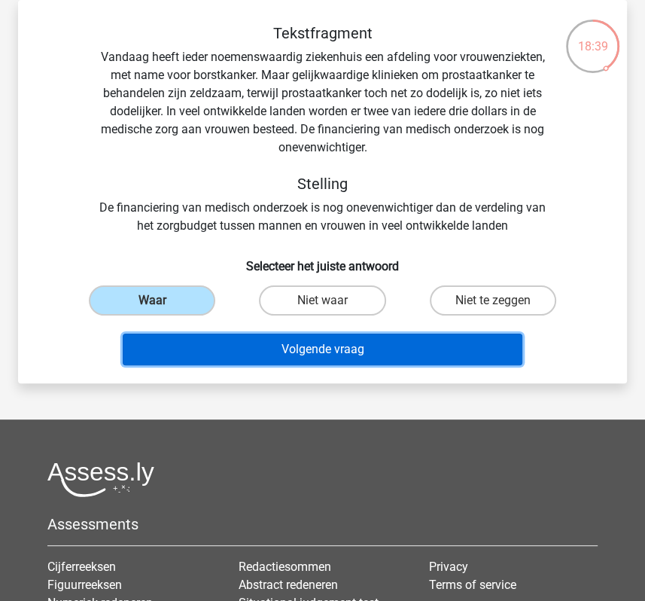
click at [197, 349] on button "Volgende vraag" at bounding box center [322, 350] width 399 height 32
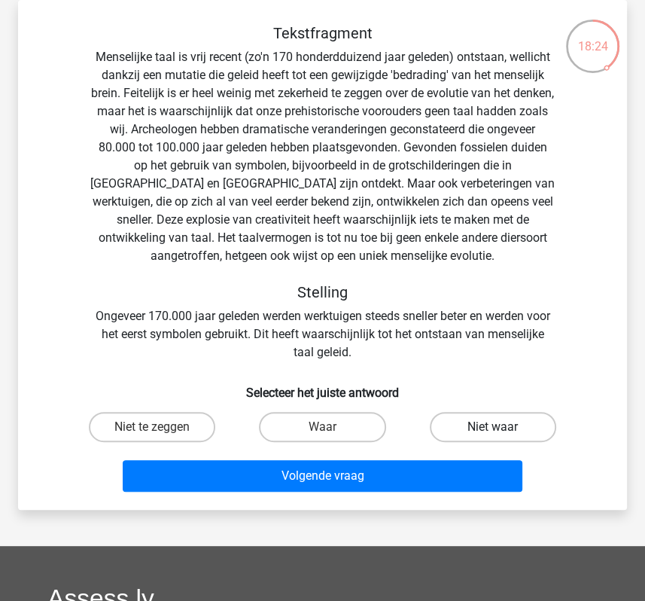
click at [466, 432] on label "Niet waar" at bounding box center [493, 427] width 126 height 30
click at [493, 432] on input "Niet waar" at bounding box center [498, 432] width 10 height 10
radio input "true"
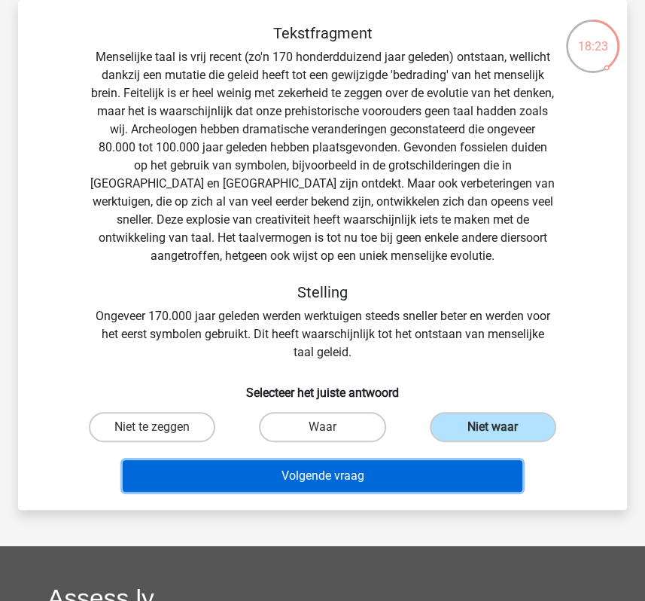
click at [442, 465] on button "Volgende vraag" at bounding box center [322, 476] width 399 height 32
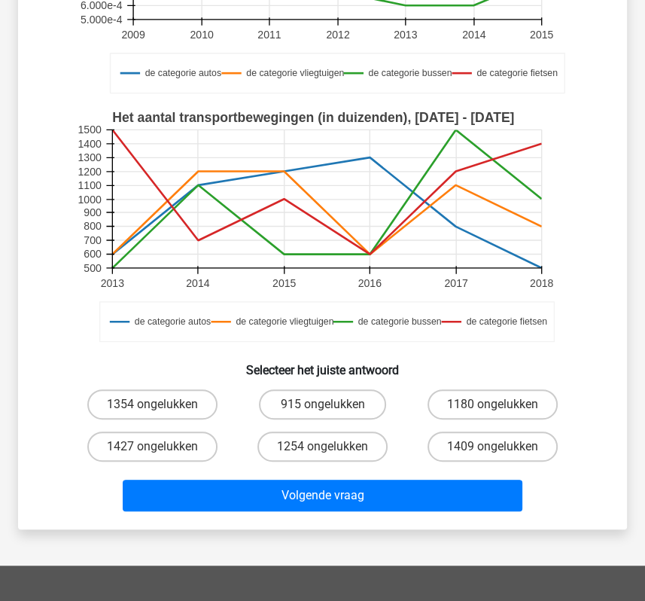
scroll to position [286, 0]
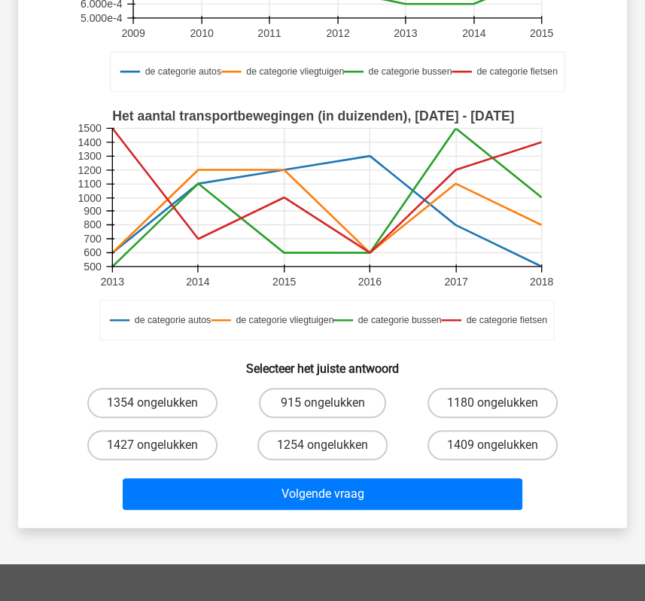
click at [331, 403] on input "915 ongelukken" at bounding box center [327, 408] width 10 height 10
radio input "true"
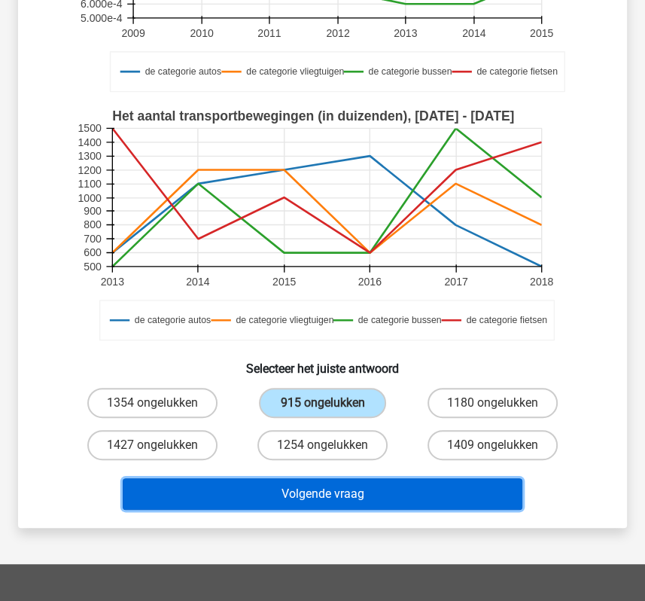
click at [328, 496] on button "Volgende vraag" at bounding box center [322, 494] width 399 height 32
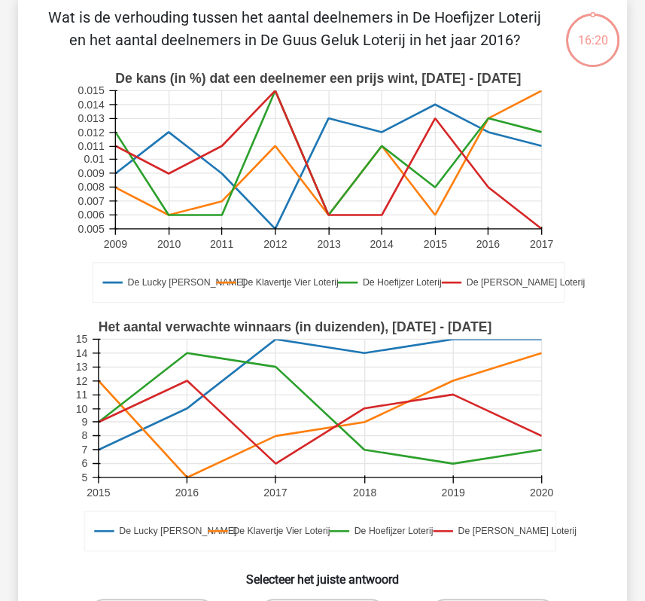
scroll to position [69, 0]
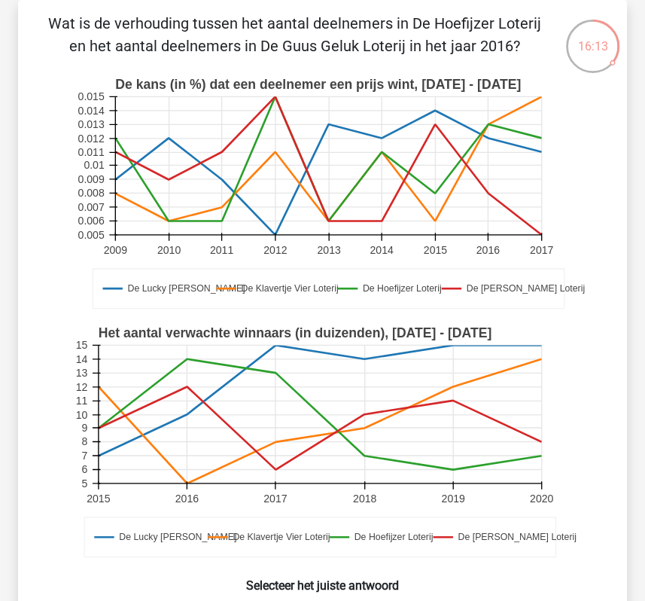
click at [328, 496] on rect at bounding box center [323, 442] width 497 height 248
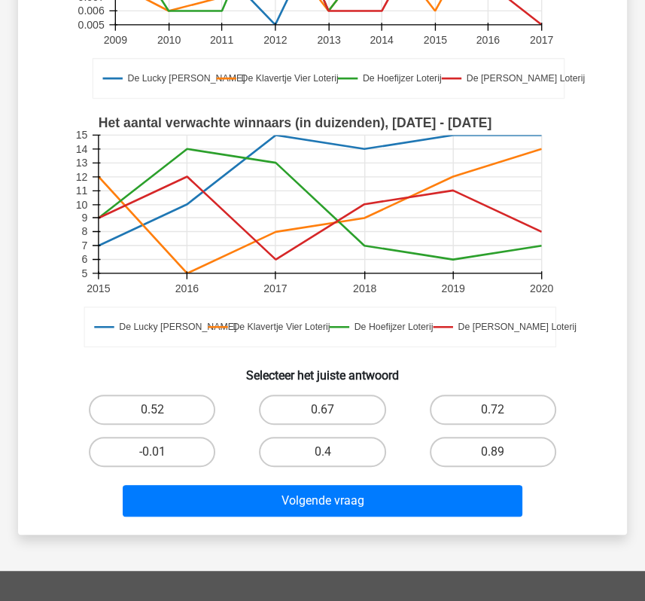
scroll to position [282, 0]
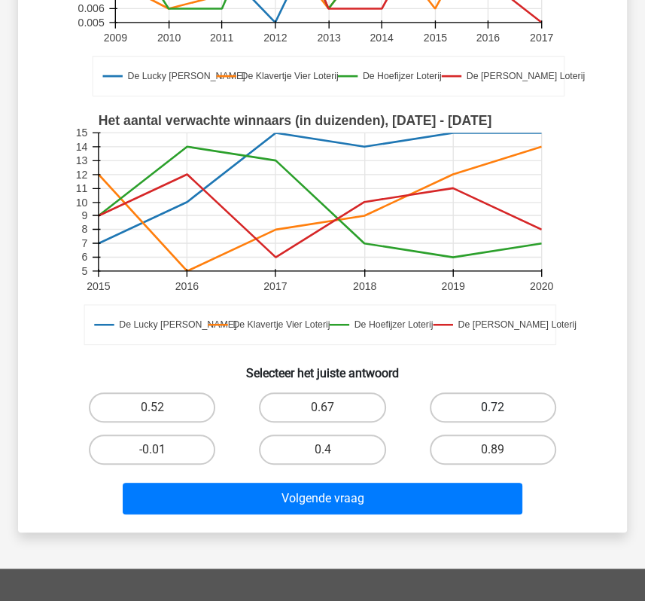
click at [483, 411] on label "0.72" at bounding box center [493, 407] width 126 height 30
click at [493, 411] on input "0.72" at bounding box center [498, 412] width 10 height 10
radio input "true"
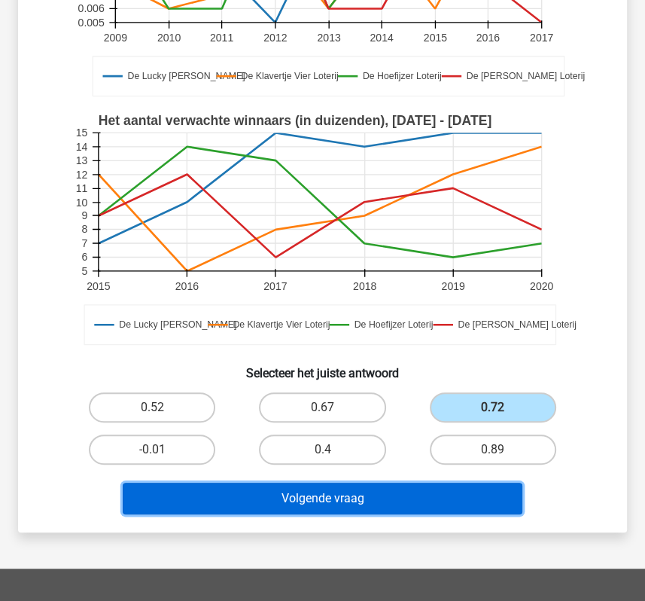
click at [441, 488] on button "Volgende vraag" at bounding box center [322, 499] width 399 height 32
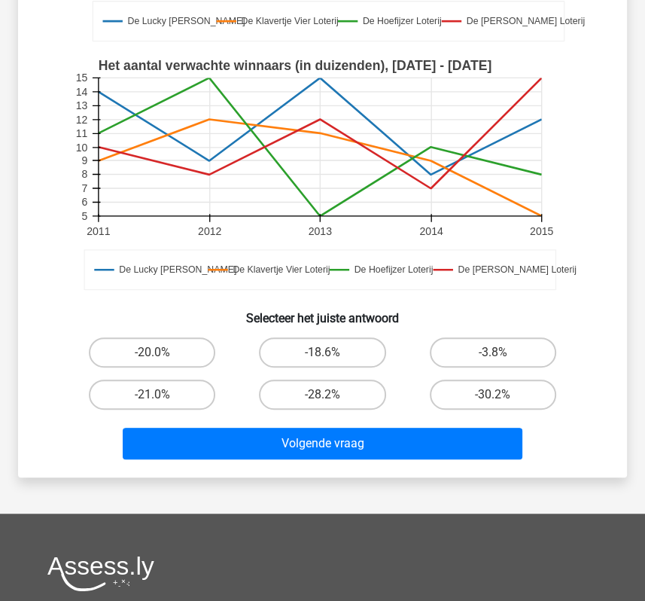
scroll to position [347, 0]
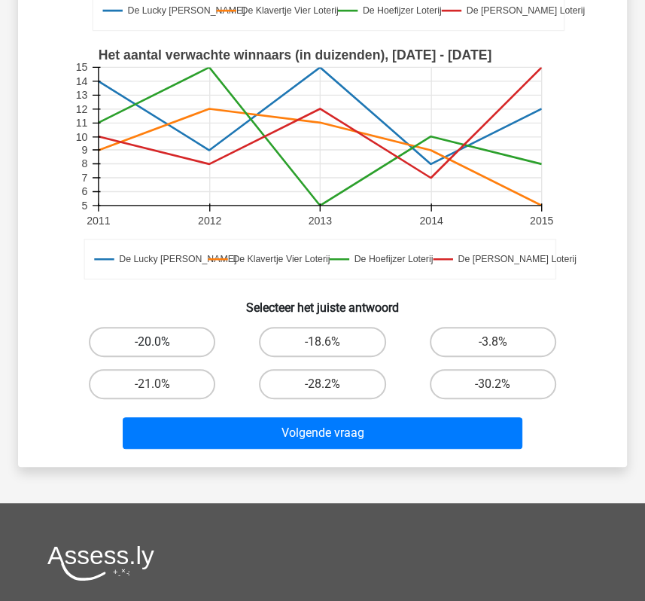
click at [139, 327] on label "-20.0%" at bounding box center [152, 342] width 126 height 30
click at [152, 342] on input "-20.0%" at bounding box center [157, 347] width 10 height 10
radio input "true"
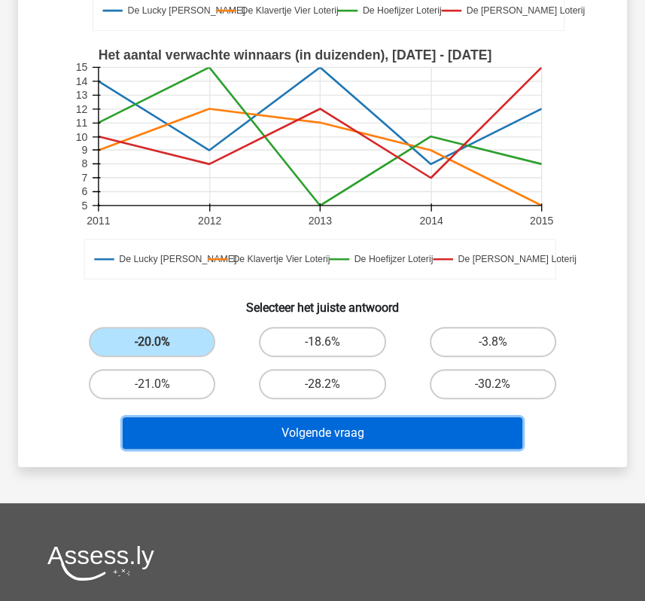
click at [234, 431] on button "Volgende vraag" at bounding box center [322, 433] width 399 height 32
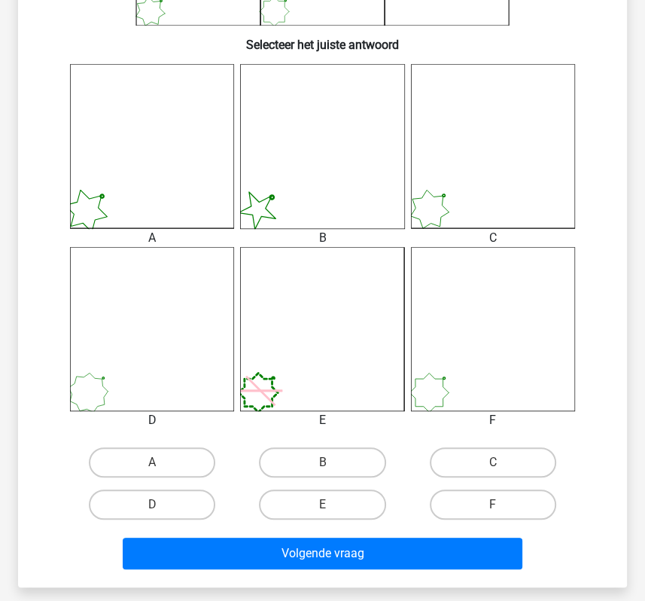
scroll to position [369, 0]
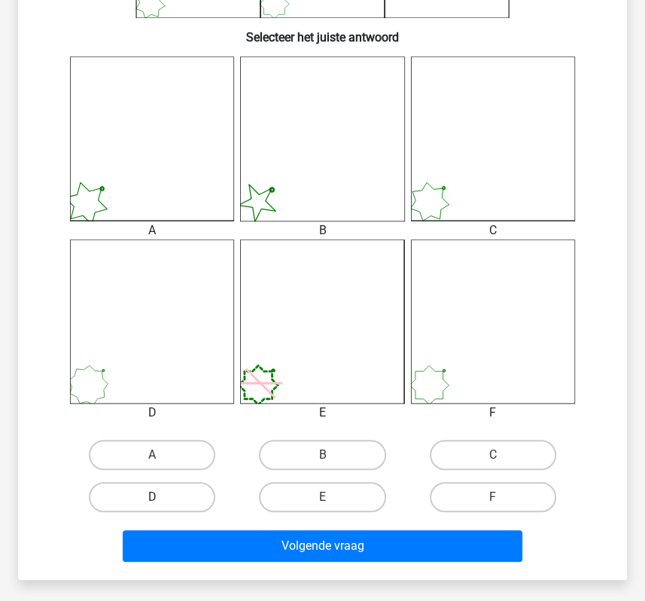
click at [132, 502] on label "D" at bounding box center [152, 497] width 126 height 30
click at [152, 502] on input "D" at bounding box center [157, 502] width 10 height 10
radio input "true"
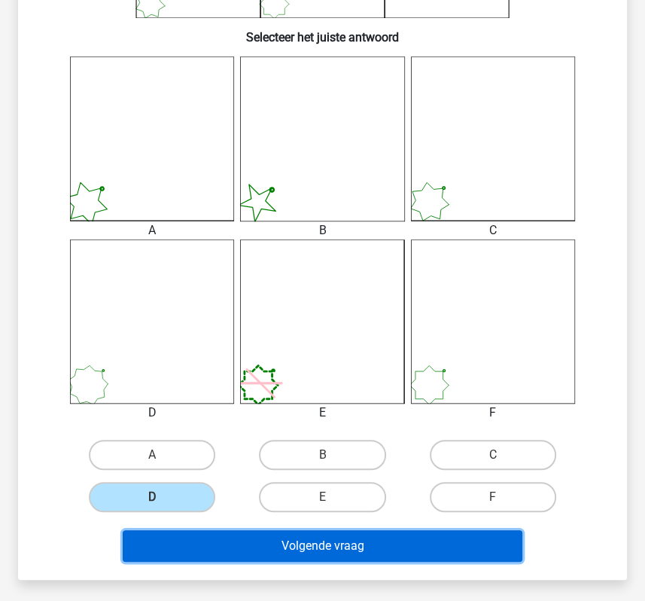
click at [166, 553] on button "Volgende vraag" at bounding box center [322, 546] width 399 height 32
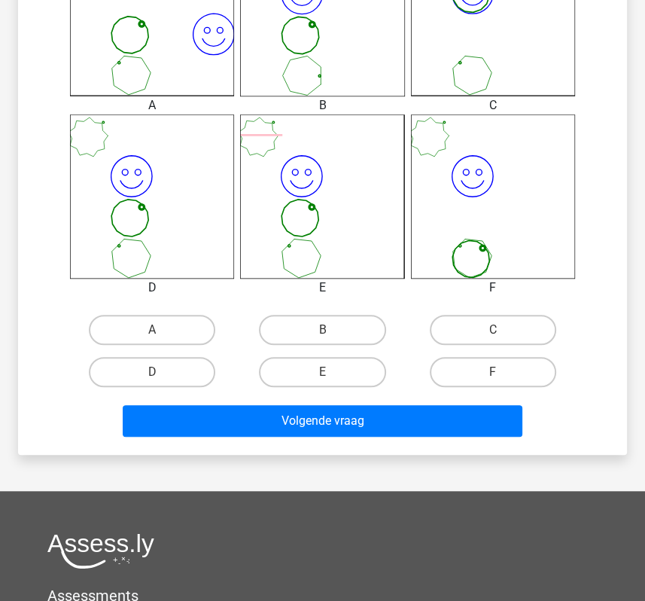
scroll to position [500, 0]
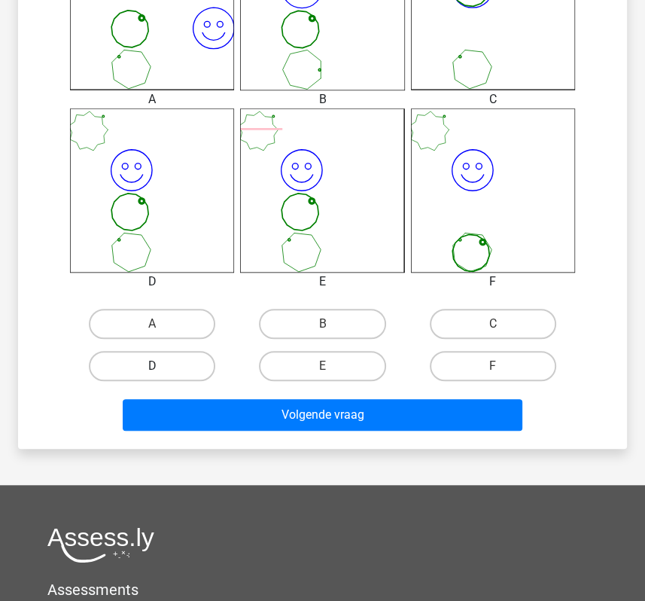
click at [124, 369] on label "D" at bounding box center [152, 366] width 126 height 30
click at [152, 369] on input "D" at bounding box center [157, 371] width 10 height 10
radio input "true"
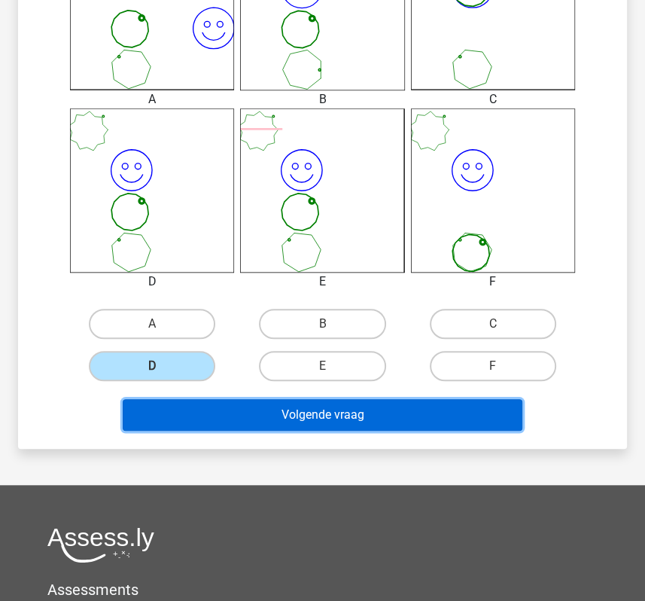
click at [159, 415] on button "Volgende vraag" at bounding box center [322, 415] width 399 height 32
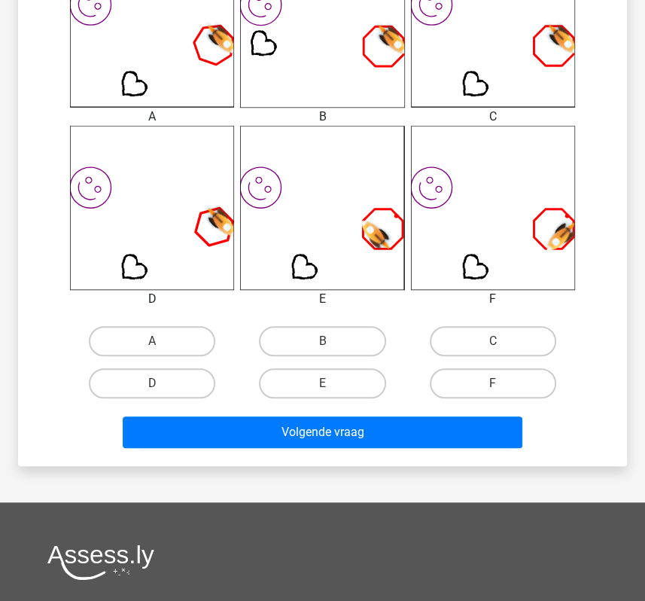
scroll to position [487, 0]
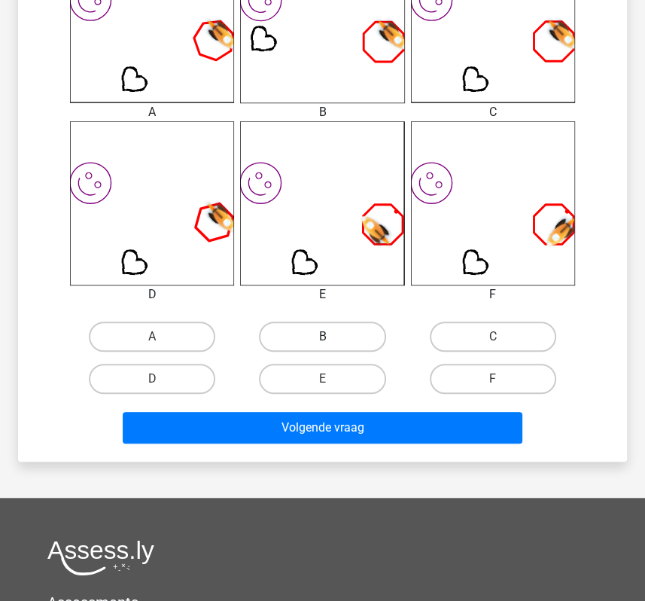
click at [349, 339] on label "B" at bounding box center [322, 336] width 126 height 30
click at [332, 339] on input "B" at bounding box center [327, 342] width 10 height 10
radio input "true"
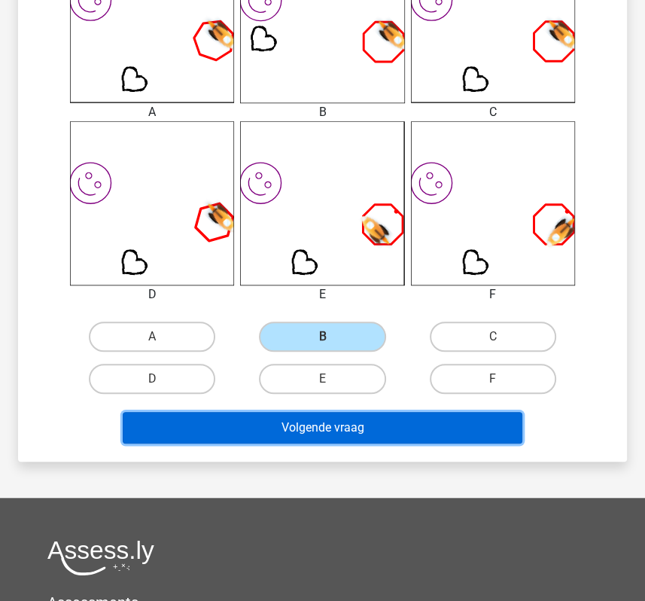
click at [347, 431] on button "Volgende vraag" at bounding box center [322, 428] width 399 height 32
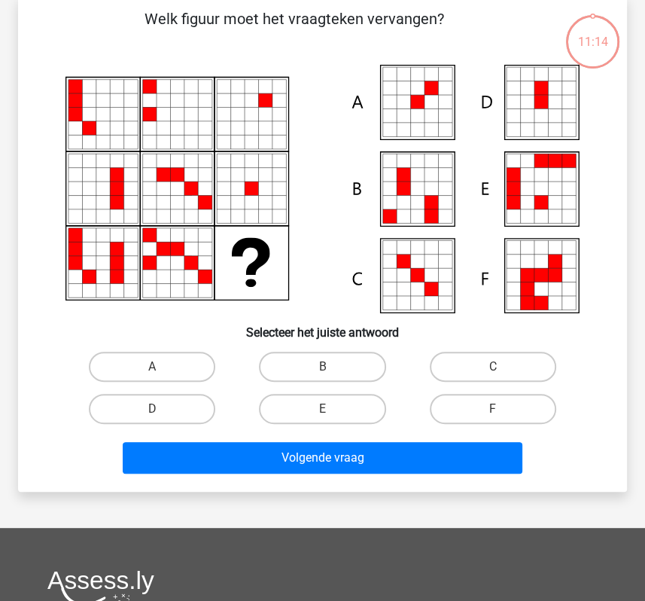
scroll to position [69, 0]
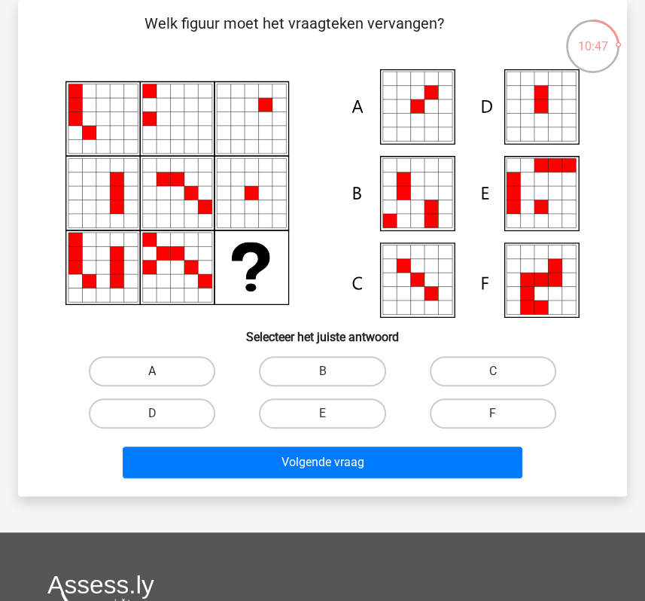
click at [155, 382] on label "A" at bounding box center [152, 371] width 126 height 30
click at [155, 381] on input "A" at bounding box center [157, 376] width 10 height 10
radio input "true"
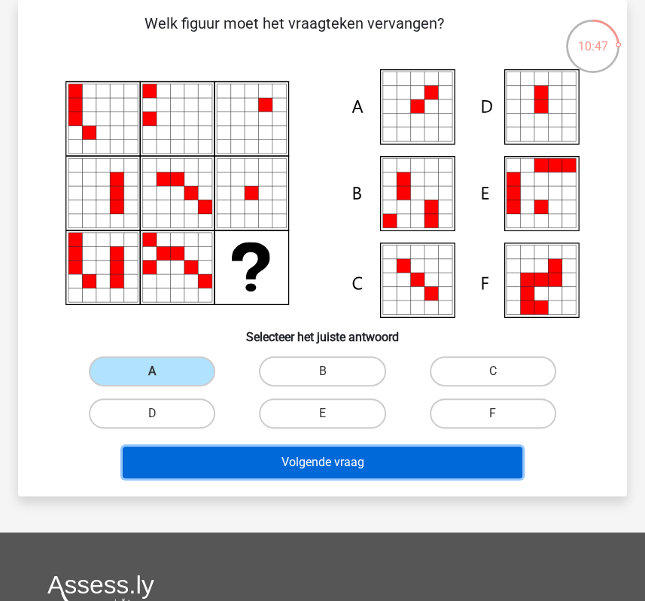
click at [169, 466] on button "Volgende vraag" at bounding box center [322, 462] width 399 height 32
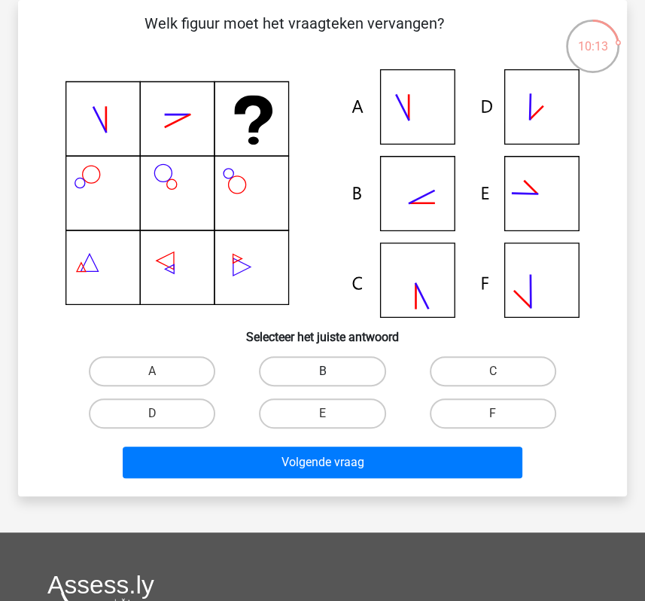
click at [334, 378] on label "B" at bounding box center [322, 371] width 126 height 30
click at [332, 378] on input "B" at bounding box center [327, 376] width 10 height 10
radio input "true"
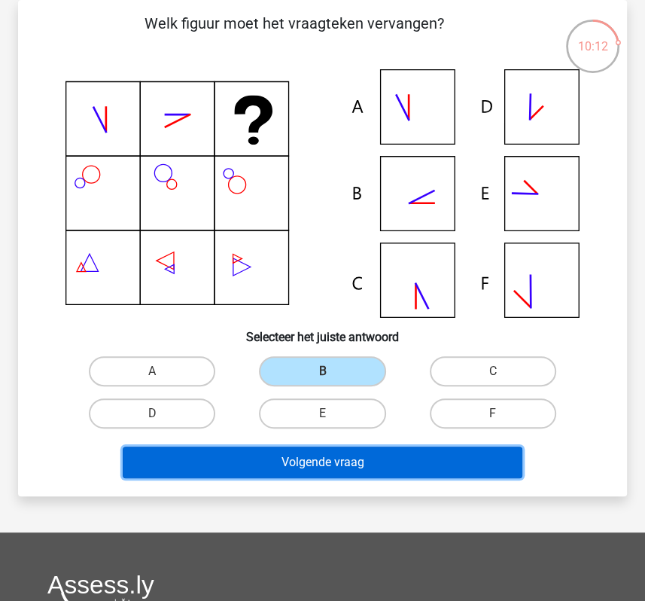
click at [329, 465] on button "Volgende vraag" at bounding box center [322, 462] width 399 height 32
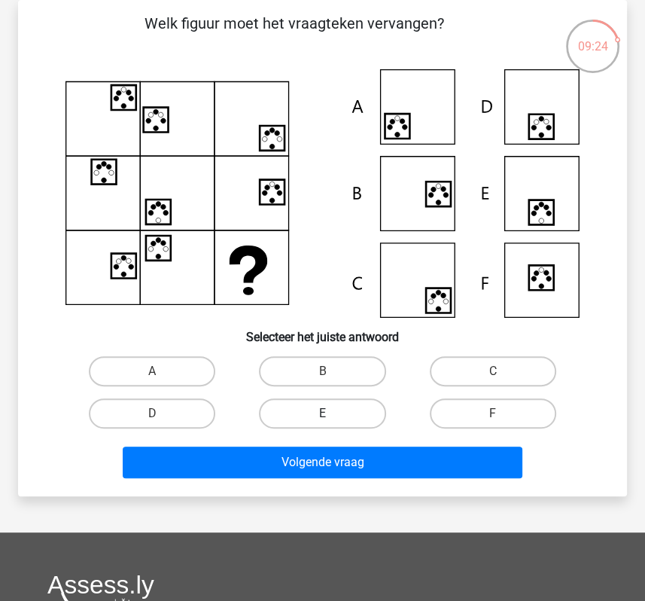
click at [352, 415] on label "E" at bounding box center [322, 413] width 126 height 30
click at [332, 415] on input "E" at bounding box center [327, 418] width 10 height 10
radio input "true"
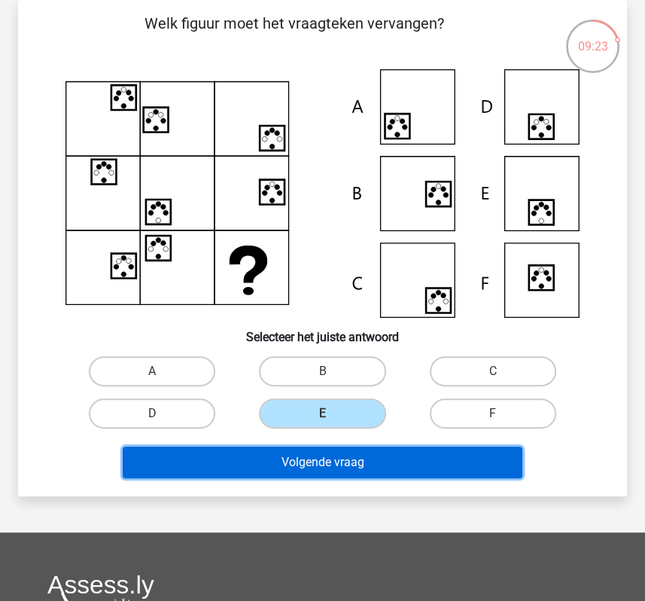
click at [337, 463] on button "Volgende vraag" at bounding box center [322, 462] width 399 height 32
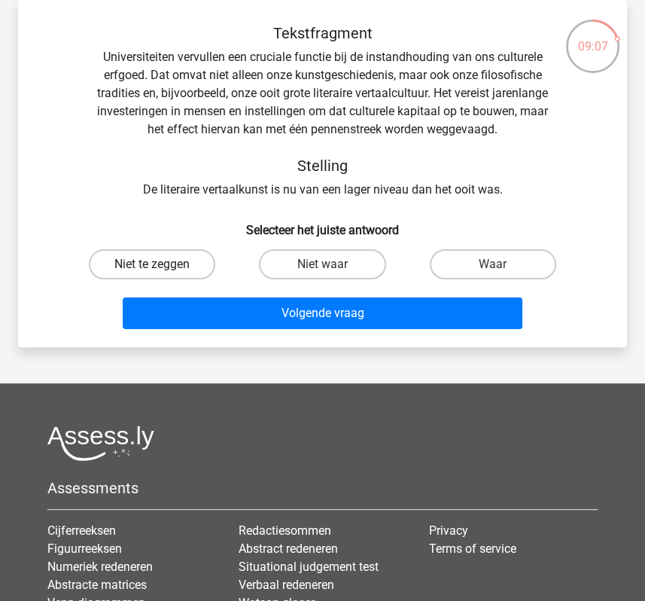
click at [154, 255] on label "Niet te zeggen" at bounding box center [152, 264] width 126 height 30
click at [154, 264] on input "Niet te zeggen" at bounding box center [157, 269] width 10 height 10
radio input "true"
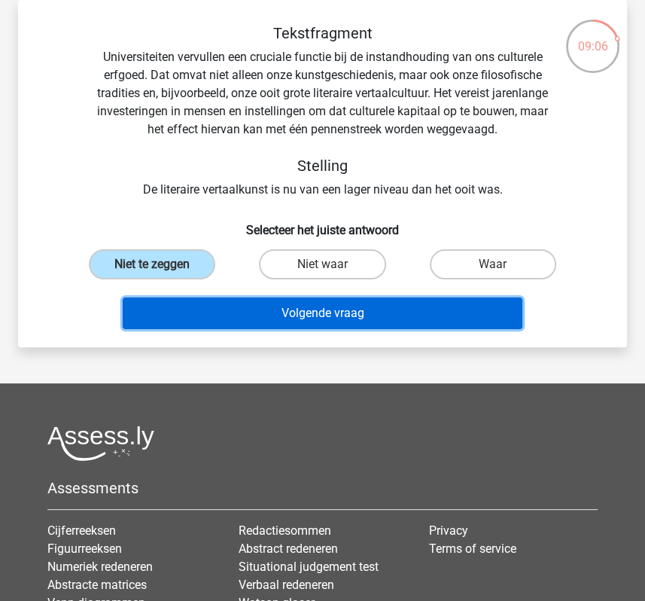
click at [158, 312] on button "Volgende vraag" at bounding box center [322, 313] width 399 height 32
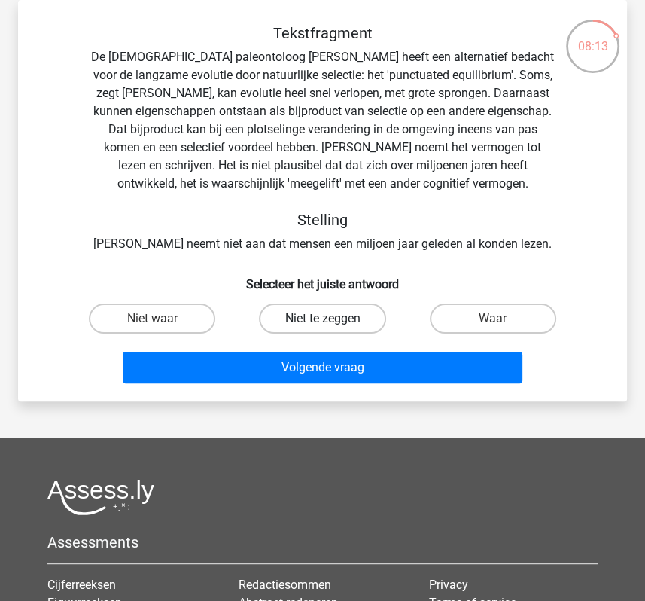
click at [290, 324] on label "Niet te zeggen" at bounding box center [322, 318] width 126 height 30
click at [322, 324] on input "Niet te zeggen" at bounding box center [327, 323] width 10 height 10
radio input "true"
click at [476, 320] on label "Waar" at bounding box center [493, 318] width 126 height 30
click at [493, 320] on input "Waar" at bounding box center [498, 323] width 10 height 10
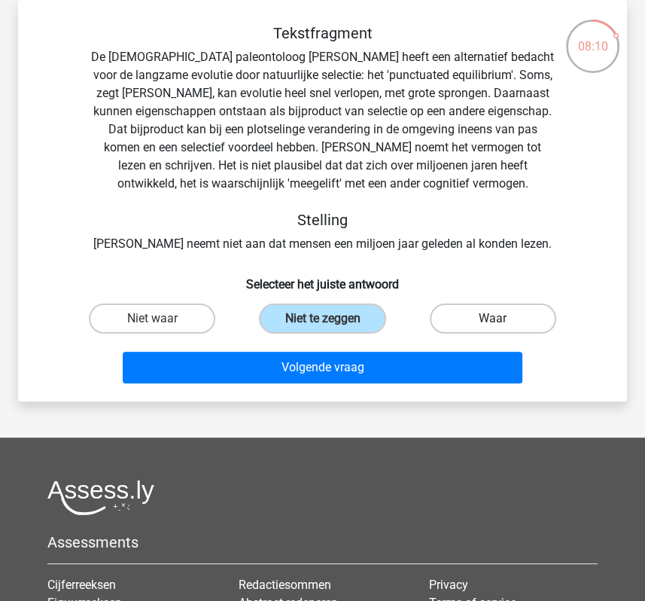
radio input "true"
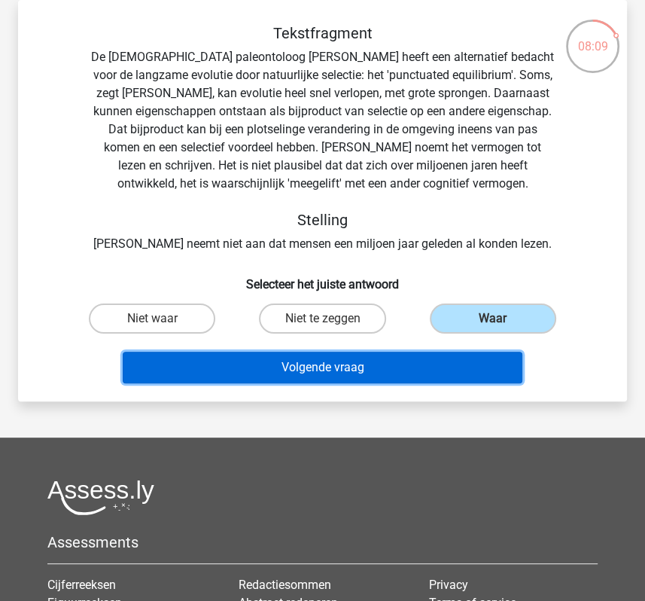
click at [394, 364] on button "Volgende vraag" at bounding box center [322, 368] width 399 height 32
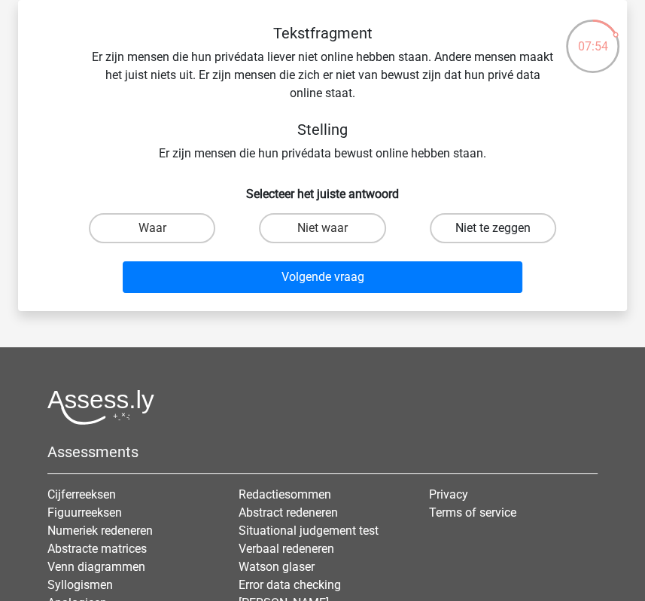
click at [459, 234] on label "Niet te zeggen" at bounding box center [493, 228] width 126 height 30
click at [493, 234] on input "Niet te zeggen" at bounding box center [498, 233] width 10 height 10
radio input "true"
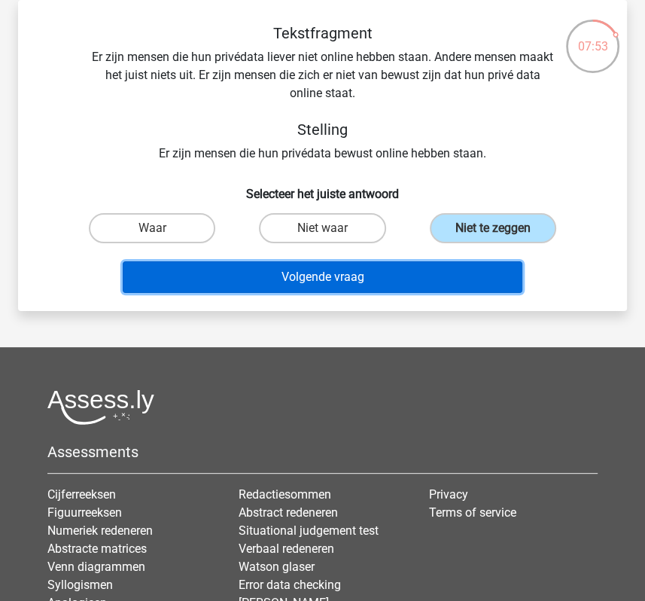
click at [434, 273] on button "Volgende vraag" at bounding box center [322, 277] width 399 height 32
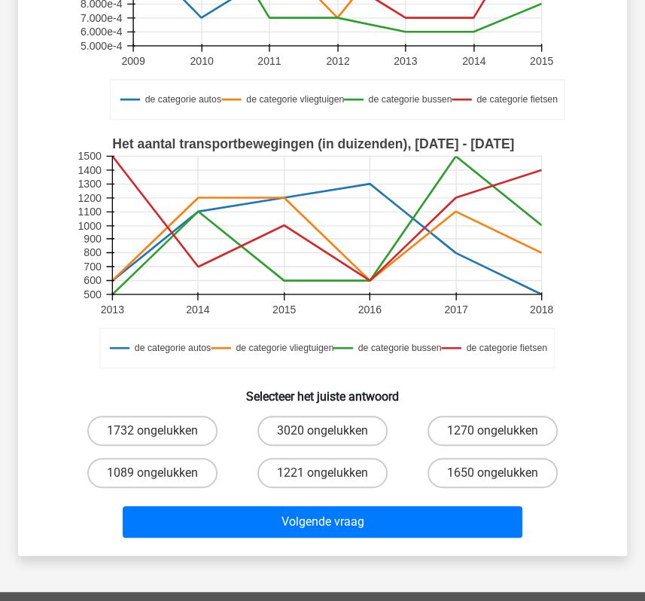
scroll to position [278, 0]
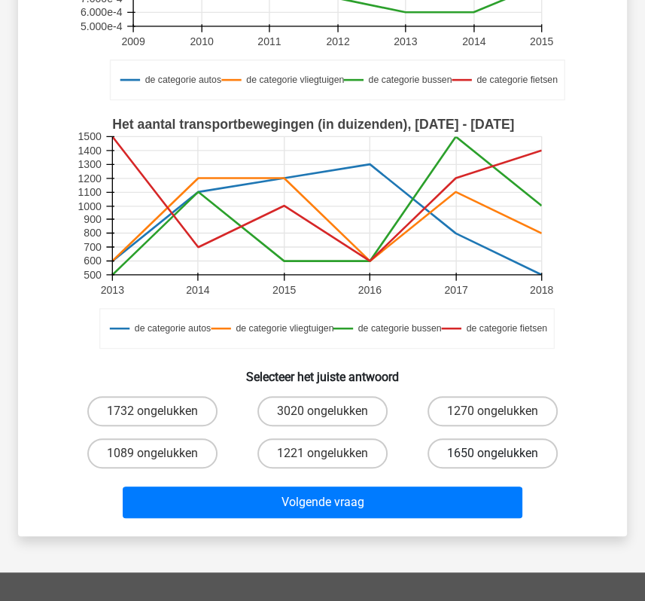
click at [519, 457] on label "1650 ongelukken" at bounding box center [493, 453] width 130 height 30
click at [503, 457] on input "1650 ongelukken" at bounding box center [498, 458] width 10 height 10
radio input "true"
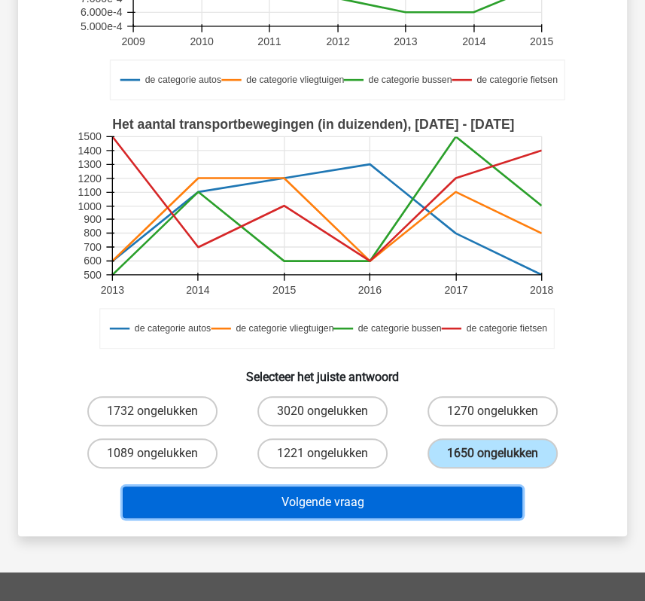
click at [478, 490] on button "Volgende vraag" at bounding box center [322, 502] width 399 height 32
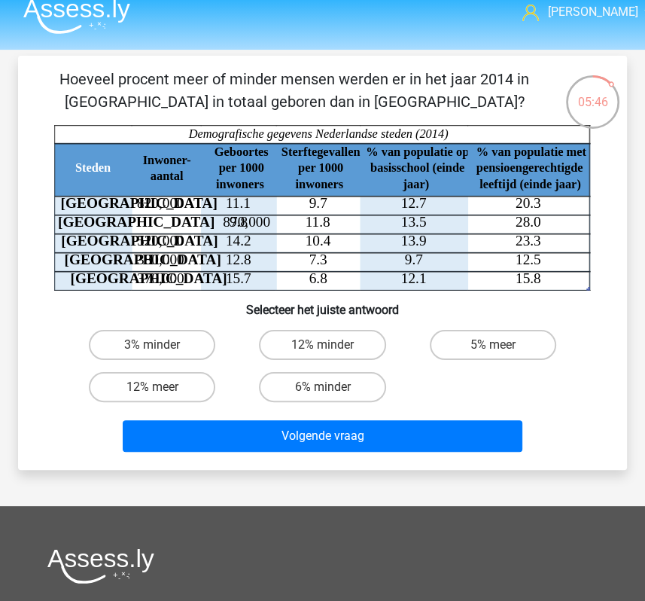
scroll to position [13, 0]
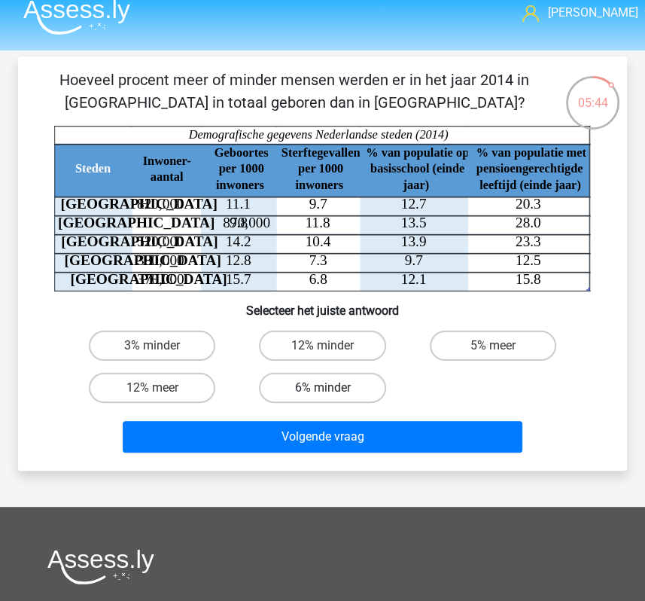
click at [323, 397] on label "6% minder" at bounding box center [322, 388] width 126 height 30
click at [323, 397] on input "6% minder" at bounding box center [327, 393] width 10 height 10
radio input "true"
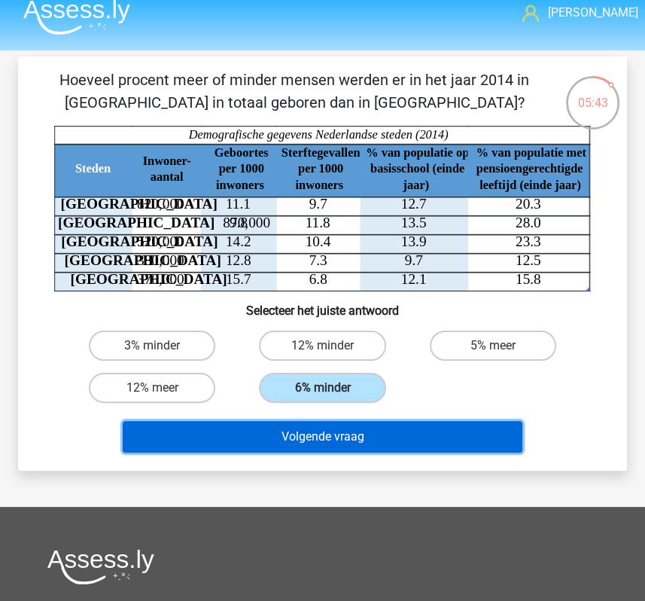
click at [331, 431] on button "Volgende vraag" at bounding box center [322, 437] width 399 height 32
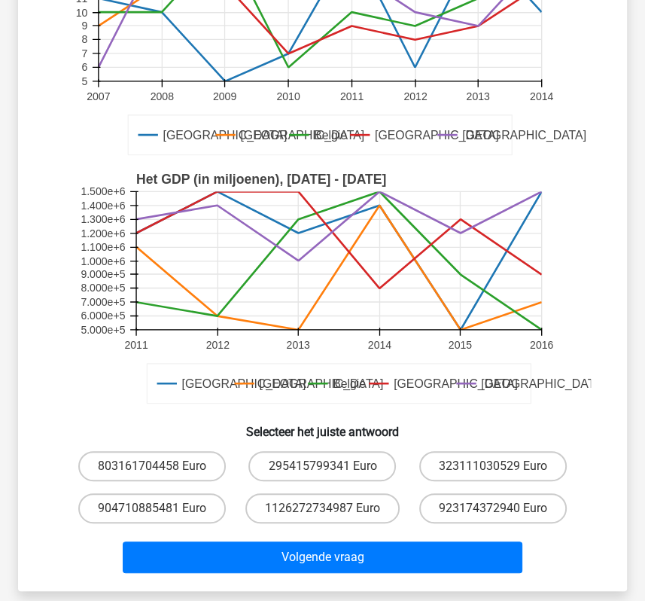
scroll to position [224, 0]
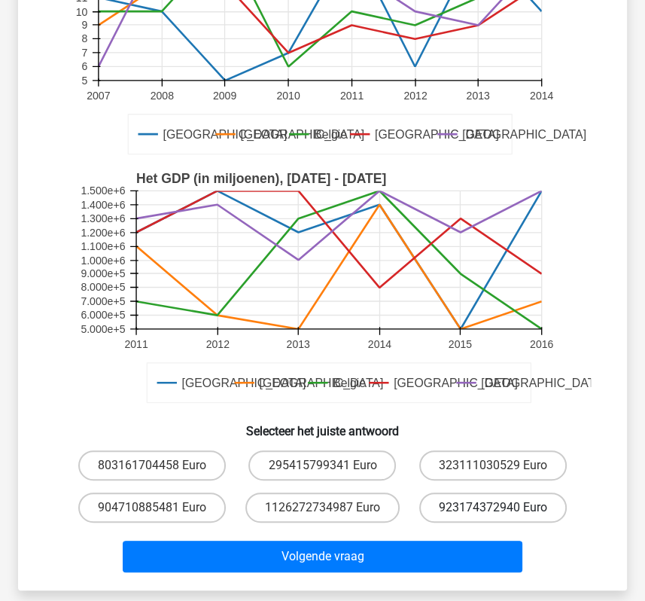
click at [501, 503] on label "923174372940 Euro" at bounding box center [493, 507] width 148 height 30
click at [501, 507] on input "923174372940 Euro" at bounding box center [498, 512] width 10 height 10
radio input "true"
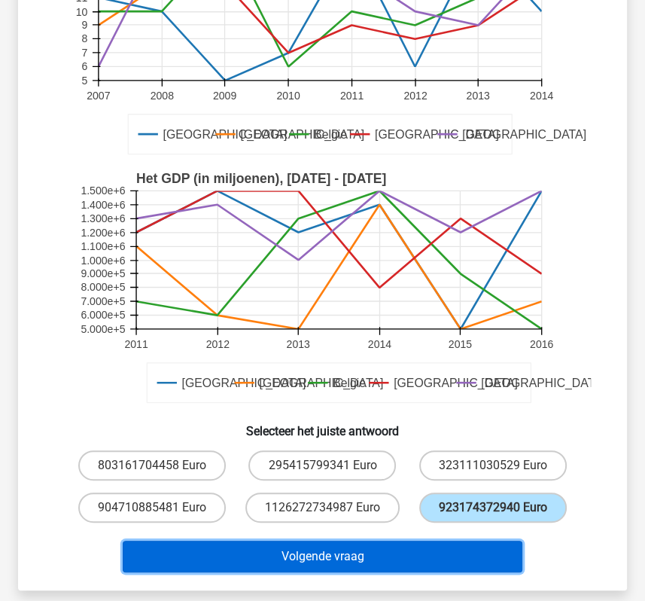
click at [477, 549] on button "Volgende vraag" at bounding box center [322, 557] width 399 height 32
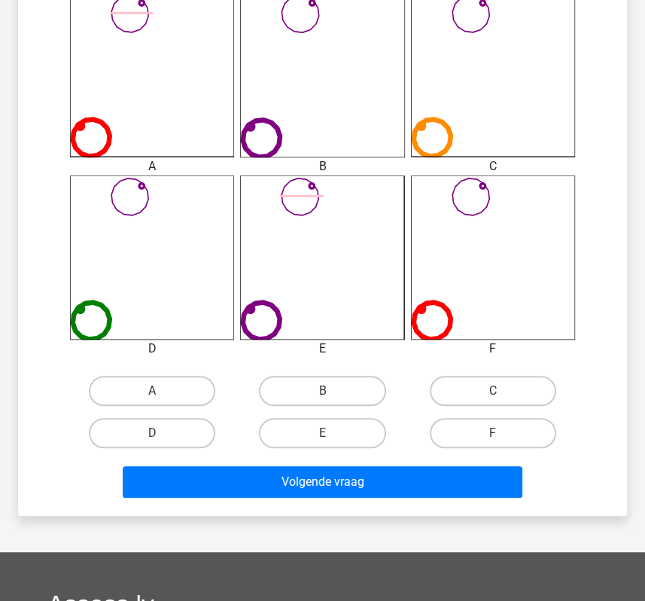
scroll to position [434, 0]
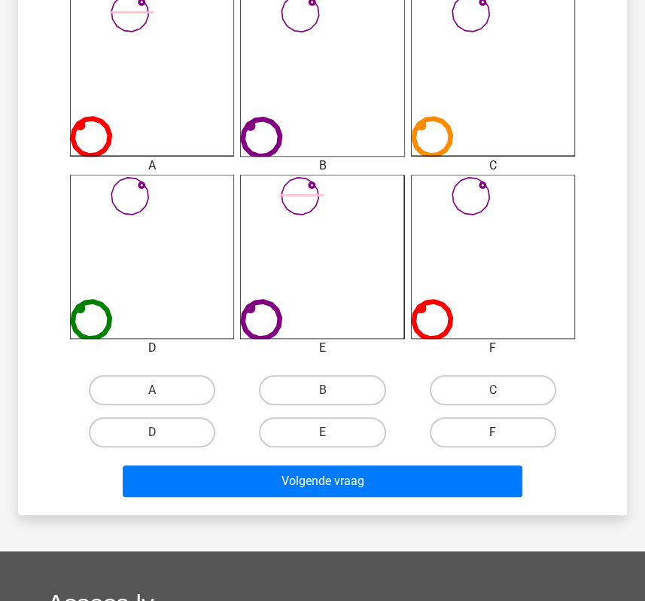
click at [461, 439] on label "F" at bounding box center [493, 432] width 126 height 30
click at [493, 439] on input "F" at bounding box center [498, 437] width 10 height 10
radio input "true"
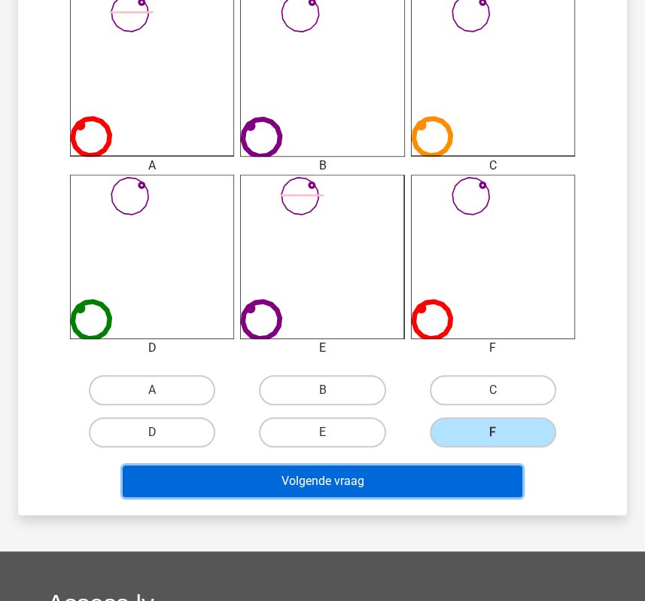
click at [451, 478] on button "Volgende vraag" at bounding box center [322, 481] width 399 height 32
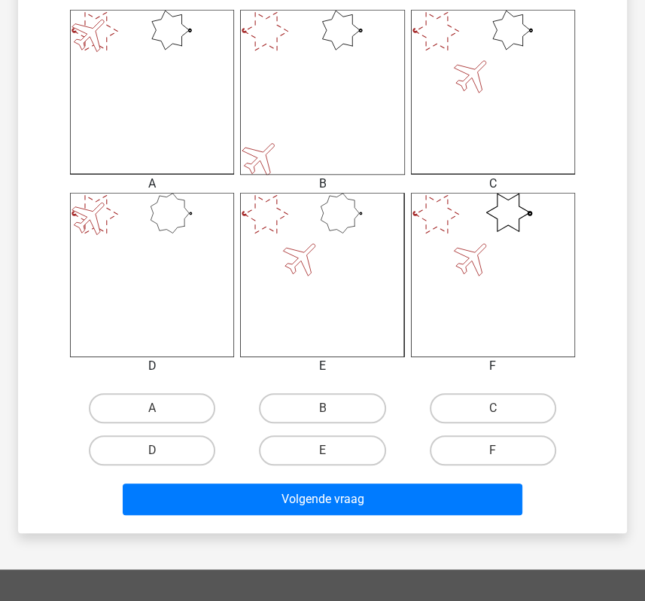
scroll to position [440, 0]
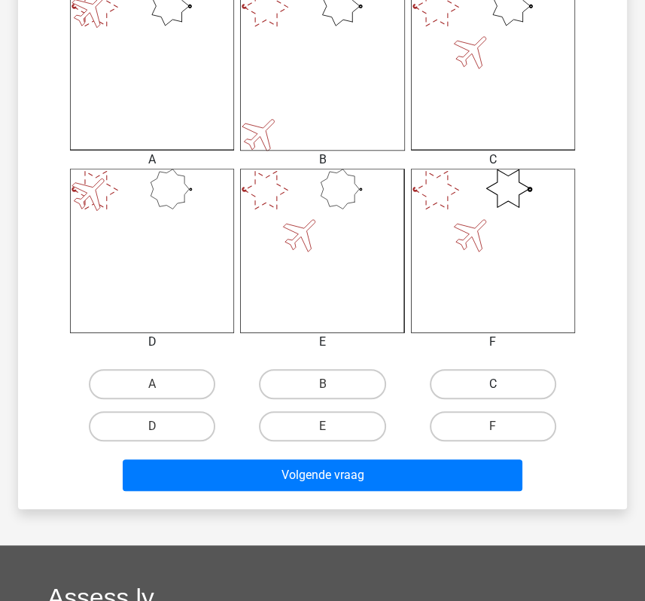
click at [488, 380] on label "C" at bounding box center [493, 384] width 126 height 30
click at [493, 384] on input "C" at bounding box center [498, 389] width 10 height 10
radio input "true"
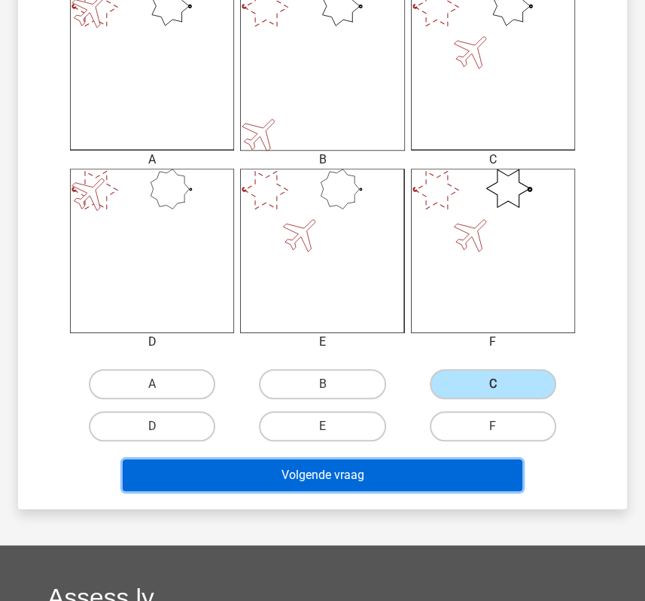
click at [440, 478] on button "Volgende vraag" at bounding box center [322, 475] width 399 height 32
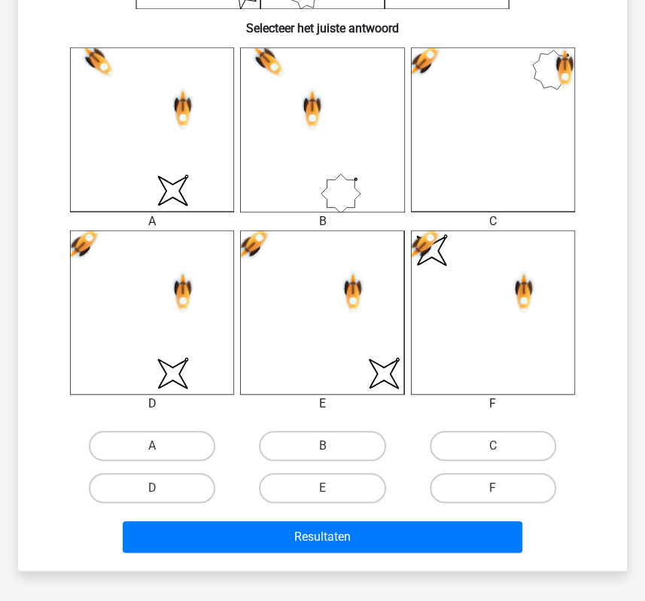
scroll to position [395, 0]
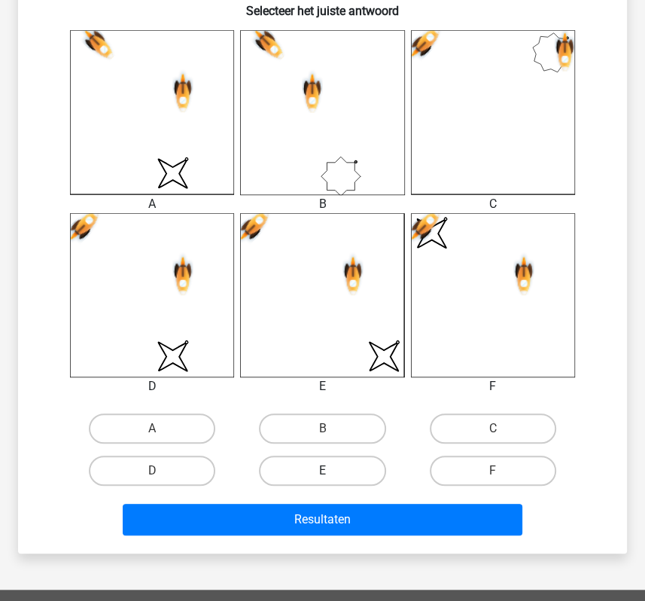
click at [318, 465] on label "E" at bounding box center [322, 470] width 126 height 30
click at [322, 471] on input "E" at bounding box center [327, 476] width 10 height 10
radio input "true"
click at [322, 535] on div "Resultaten" at bounding box center [322, 523] width 511 height 38
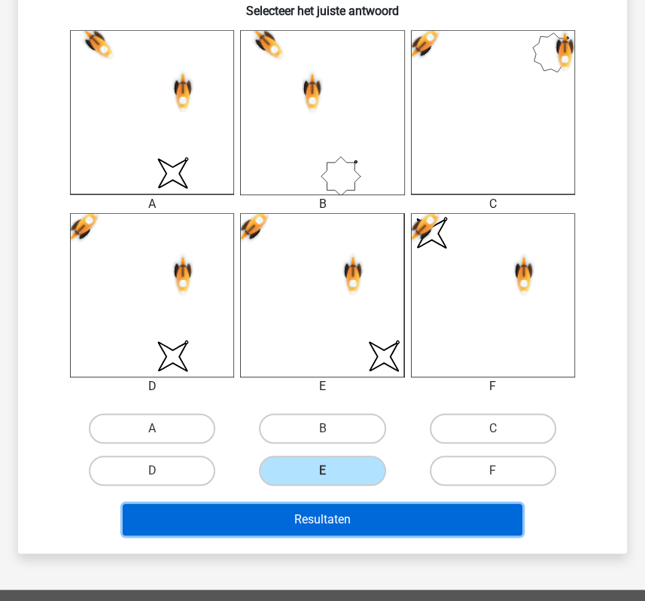
click at [324, 522] on button "Resultaten" at bounding box center [322, 520] width 399 height 32
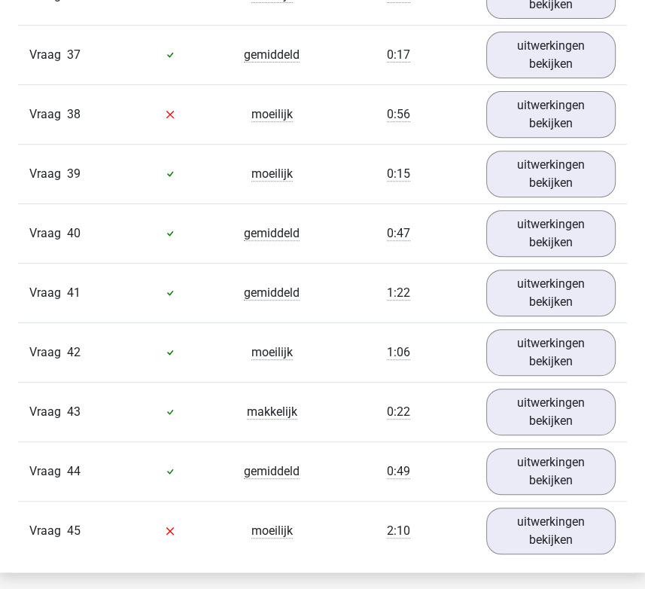
scroll to position [3511, 0]
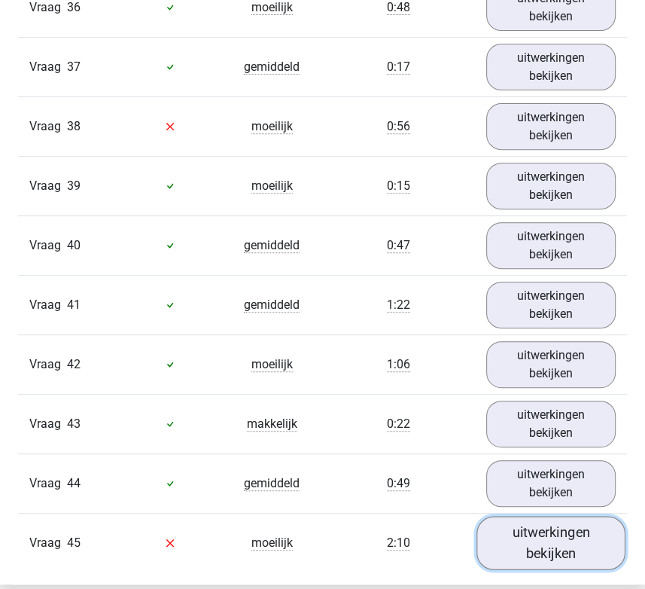
click at [554, 517] on link "uitwerkingen bekijken" at bounding box center [551, 542] width 149 height 53
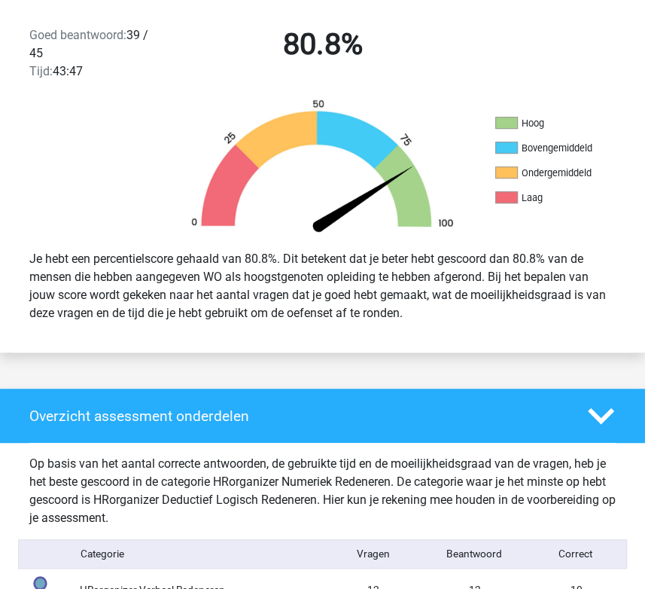
scroll to position [0, 0]
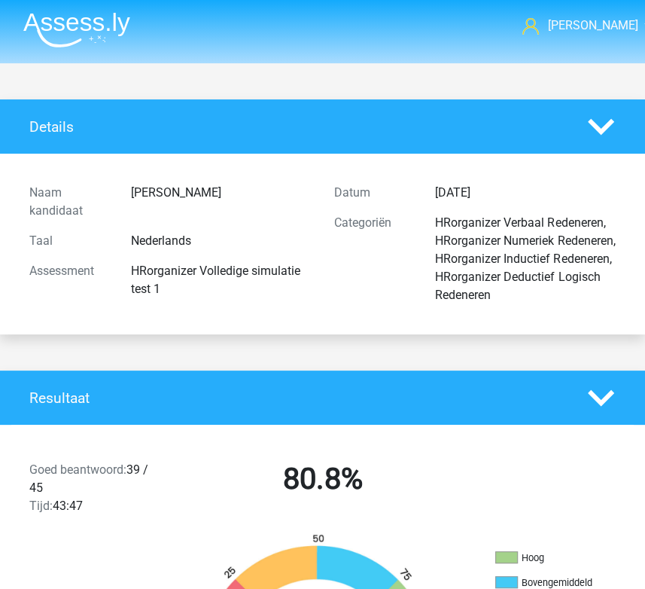
click at [411, 215] on div "Categoriën" at bounding box center [374, 259] width 102 height 90
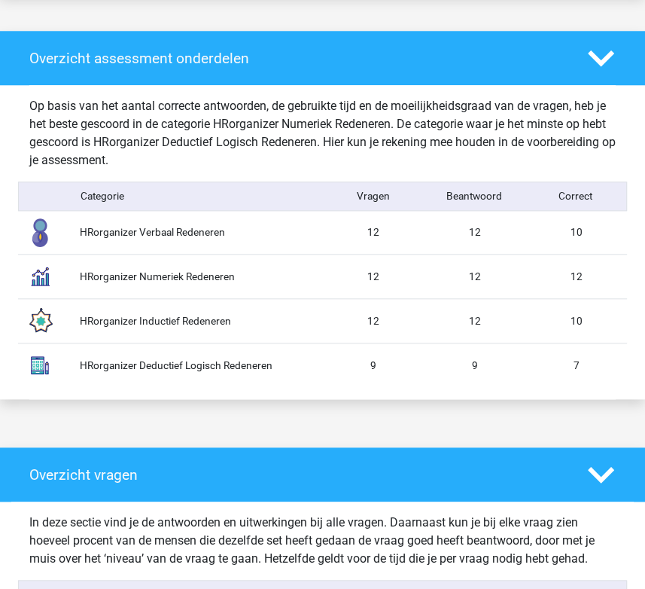
scroll to position [778, 0]
